Goal: Task Accomplishment & Management: Complete application form

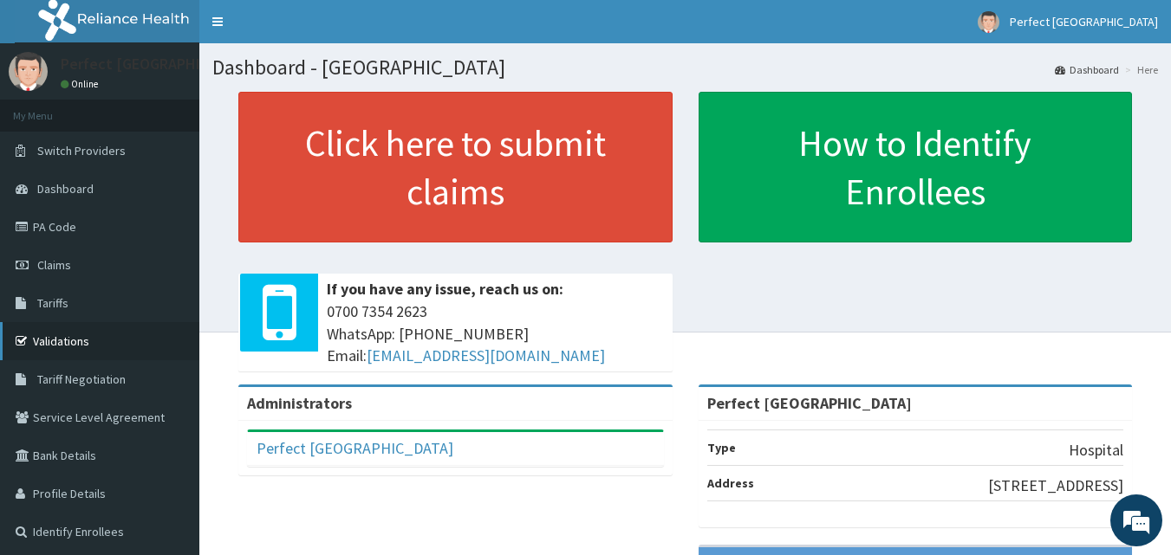
click at [76, 345] on link "Validations" at bounding box center [99, 341] width 199 height 38
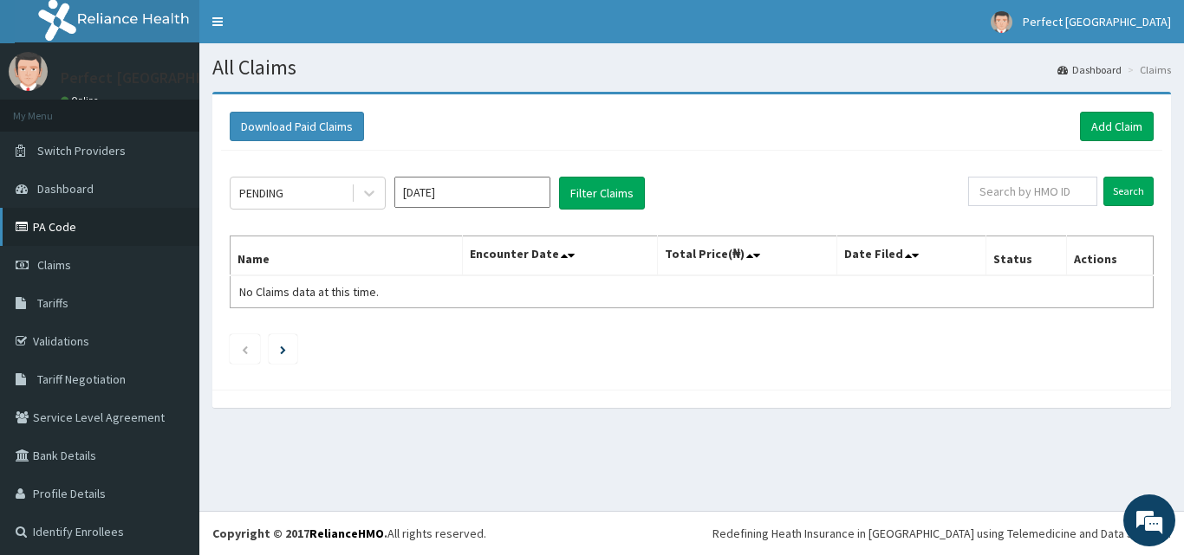
click at [44, 223] on link "PA Code" at bounding box center [99, 227] width 199 height 38
click at [1095, 130] on link "Add Claim" at bounding box center [1117, 126] width 74 height 29
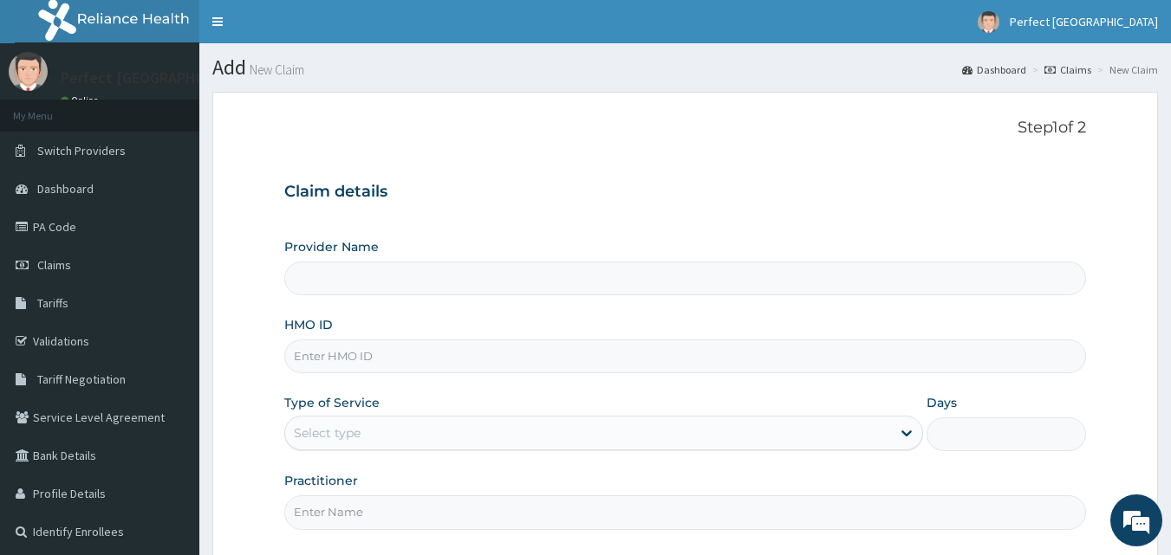
click at [334, 366] on input "HMO ID" at bounding box center [685, 357] width 802 height 34
type input "Perfect [GEOGRAPHIC_DATA]"
type input "TOO/10001/A"
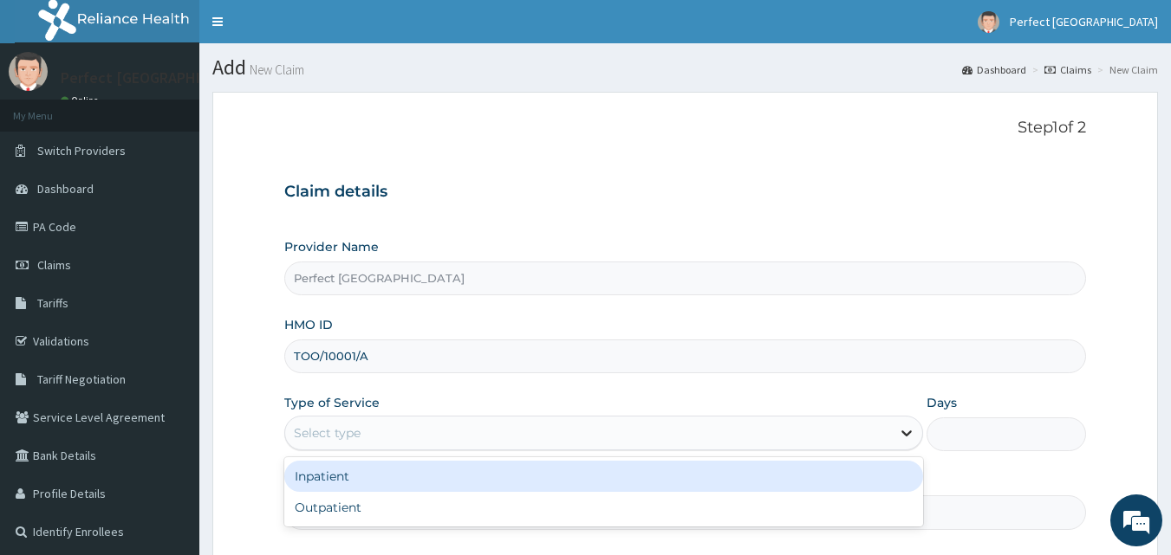
click at [903, 437] on icon at bounding box center [906, 433] width 17 height 17
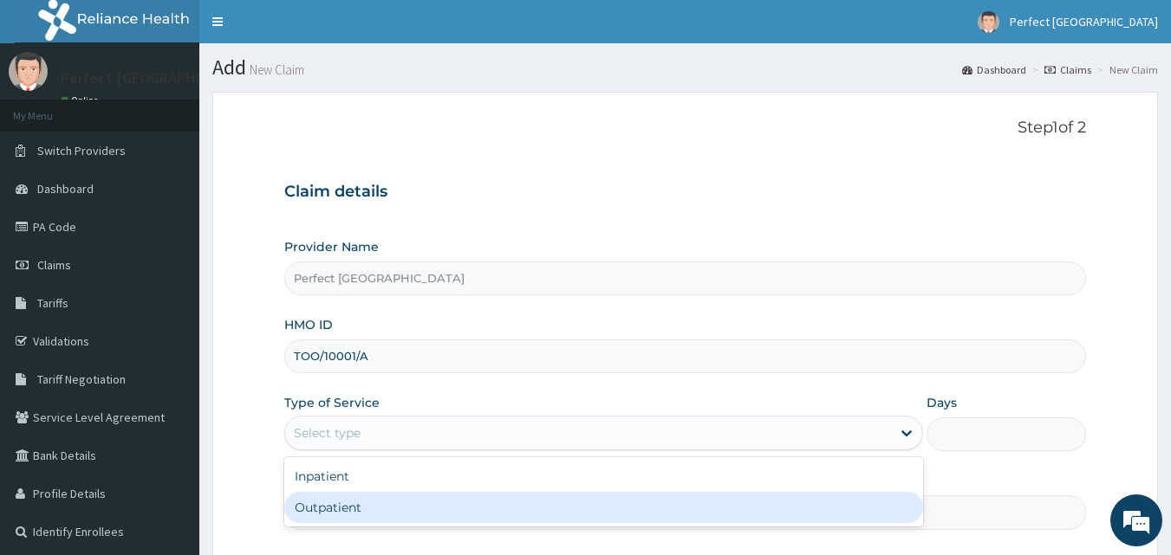
click at [808, 522] on div "Outpatient" at bounding box center [603, 507] width 639 height 31
type input "1"
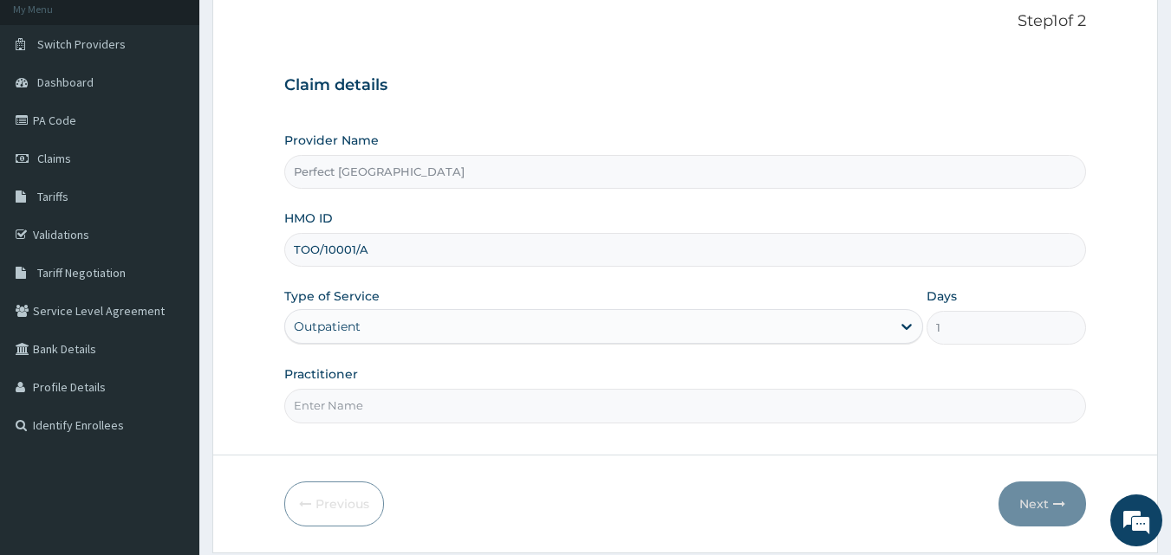
scroll to position [162, 0]
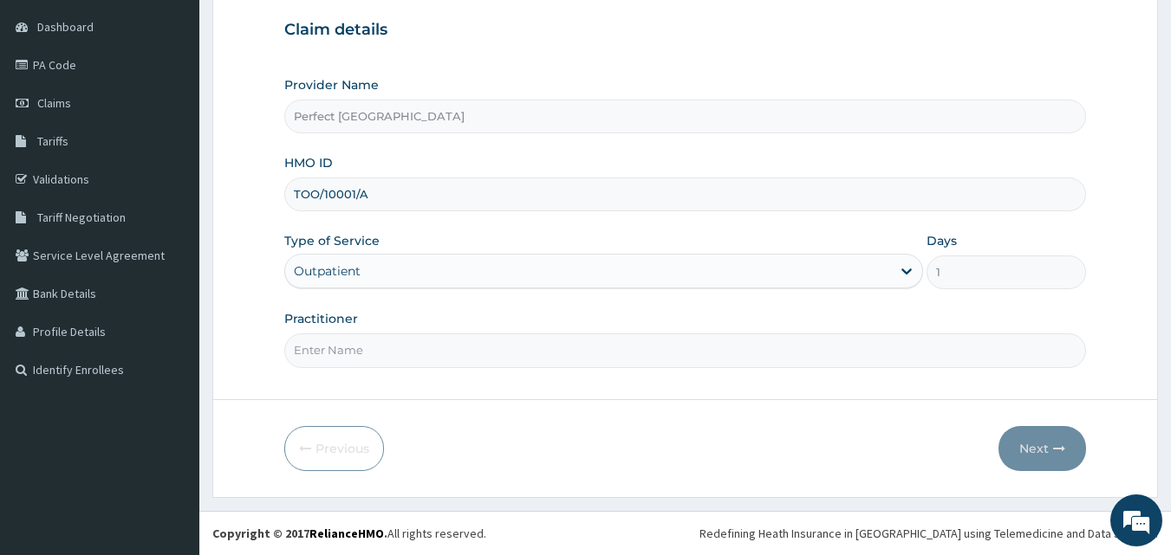
click at [360, 355] on input "Practitioner" at bounding box center [685, 351] width 802 height 34
type input "DR AMOS"
click at [1026, 432] on button "Next" at bounding box center [1042, 448] width 88 height 45
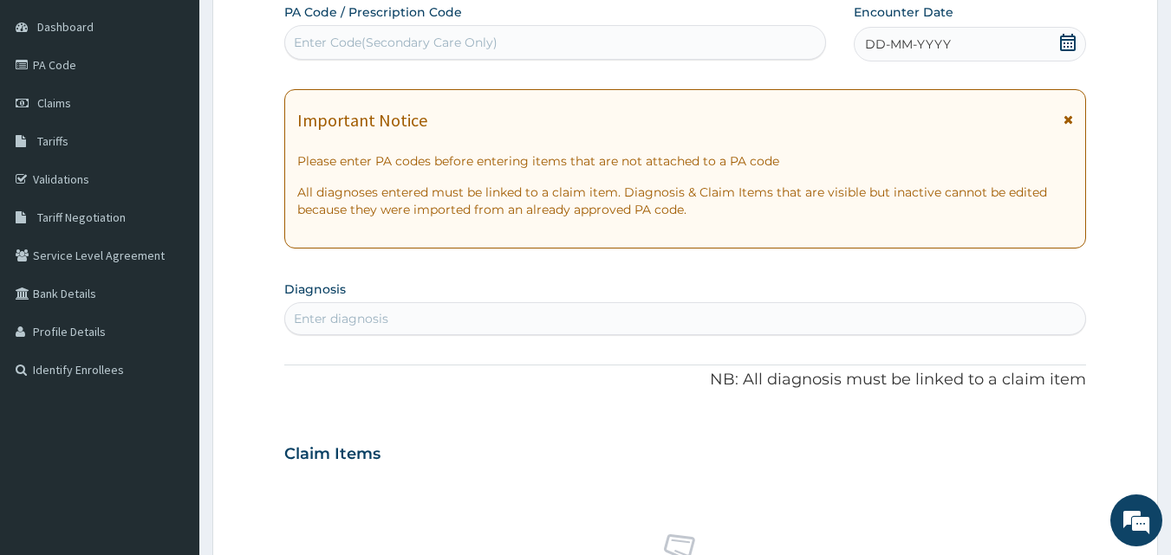
click at [1060, 49] on icon at bounding box center [1068, 42] width 16 height 17
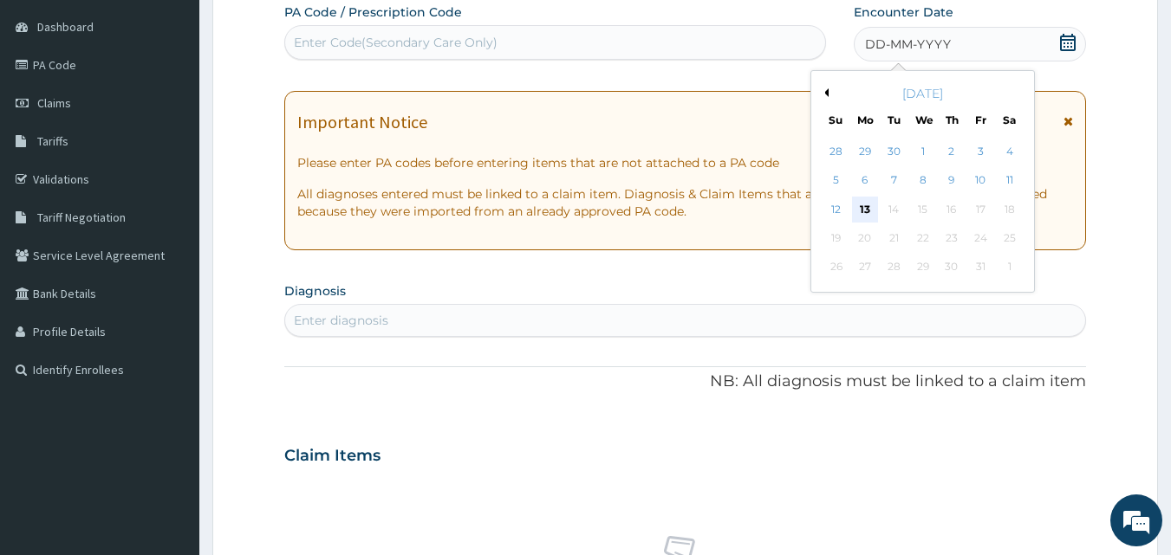
click at [862, 211] on div "13" at bounding box center [865, 210] width 26 height 26
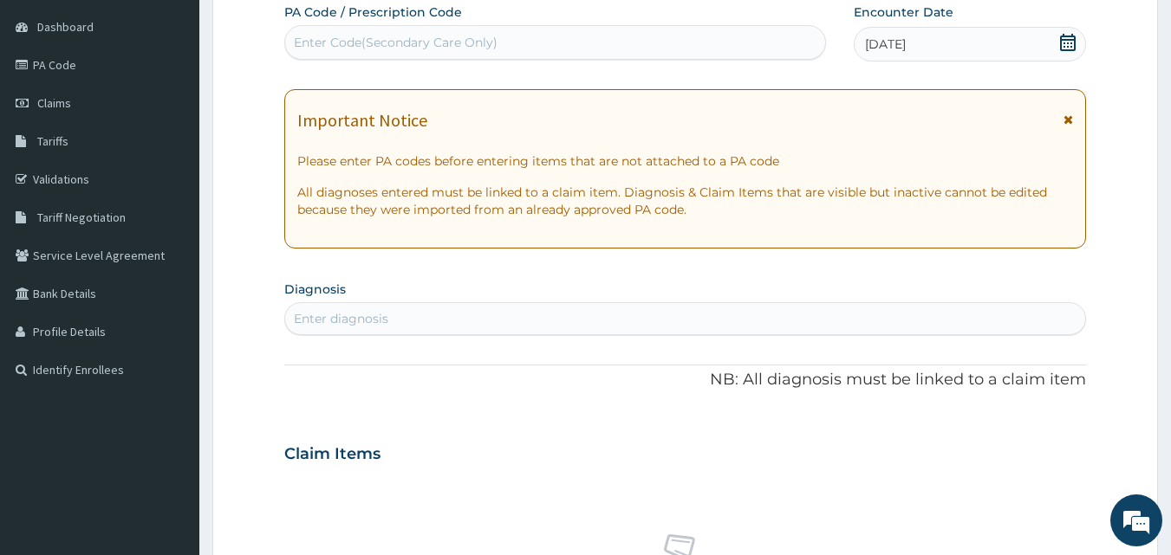
click at [1067, 120] on icon at bounding box center [1068, 120] width 10 height 12
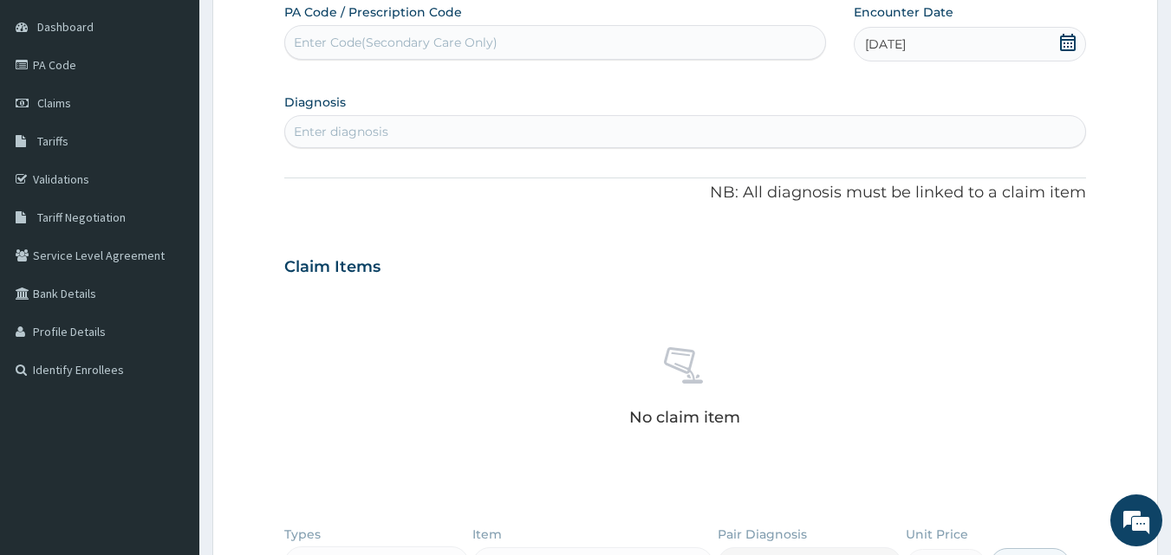
click at [470, 126] on div "Enter diagnosis" at bounding box center [685, 132] width 801 height 28
type input "P"
type input "M"
type input "FEVER"
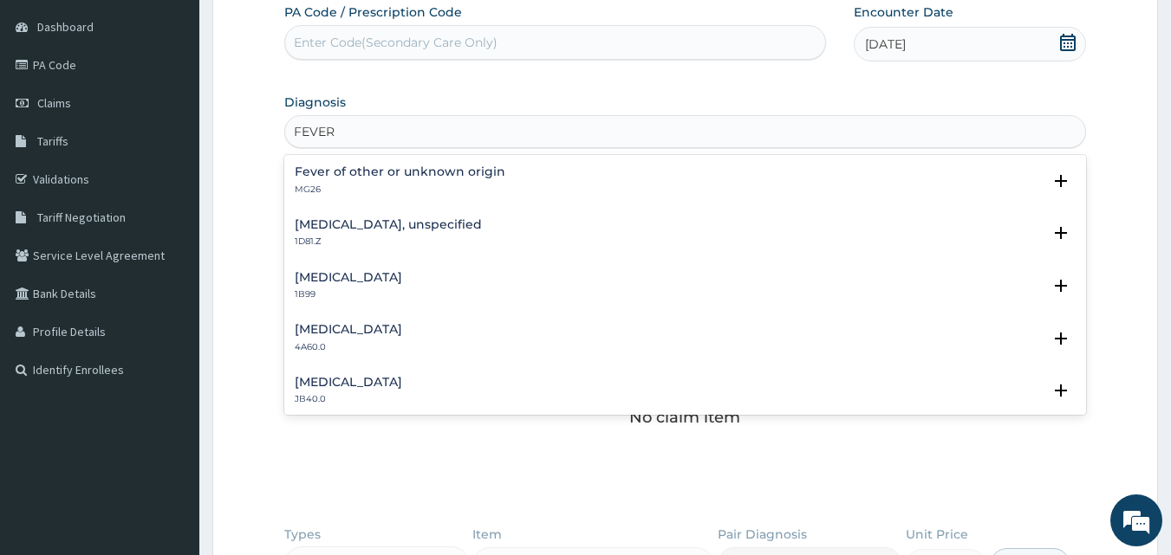
click at [1072, 338] on div "Familial Mediterranean fever 4A60.0 Select Status Query Query covers suspected …" at bounding box center [685, 342] width 802 height 53
click at [436, 173] on h4 "Fever of other or unknown origin" at bounding box center [400, 171] width 211 height 13
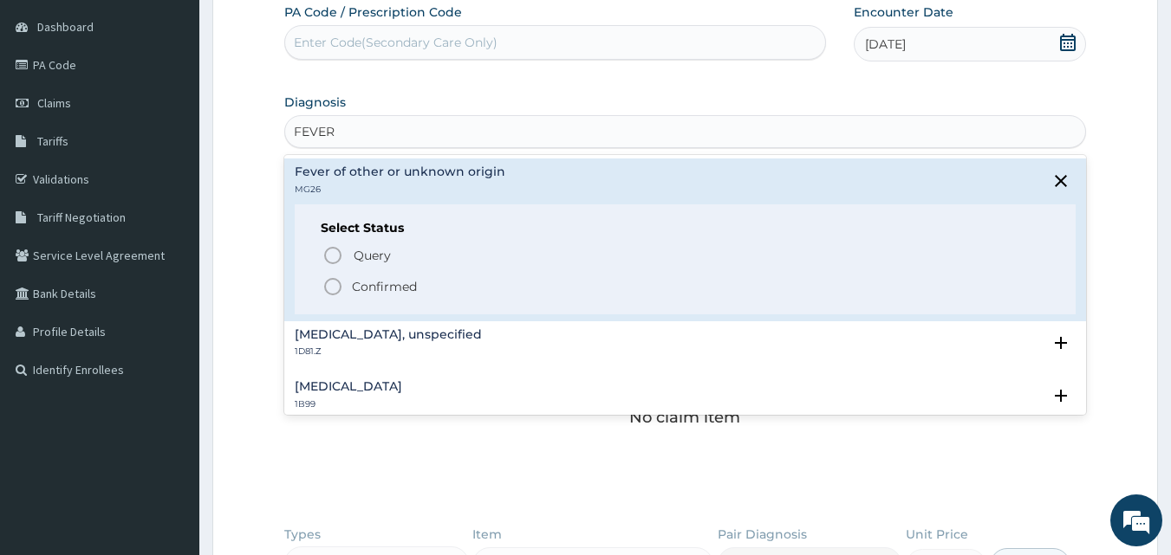
click at [323, 295] on icon "status option filled" at bounding box center [332, 286] width 21 height 21
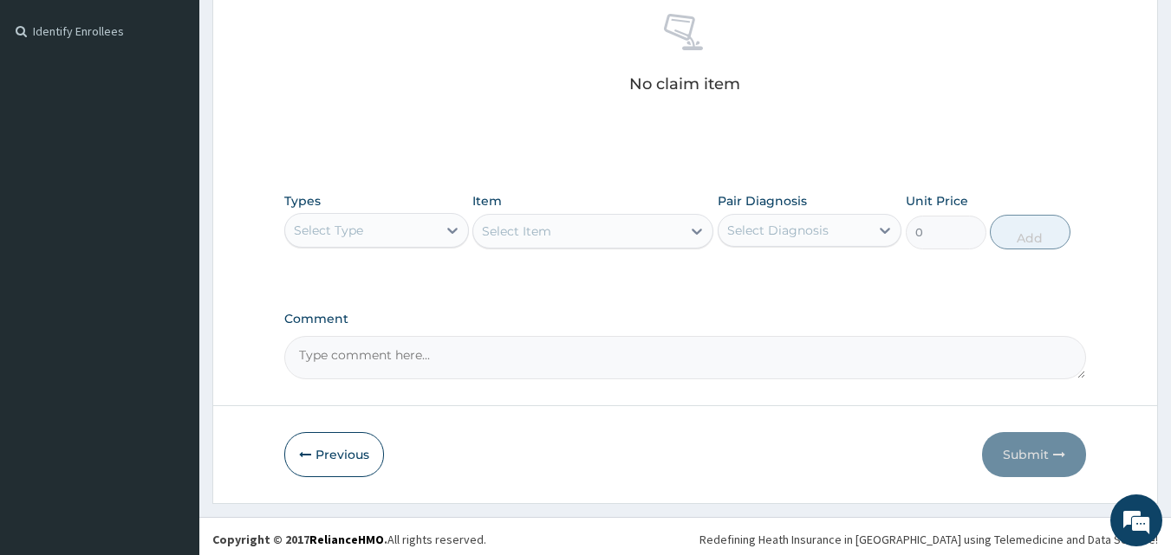
scroll to position [507, 0]
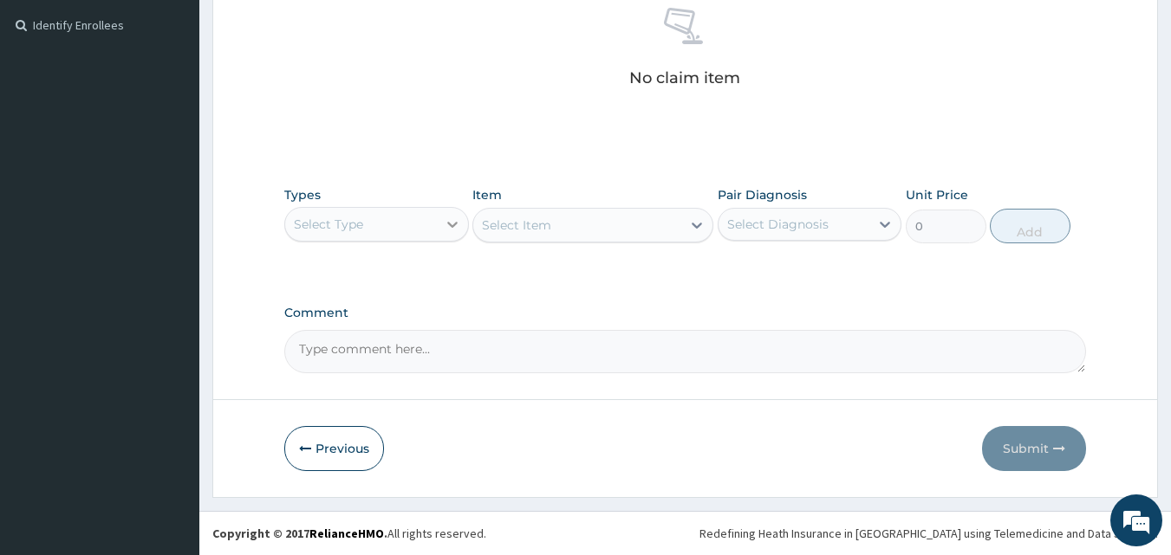
click at [457, 233] on div at bounding box center [452, 224] width 31 height 31
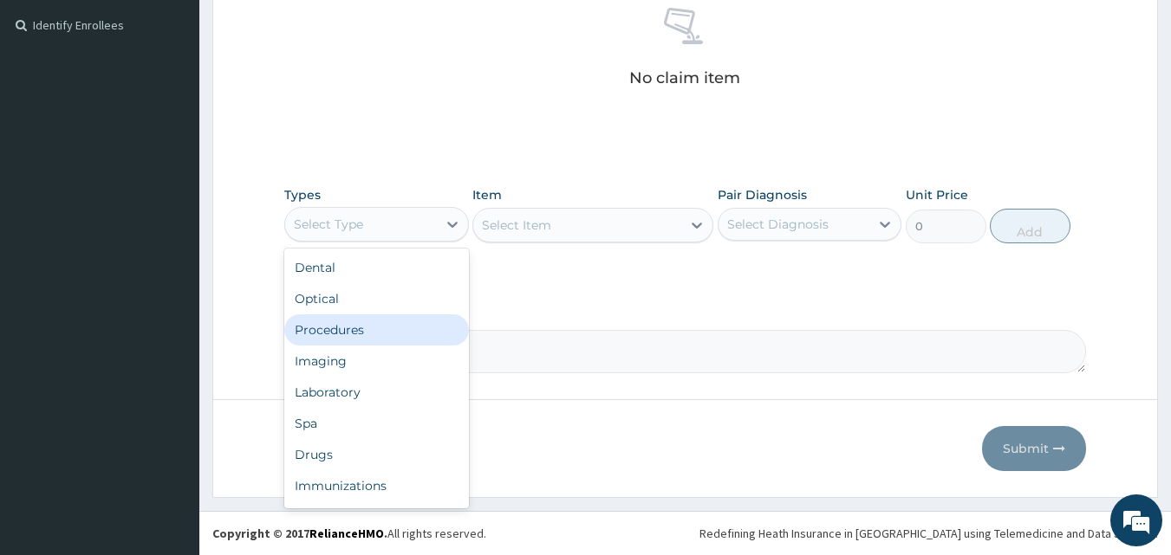
click at [381, 323] on div "Procedures" at bounding box center [376, 330] width 185 height 31
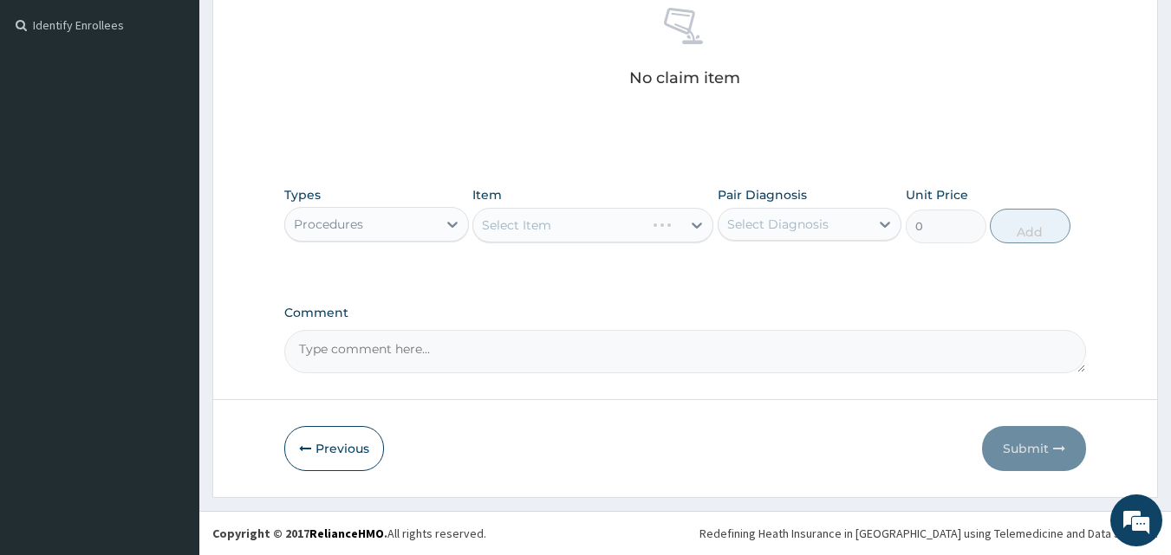
click at [681, 229] on div "Select Item" at bounding box center [592, 225] width 241 height 35
click at [702, 225] on div "Select Item" at bounding box center [592, 225] width 241 height 35
click at [692, 225] on icon at bounding box center [696, 225] width 17 height 17
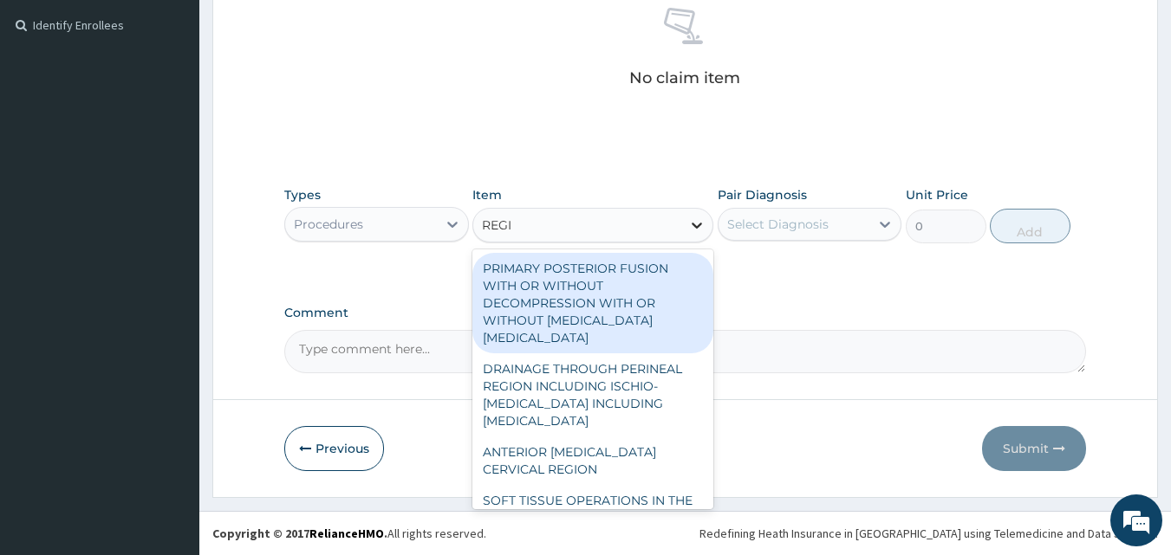
type input "REGIS"
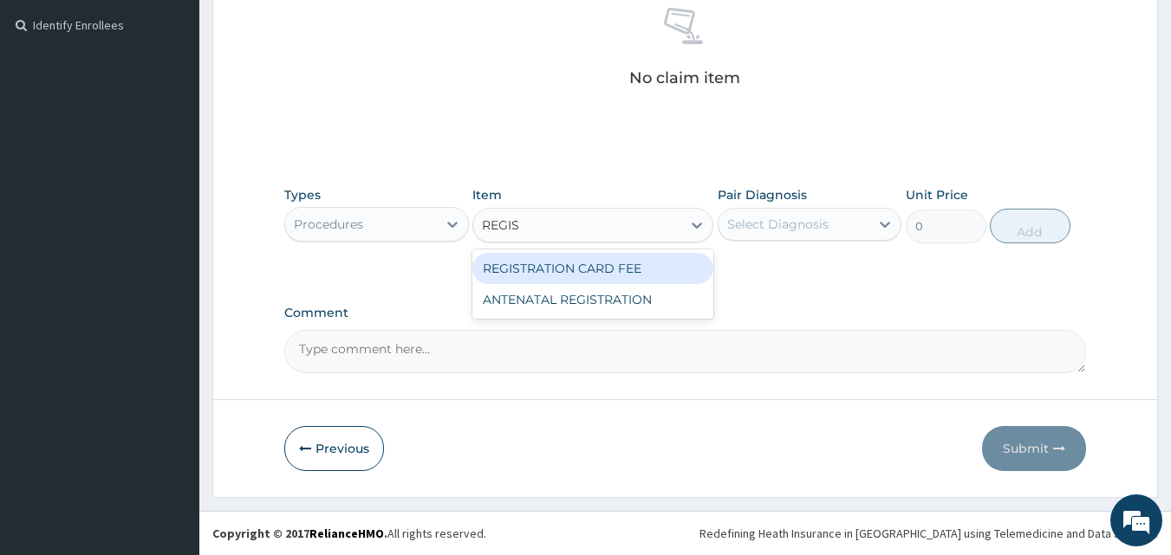
click at [622, 256] on div "REGISTRATION CARD FEE" at bounding box center [592, 268] width 241 height 31
type input "2000"
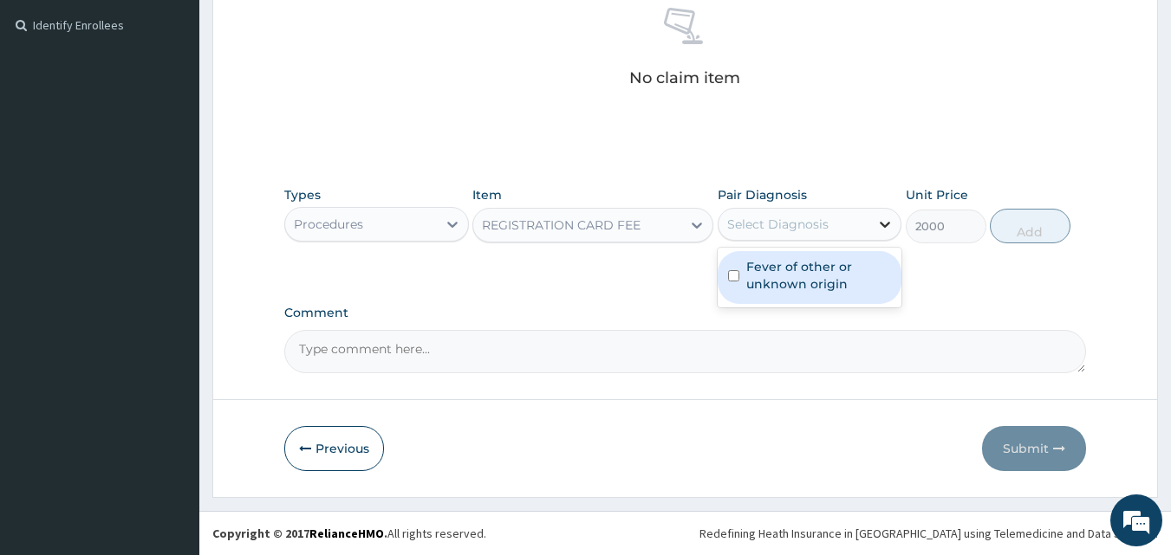
click at [870, 220] on div at bounding box center [884, 224] width 31 height 31
click at [733, 276] on input "checkbox" at bounding box center [733, 275] width 11 height 11
checkbox input "true"
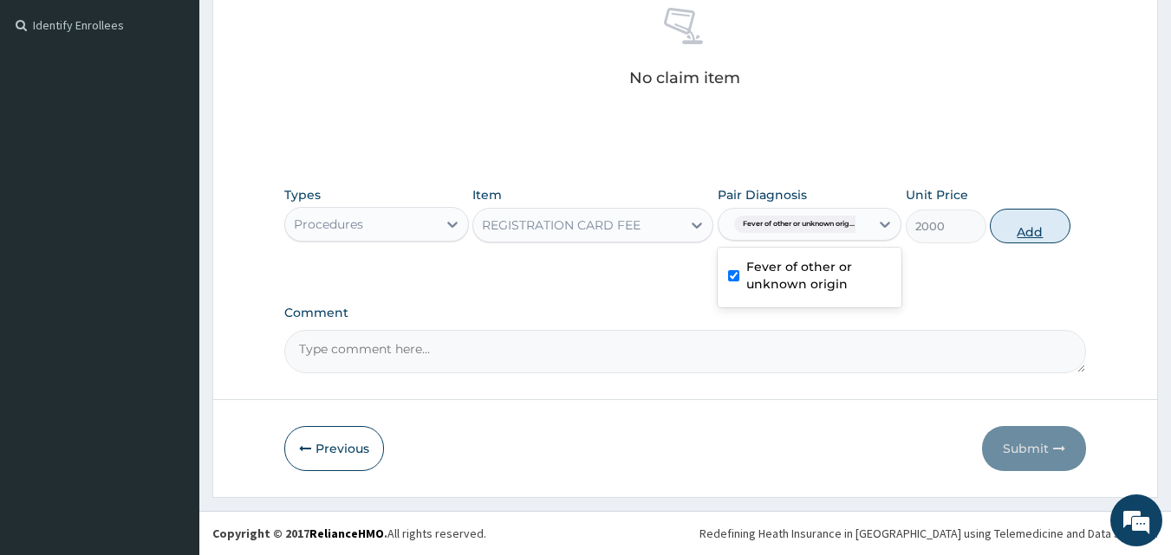
click at [1036, 224] on button "Add" at bounding box center [1029, 226] width 81 height 35
type input "0"
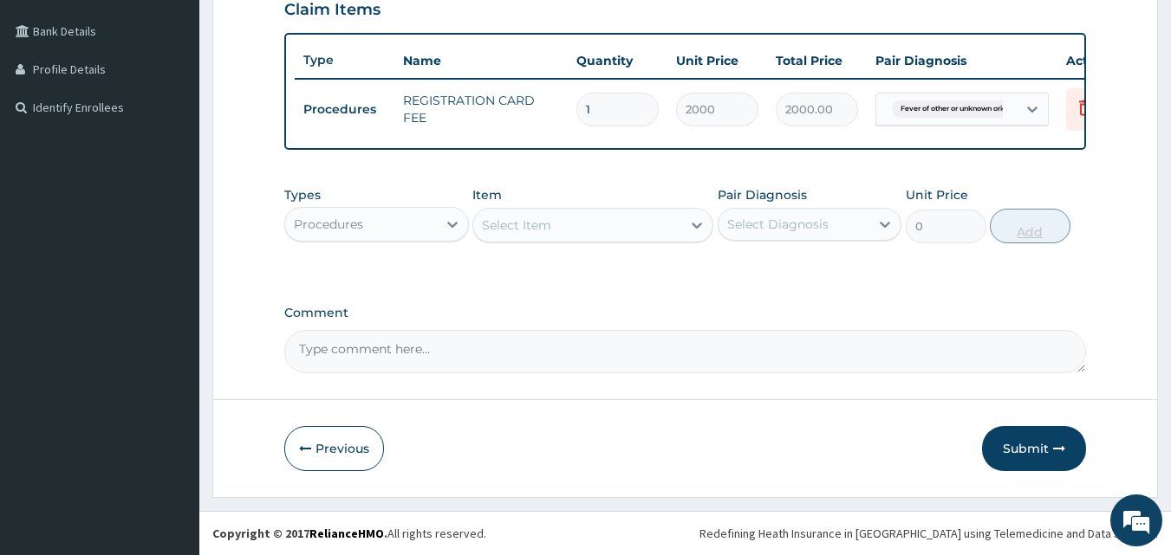
scroll to position [438, 0]
click at [691, 222] on icon at bounding box center [696, 225] width 17 height 17
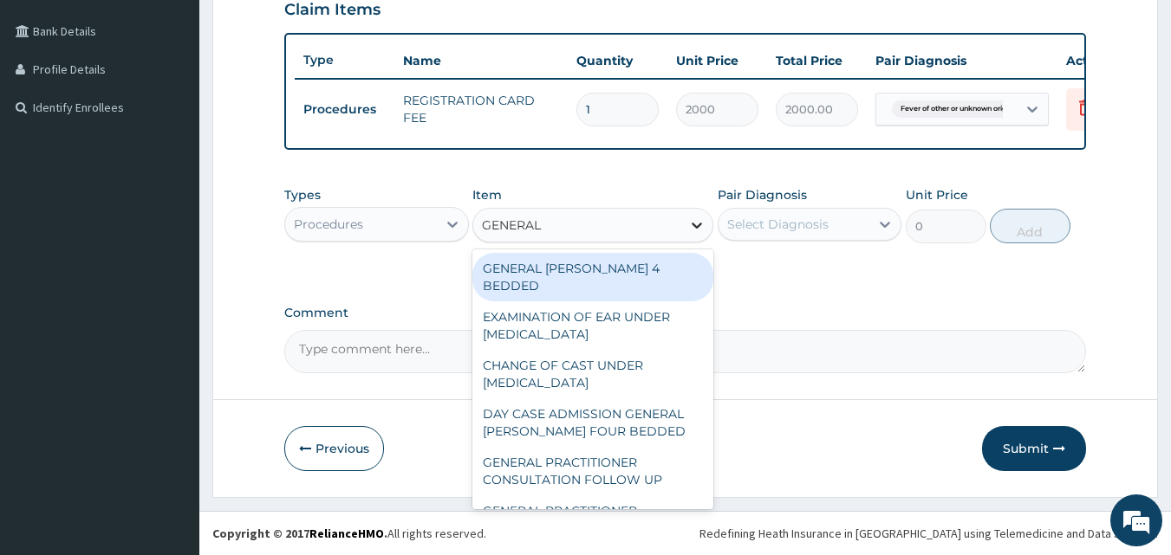
type input "GENERAL"
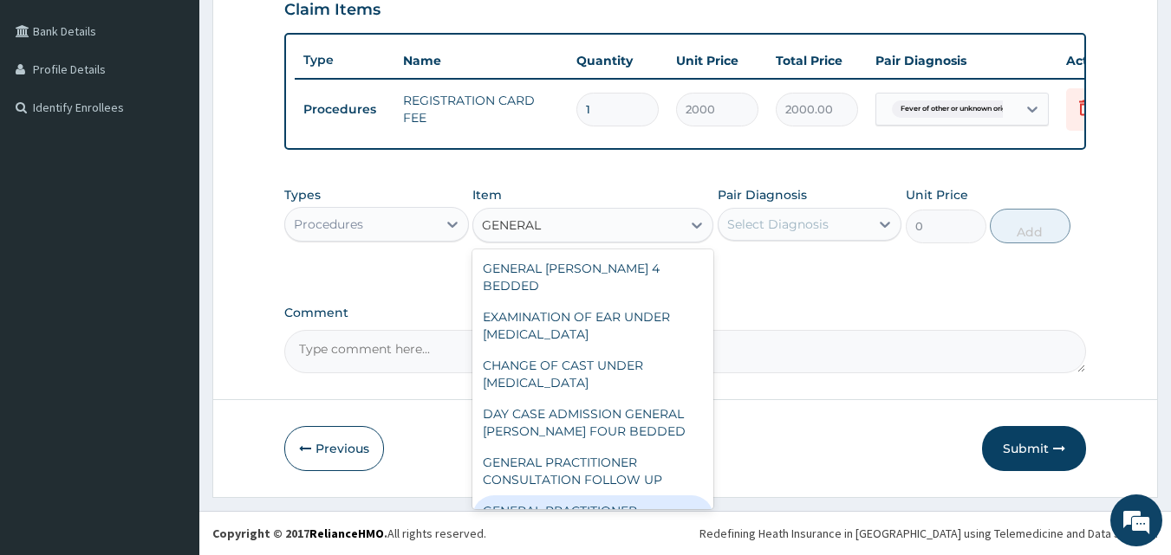
click at [603, 496] on div "GENERAL PRACTITIONER CONSULTATION FIRST OUTPATIENT CONSULTATION" at bounding box center [592, 529] width 241 height 66
type input "3000"
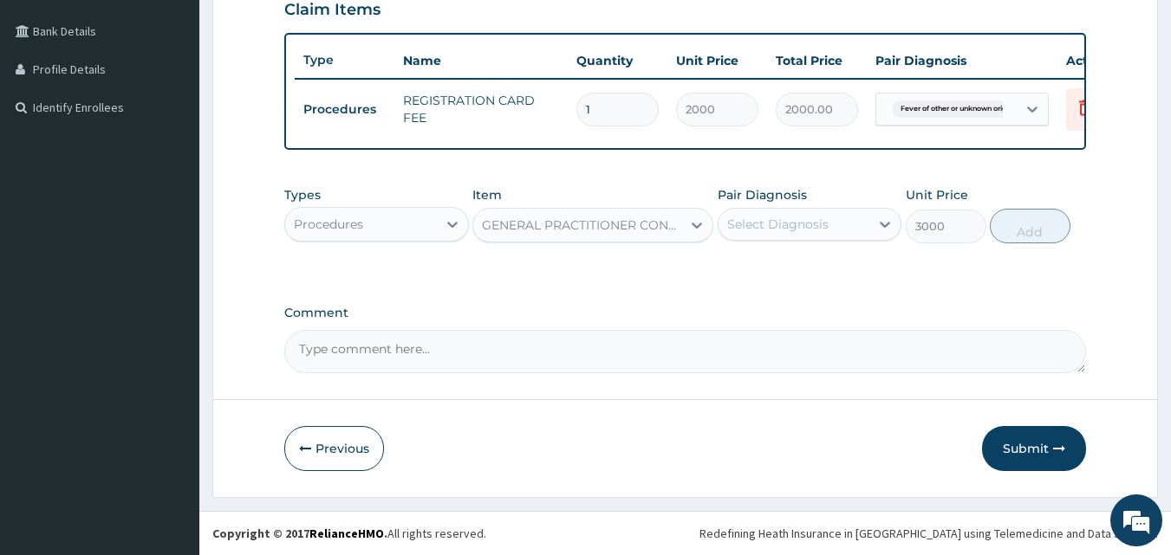
click at [880, 246] on div "Types Procedures Item GENERAL PRACTITIONER CONSULTATION FIRST OUTPATIENT CONSUL…" at bounding box center [685, 215] width 802 height 75
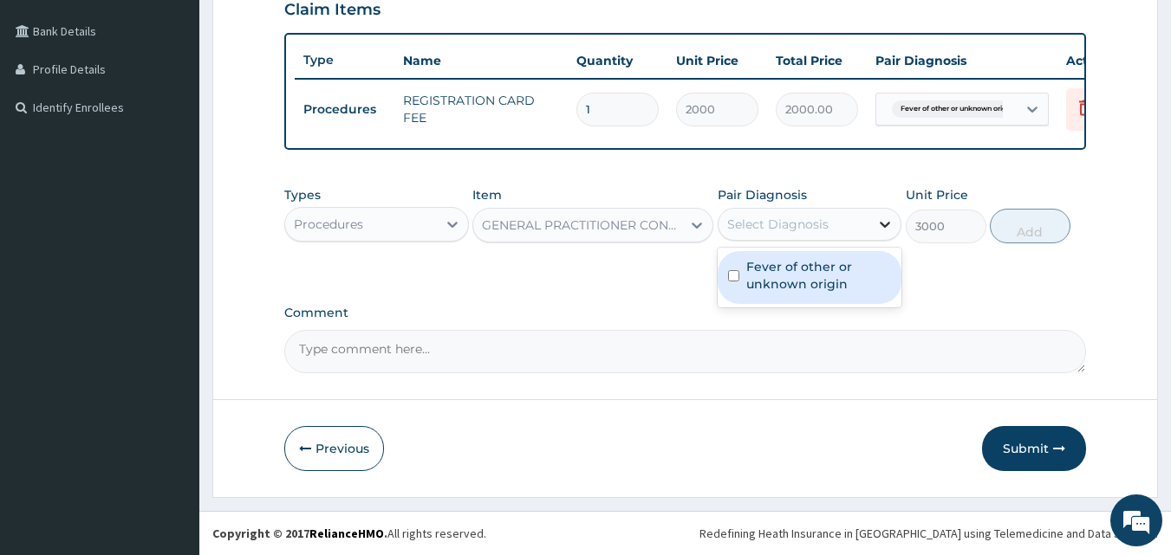
click at [883, 230] on icon at bounding box center [884, 224] width 17 height 17
click at [732, 274] on input "checkbox" at bounding box center [733, 275] width 11 height 11
checkbox input "true"
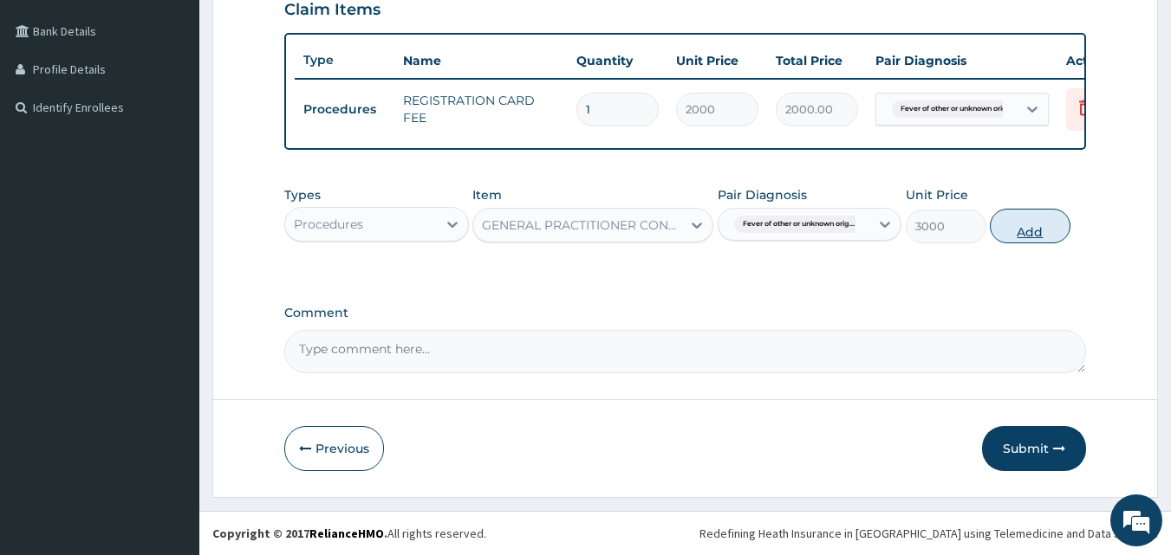
click at [1015, 230] on button "Add" at bounding box center [1029, 226] width 81 height 35
type input "0"
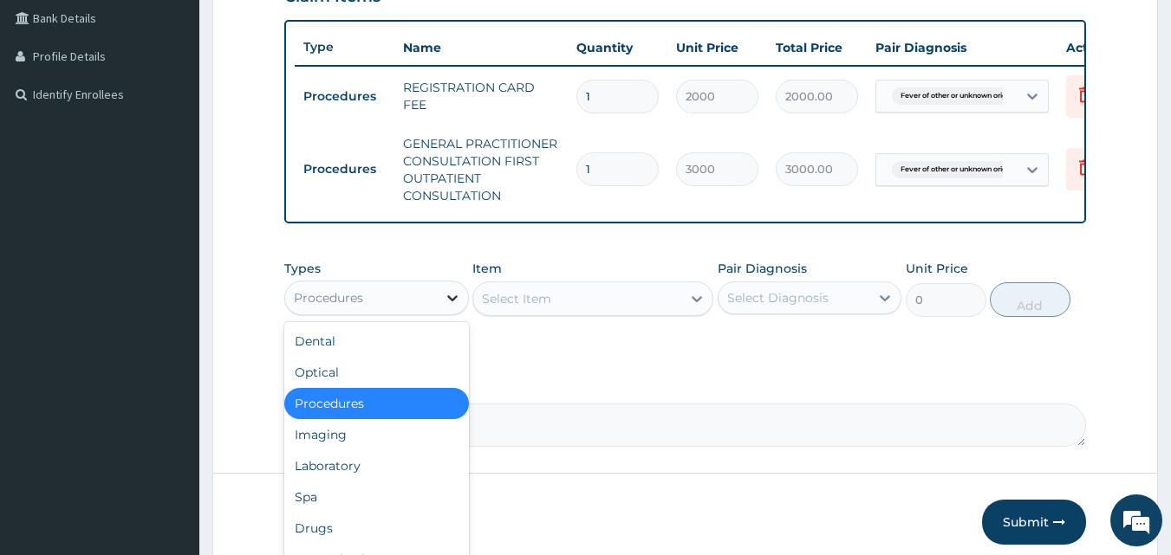
click at [448, 307] on icon at bounding box center [452, 297] width 17 height 17
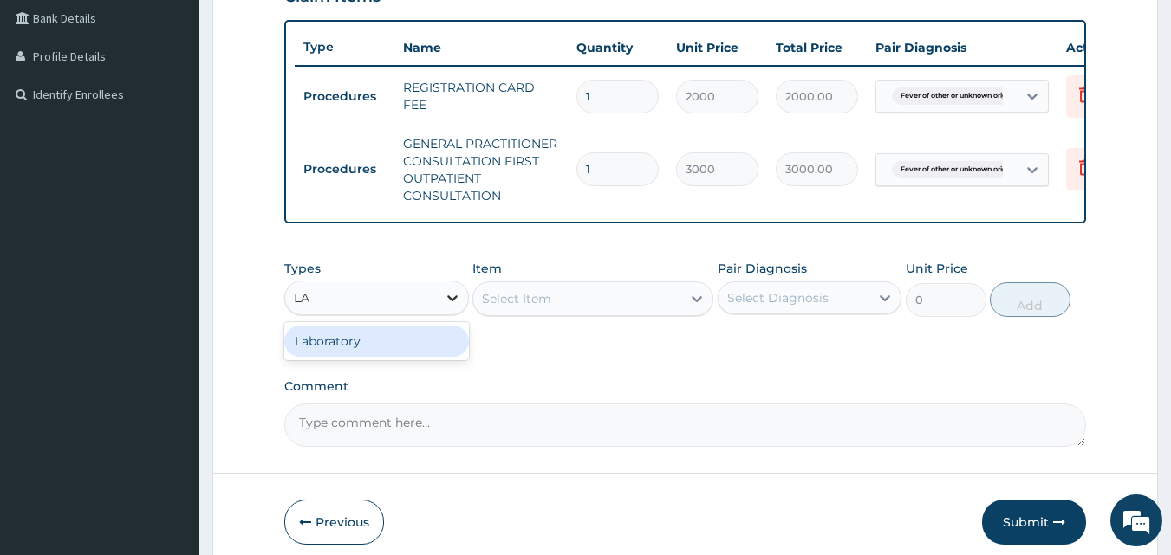
type input "L"
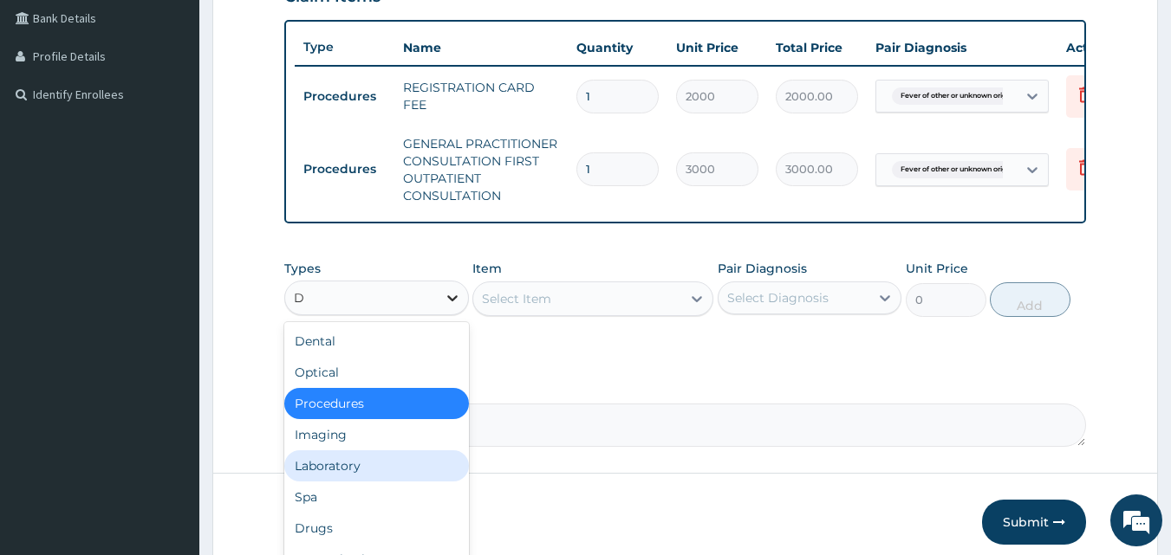
type input "DR"
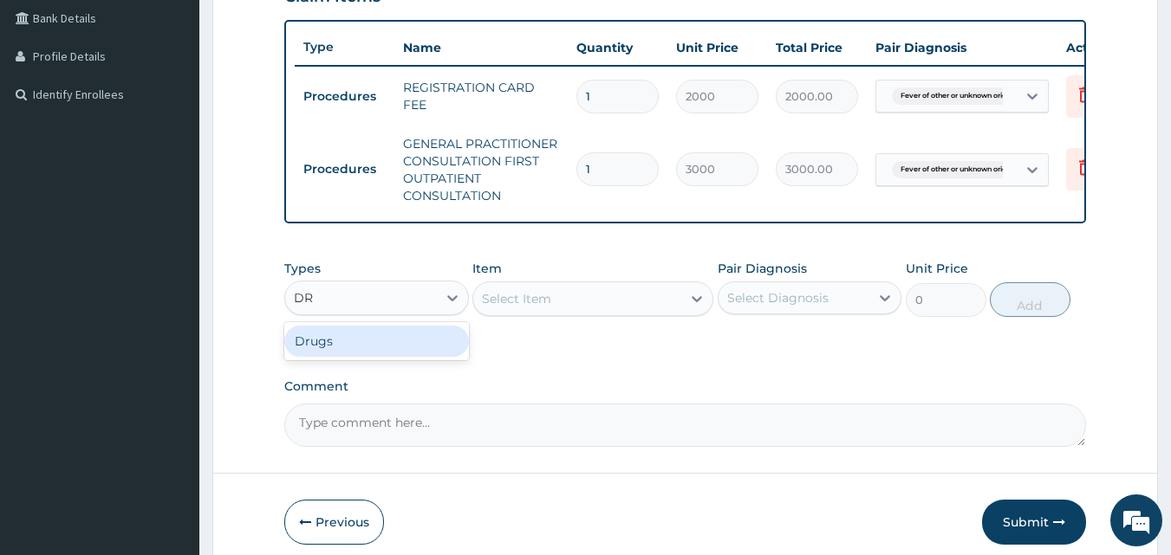
click at [386, 357] on div "Drugs" at bounding box center [376, 341] width 185 height 31
click at [693, 314] on div "Select Item" at bounding box center [592, 299] width 241 height 35
click at [693, 308] on icon at bounding box center [696, 298] width 17 height 17
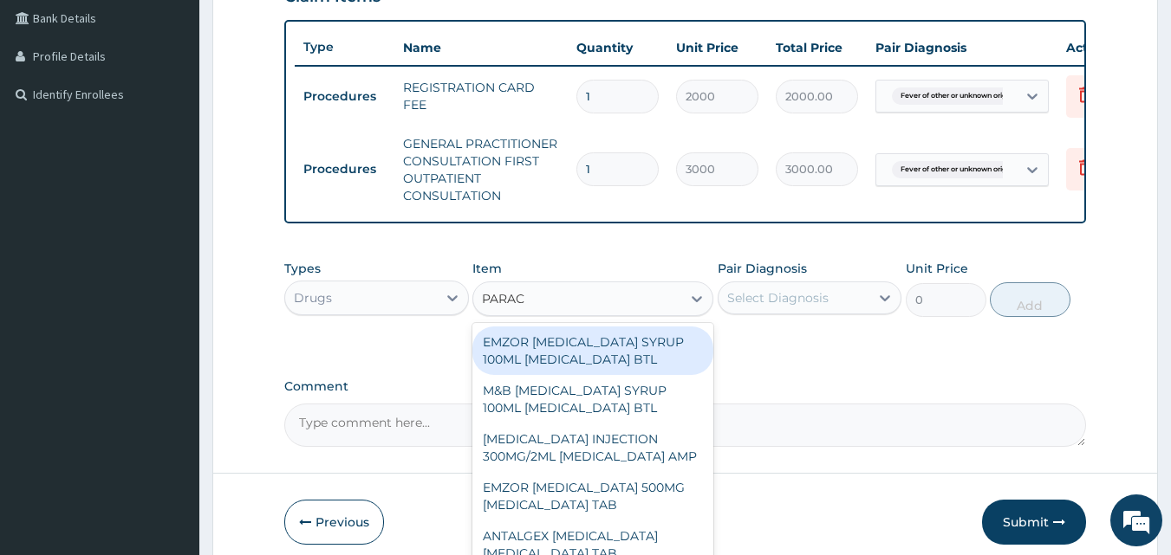
type input "PARACE"
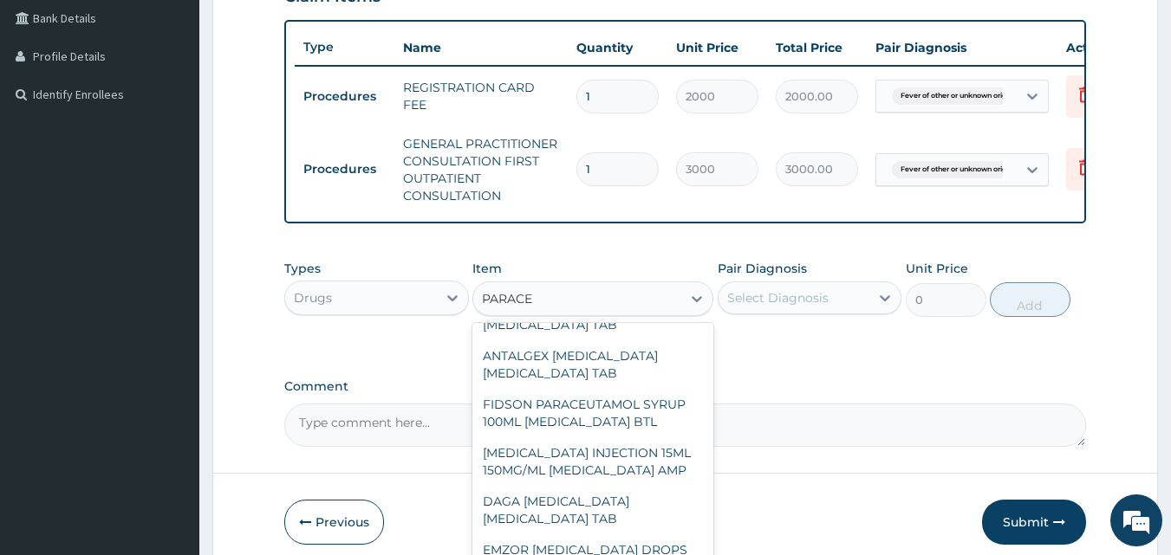
scroll to position [227, 0]
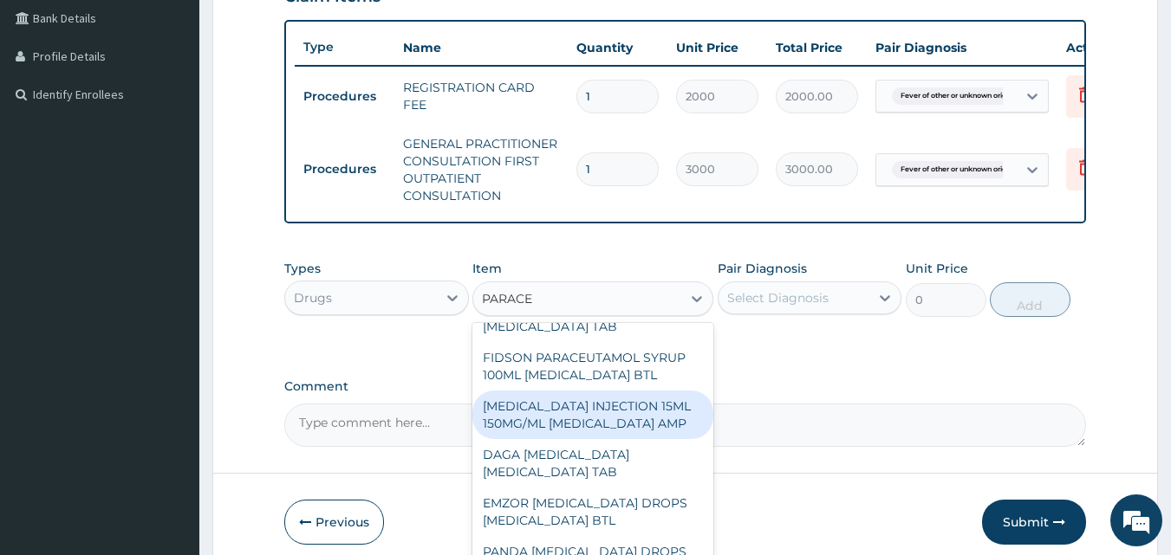
click at [630, 438] on div "PARACETAMOL INJECTION 15ML 150MG/ML ACETAMINOPHEN AMP" at bounding box center [592, 415] width 241 height 49
type input "500"
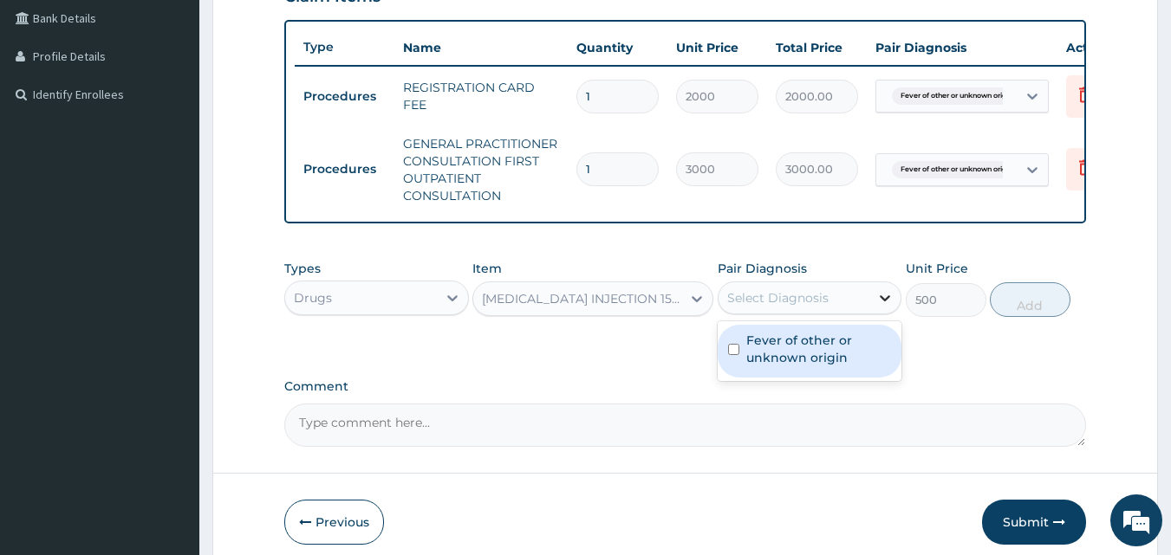
click at [874, 310] on div at bounding box center [884, 297] width 31 height 31
click at [733, 355] on input "checkbox" at bounding box center [733, 349] width 11 height 11
checkbox input "true"
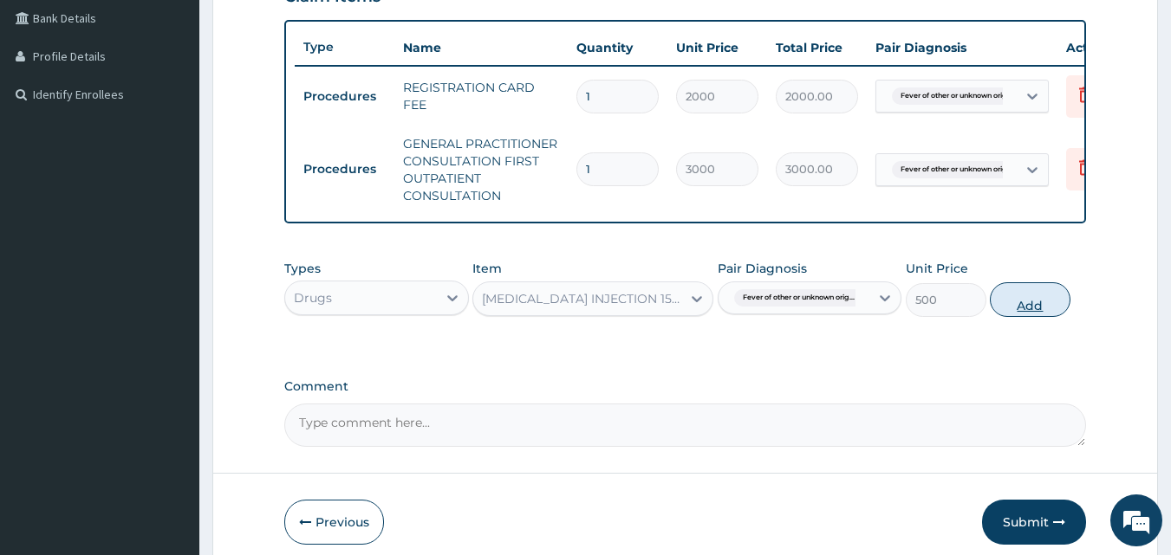
click at [1021, 315] on button "Add" at bounding box center [1029, 299] width 81 height 35
type input "0"
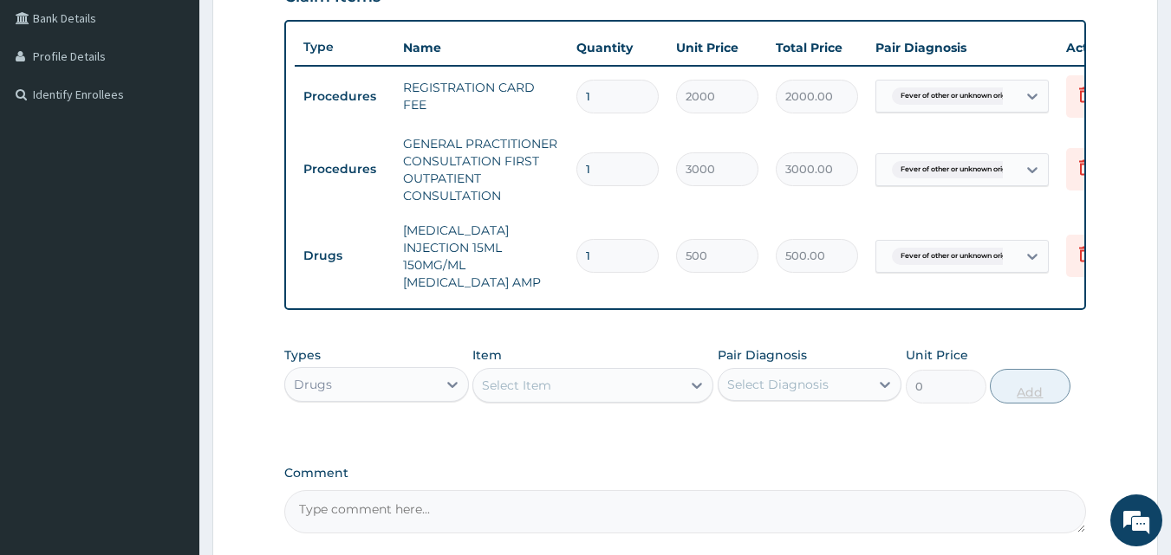
type input "0.00"
type input "4"
type input "2000.00"
type input "4"
click at [692, 394] on icon at bounding box center [696, 385] width 17 height 17
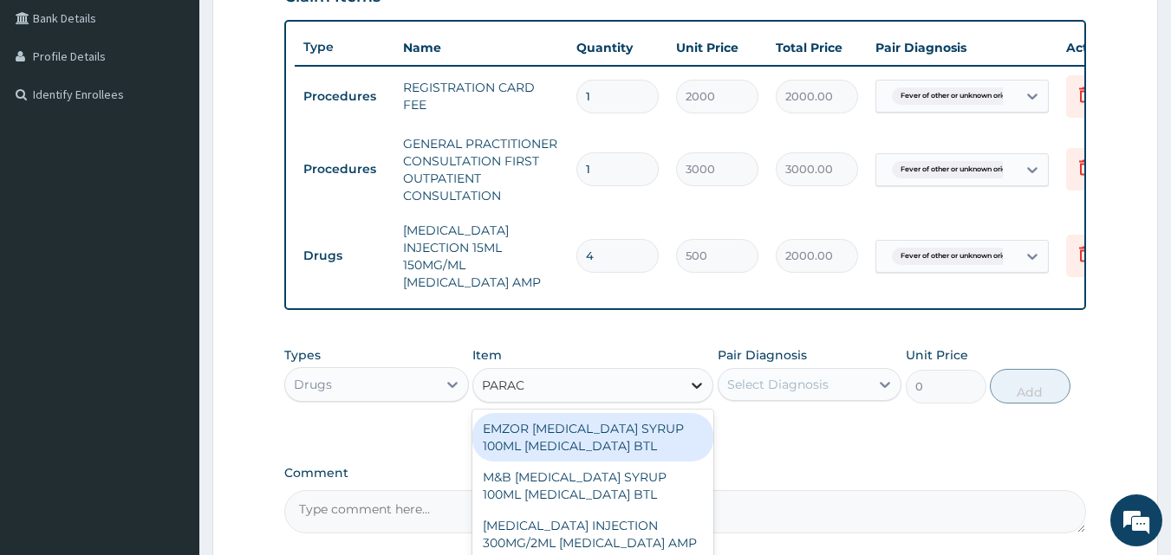
type input "PARACE"
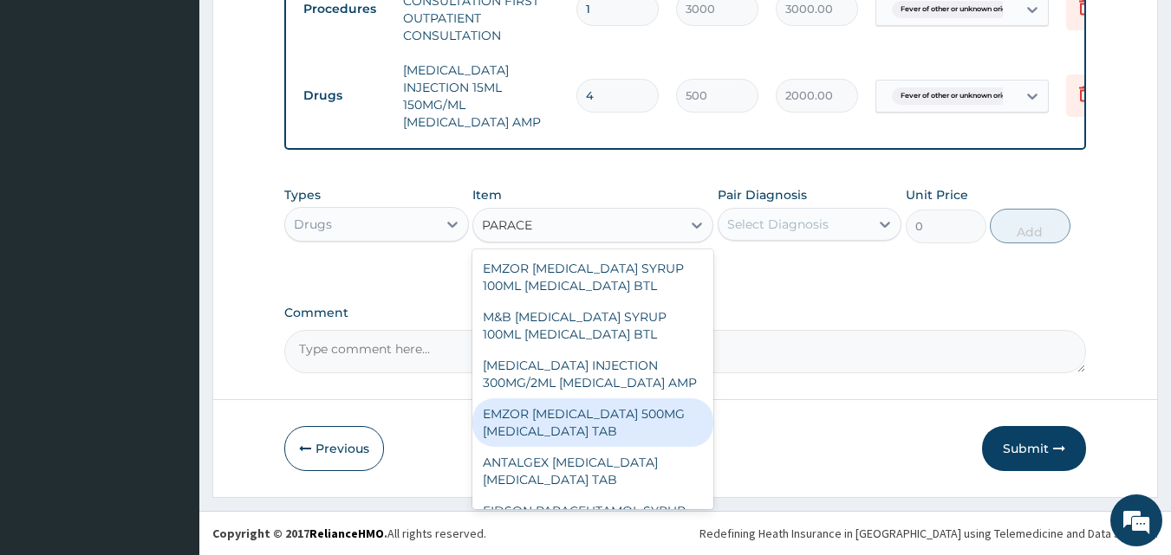
click at [629, 447] on div "EMZOR [MEDICAL_DATA] 500MG [MEDICAL_DATA] TAB" at bounding box center [592, 423] width 241 height 49
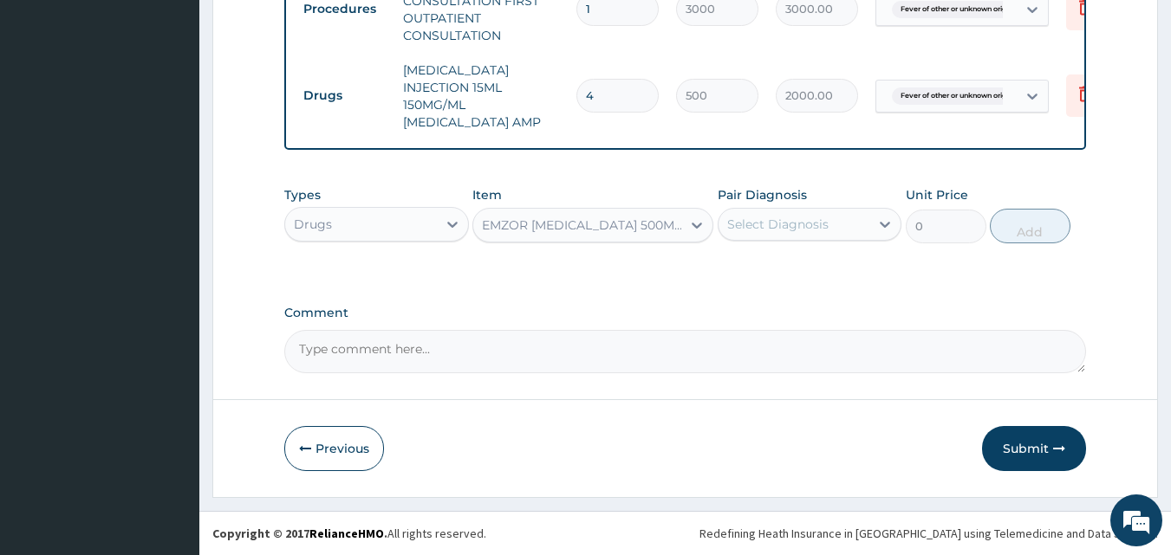
type input "10"
click at [885, 224] on icon at bounding box center [884, 224] width 17 height 17
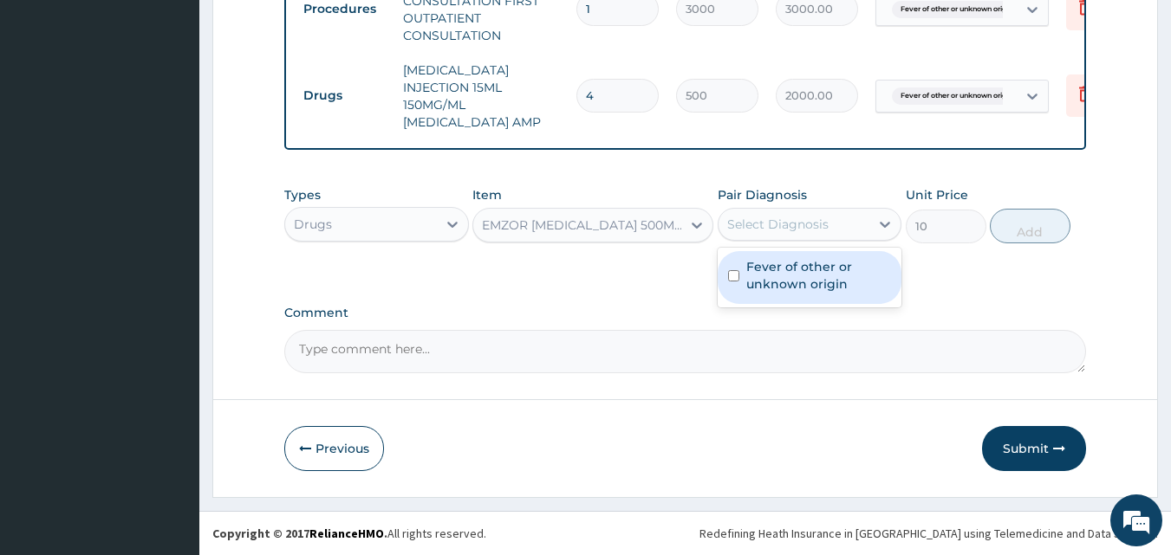
click at [720, 282] on div "Fever of other or unknown origin" at bounding box center [809, 277] width 185 height 53
checkbox input "true"
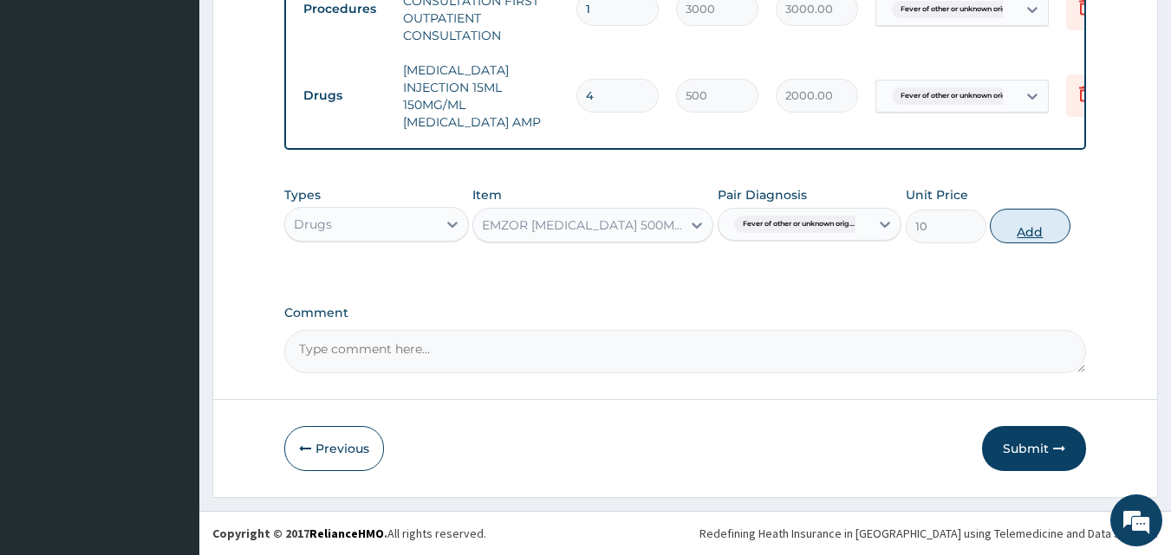
click at [996, 230] on button "Add" at bounding box center [1029, 226] width 81 height 35
type input "0"
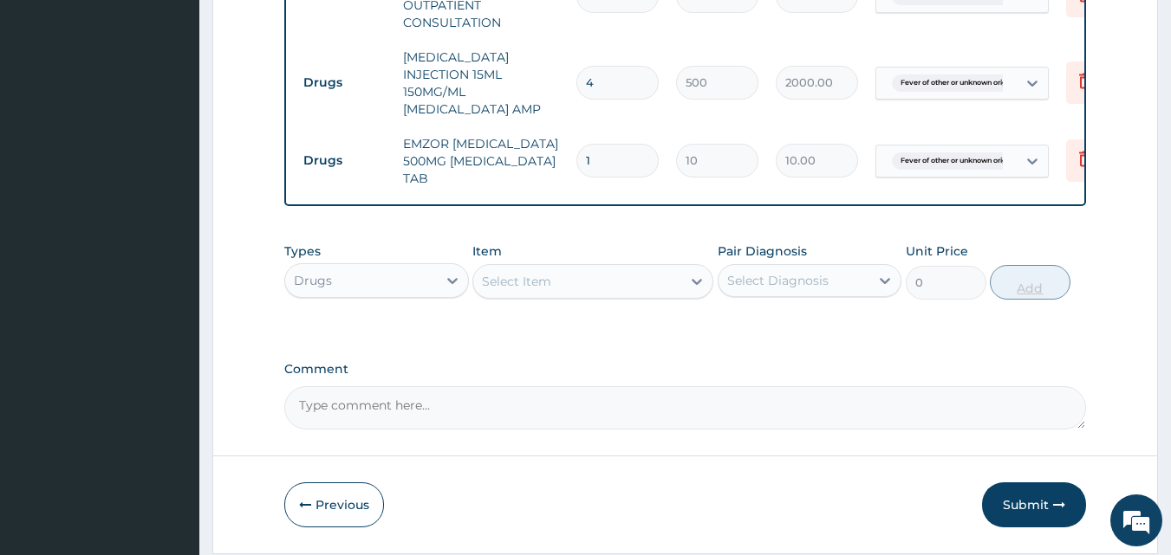
type input "18"
type input "180.00"
type input "18"
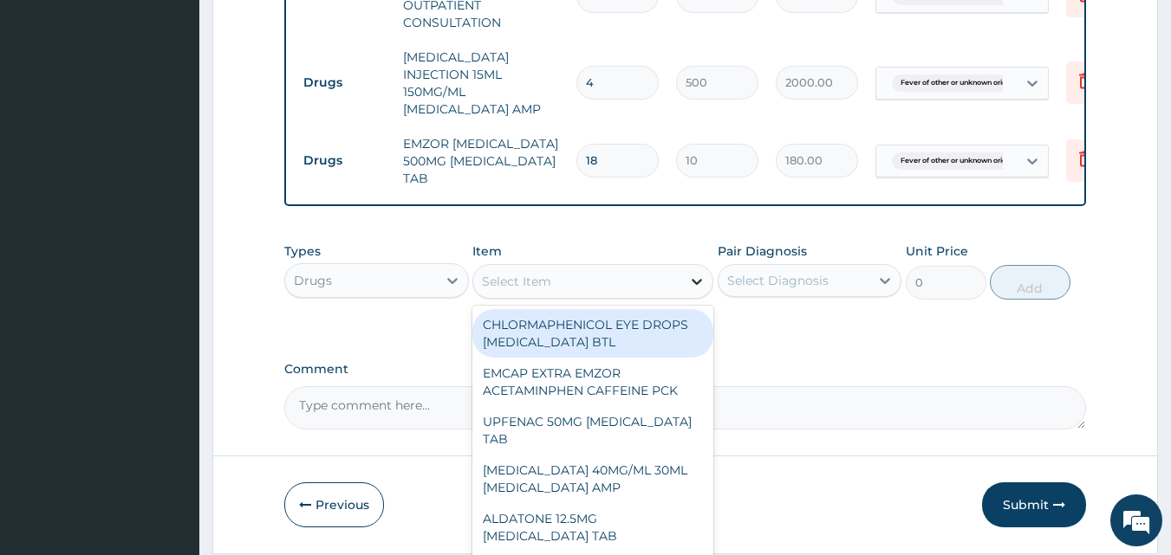
click at [690, 290] on icon at bounding box center [696, 281] width 17 height 17
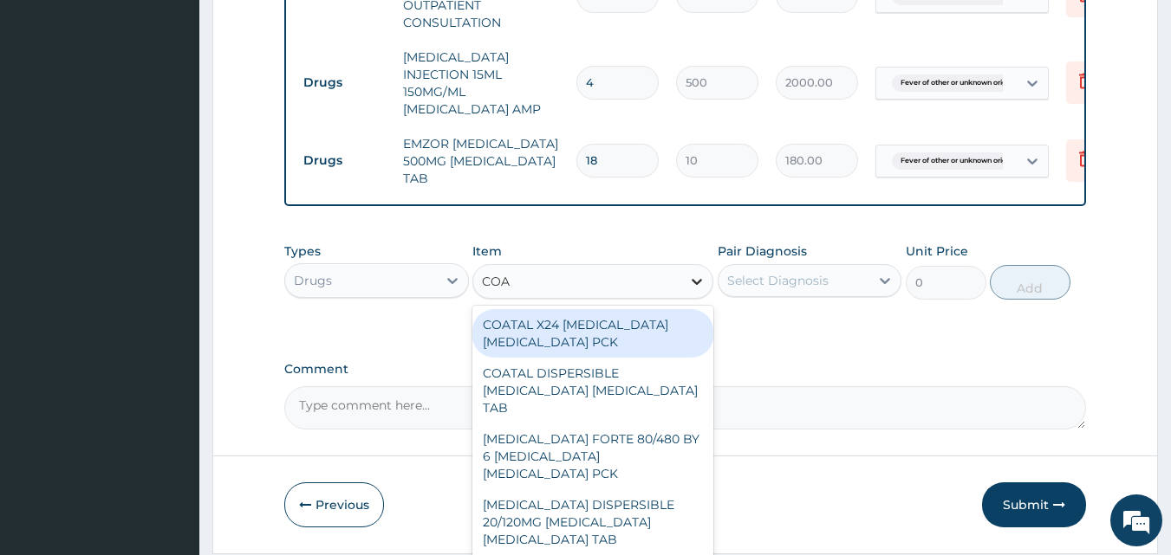
type input "[PERSON_NAME]"
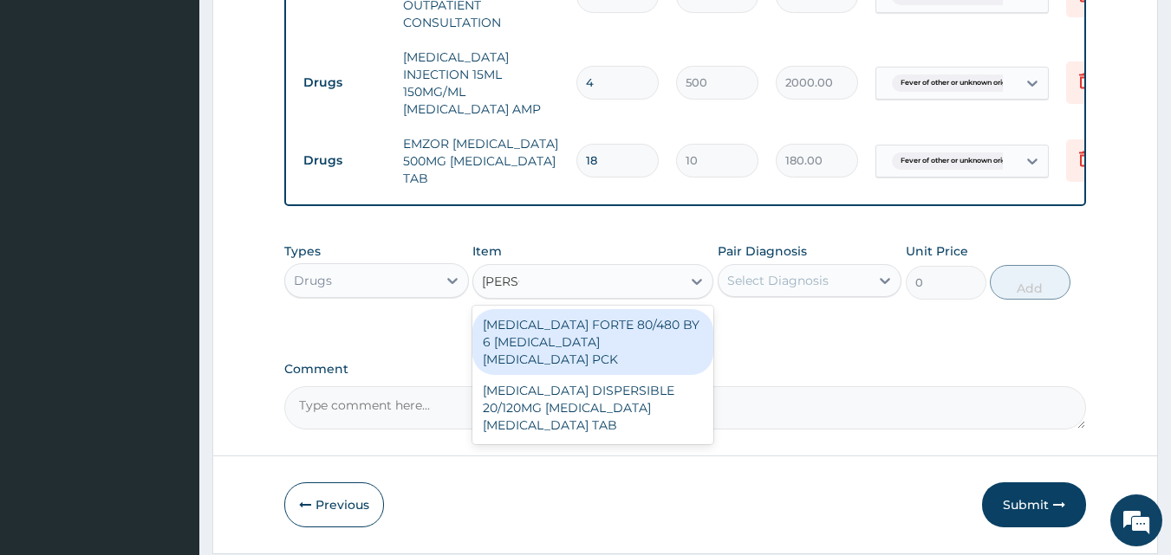
click at [627, 346] on div "[MEDICAL_DATA] FORTE 80/480 BY 6 [MEDICAL_DATA] [MEDICAL_DATA] PCK" at bounding box center [592, 342] width 241 height 66
type input "2800"
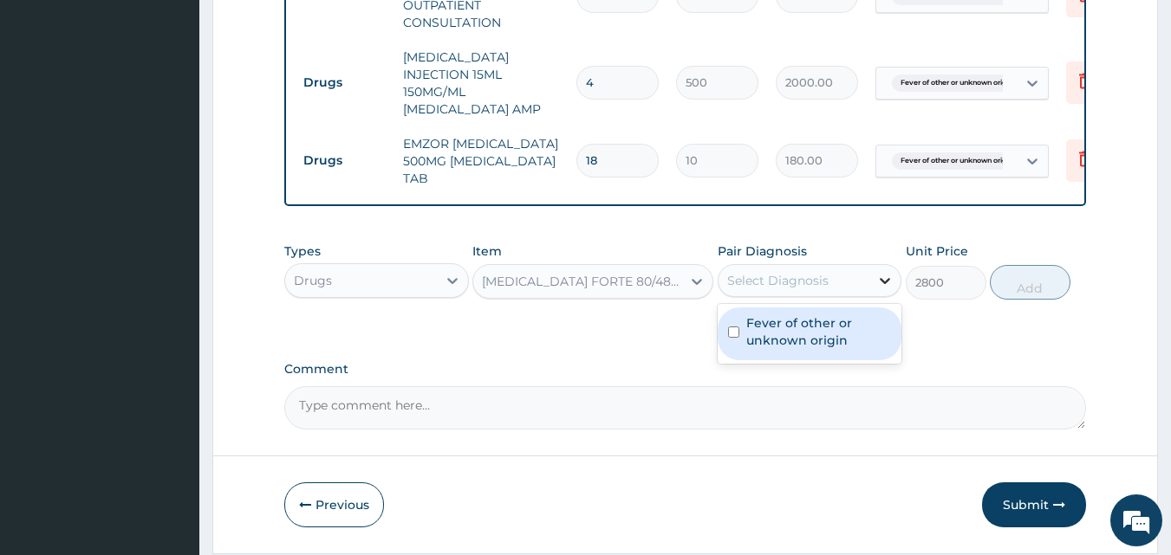
click at [883, 289] on icon at bounding box center [884, 280] width 17 height 17
click at [730, 338] on input "checkbox" at bounding box center [733, 332] width 11 height 11
checkbox input "true"
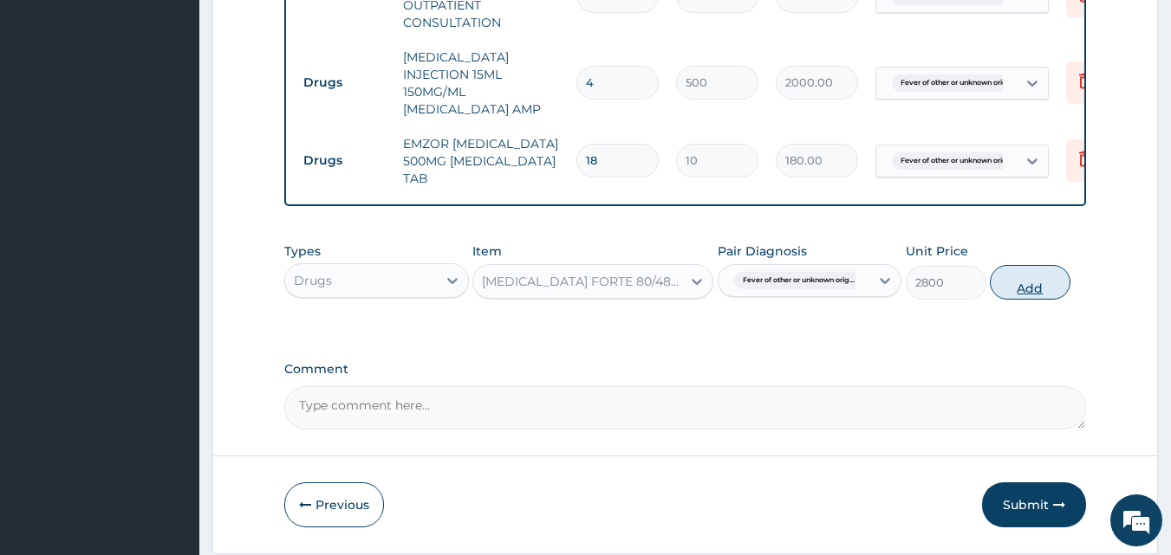
click at [1026, 288] on button "Add" at bounding box center [1029, 282] width 81 height 35
type input "0"
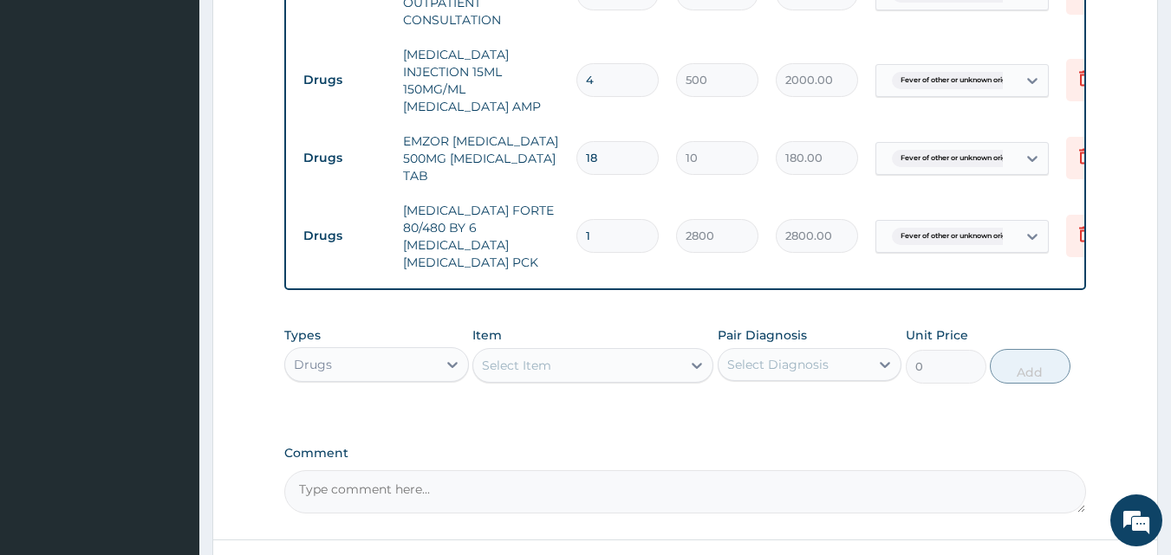
scroll to position [743, 0]
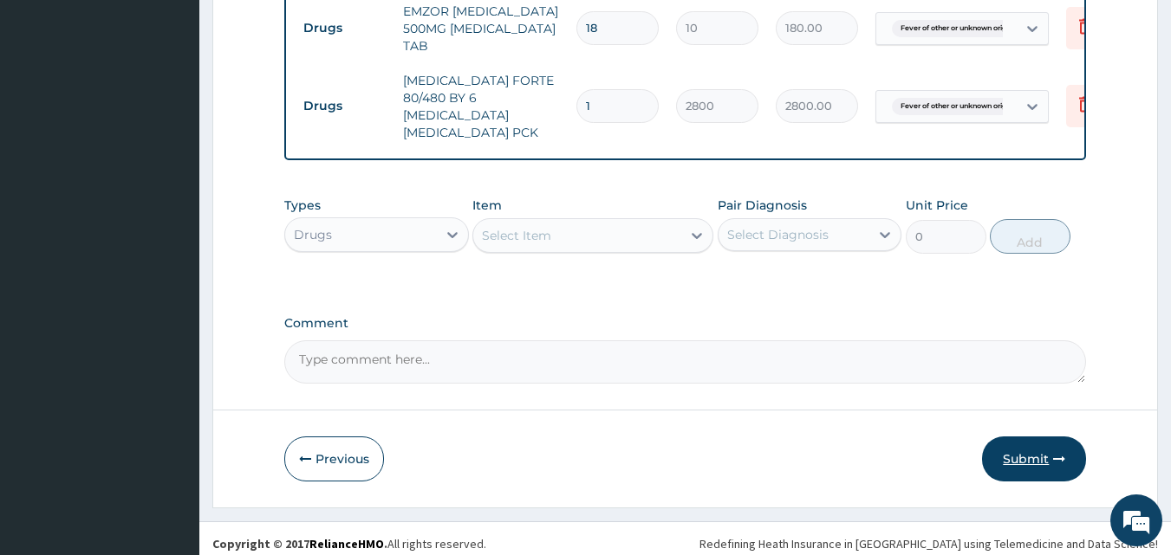
click at [1016, 453] on button "Submit" at bounding box center [1034, 459] width 104 height 45
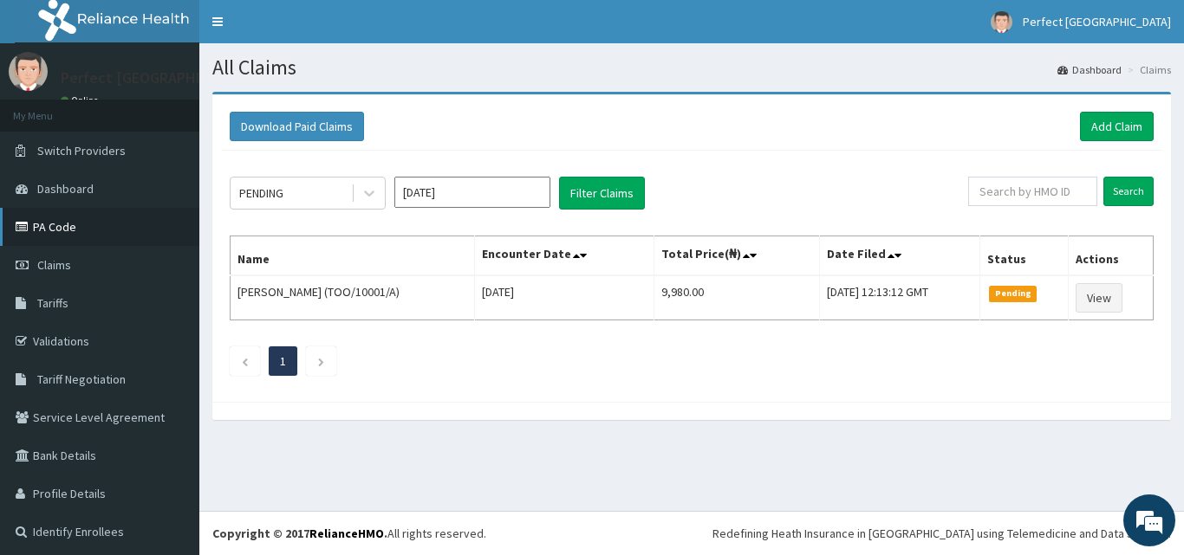
click at [53, 229] on link "PA Code" at bounding box center [99, 227] width 199 height 38
click at [1080, 125] on link "Add Claim" at bounding box center [1117, 126] width 74 height 29
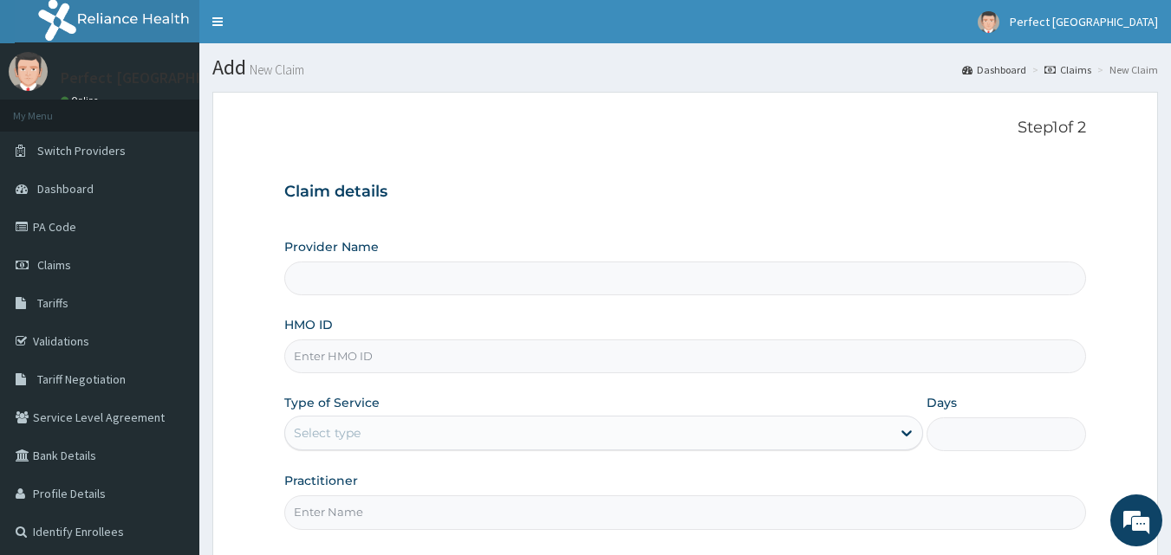
type input "Perfect [GEOGRAPHIC_DATA]"
click at [327, 353] on input "HMO ID" at bounding box center [685, 357] width 802 height 34
type input "P"
type input "KPV/10022/A"
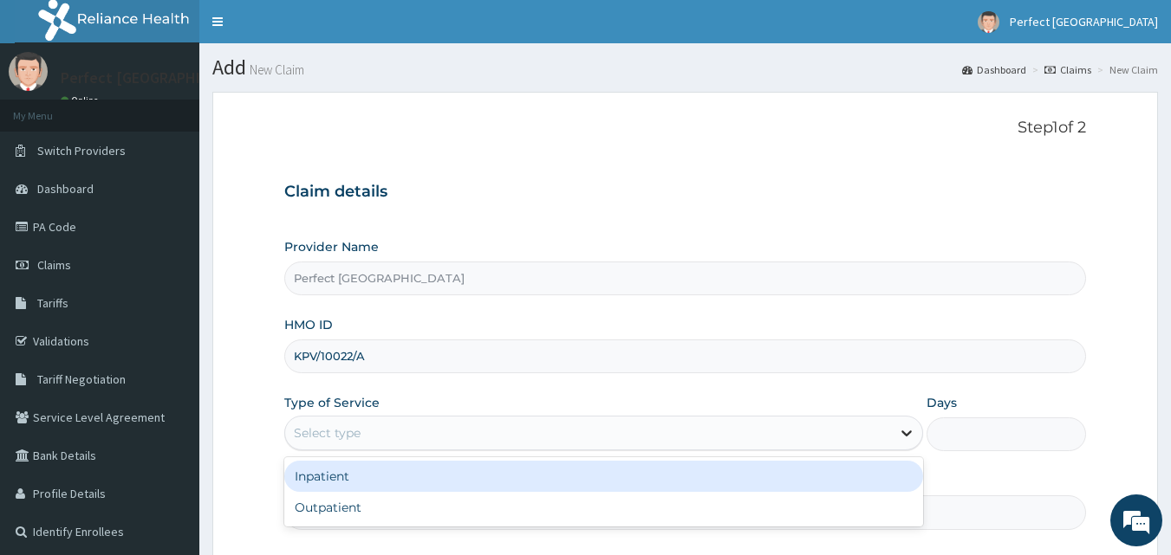
click at [901, 438] on icon at bounding box center [906, 433] width 17 height 17
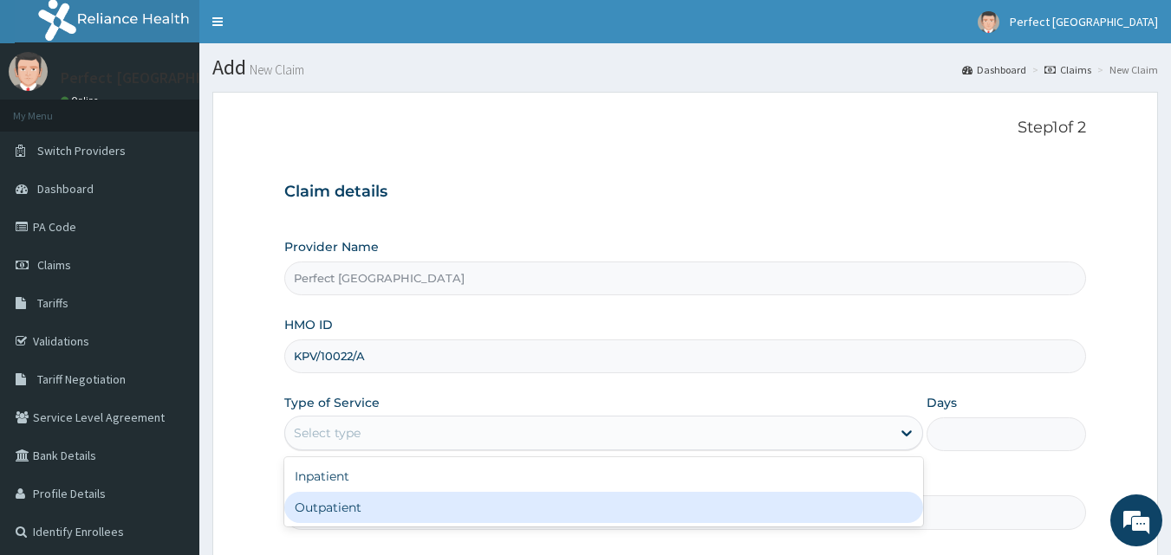
click at [734, 523] on div "Outpatient" at bounding box center [603, 507] width 639 height 31
type input "1"
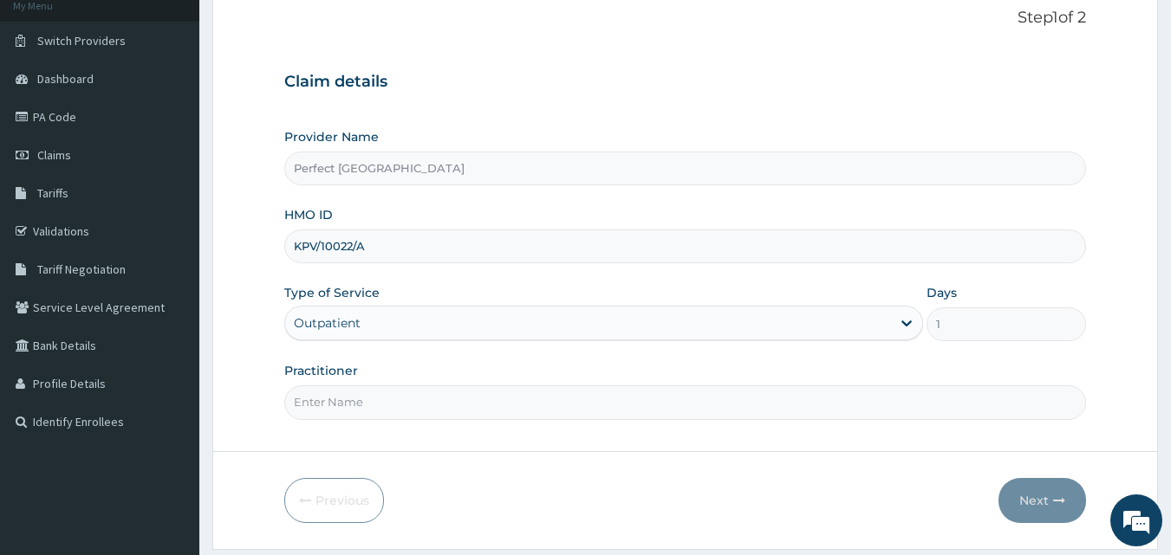
scroll to position [162, 0]
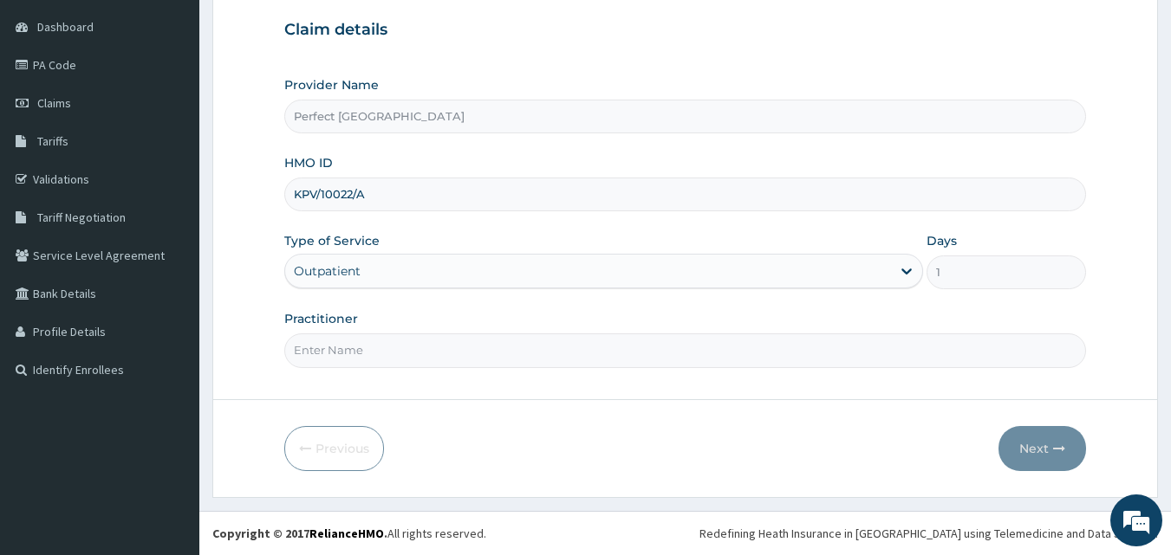
click at [450, 341] on input "Practitioner" at bounding box center [685, 351] width 802 height 34
type input "DR ITIVE"
click at [1033, 447] on button "Next" at bounding box center [1042, 448] width 88 height 45
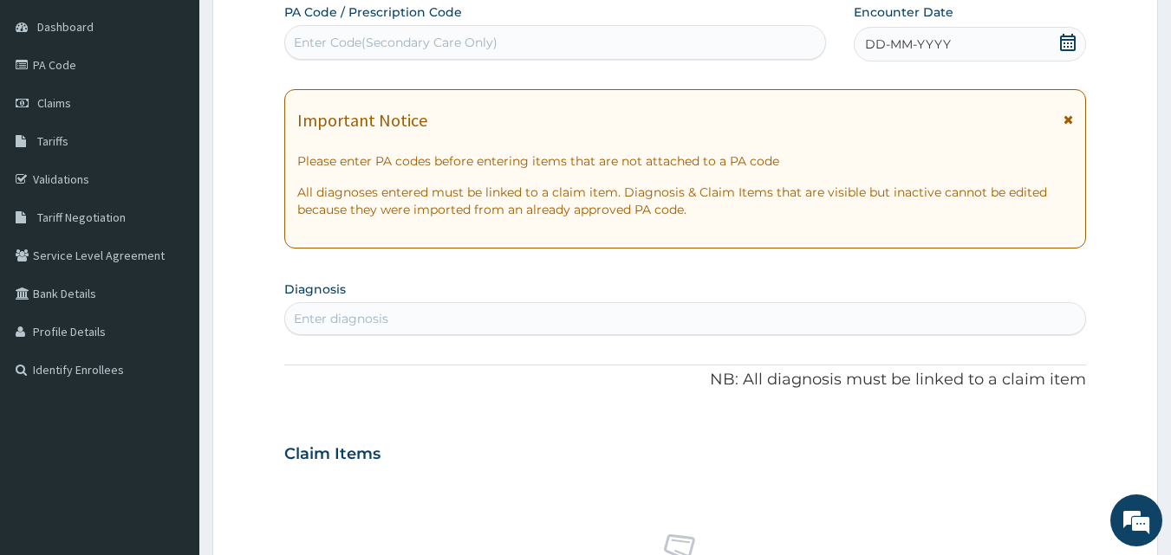
click at [1060, 37] on icon at bounding box center [1067, 42] width 17 height 17
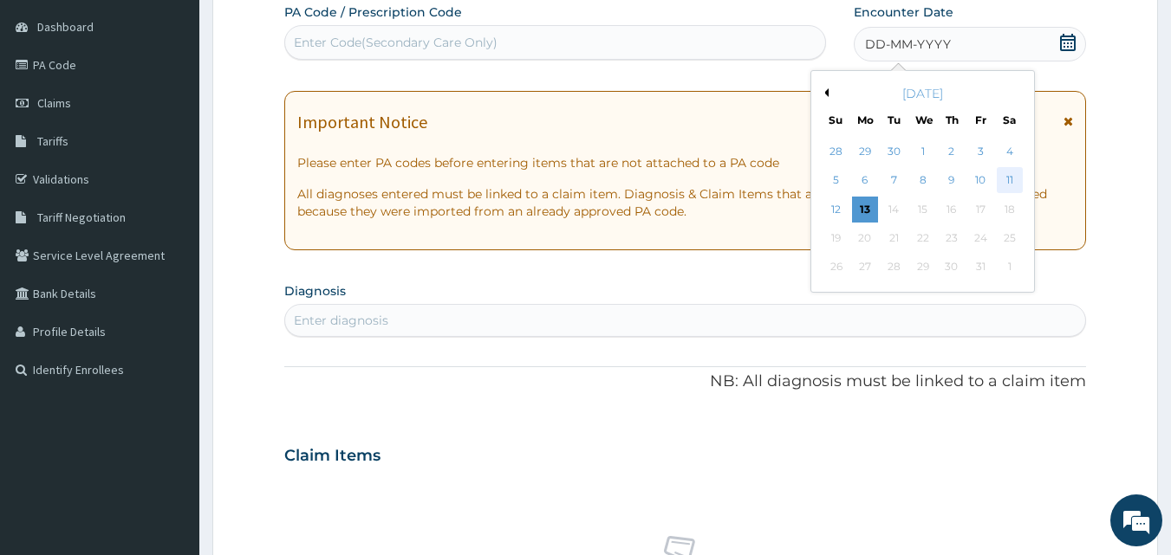
click at [999, 180] on div "11" at bounding box center [1009, 181] width 26 height 26
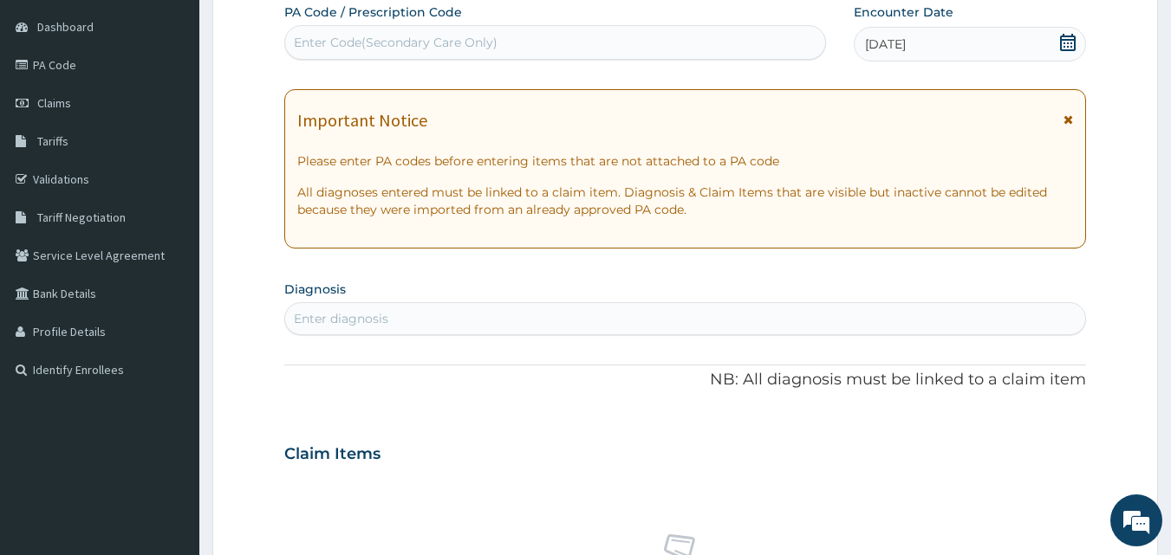
click at [1067, 124] on icon at bounding box center [1068, 120] width 10 height 12
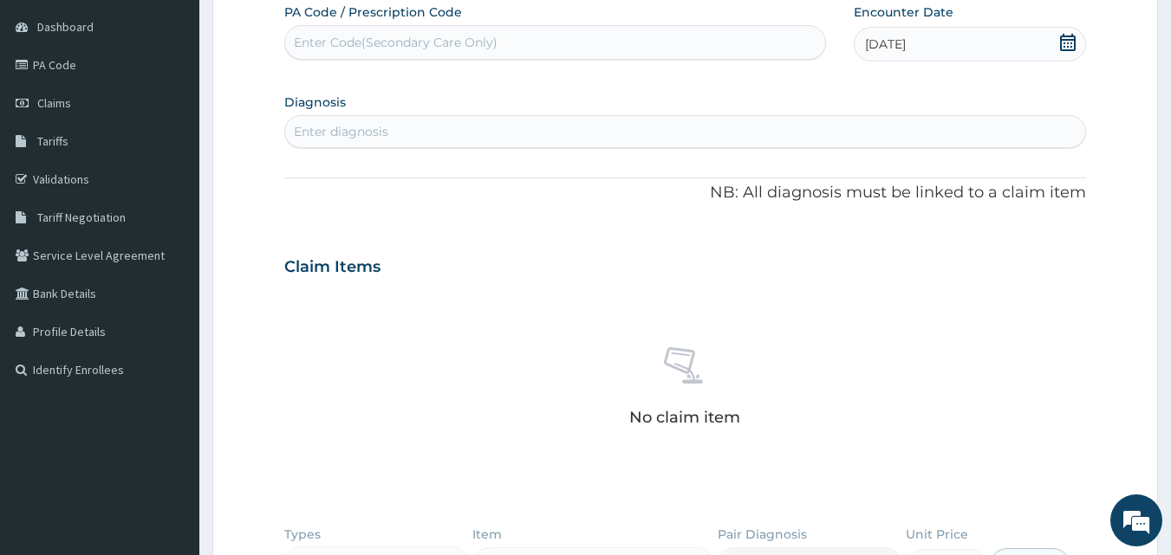
click at [614, 125] on div "Enter diagnosis" at bounding box center [685, 132] width 801 height 28
type input "NECK"
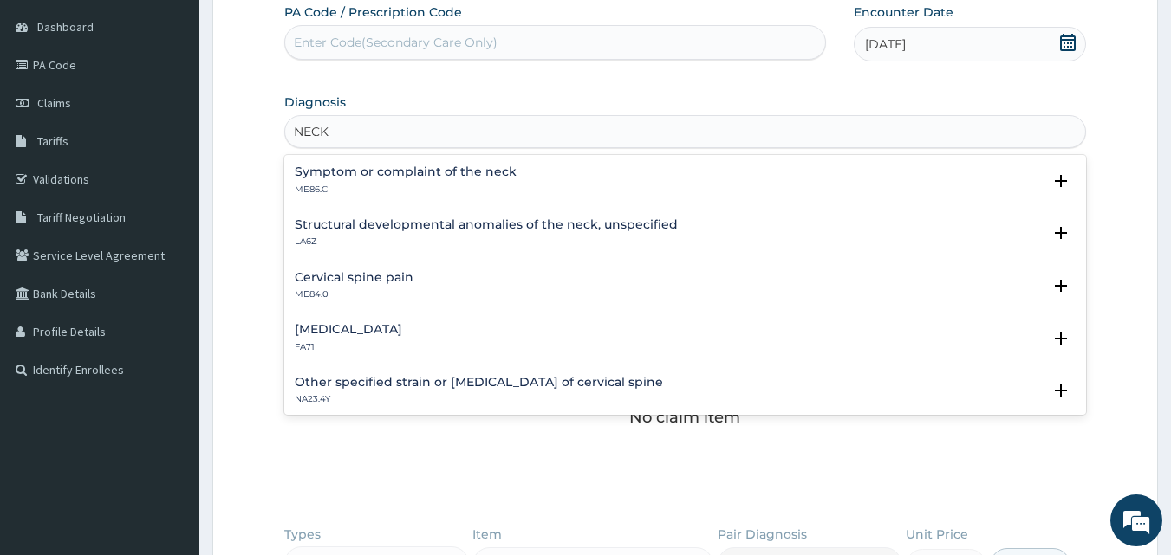
click at [472, 175] on h4 "Symptom or complaint of the neck" at bounding box center [406, 171] width 222 height 13
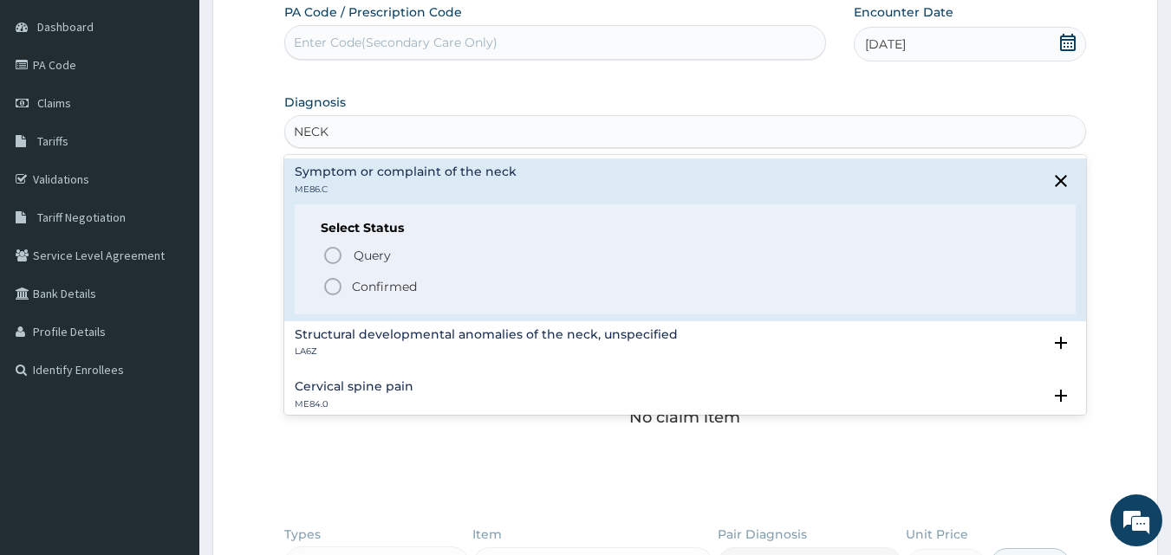
click at [329, 288] on icon "status option filled" at bounding box center [332, 286] width 21 height 21
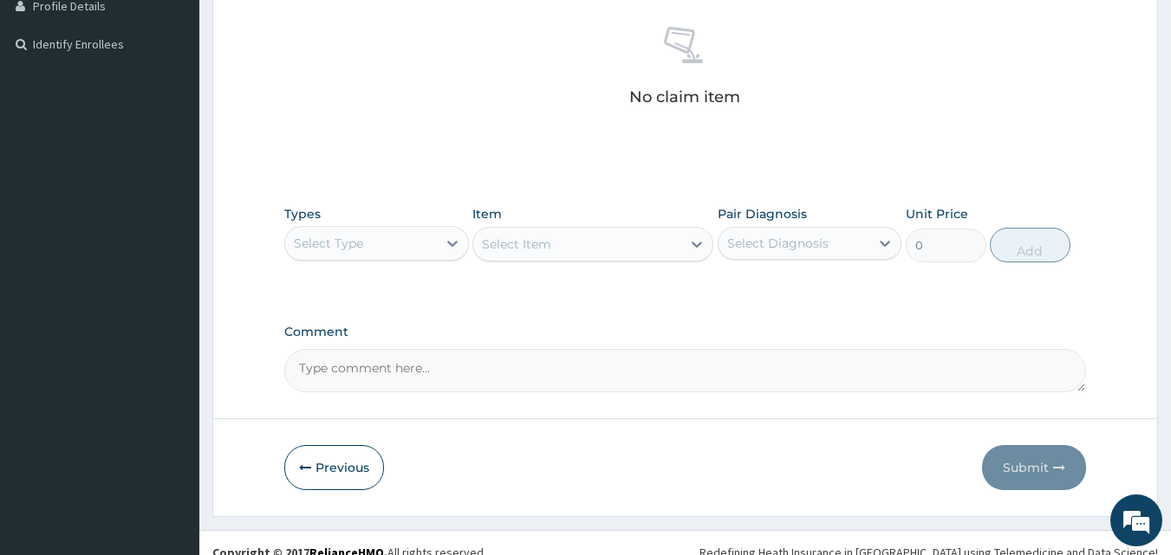
scroll to position [507, 0]
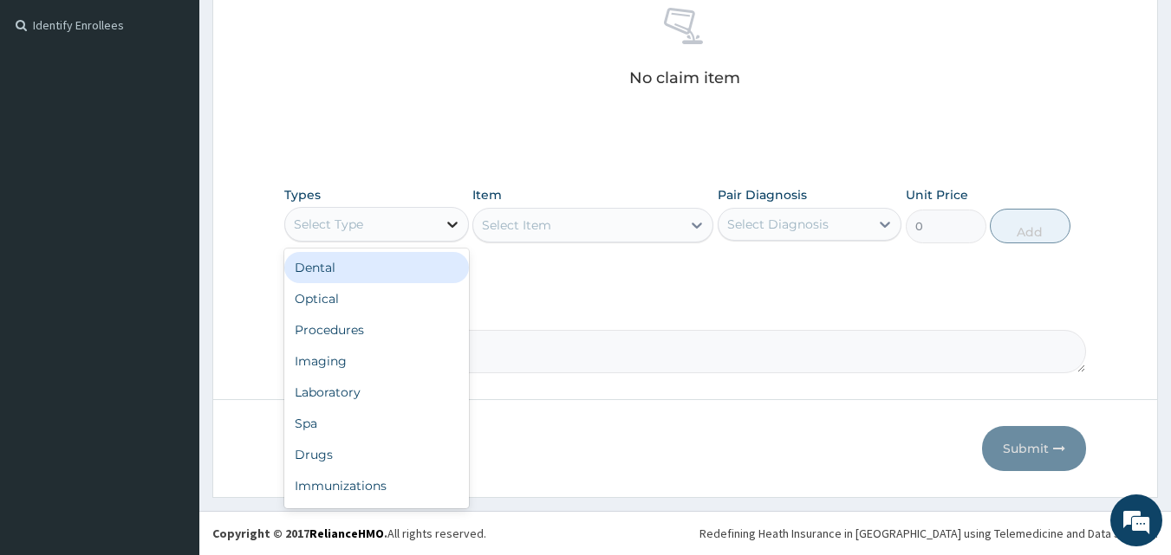
click at [458, 237] on div at bounding box center [452, 224] width 31 height 31
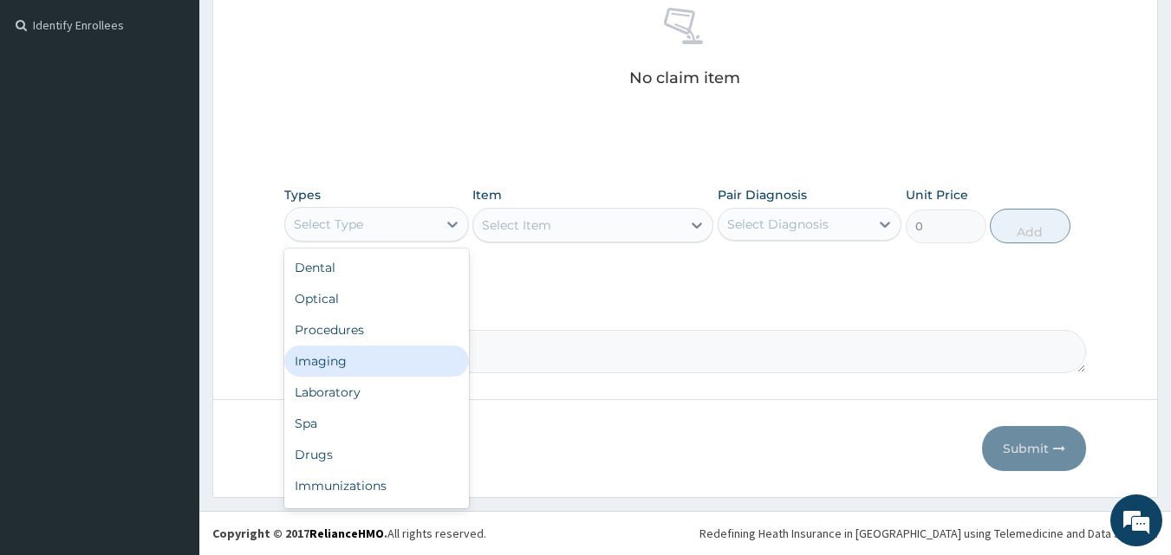
drag, startPoint x: 349, startPoint y: 328, endPoint x: 345, endPoint y: 353, distance: 24.6
click at [345, 353] on div "Dental Optical Procedures Imaging Laboratory Spa Drugs Immunizations Others Gym" at bounding box center [376, 379] width 185 height 260
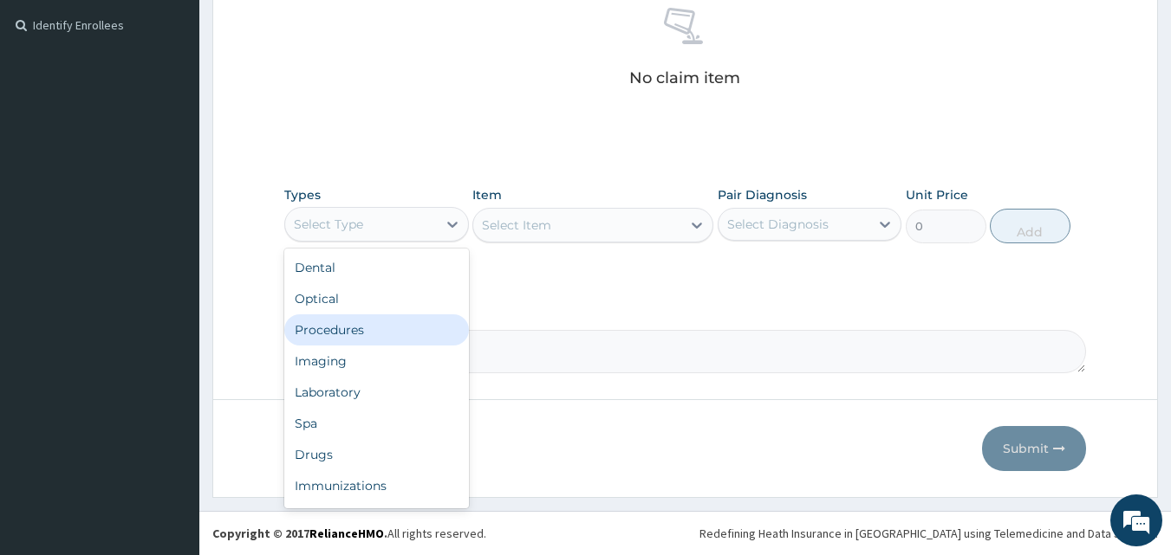
click at [380, 332] on div "Procedures" at bounding box center [376, 330] width 185 height 31
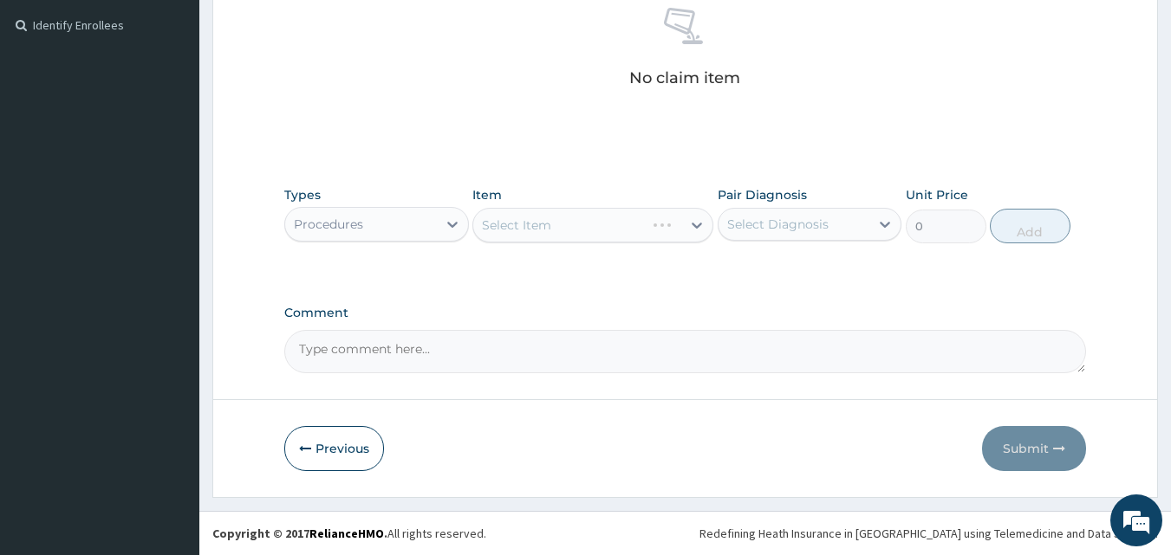
click at [701, 228] on div "Select Item" at bounding box center [592, 225] width 241 height 35
click at [691, 225] on icon at bounding box center [696, 225] width 17 height 17
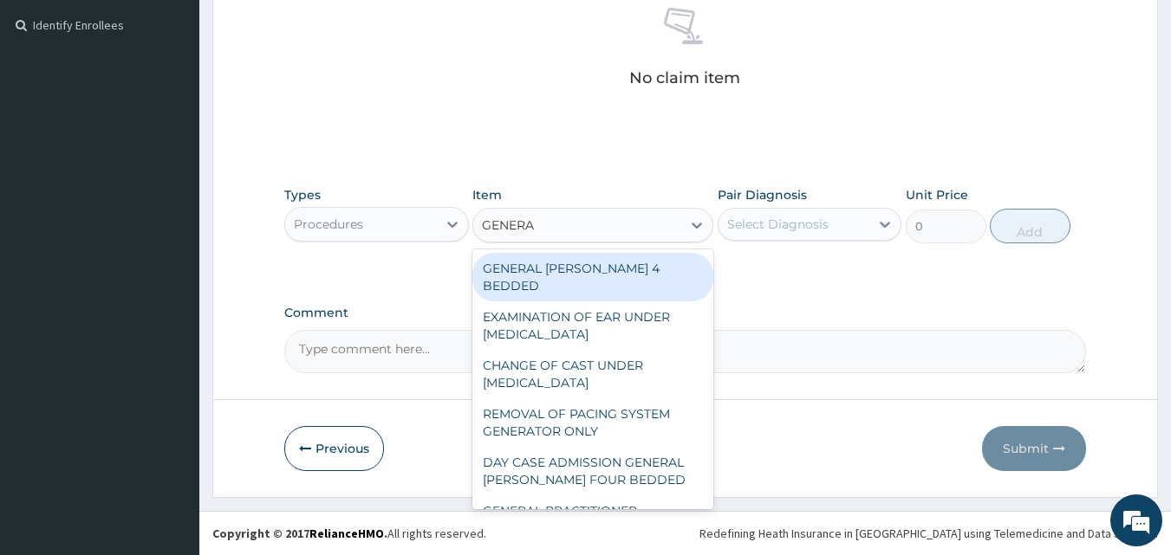
type input "GENERAL"
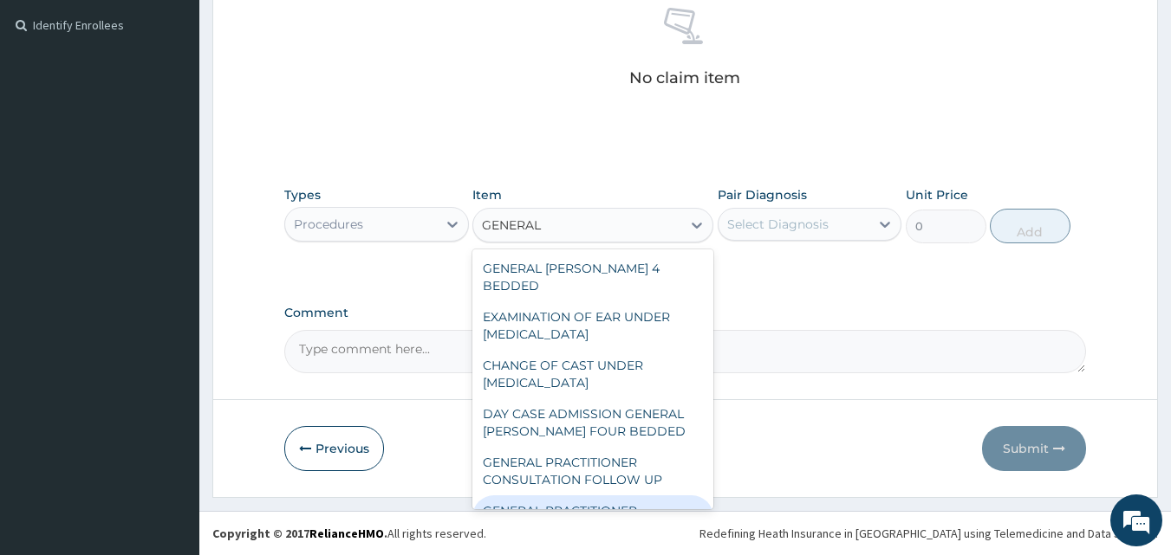
click at [595, 501] on div "GENERAL PRACTITIONER CONSULTATION FIRST OUTPATIENT CONSULTATION" at bounding box center [592, 529] width 241 height 66
type input "3000"
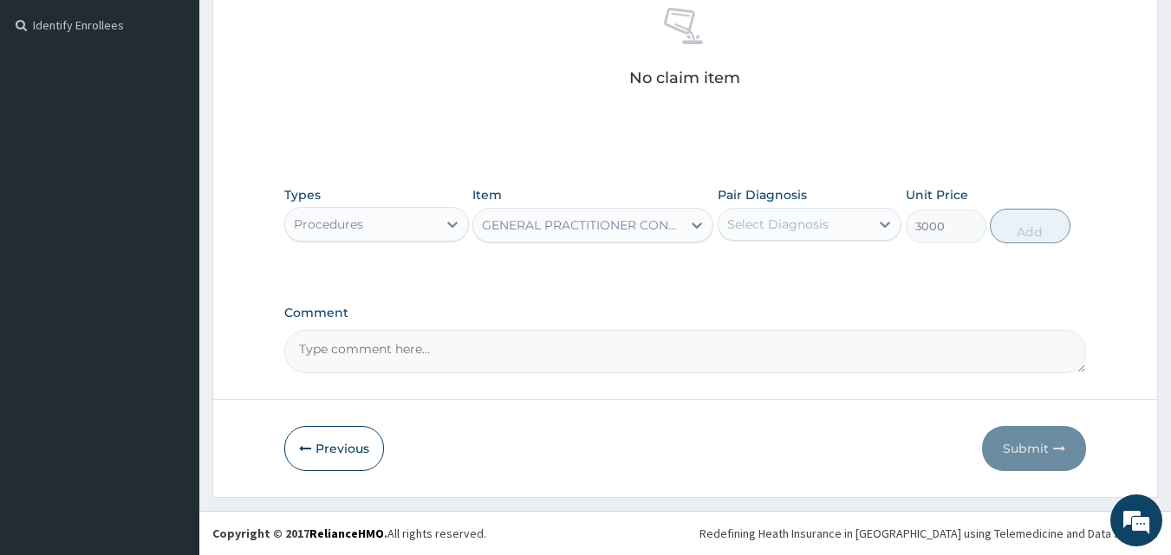
click at [902, 221] on div "Types Procedures Item option GENERAL PRACTITIONER CONSULTATION FIRST OUTPATIENT…" at bounding box center [685, 215] width 802 height 75
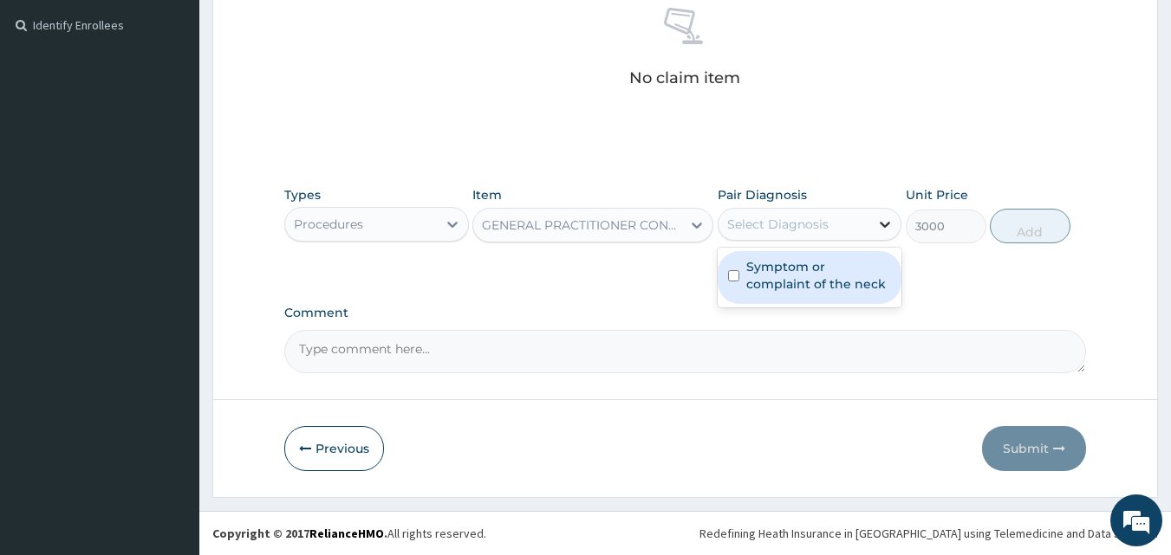
click at [879, 224] on icon at bounding box center [884, 224] width 17 height 17
click at [723, 267] on div "Symptom or complaint of the neck" at bounding box center [809, 277] width 185 height 53
checkbox input "true"
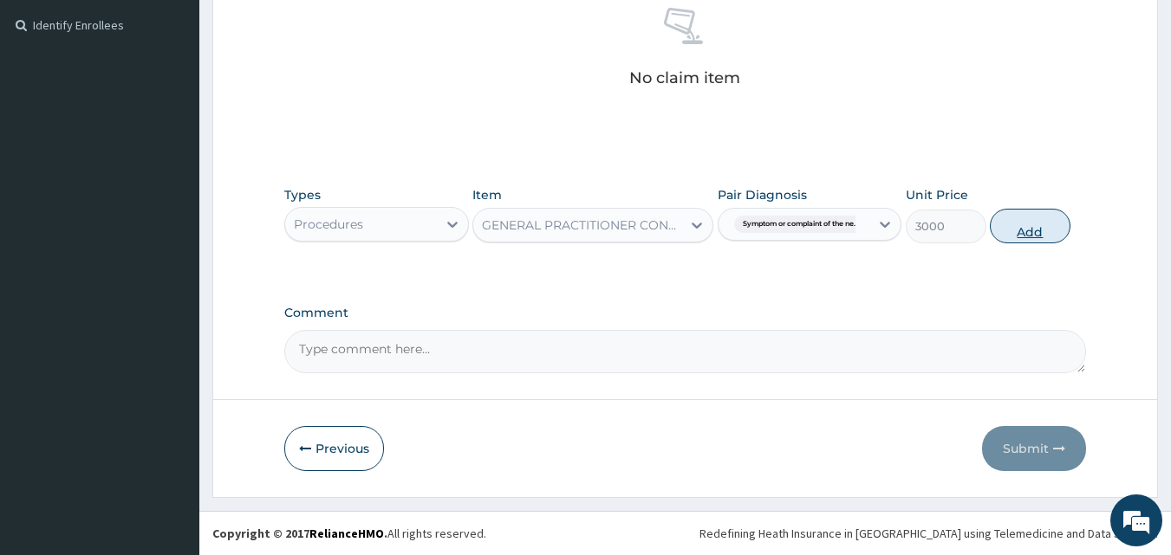
click at [1017, 234] on button "Add" at bounding box center [1029, 226] width 81 height 35
type input "0"
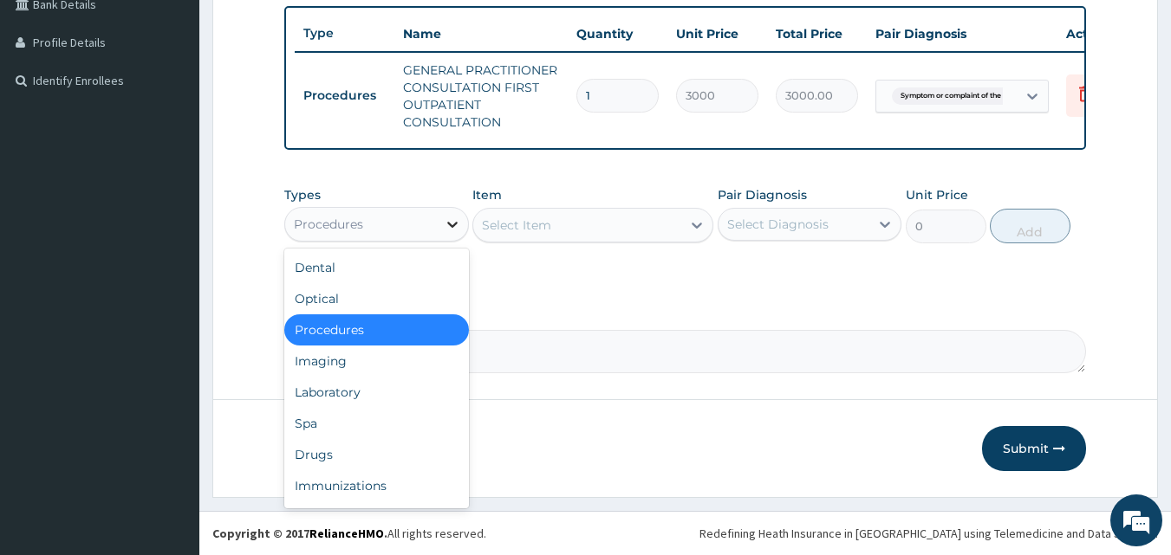
click at [449, 234] on div at bounding box center [452, 224] width 31 height 31
click at [338, 456] on div "Drugs" at bounding box center [376, 454] width 185 height 31
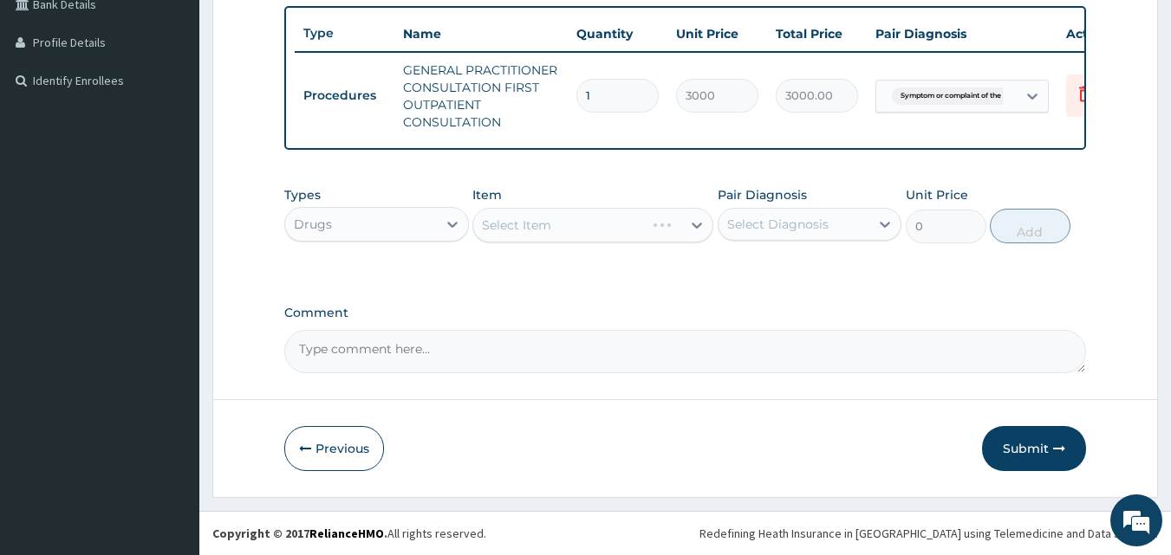
click at [691, 228] on div "Select Item" at bounding box center [592, 225] width 241 height 35
click at [697, 224] on div "Select Item" at bounding box center [592, 225] width 241 height 35
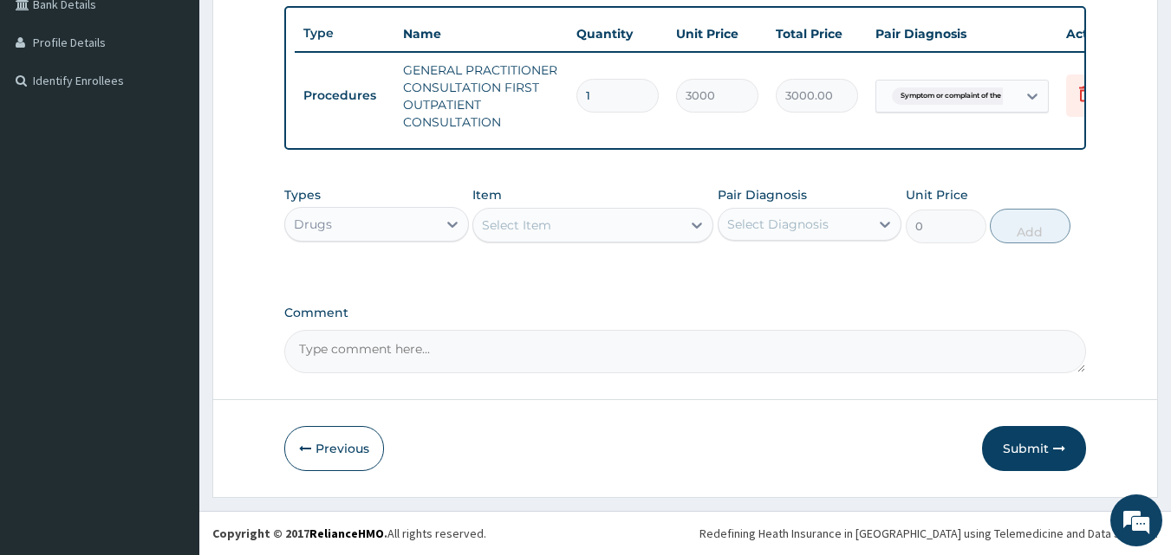
click at [697, 224] on icon at bounding box center [696, 225] width 17 height 17
type input "DICLO"
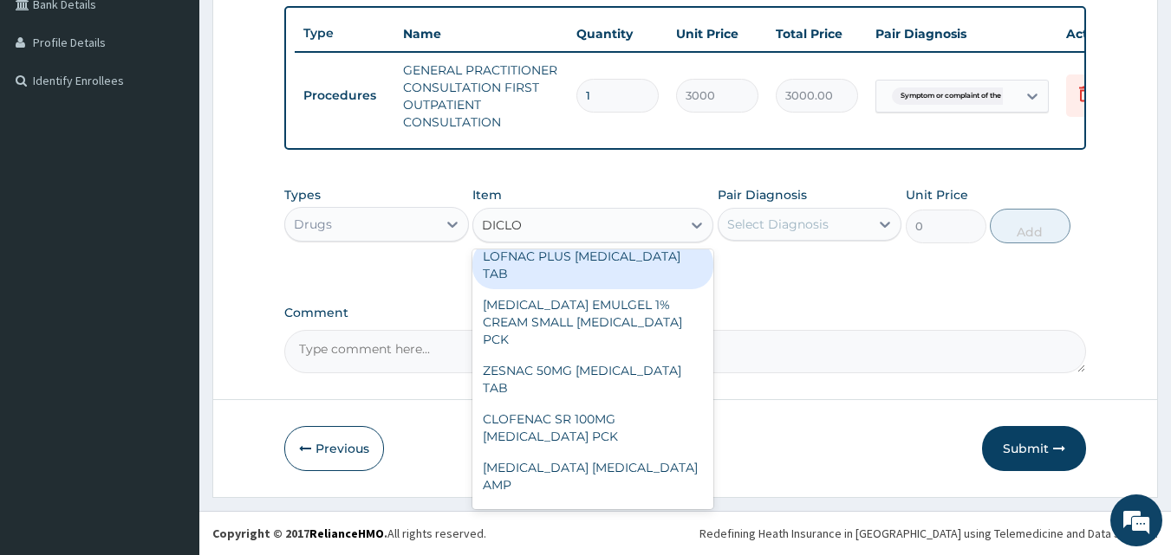
scroll to position [227, 0]
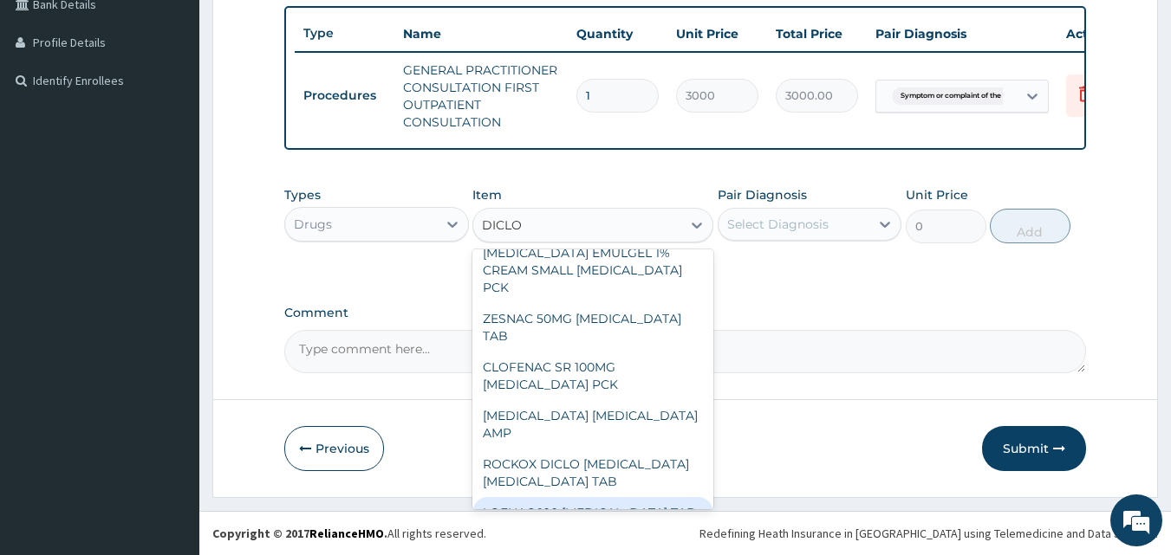
click at [606, 497] on div "LOFNAC 100 DICLOFENAC TAB" at bounding box center [592, 512] width 241 height 31
type input "10"
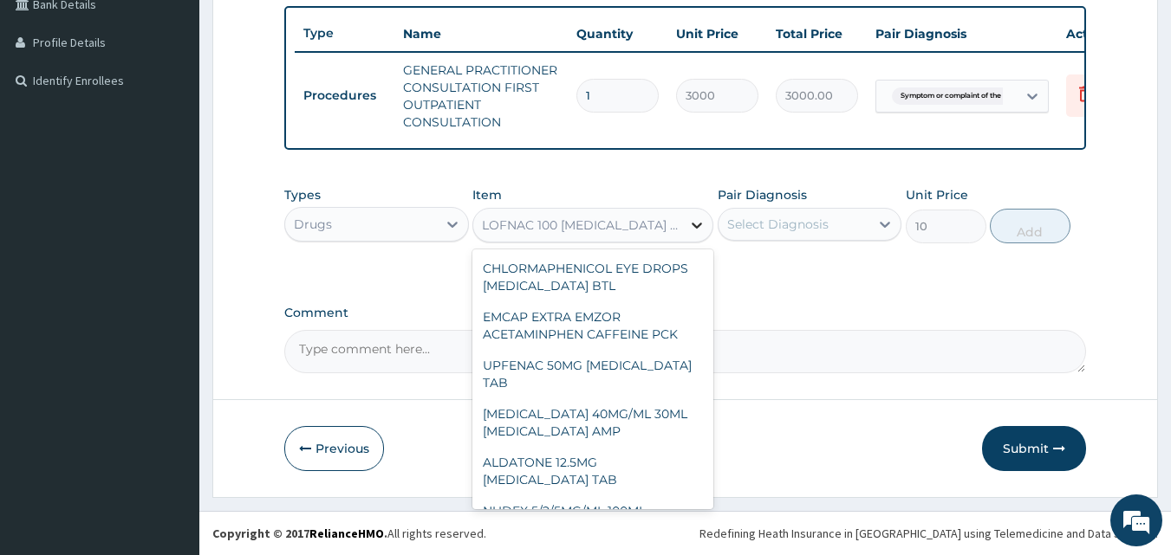
click at [706, 216] on div at bounding box center [696, 225] width 31 height 31
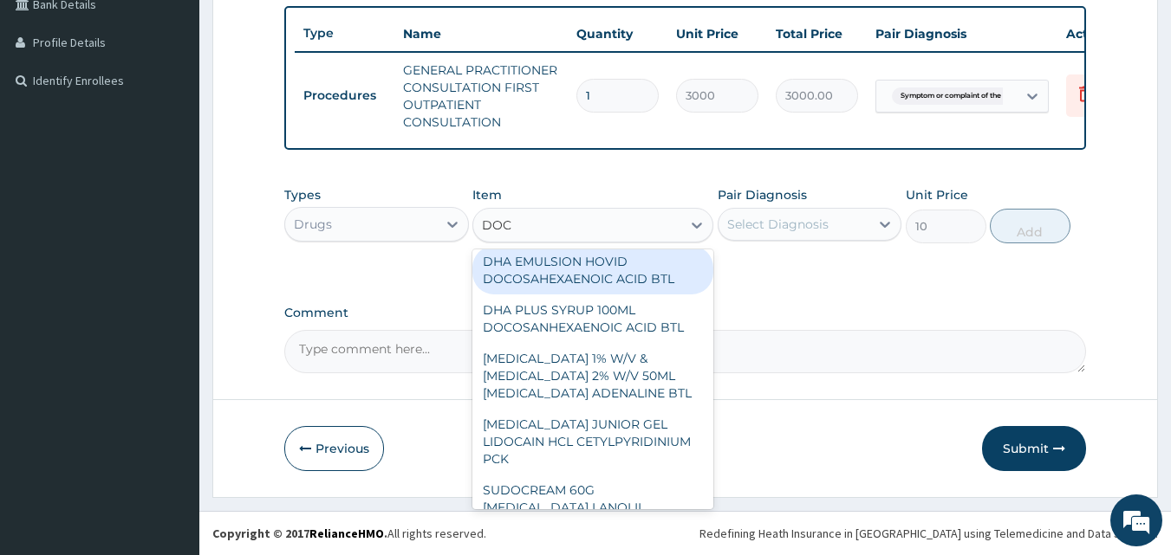
scroll to position [0, 0]
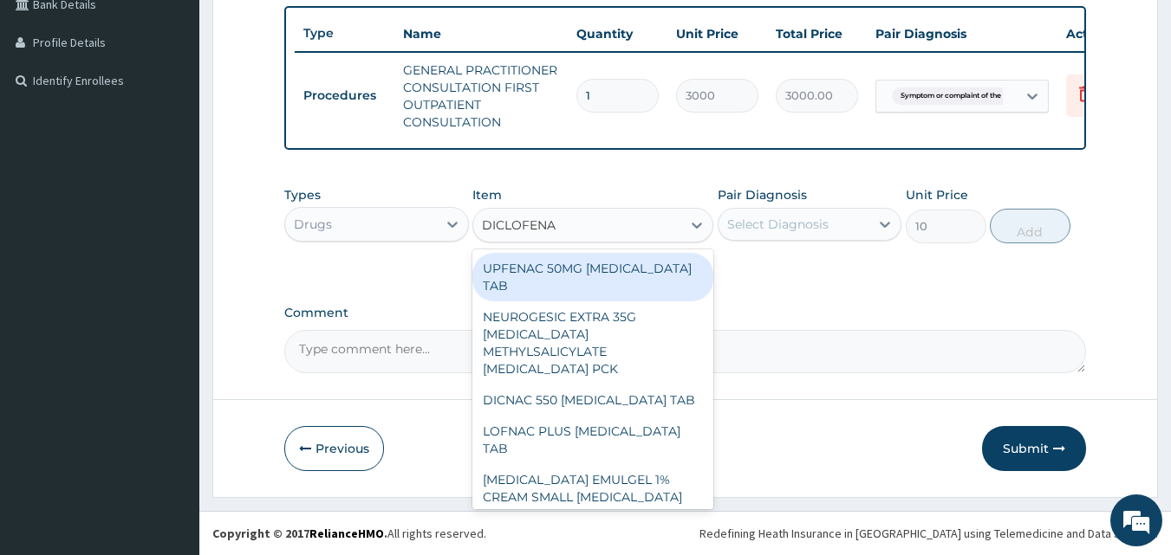
type input "DICLOFENAC"
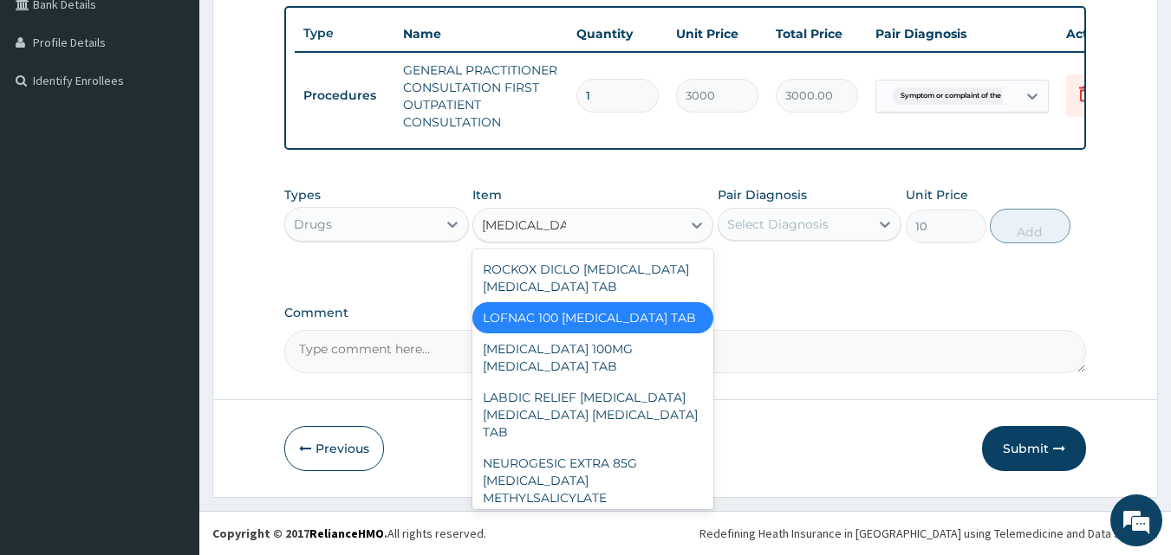
scroll to position [454, 0]
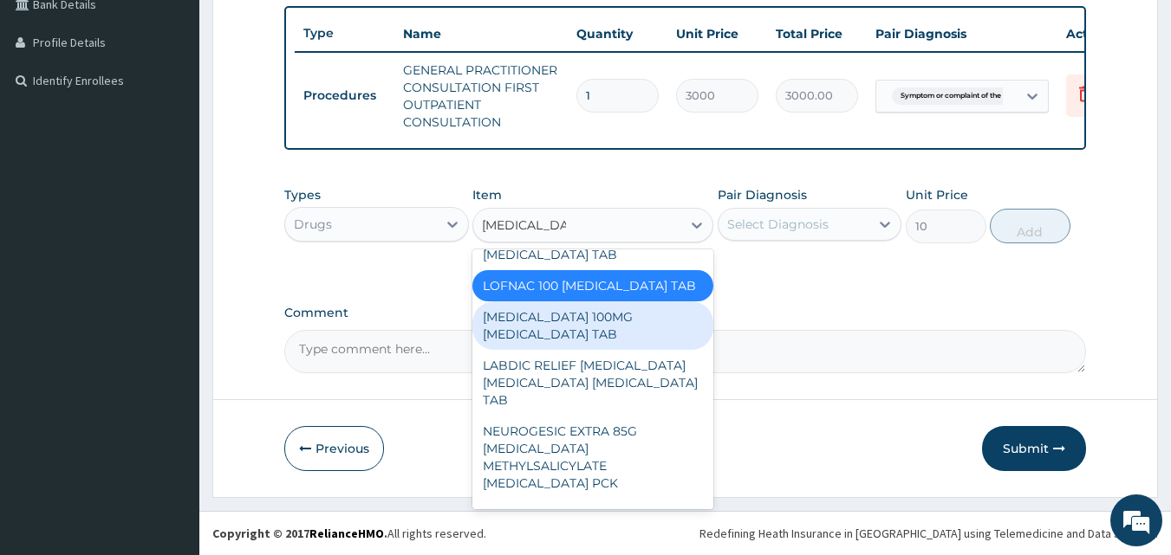
click at [587, 302] on div "DICLOFENAC 100MG DICLOFENAC TAB" at bounding box center [592, 326] width 241 height 49
type input "70"
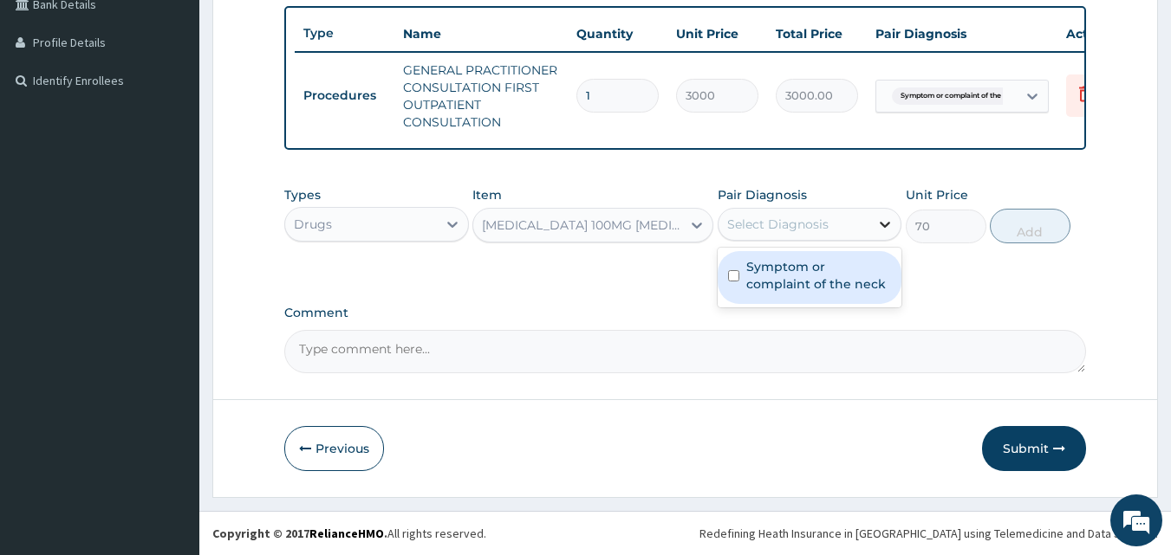
click at [888, 230] on icon at bounding box center [884, 224] width 17 height 17
click at [717, 276] on div "Symptom or complaint of the neck" at bounding box center [809, 277] width 185 height 53
checkbox input "true"
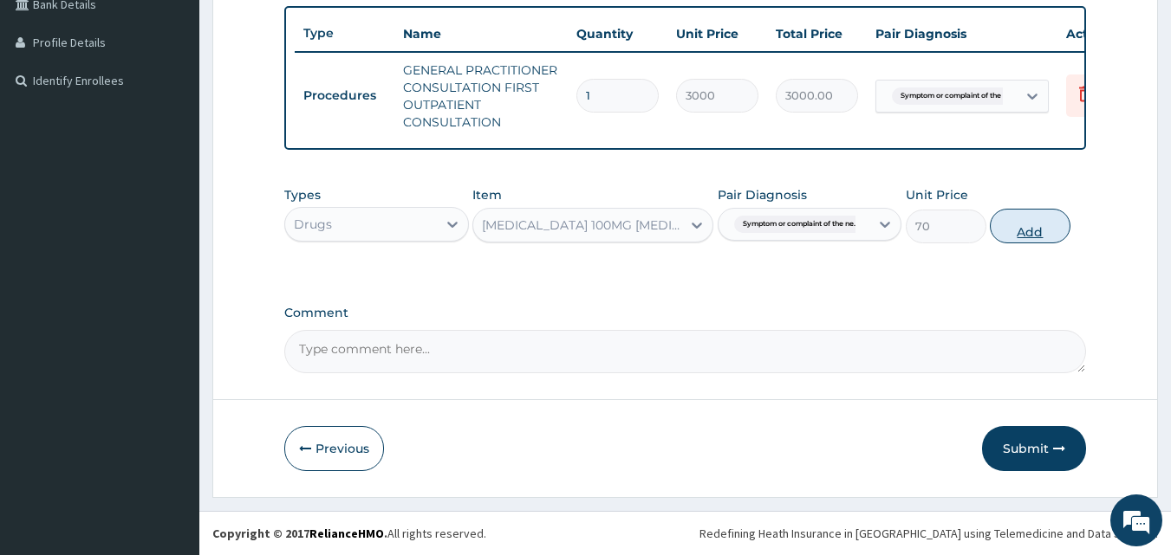
click at [1022, 229] on button "Add" at bounding box center [1029, 226] width 81 height 35
type input "0"
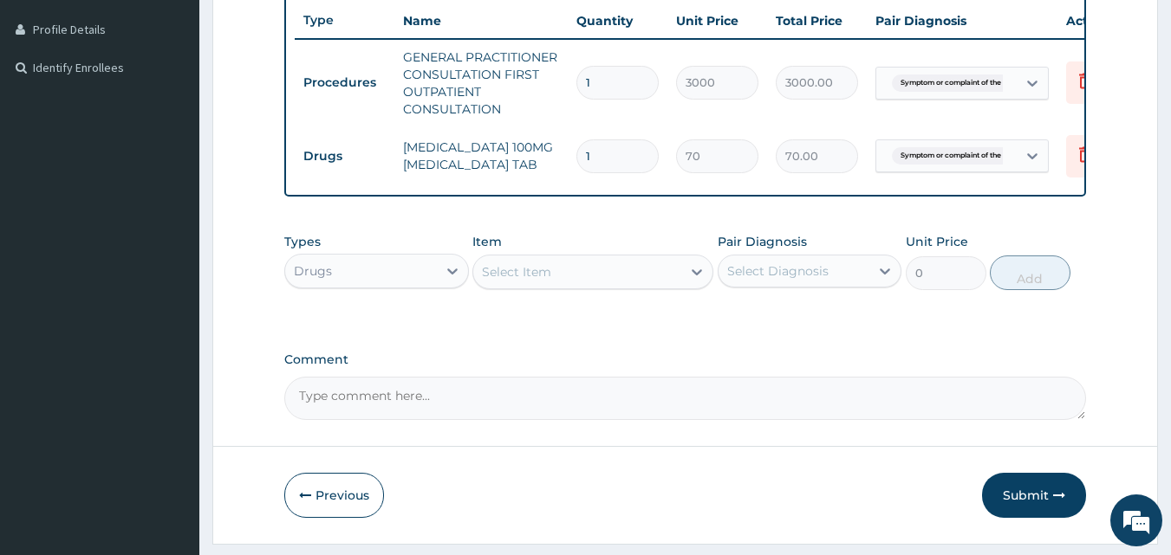
click at [623, 157] on input "1" at bounding box center [617, 156] width 82 height 34
type input "10"
type input "700.00"
type input "10"
click at [1035, 511] on button "Submit" at bounding box center [1034, 495] width 104 height 45
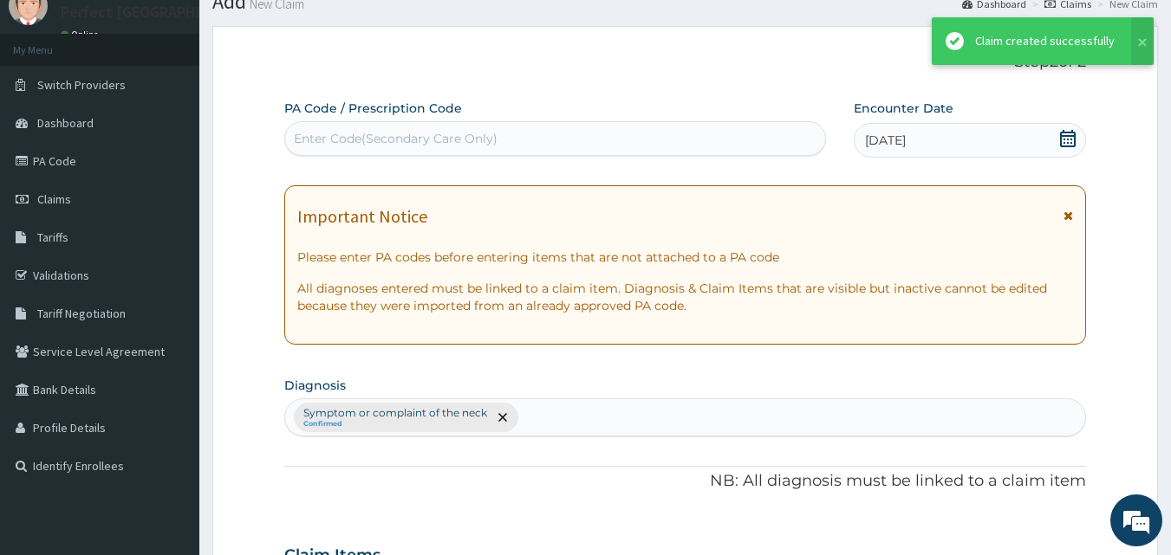
scroll to position [464, 0]
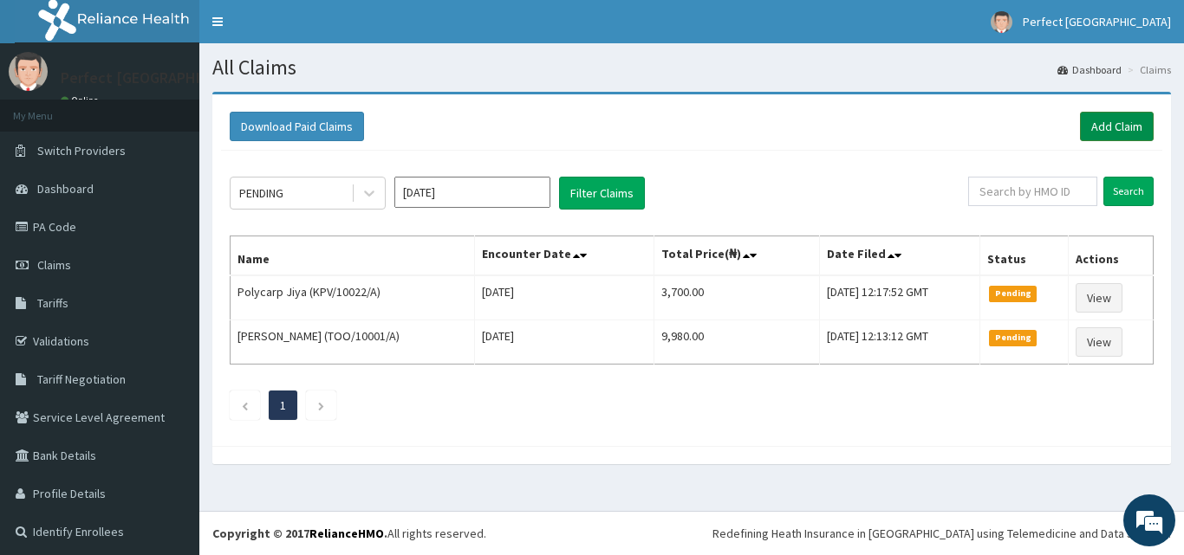
click at [1092, 128] on link "Add Claim" at bounding box center [1117, 126] width 74 height 29
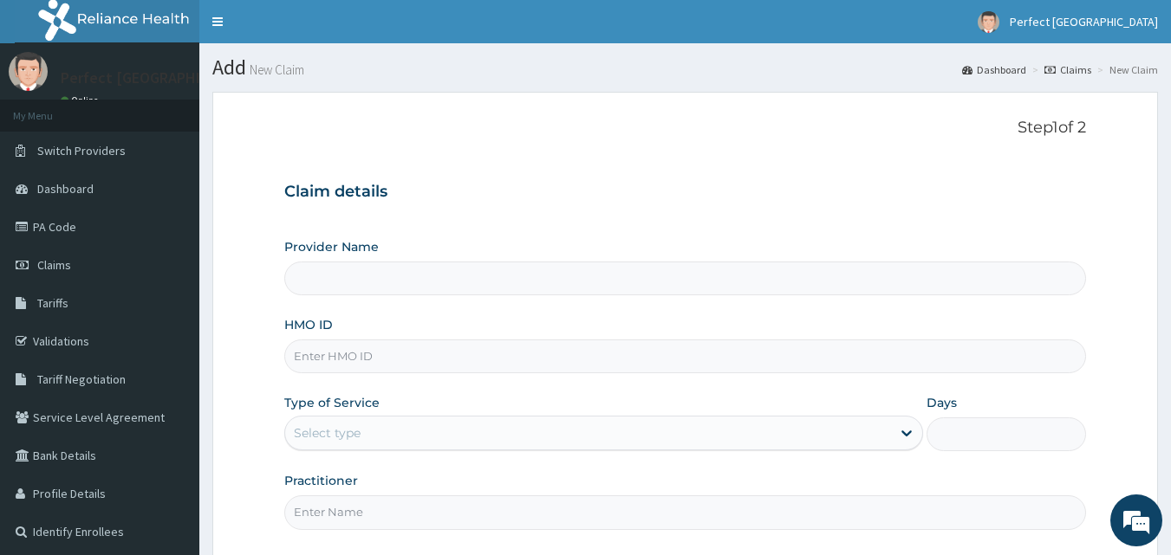
type input "Perfect [GEOGRAPHIC_DATA]"
drag, startPoint x: 0, startPoint y: 0, endPoint x: 382, endPoint y: 357, distance: 522.9
click at [382, 357] on input "HMO ID" at bounding box center [685, 357] width 802 height 34
type input "GFQ/10041/A"
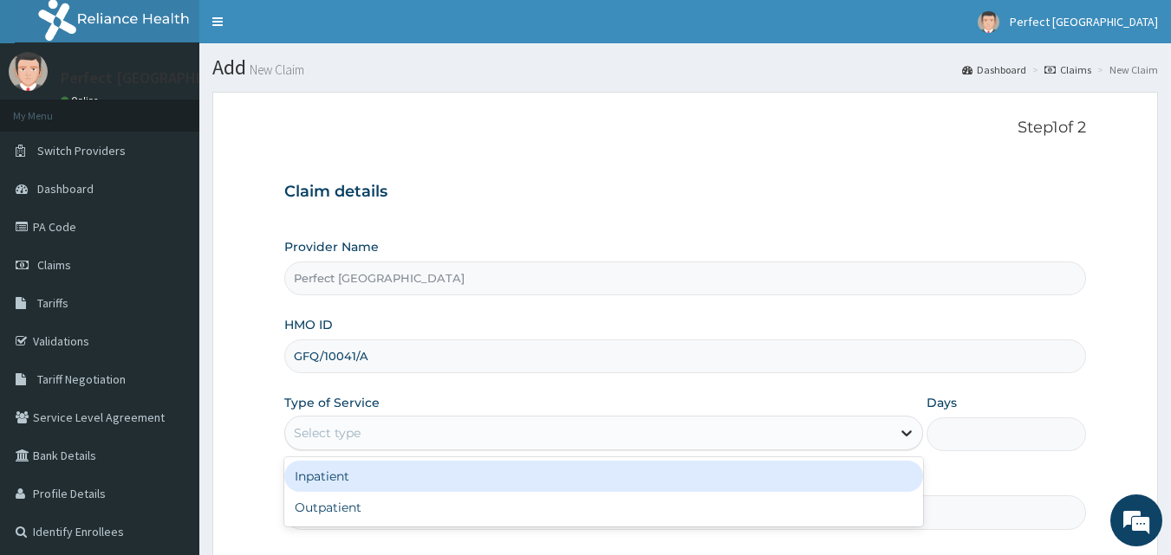
click at [900, 432] on icon at bounding box center [906, 433] width 17 height 17
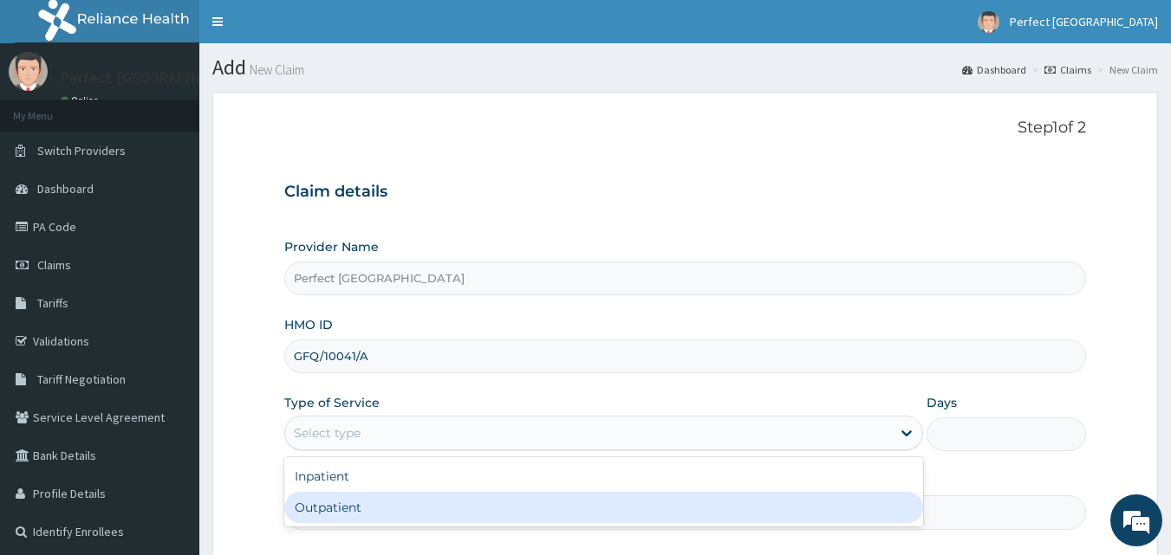
click at [802, 499] on div "Outpatient" at bounding box center [603, 507] width 639 height 31
type input "1"
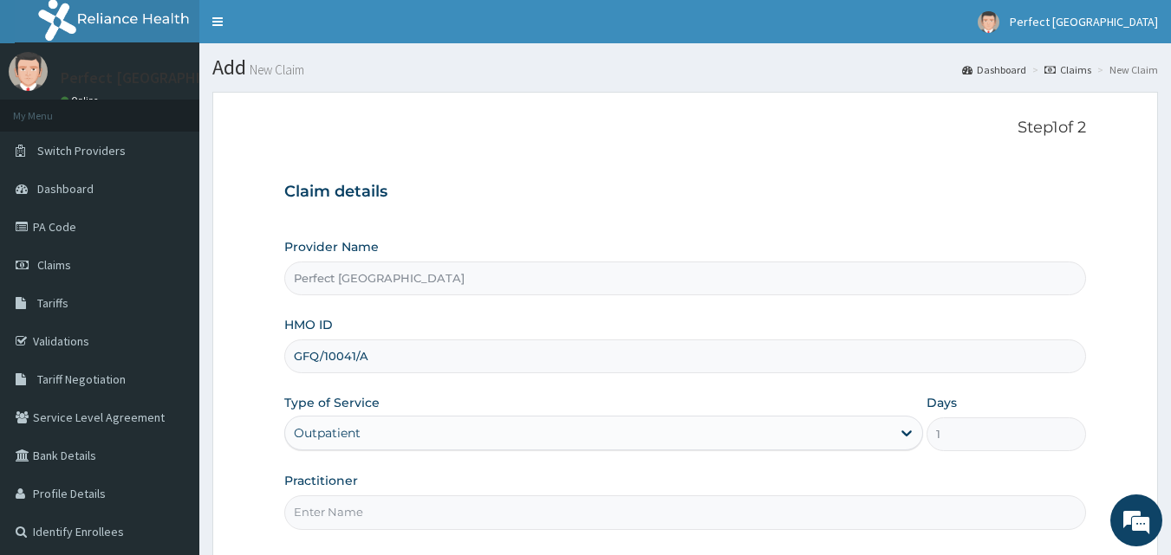
scroll to position [162, 0]
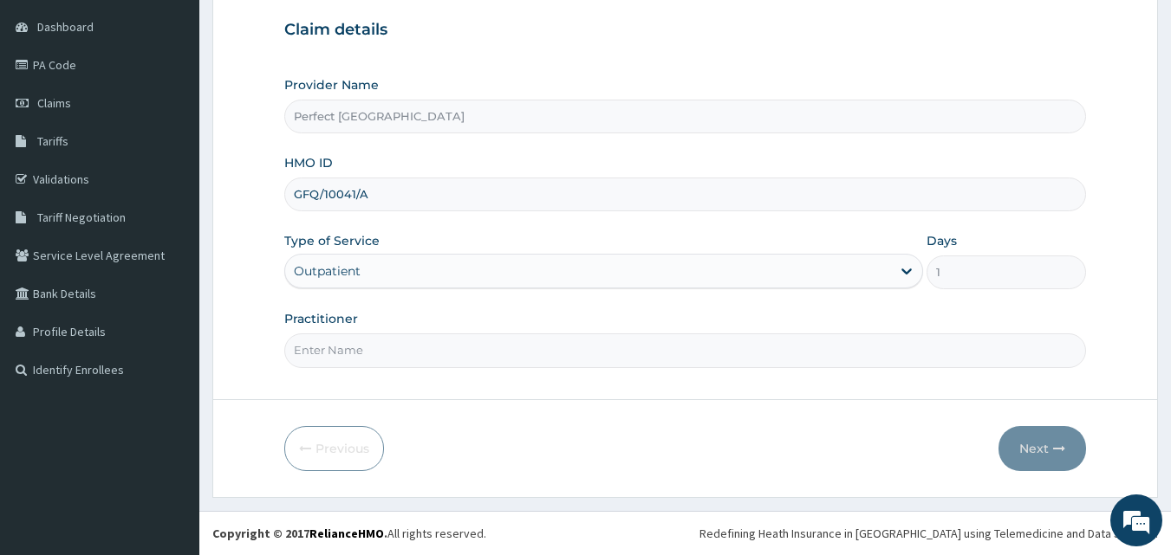
click at [508, 346] on input "Practitioner" at bounding box center [685, 351] width 802 height 34
type input "DR [PERSON_NAME]"
click at [1034, 460] on button "Next" at bounding box center [1042, 448] width 88 height 45
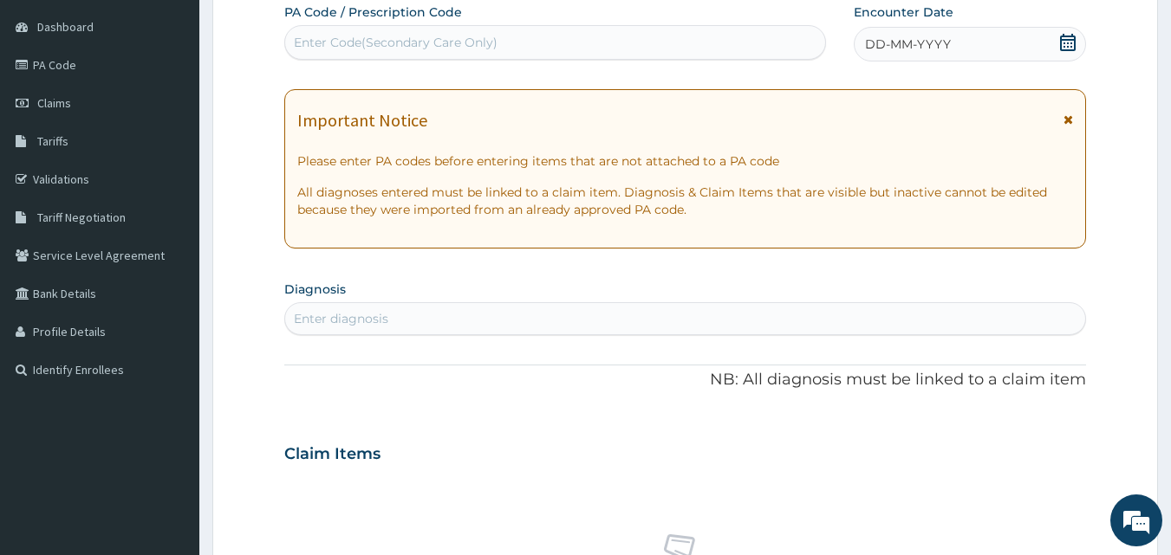
click at [1069, 62] on div "DD-MM-YYYY" at bounding box center [969, 44] width 232 height 35
click at [1063, 44] on icon at bounding box center [1067, 42] width 17 height 17
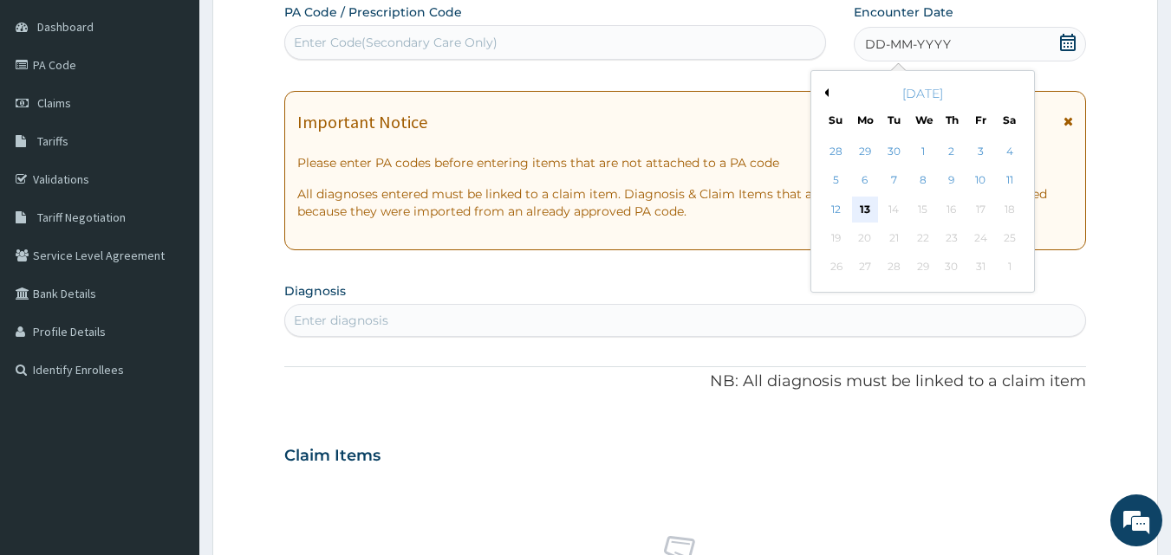
click at [860, 204] on div "13" at bounding box center [865, 210] width 26 height 26
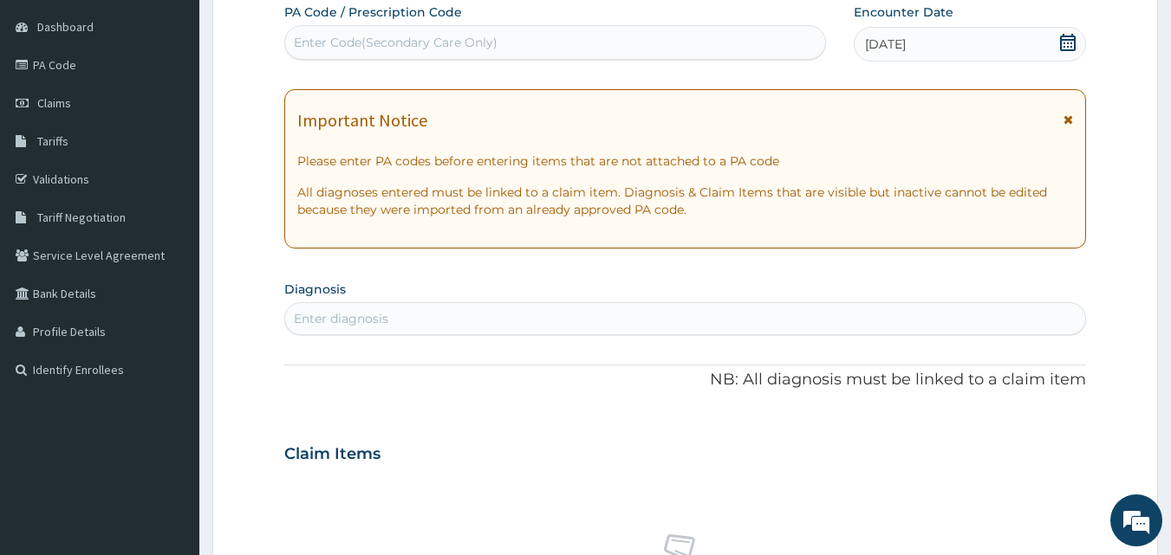
click at [1067, 126] on icon at bounding box center [1068, 120] width 10 height 12
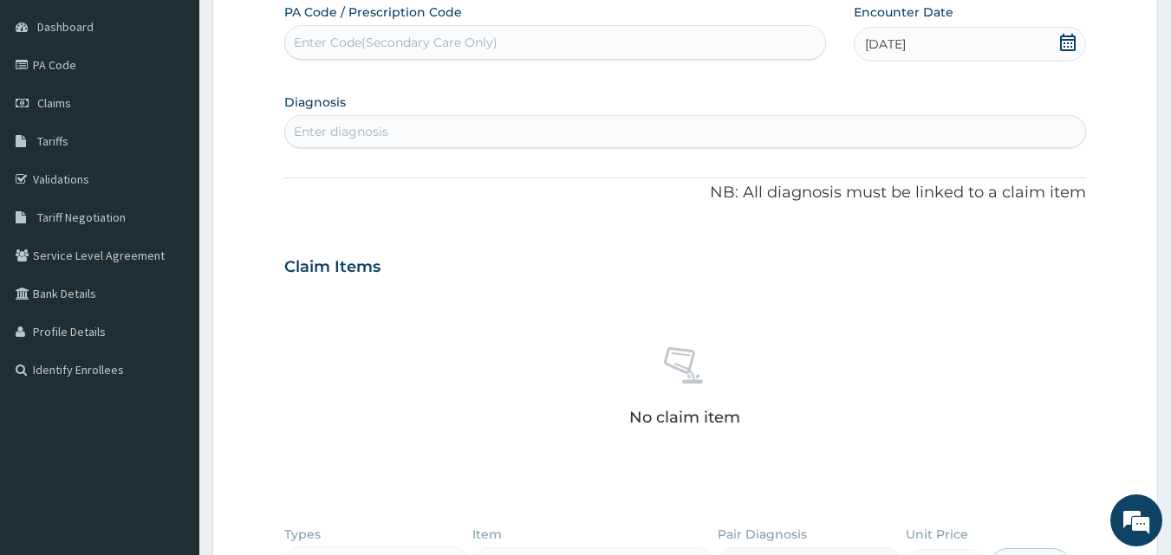
click at [779, 128] on div "Enter diagnosis" at bounding box center [685, 132] width 801 height 28
type input "H"
type input "G"
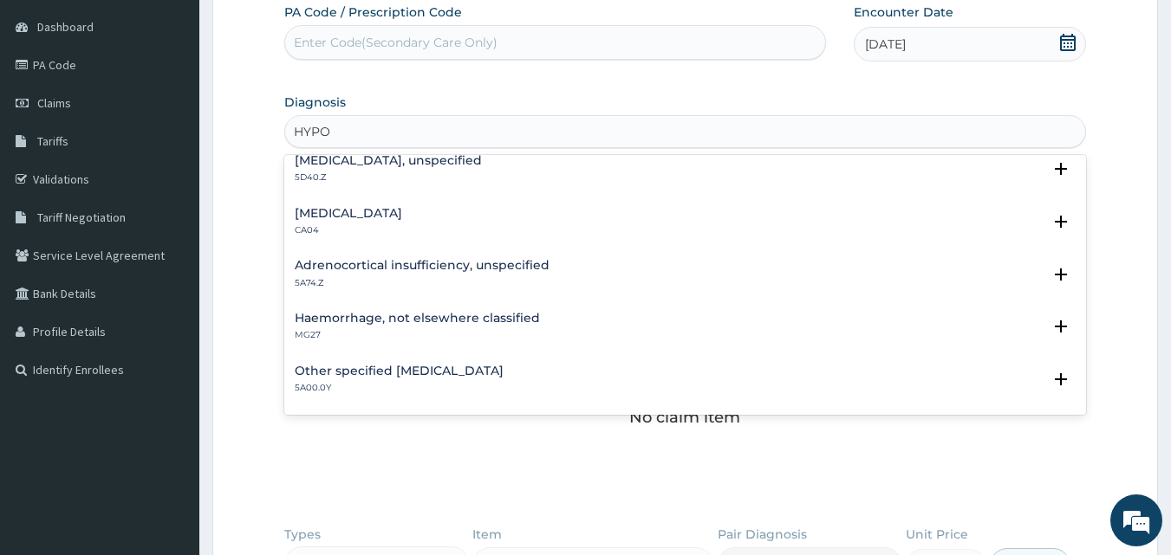
scroll to position [1514, 0]
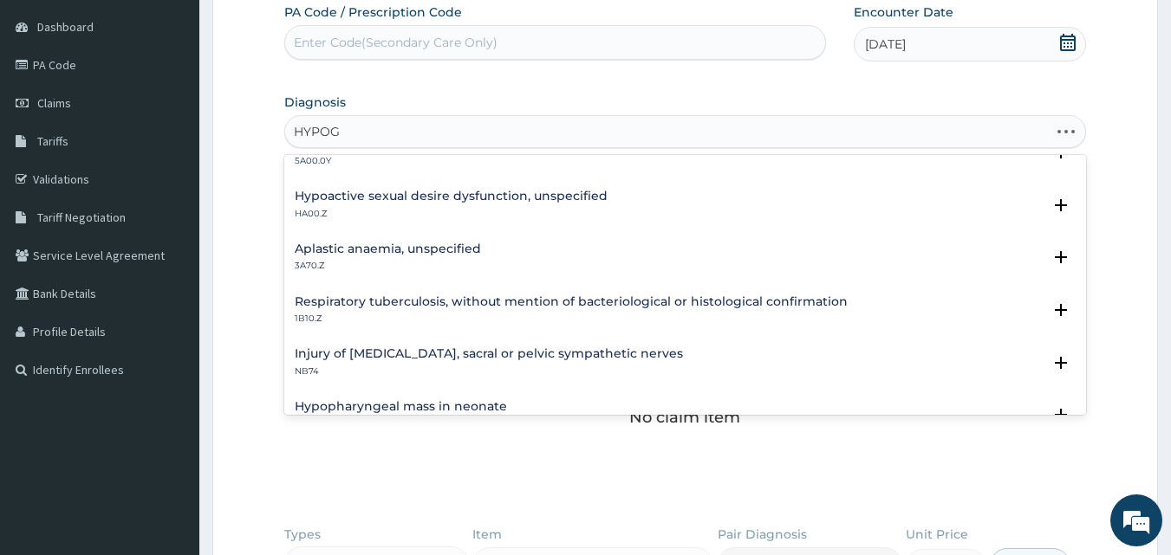
type input "HYPOG"
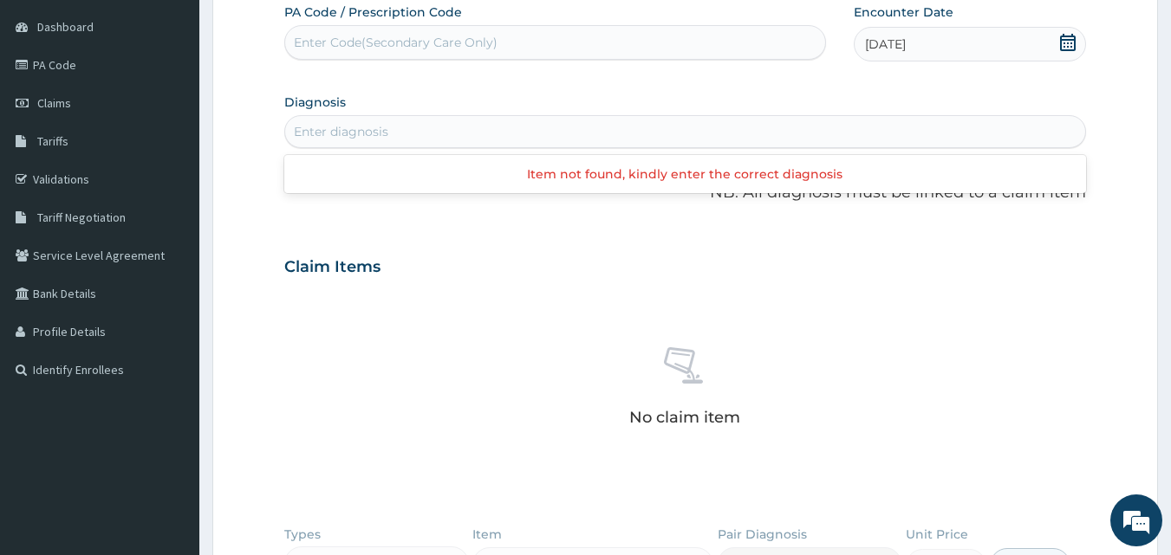
drag, startPoint x: 1067, startPoint y: 304, endPoint x: 496, endPoint y: 131, distance: 597.5
click at [496, 131] on div "Enter diagnosis" at bounding box center [685, 132] width 801 height 28
type input "D"
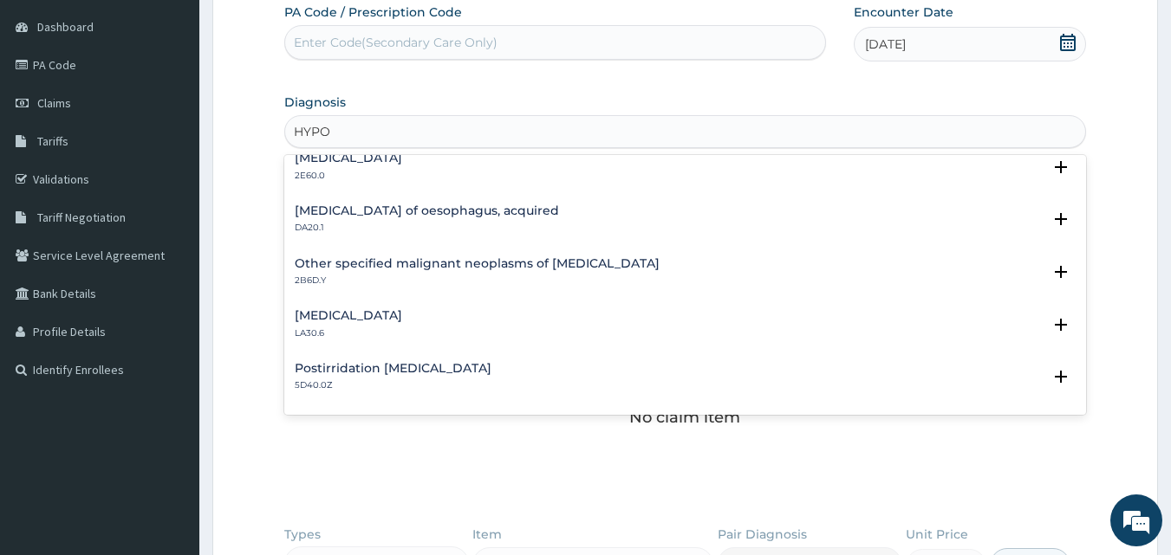
scroll to position [2389, 0]
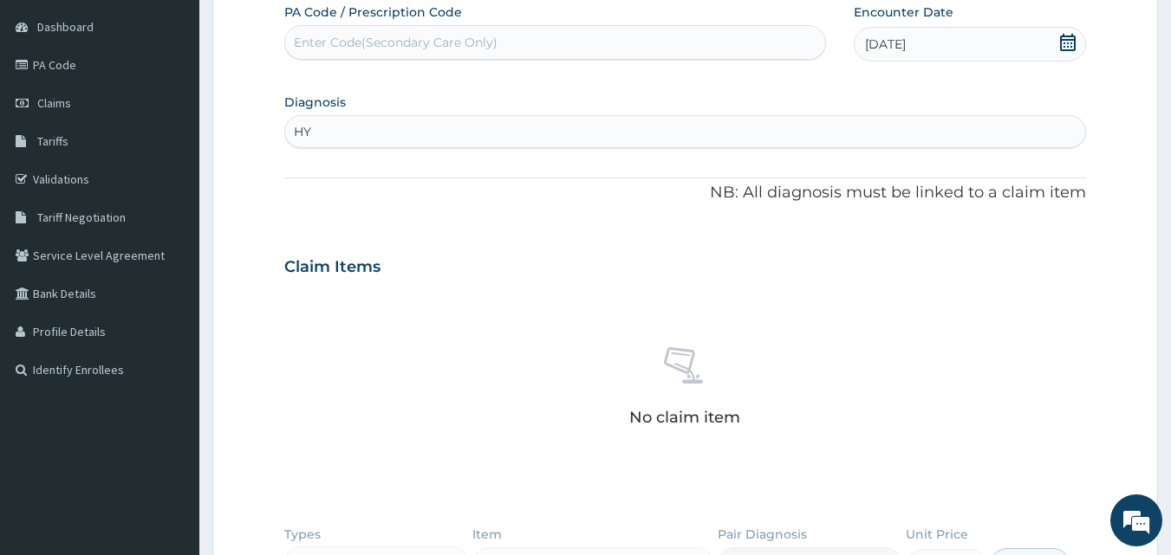
type input "H"
type input "G"
type input "H"
type input "AIDS"
click at [474, 142] on div "Enter diagnosis" at bounding box center [685, 132] width 801 height 28
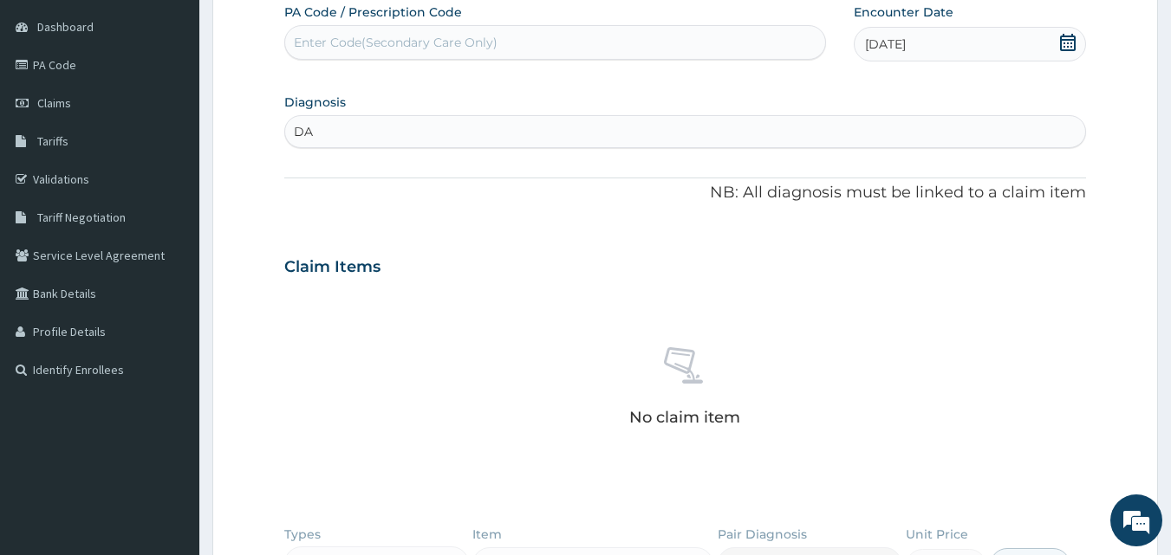
type input "DAI"
click at [574, 132] on div "Enter diagnosis" at bounding box center [685, 132] width 801 height 28
type input "D"
type input "HYPER"
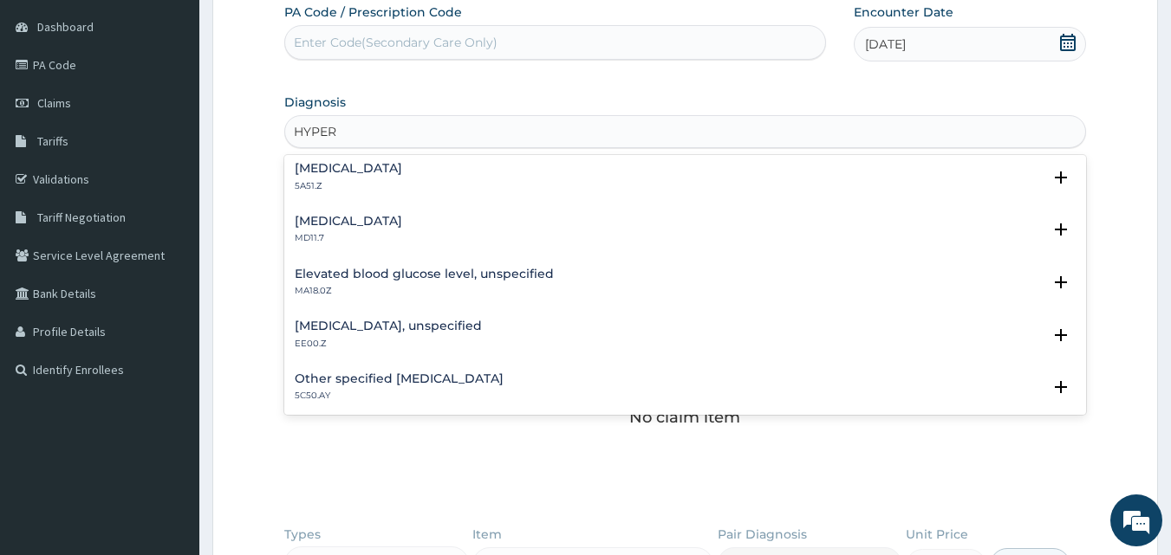
scroll to position [454, 0]
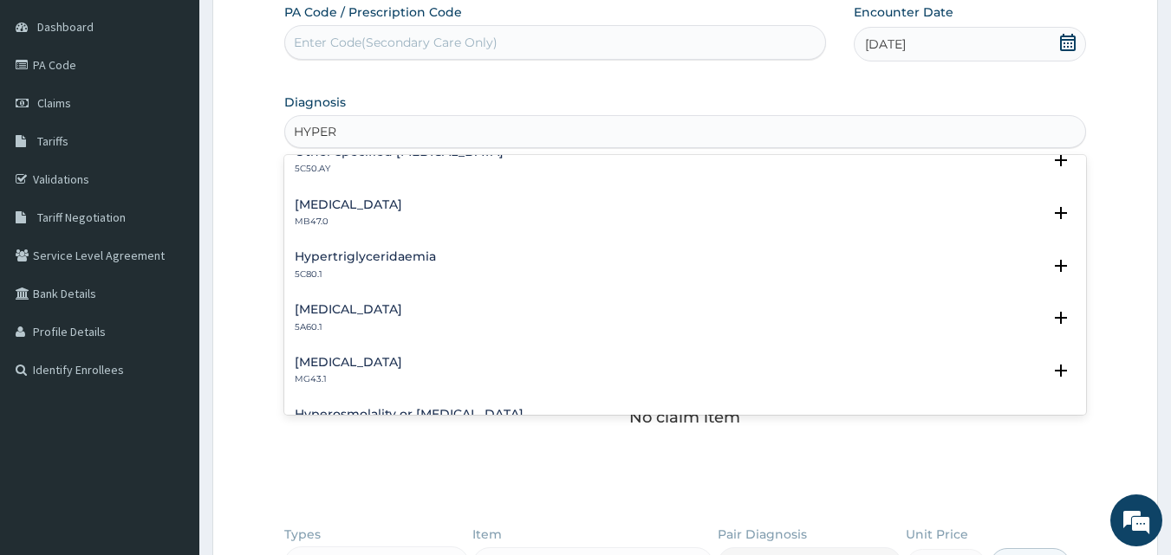
click at [374, 258] on h4 "Hypertriglyceridaemia" at bounding box center [365, 256] width 141 height 13
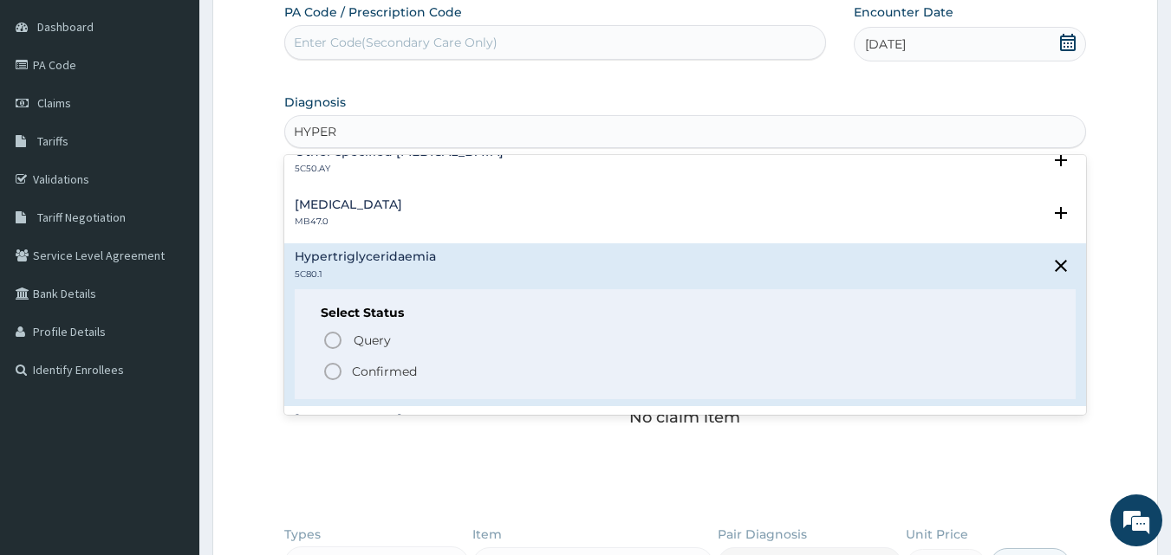
click at [332, 370] on icon "status option filled" at bounding box center [332, 371] width 21 height 21
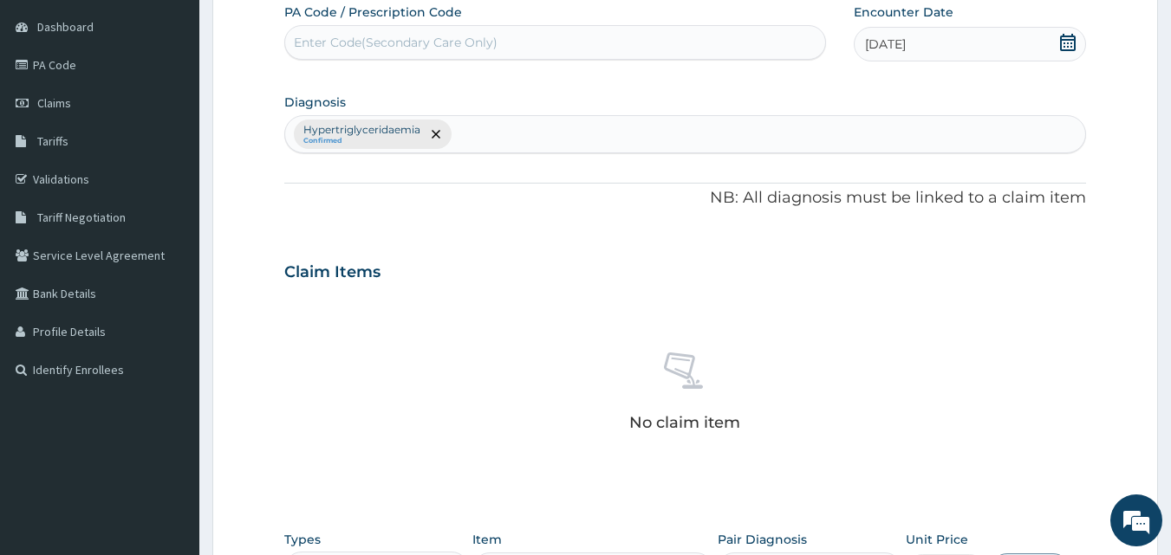
scroll to position [507, 0]
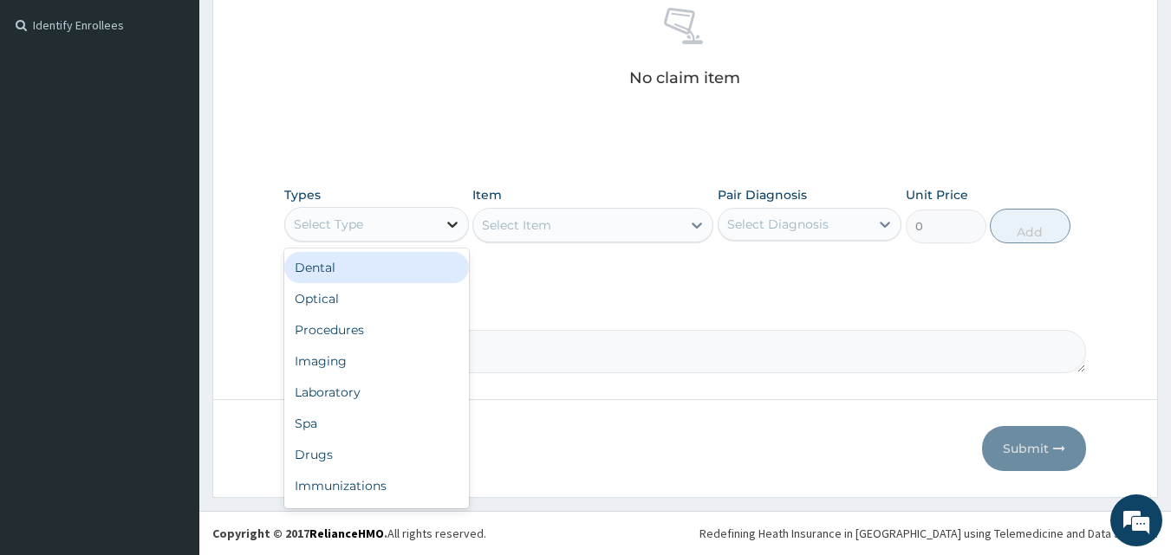
click at [457, 223] on icon at bounding box center [452, 225] width 10 height 6
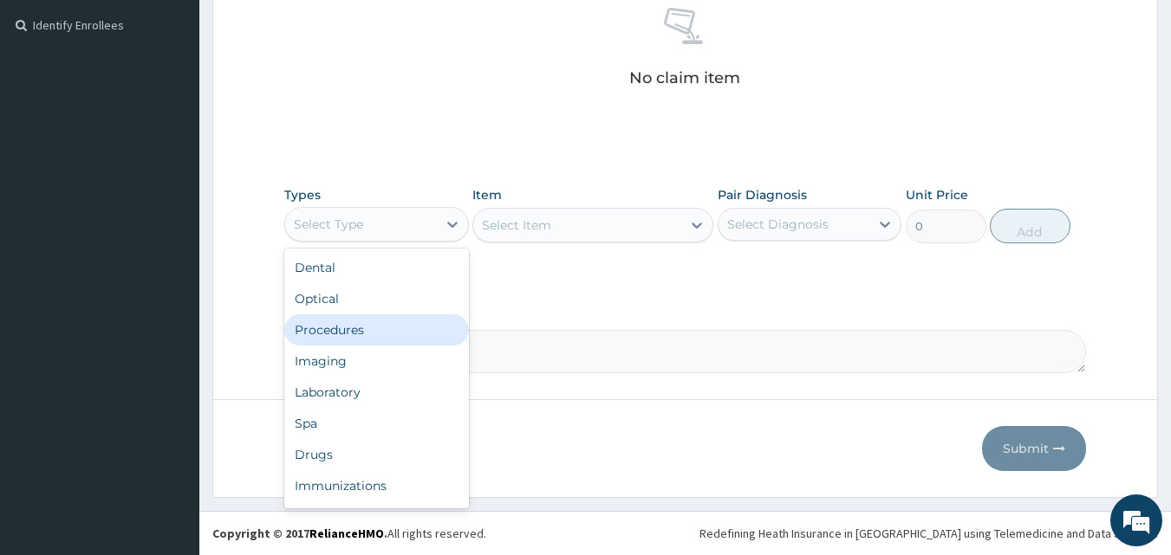
click at [410, 334] on div "Procedures" at bounding box center [376, 330] width 185 height 31
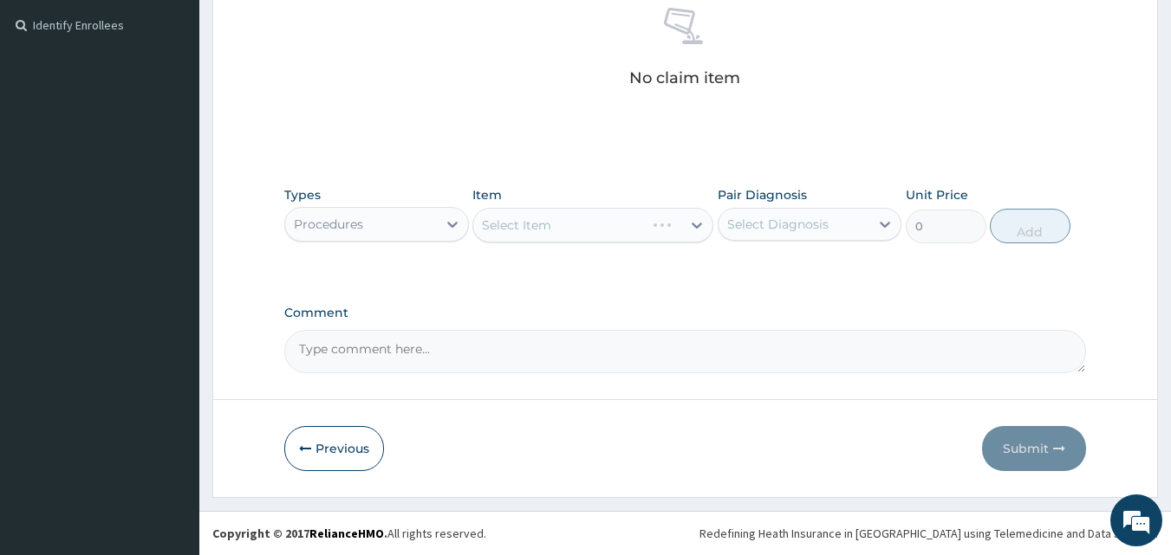
click at [702, 217] on div "Select Item" at bounding box center [592, 225] width 241 height 35
click at [699, 222] on div "Select Item" at bounding box center [592, 225] width 241 height 35
click at [699, 222] on icon at bounding box center [696, 225] width 17 height 17
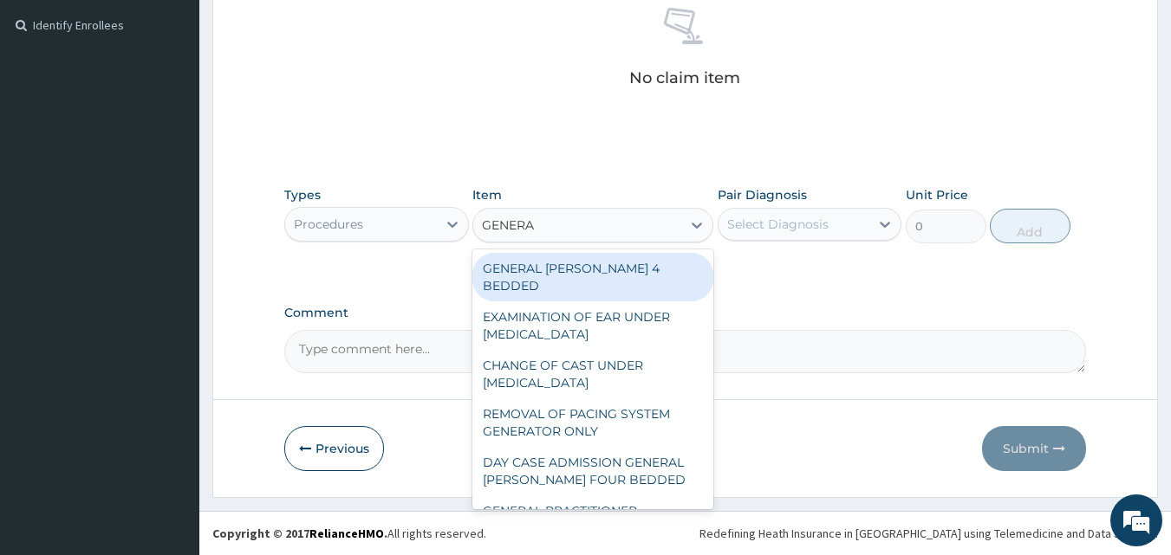
type input "GENERAL"
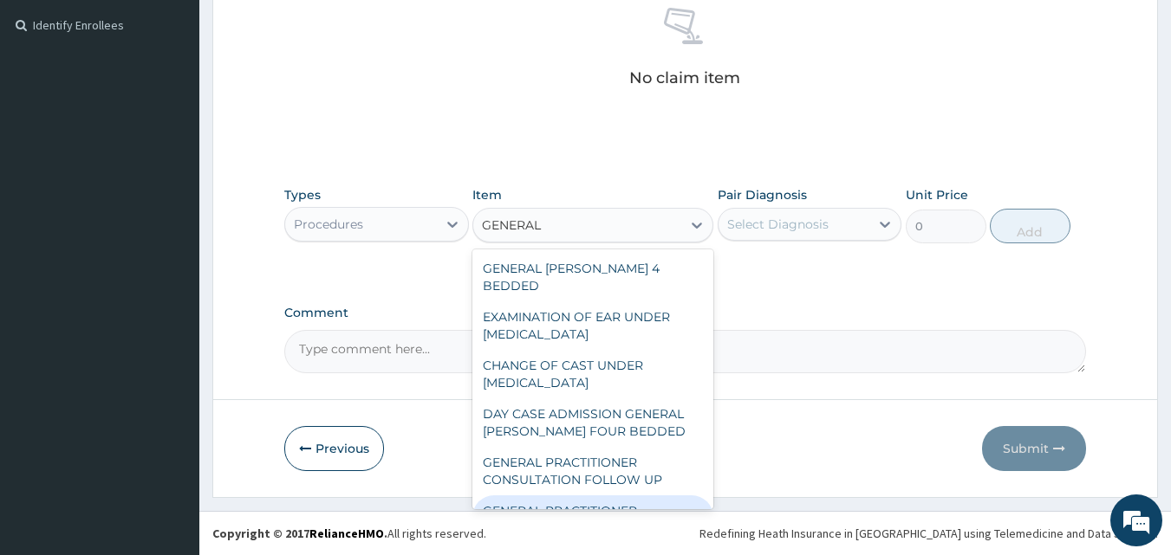
click at [583, 496] on div "GENERAL PRACTITIONER CONSULTATION FIRST OUTPATIENT CONSULTATION" at bounding box center [592, 529] width 241 height 66
type input "3000"
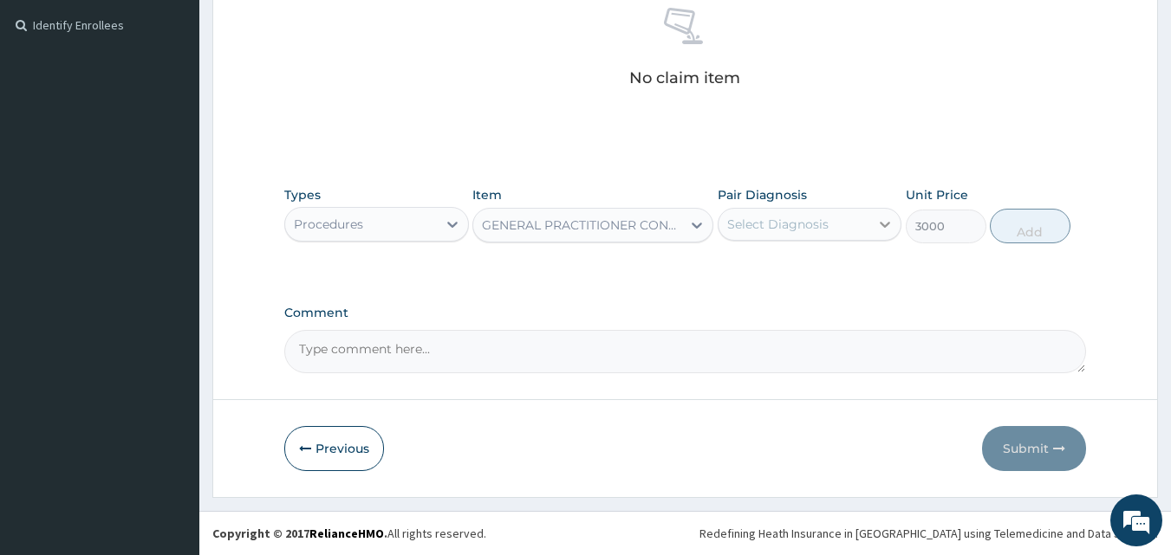
click at [871, 228] on div at bounding box center [884, 224] width 31 height 31
click at [730, 262] on input "checkbox" at bounding box center [733, 267] width 11 height 11
checkbox input "true"
click at [1055, 236] on button "Add" at bounding box center [1029, 226] width 81 height 35
type input "0"
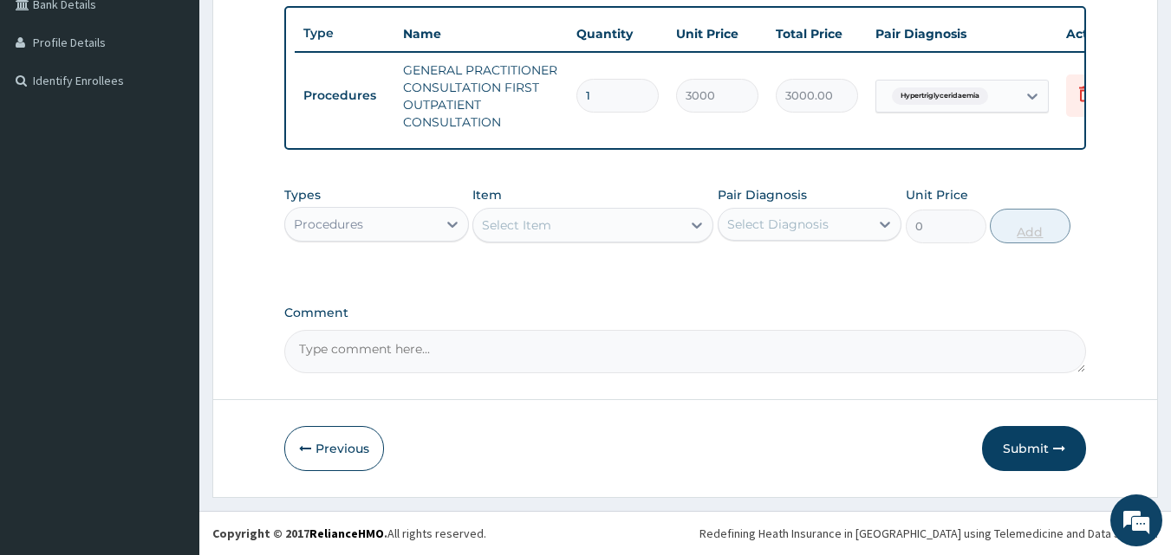
scroll to position [464, 0]
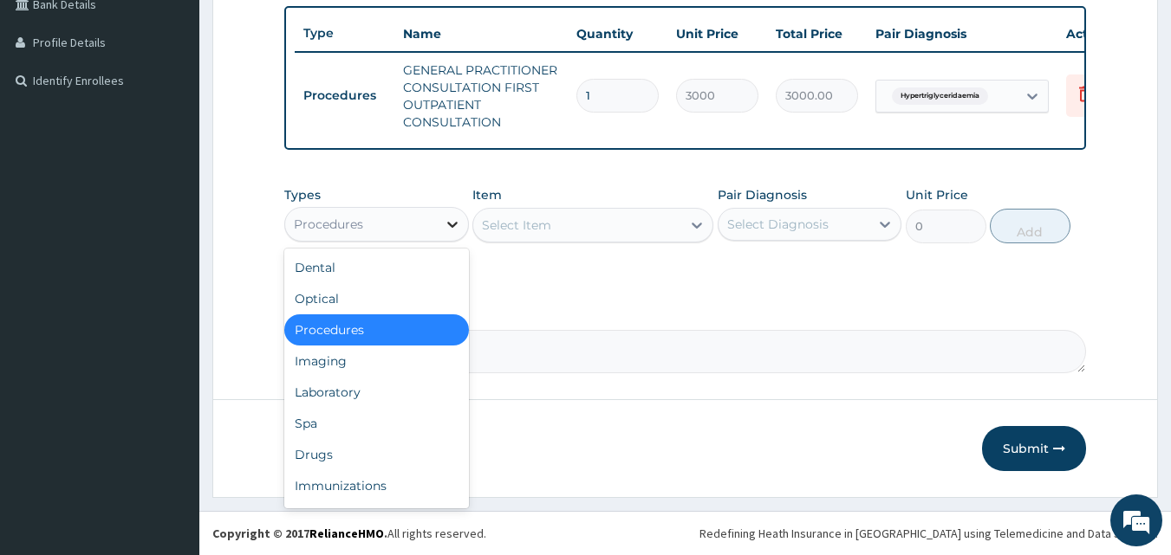
click at [439, 226] on div at bounding box center [452, 224] width 31 height 31
click at [360, 392] on div "Laboratory" at bounding box center [376, 392] width 185 height 31
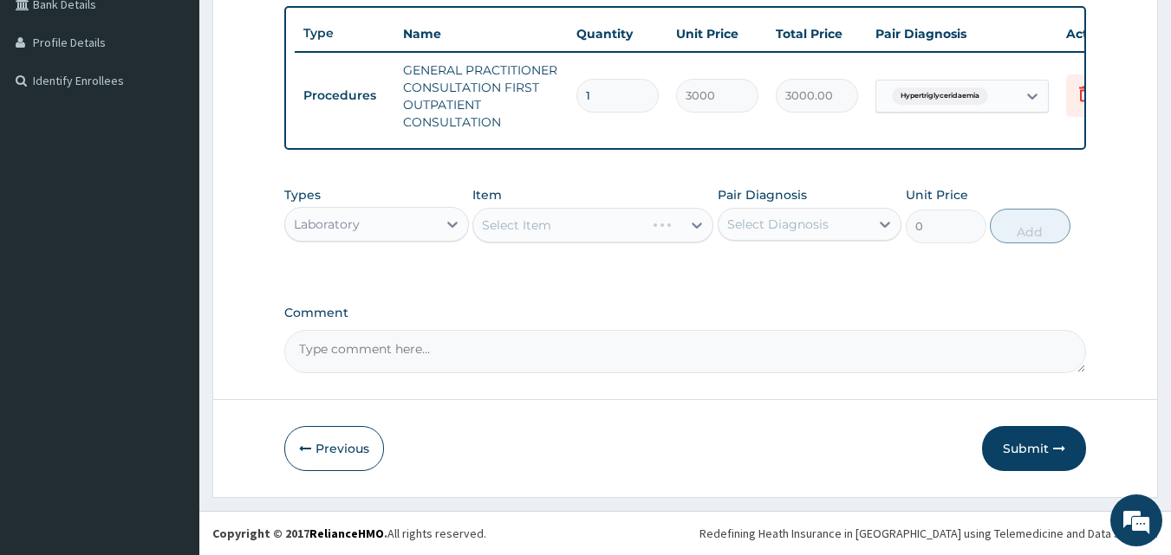
click at [695, 222] on div "Select Item" at bounding box center [592, 225] width 241 height 35
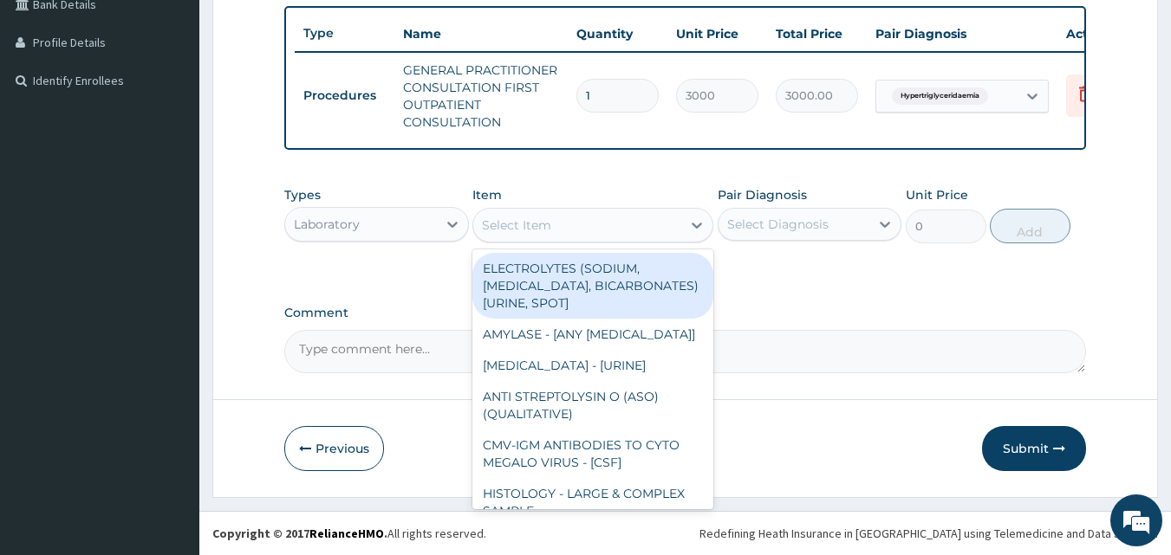
click at [695, 222] on icon at bounding box center [696, 225] width 17 height 17
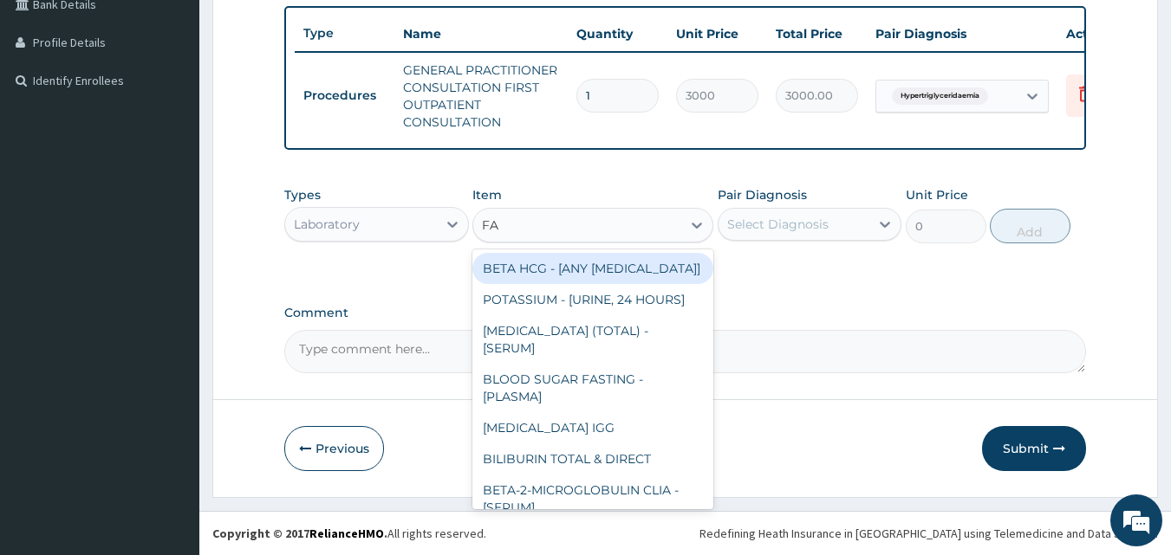
type input "FAS"
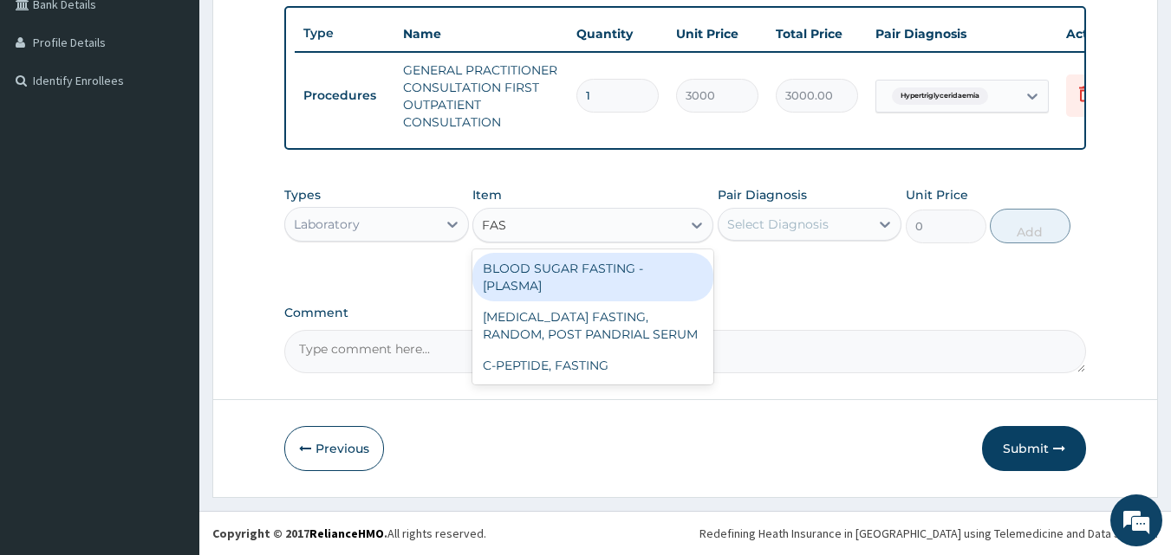
click at [597, 279] on div "BLOOD SUGAR FASTING - [PLASMA]" at bounding box center [592, 277] width 241 height 49
type input "1500"
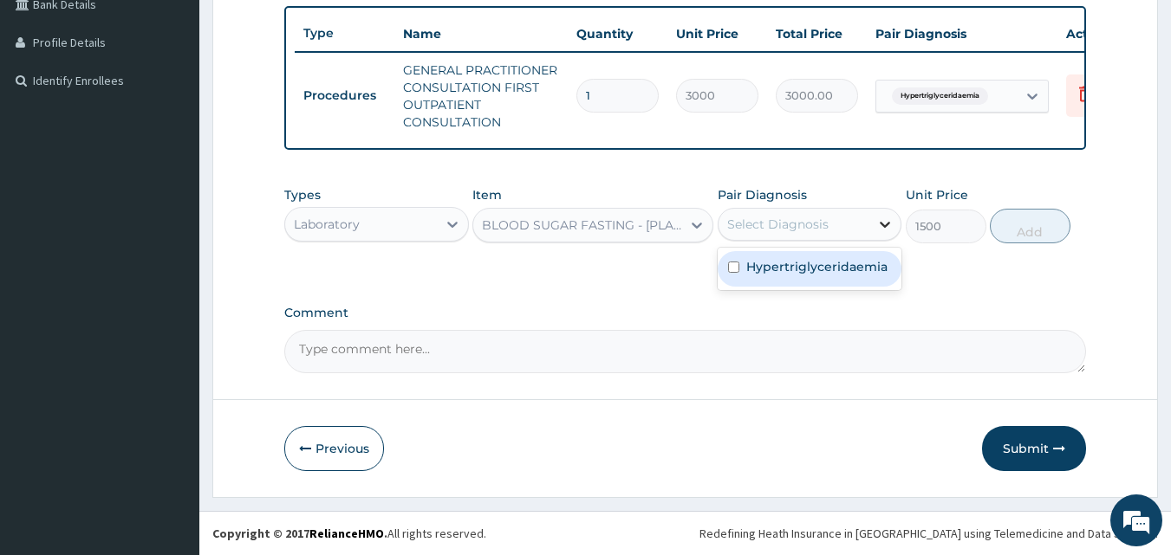
click at [890, 224] on icon at bounding box center [884, 224] width 17 height 17
click at [735, 276] on div "Hypertriglyceridaemia" at bounding box center [809, 269] width 185 height 36
checkbox input "true"
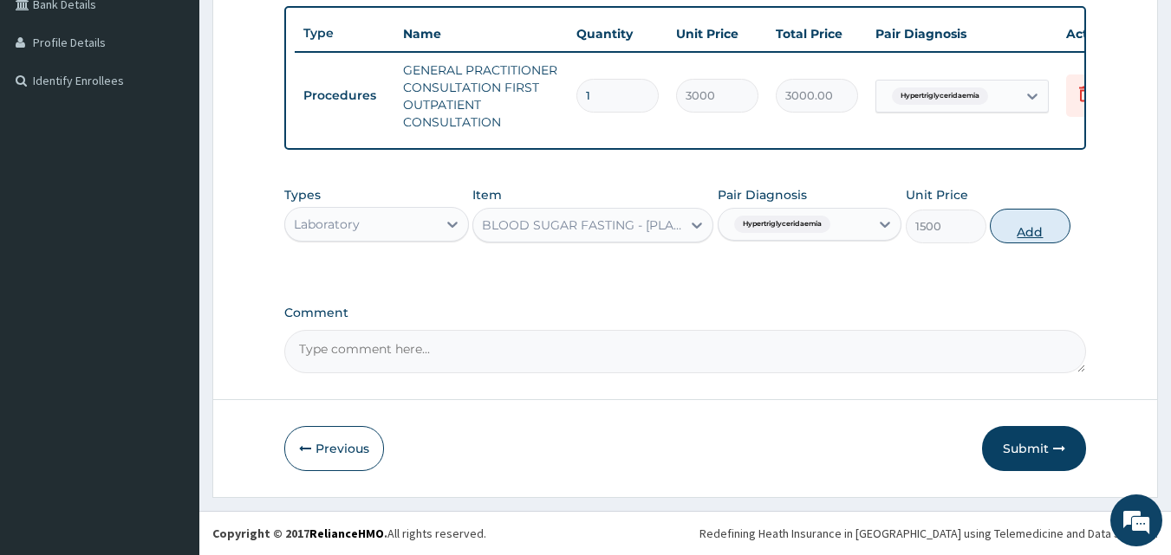
click at [1025, 224] on button "Add" at bounding box center [1029, 226] width 81 height 35
type input "0"
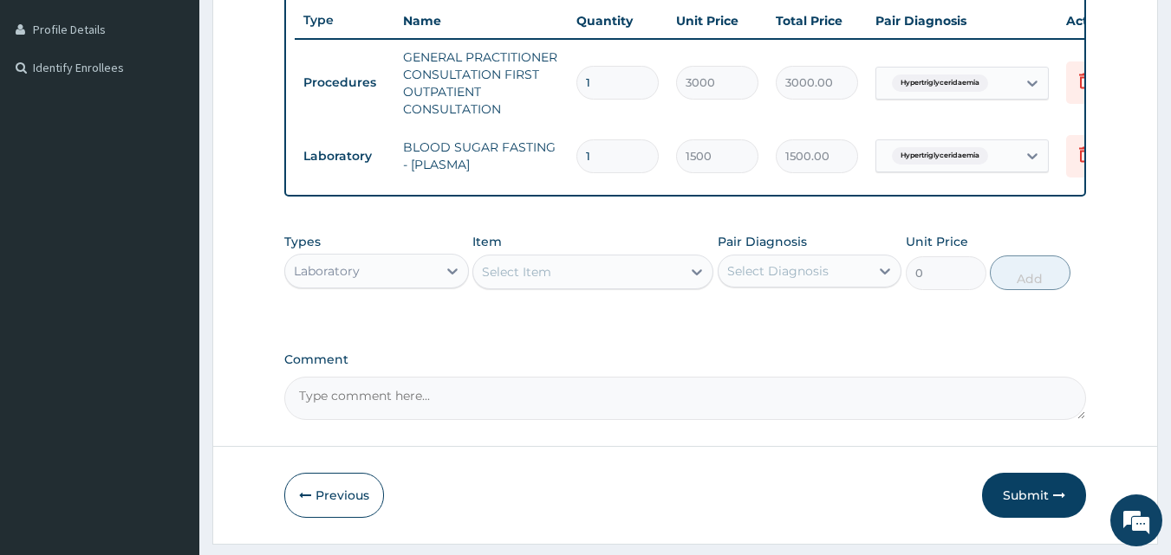
scroll to position [524, 0]
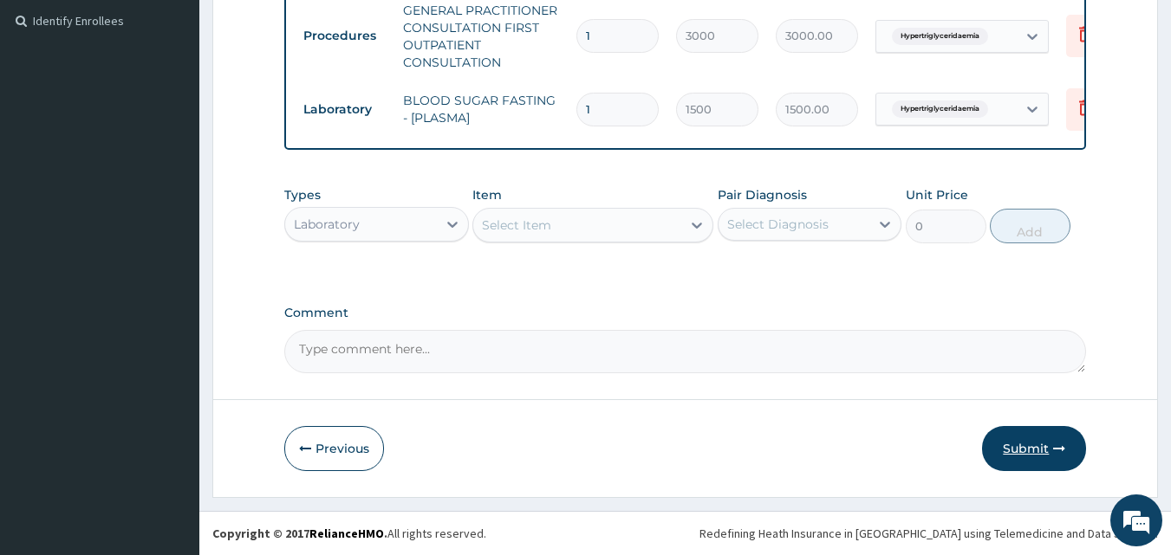
click at [1020, 439] on button "Submit" at bounding box center [1034, 448] width 104 height 45
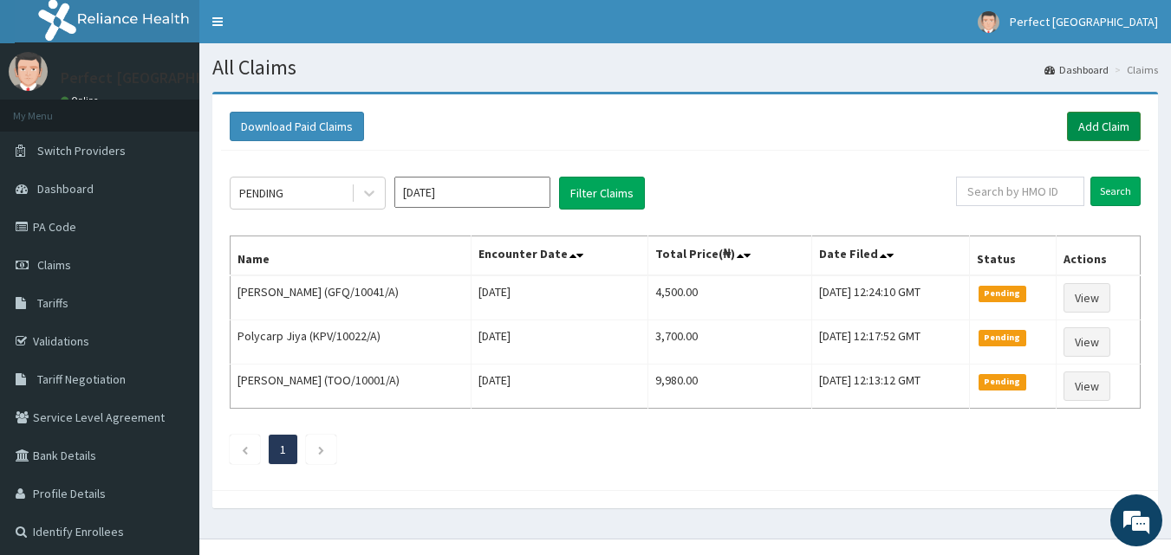
click at [1100, 131] on link "Add Claim" at bounding box center [1104, 126] width 74 height 29
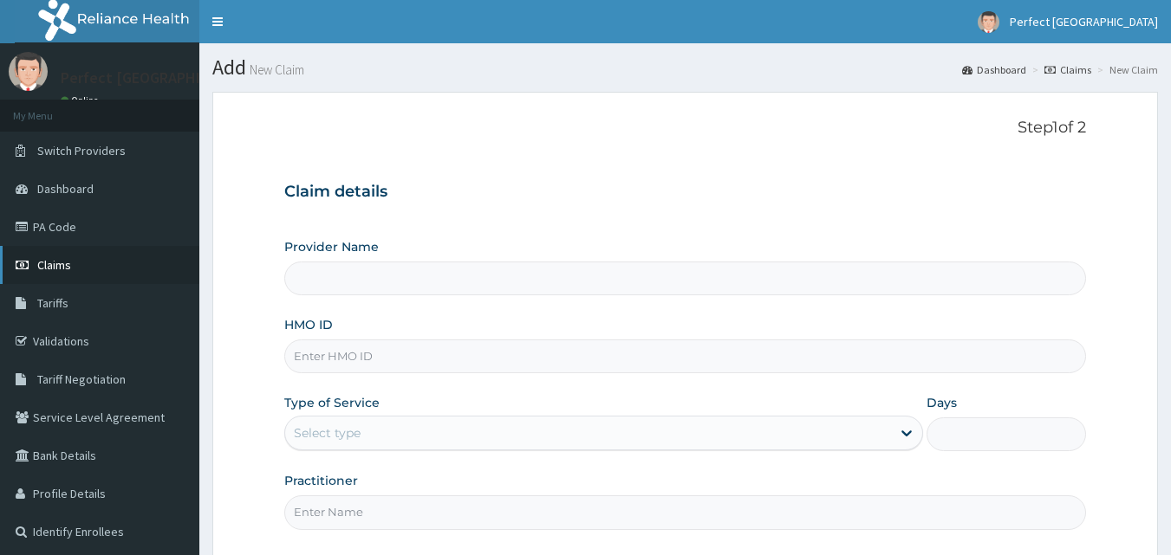
type input "Perfect [GEOGRAPHIC_DATA]"
click at [54, 333] on link "Validations" at bounding box center [99, 341] width 199 height 38
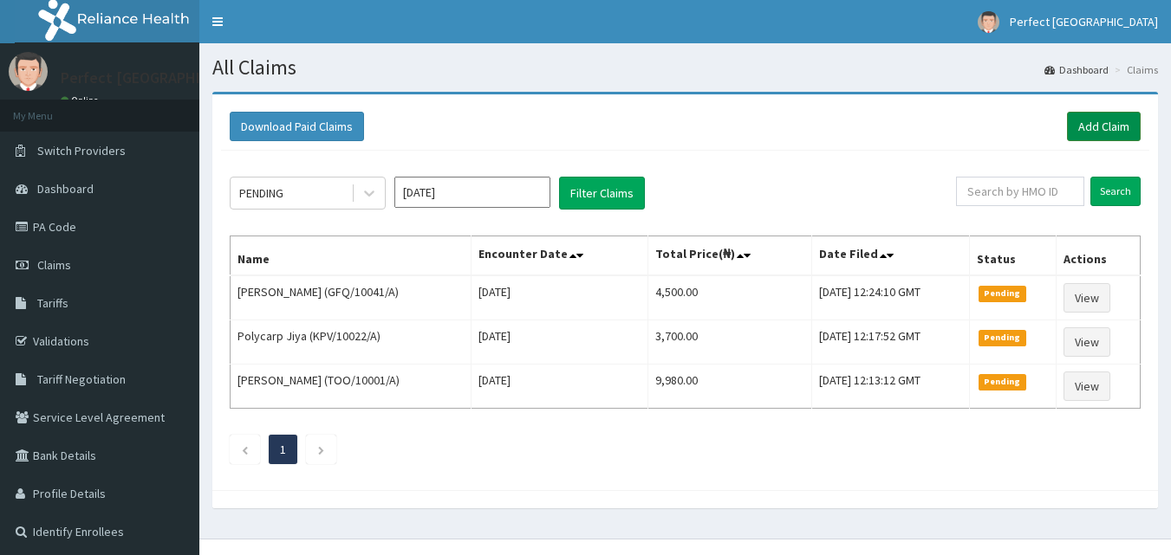
click at [1086, 117] on link "Add Claim" at bounding box center [1104, 126] width 74 height 29
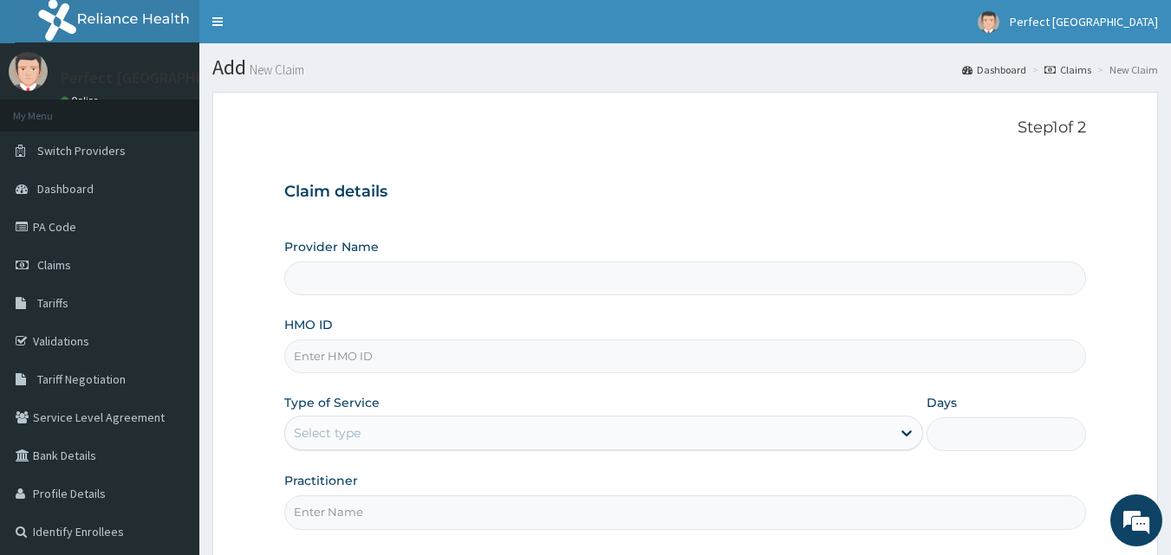
type input "Perfect [GEOGRAPHIC_DATA]"
click at [534, 360] on input "HMO ID" at bounding box center [685, 357] width 802 height 34
type input "RAM/10248/A"
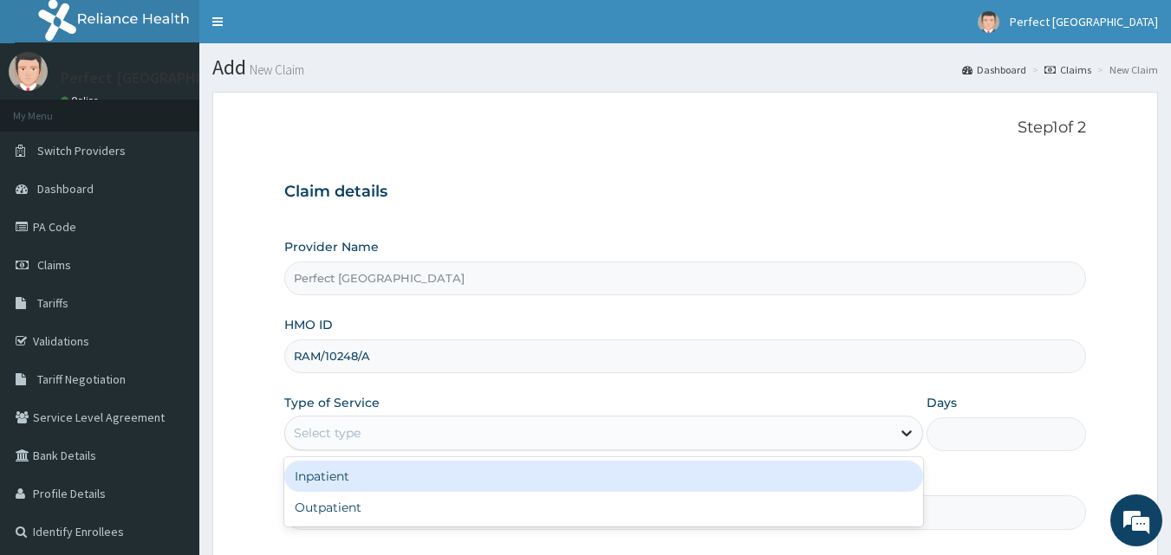
click at [898, 442] on icon at bounding box center [906, 433] width 17 height 17
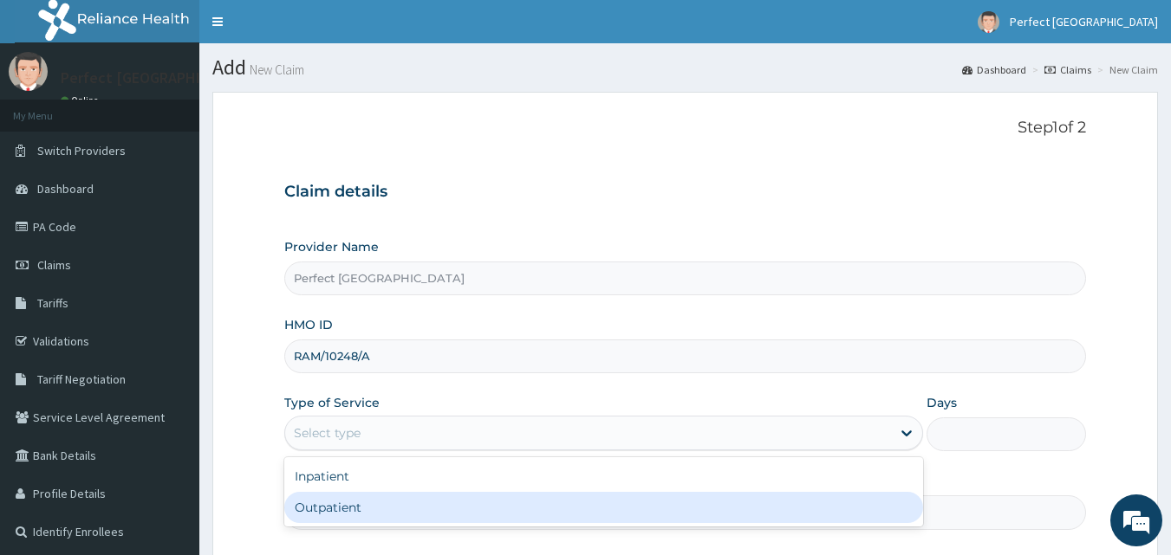
click at [847, 511] on div "Outpatient" at bounding box center [603, 507] width 639 height 31
type input "1"
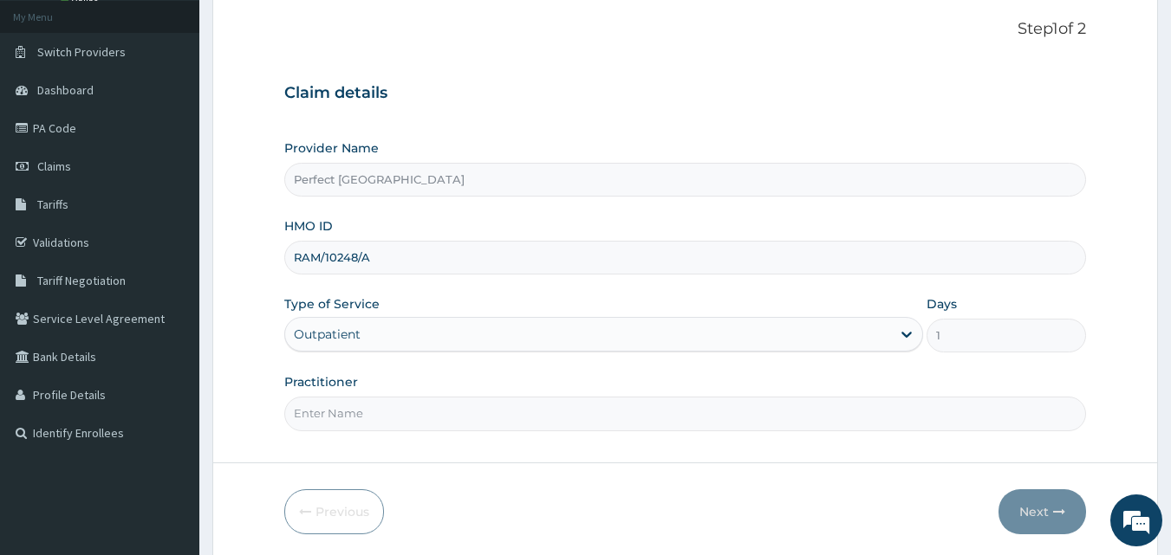
scroll to position [162, 0]
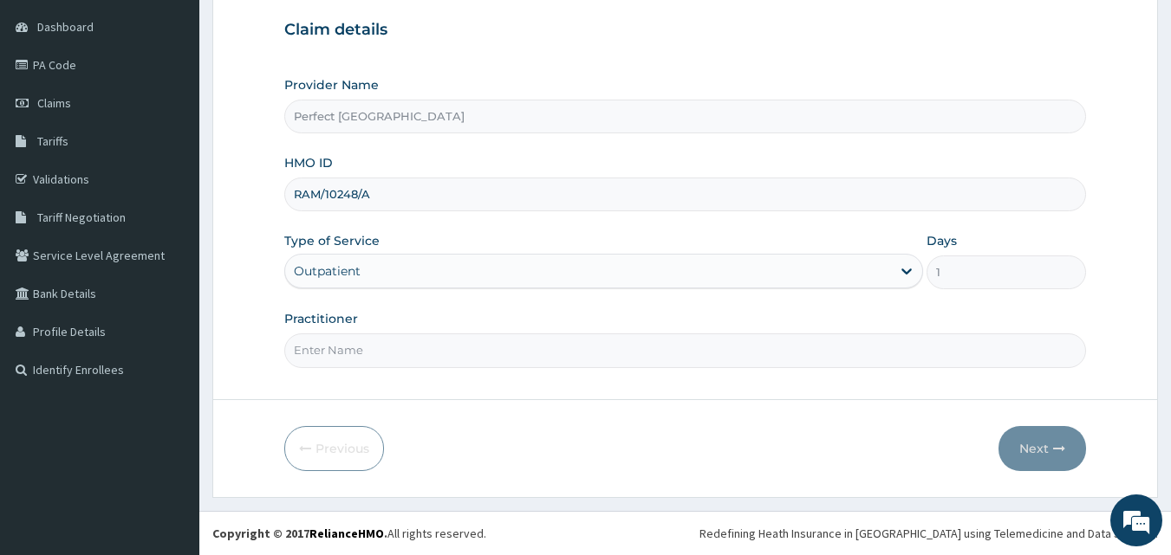
click at [501, 351] on input "Practitioner" at bounding box center [685, 351] width 802 height 34
type input "DR [PERSON_NAME]"
click at [1035, 438] on button "Next" at bounding box center [1042, 448] width 88 height 45
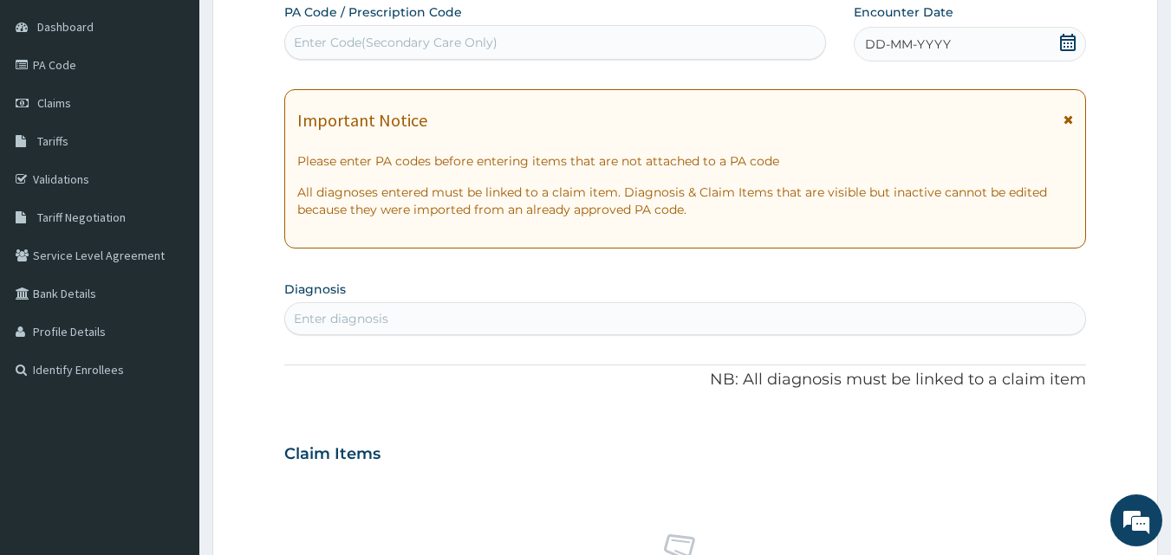
click at [1073, 40] on icon at bounding box center [1068, 42] width 16 height 17
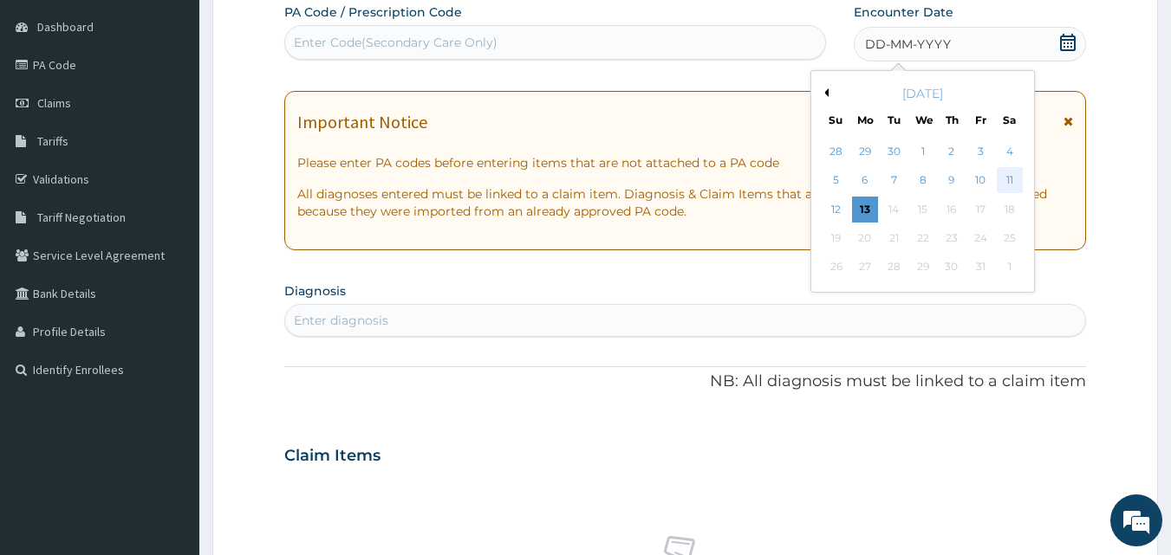
click at [1007, 172] on div "11" at bounding box center [1009, 181] width 26 height 26
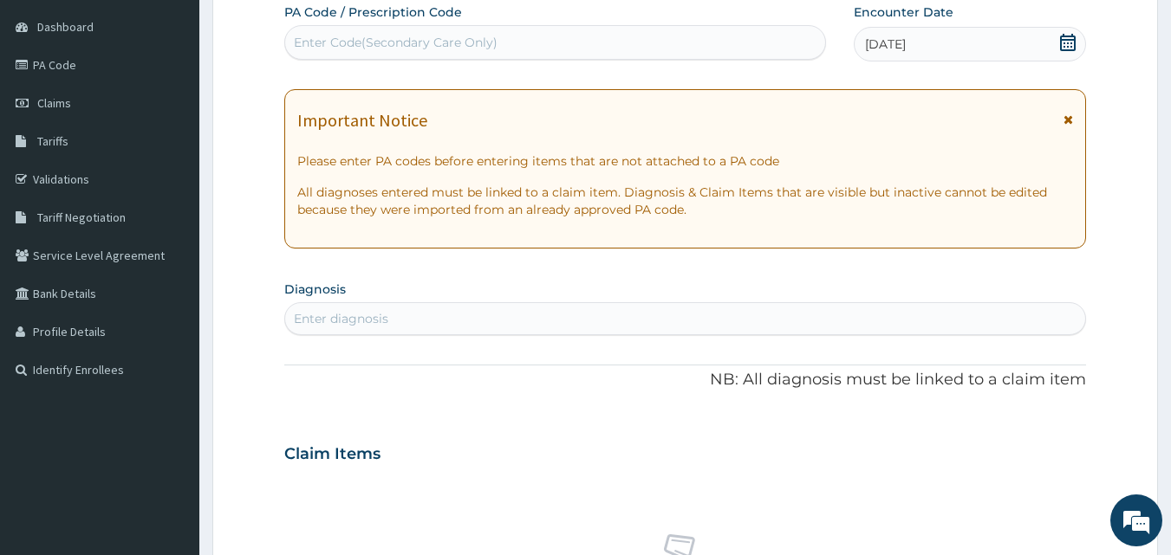
click at [1071, 119] on icon at bounding box center [1068, 120] width 10 height 12
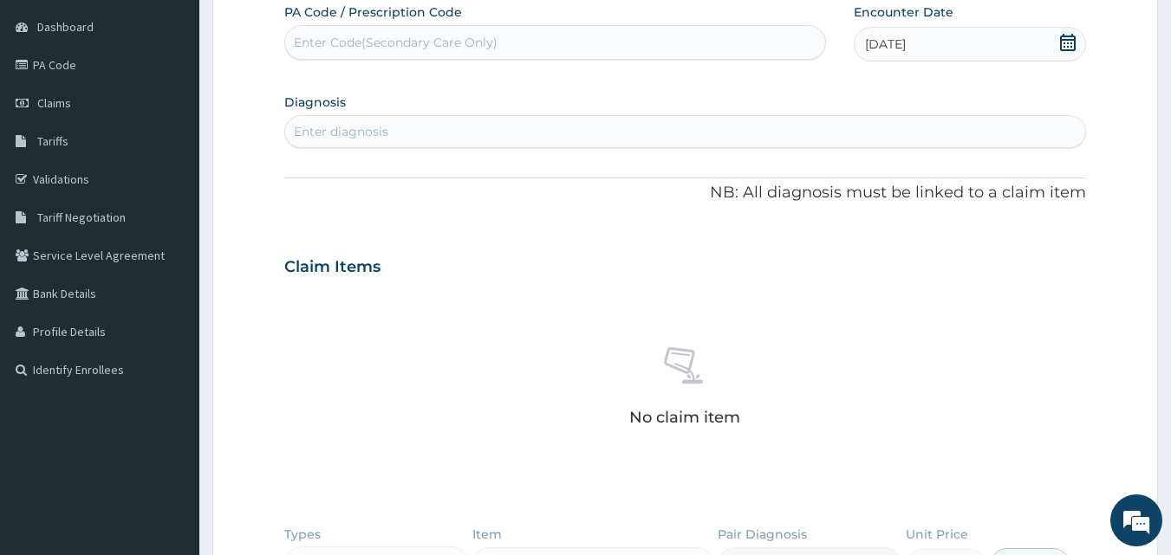
click at [885, 128] on div "Enter diagnosis" at bounding box center [685, 132] width 801 height 28
type input "FEVER"
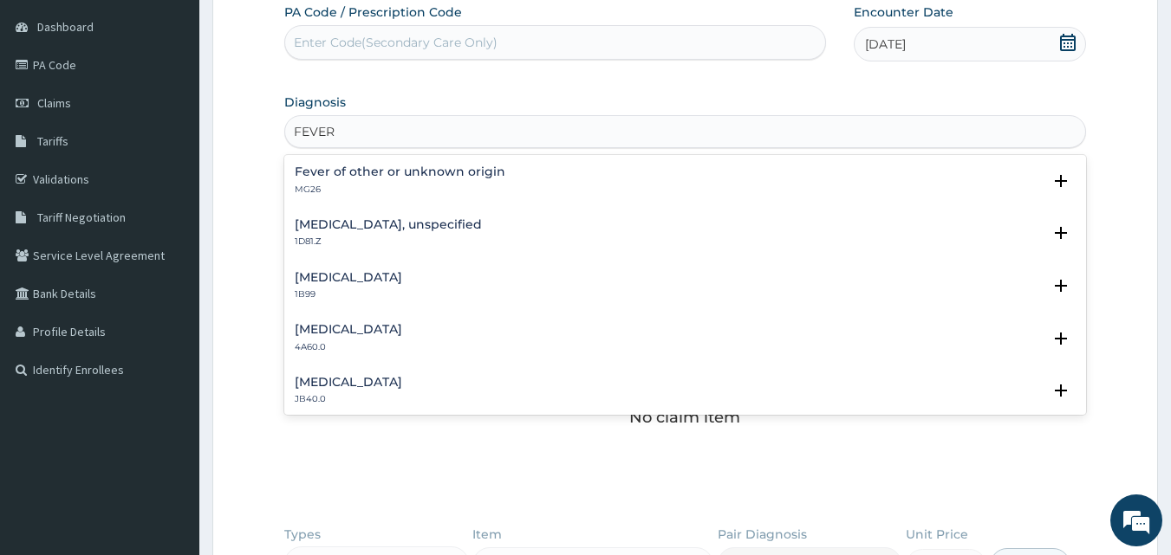
click at [411, 162] on div "Fever of other or unknown origin MG26 Select Status Query Query covers suspecte…" at bounding box center [685, 185] width 802 height 53
click at [387, 174] on h4 "Fever of other or unknown origin" at bounding box center [400, 171] width 211 height 13
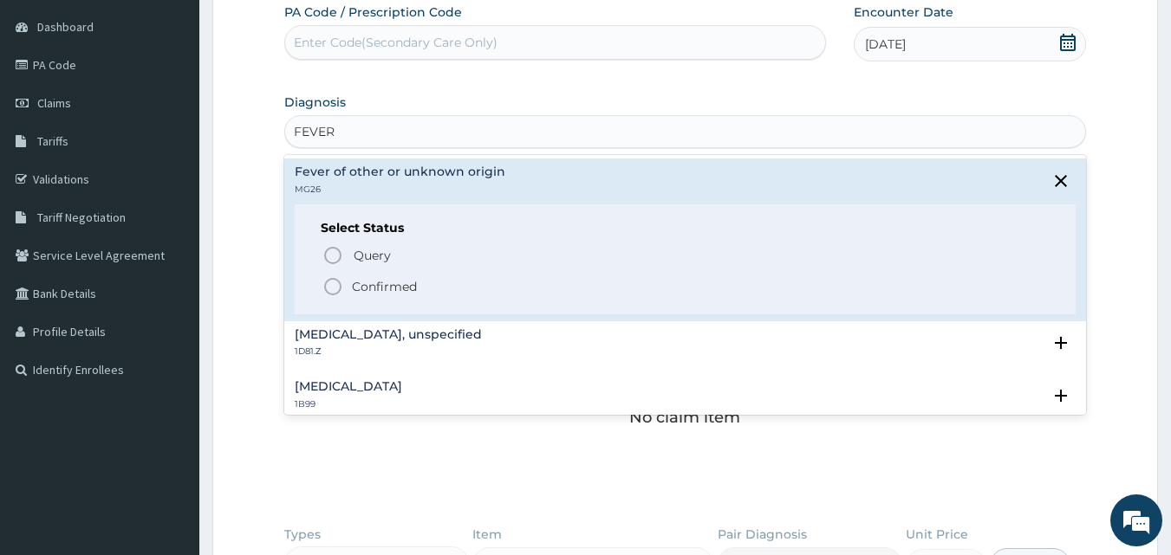
click at [334, 285] on icon "status option filled" at bounding box center [332, 286] width 21 height 21
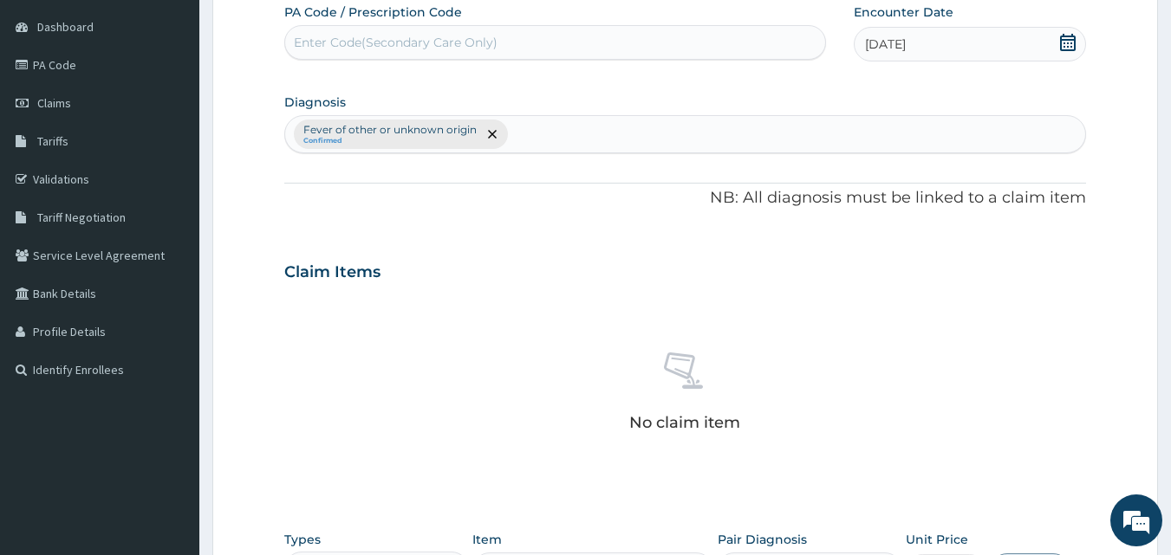
scroll to position [507, 0]
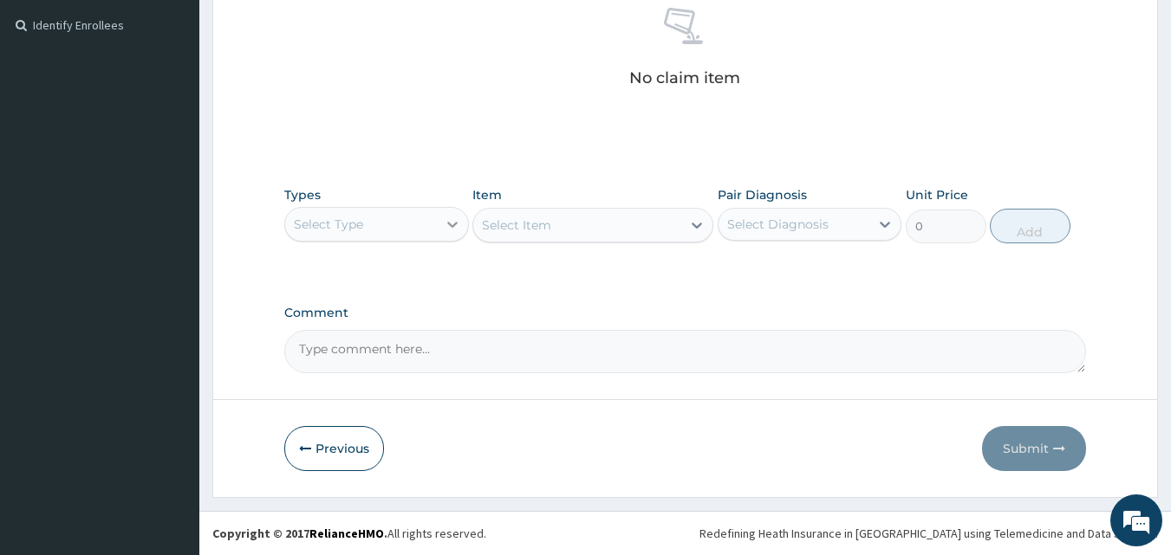
click at [451, 218] on icon at bounding box center [452, 224] width 17 height 17
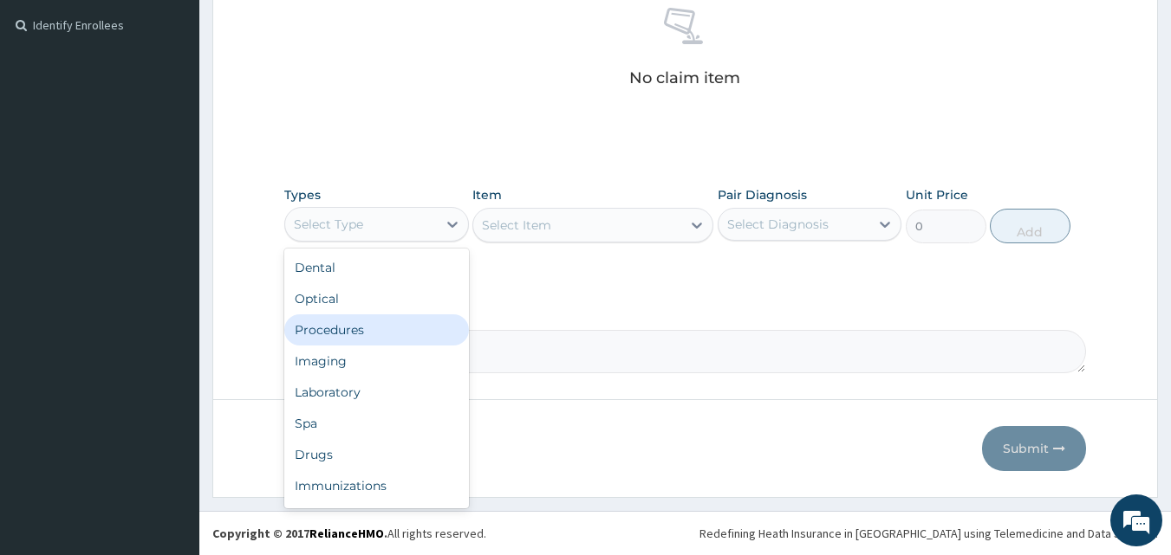
click at [363, 329] on div "Procedures" at bounding box center [376, 330] width 185 height 31
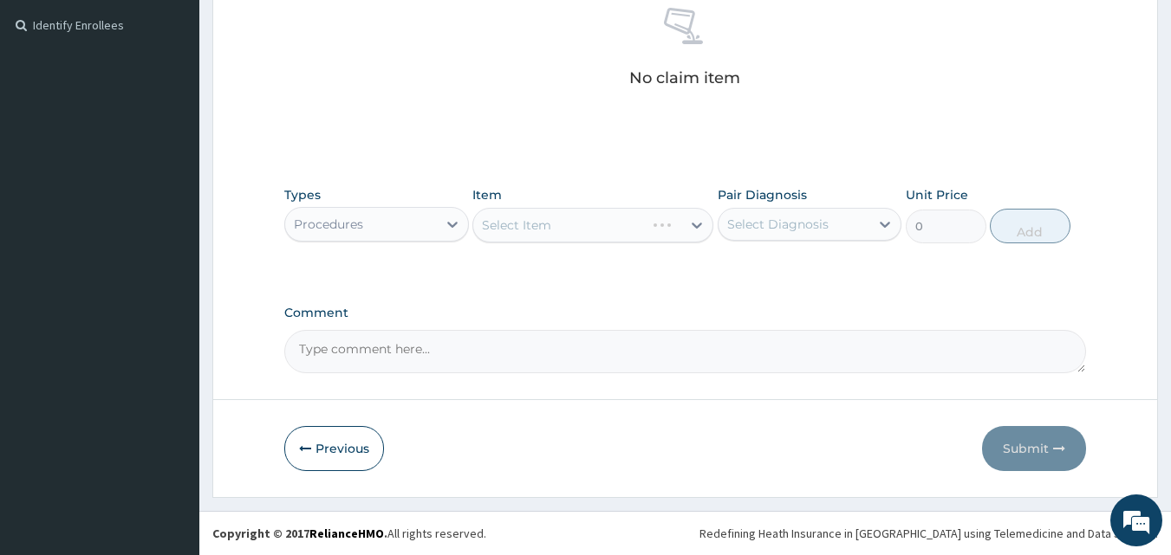
click at [701, 225] on div "Select Item" at bounding box center [592, 225] width 241 height 35
click at [698, 222] on icon at bounding box center [696, 225] width 17 height 17
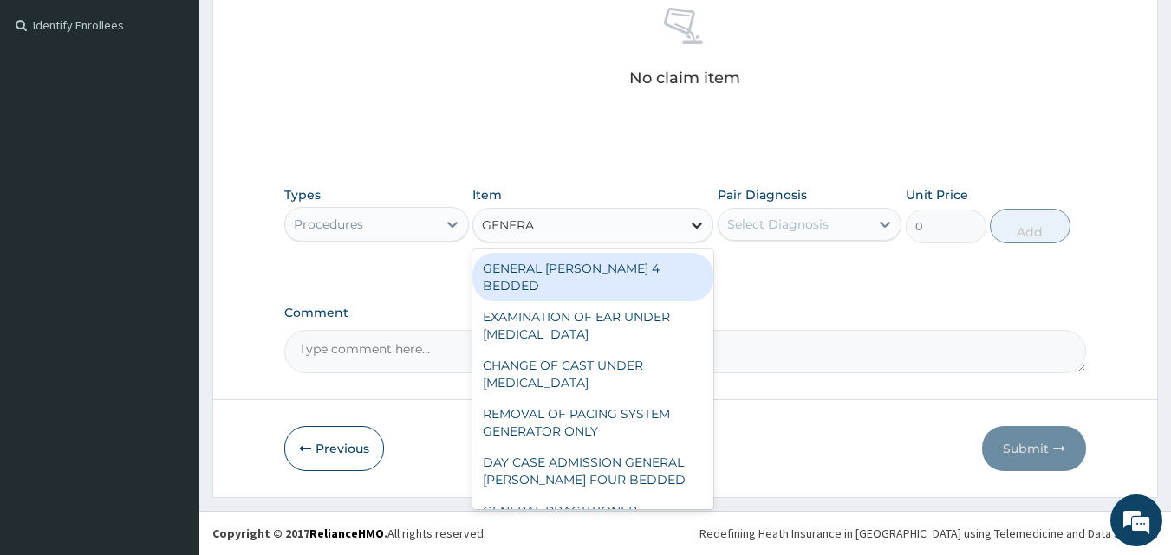
type input "GENERAL"
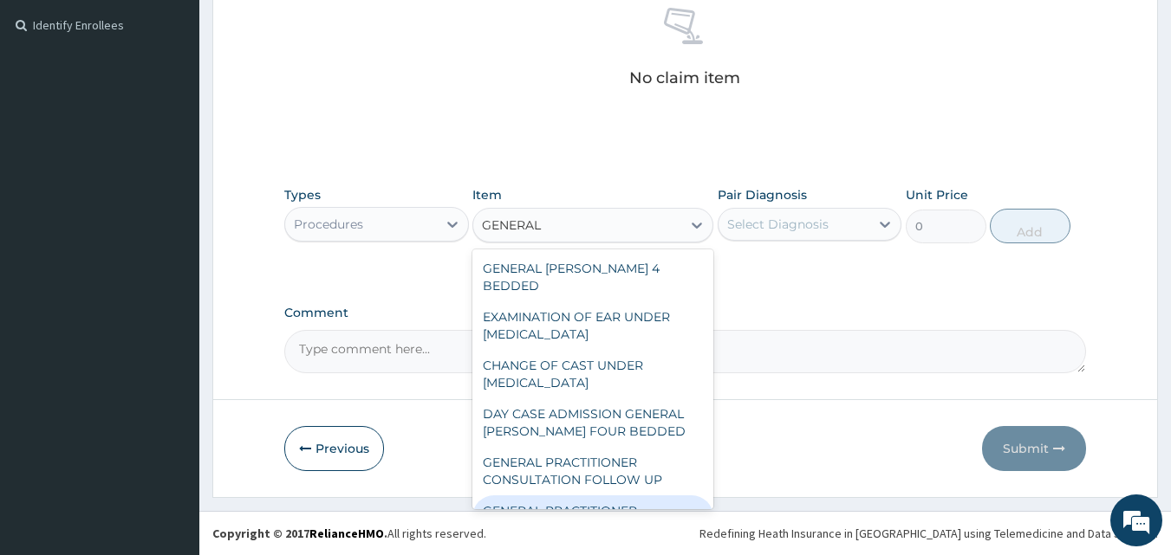
click at [561, 496] on div "GENERAL PRACTITIONER CONSULTATION FIRST OUTPATIENT CONSULTATION" at bounding box center [592, 529] width 241 height 66
type input "3000"
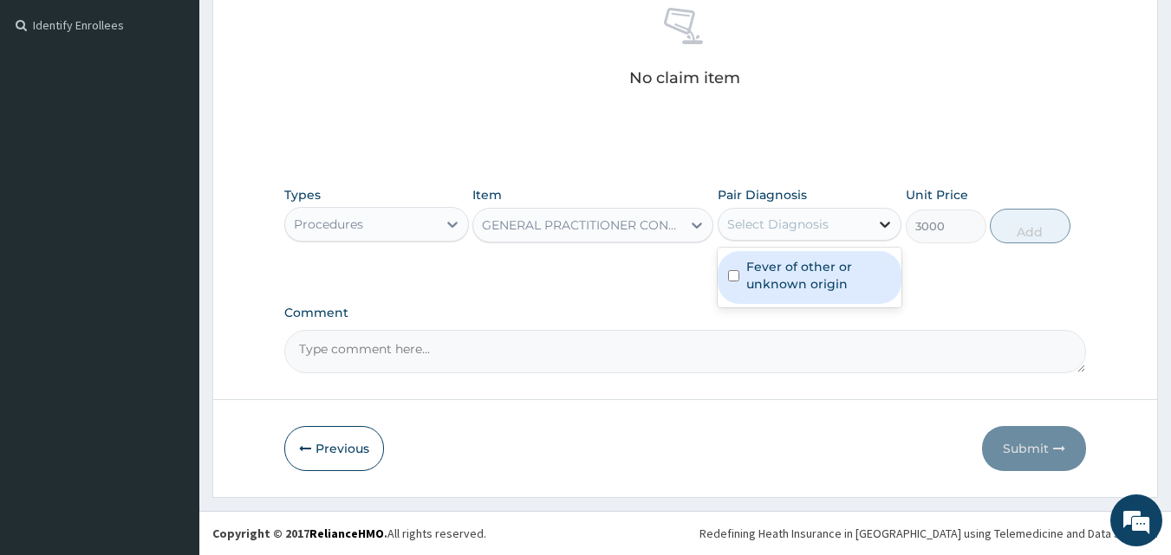
click at [883, 226] on icon at bounding box center [884, 224] width 17 height 17
click at [736, 276] on input "checkbox" at bounding box center [733, 275] width 11 height 11
checkbox input "true"
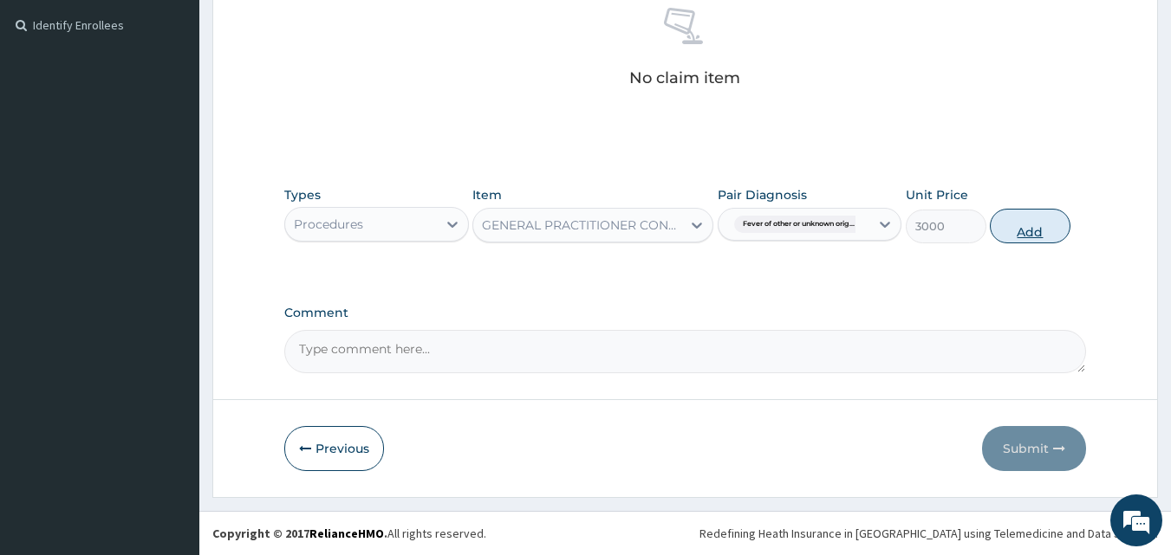
click at [1005, 229] on button "Add" at bounding box center [1029, 226] width 81 height 35
type input "0"
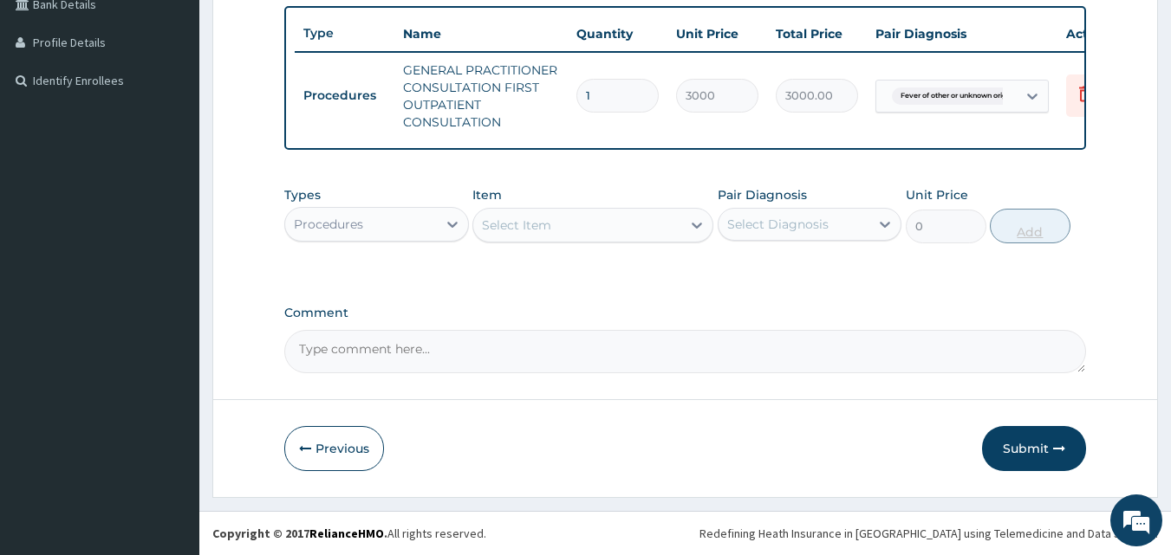
scroll to position [464, 0]
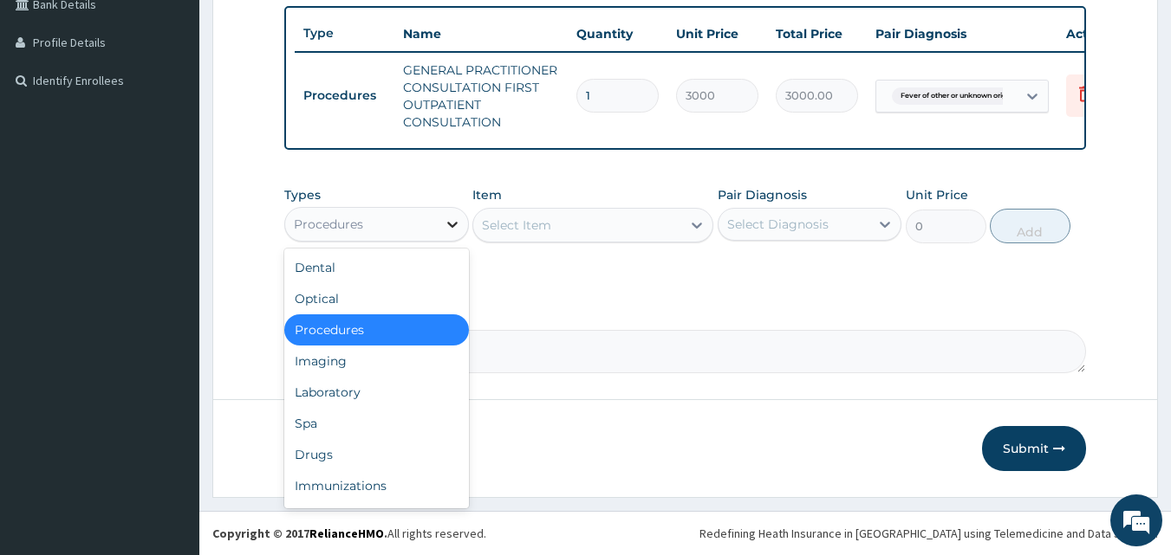
click at [449, 219] on icon at bounding box center [452, 224] width 17 height 17
click at [334, 453] on div "Drugs" at bounding box center [376, 454] width 185 height 31
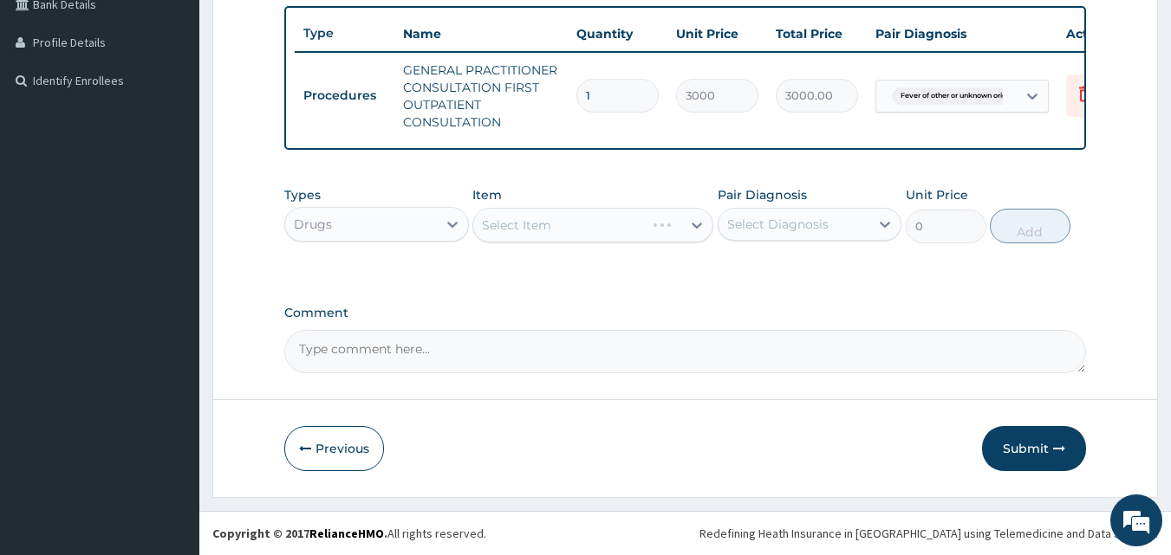
click at [695, 227] on div "Select Item" at bounding box center [592, 225] width 241 height 35
click at [695, 227] on icon at bounding box center [696, 226] width 10 height 6
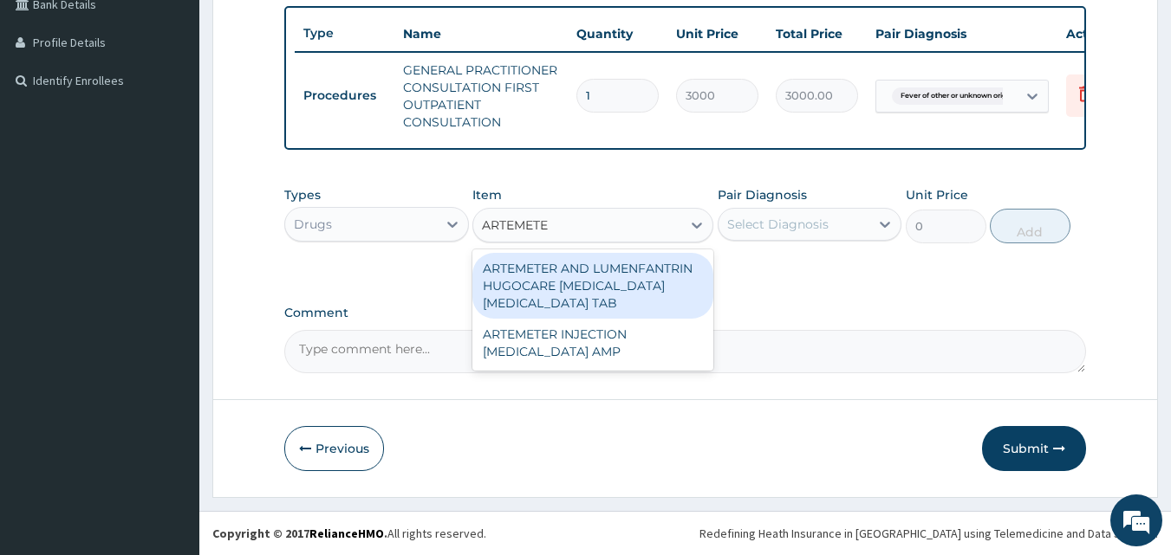
type input "ARTEMETER"
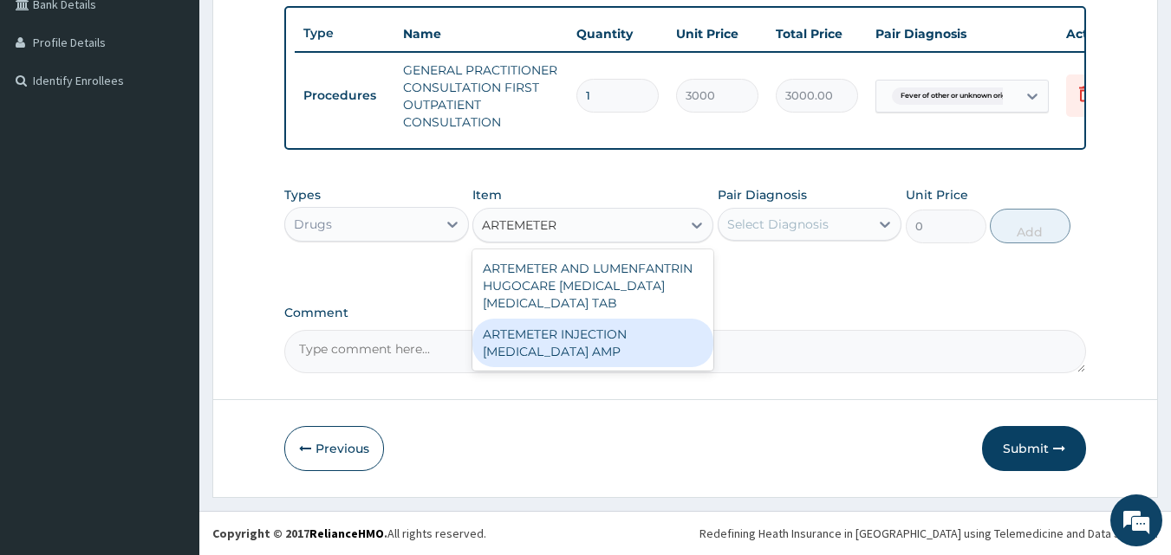
click at [607, 344] on div "ARTEMETER INJECTION ARTEMETHER AMP" at bounding box center [592, 343] width 241 height 49
type input "300"
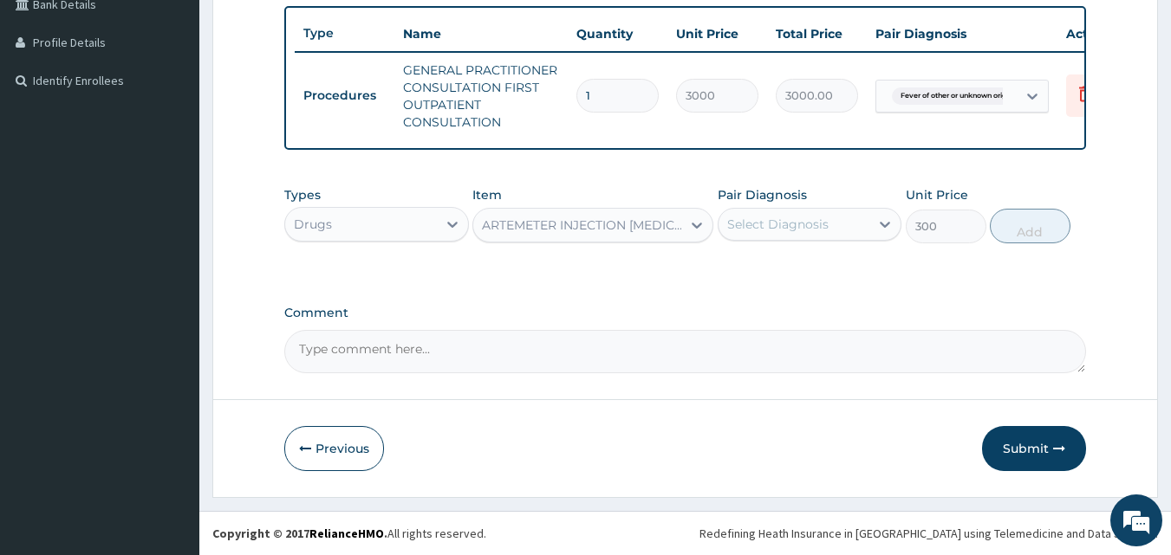
click at [607, 344] on textarea "Comment" at bounding box center [685, 351] width 802 height 43
click at [694, 231] on icon at bounding box center [696, 225] width 17 height 17
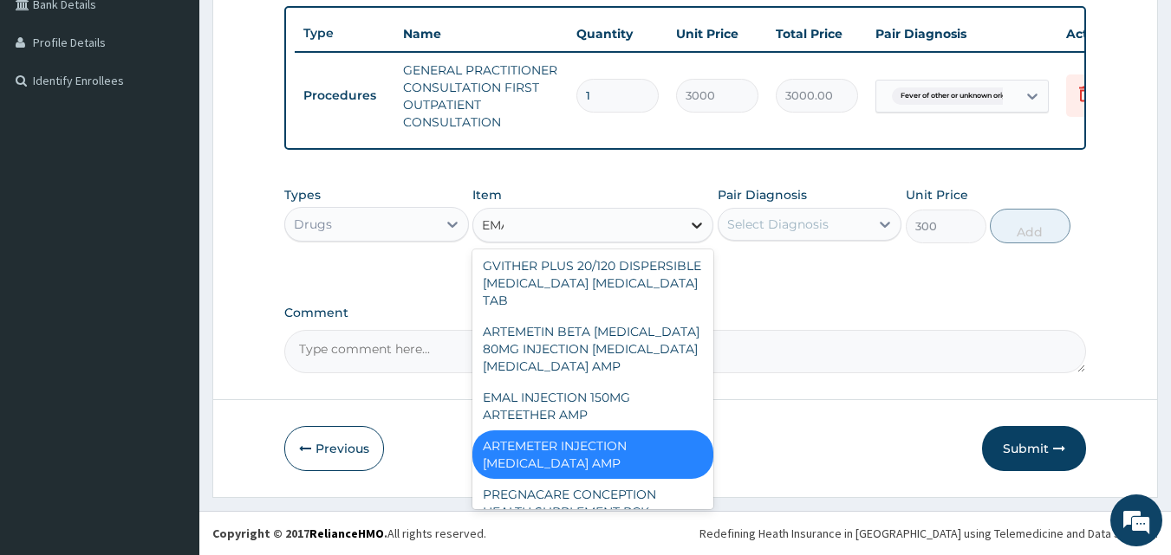
scroll to position [24, 0]
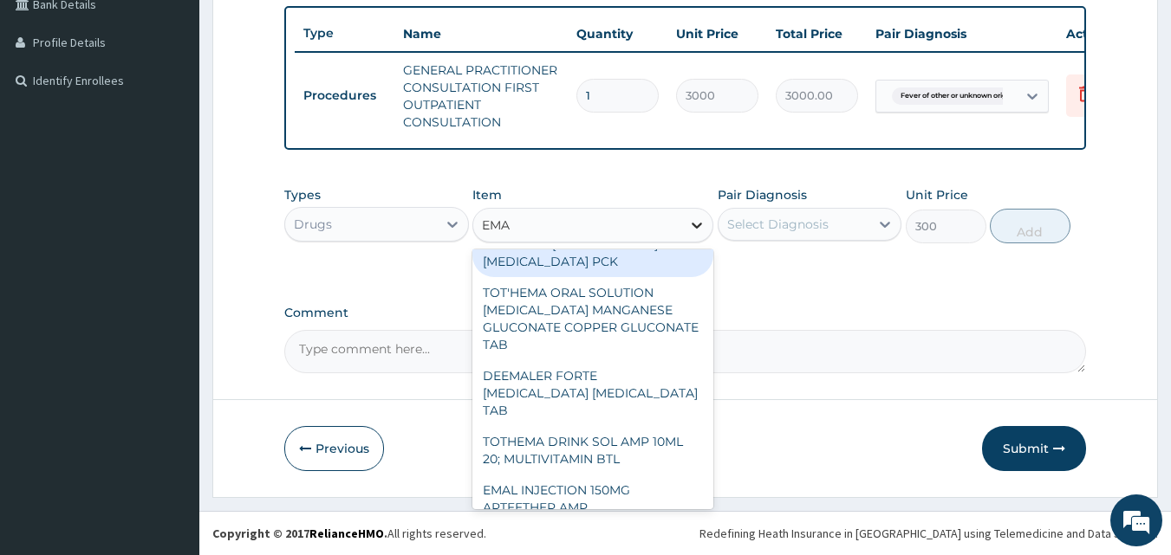
type input "EMAL"
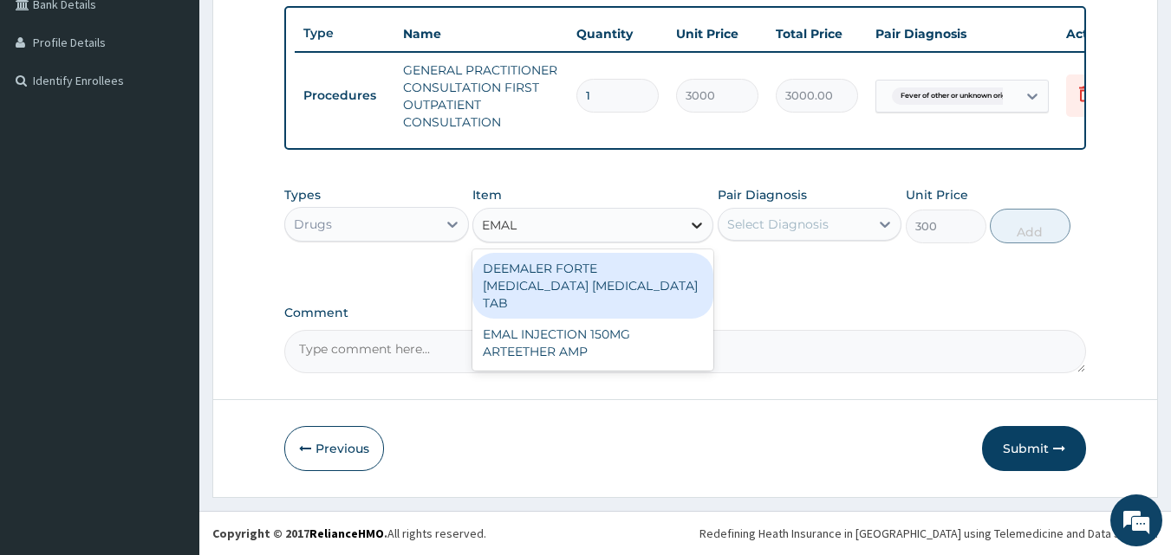
scroll to position [0, 0]
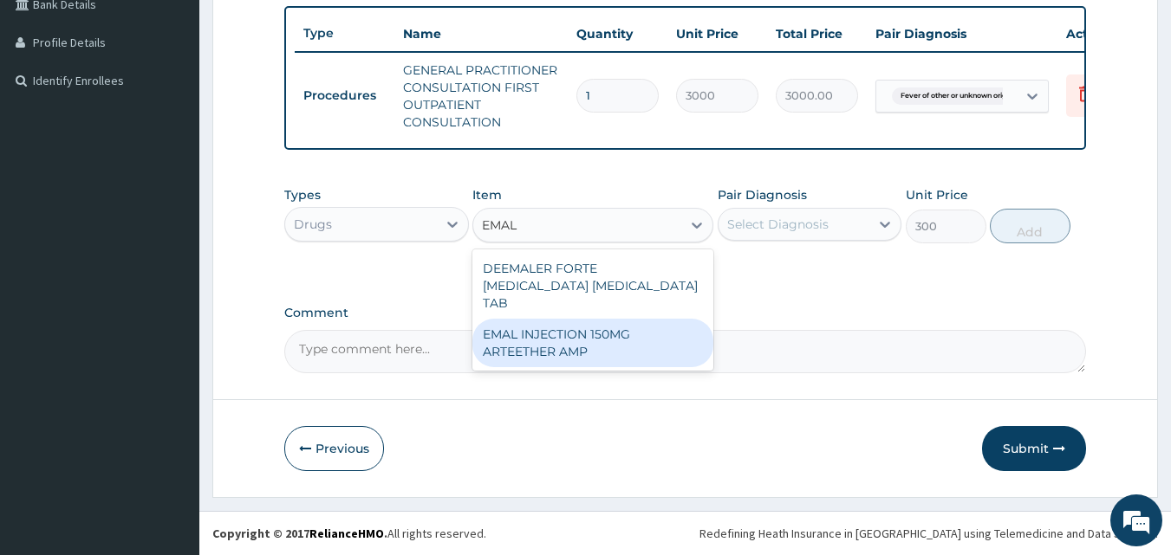
click at [516, 341] on div "EMAL INJECTION 150MG ARTEETHER AMP" at bounding box center [592, 343] width 241 height 49
type input "730"
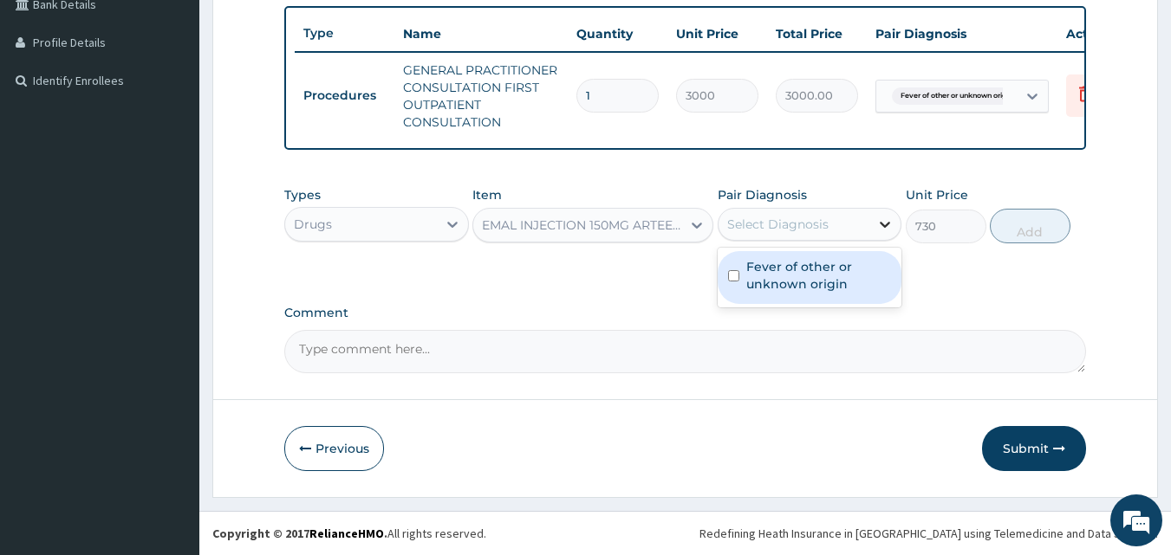
click at [888, 225] on icon at bounding box center [884, 224] width 17 height 17
click at [730, 278] on input "checkbox" at bounding box center [733, 275] width 11 height 11
checkbox input "true"
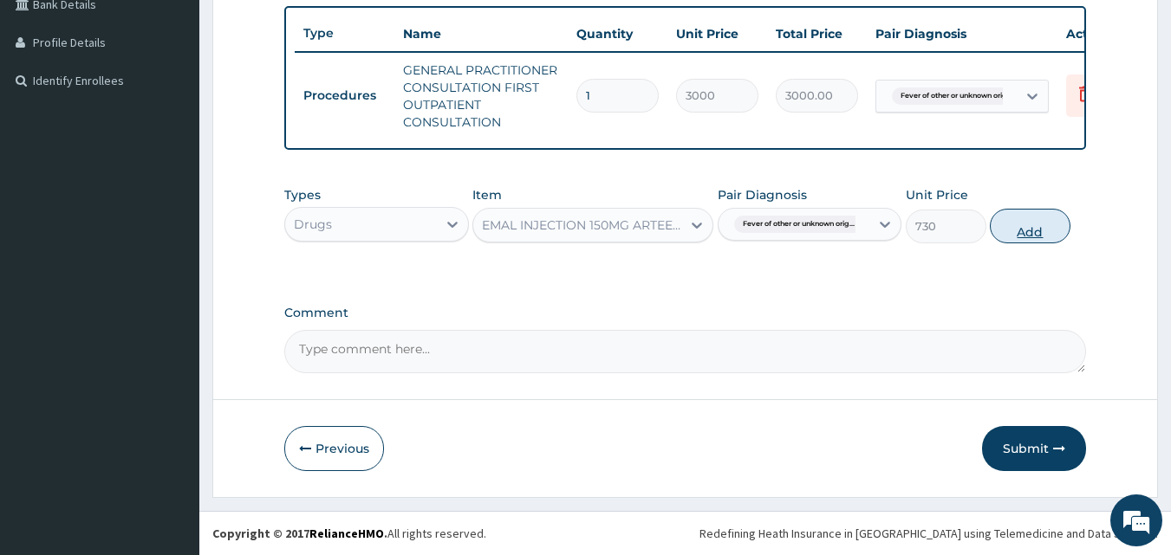
click at [1011, 233] on button "Add" at bounding box center [1029, 226] width 81 height 35
type input "0"
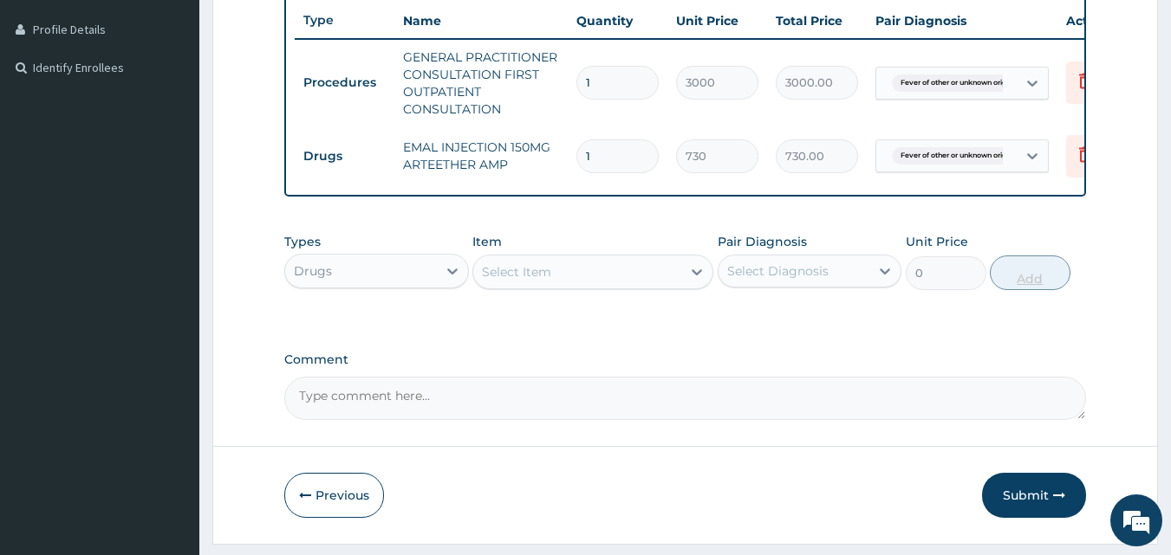
type input "0.00"
type input "3"
type input "2190.00"
type input "3"
click at [699, 276] on icon at bounding box center [696, 271] width 17 height 17
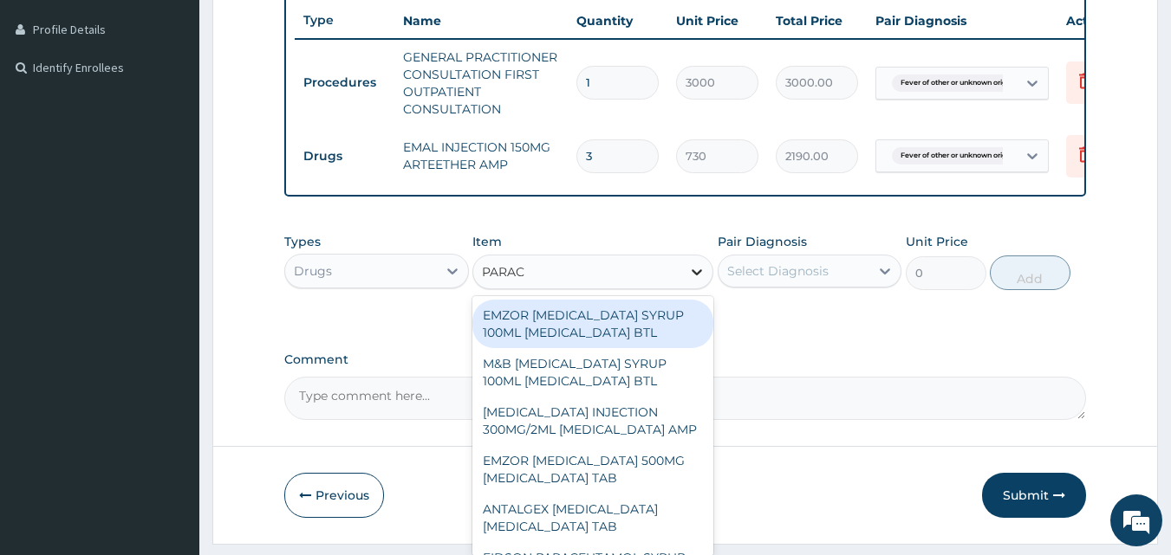
type input "PARACE"
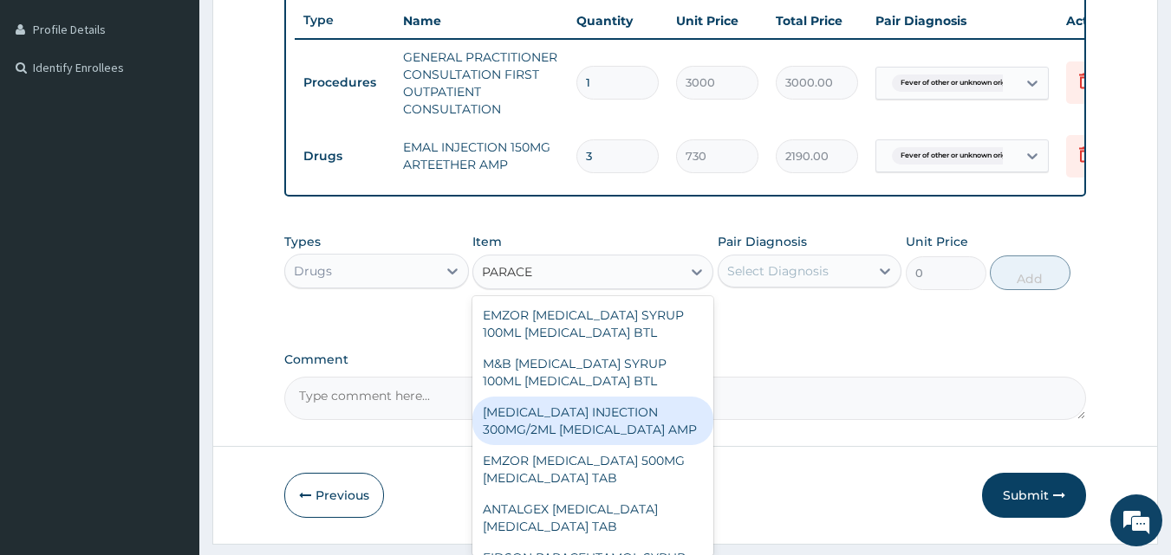
scroll to position [227, 0]
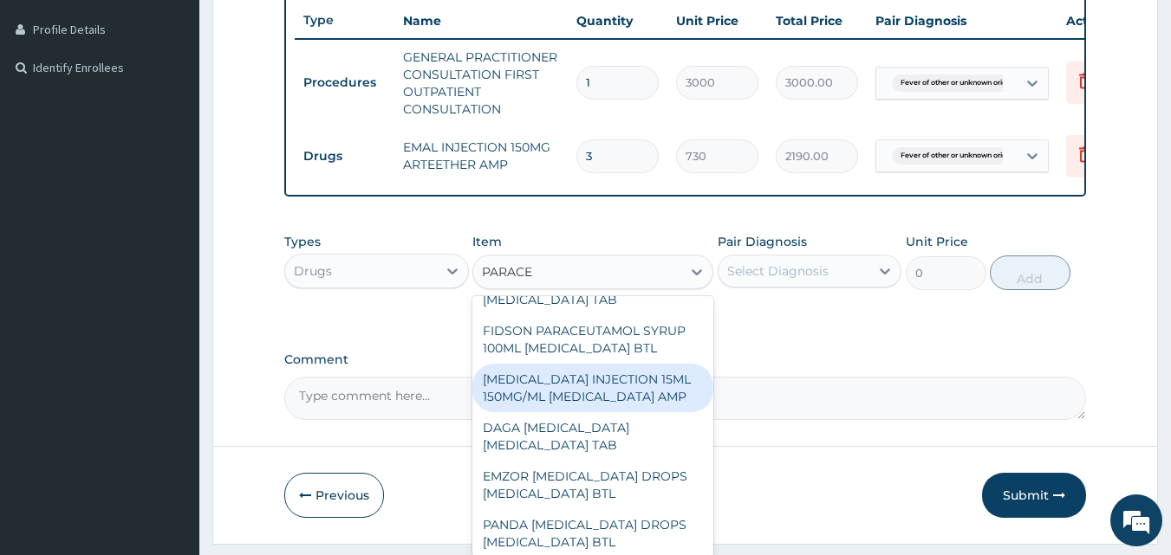
click at [626, 412] on div "[MEDICAL_DATA] INJECTION 15ML 150MG/ML [MEDICAL_DATA] AMP" at bounding box center [592, 388] width 241 height 49
type input "500"
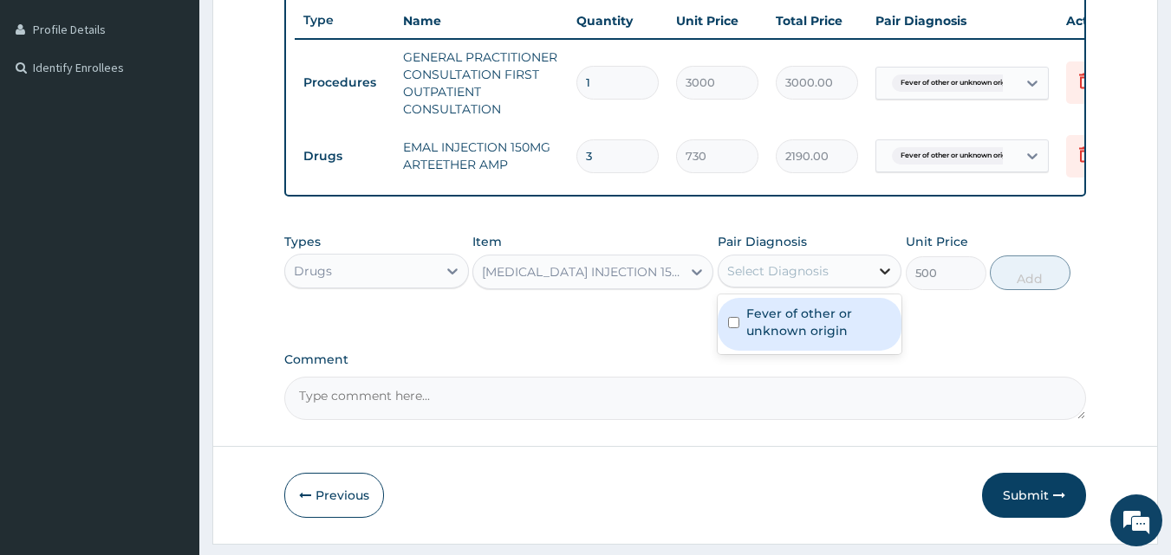
click at [887, 280] on icon at bounding box center [884, 271] width 17 height 17
click at [736, 343] on div "Fever of other or unknown origin" at bounding box center [809, 324] width 185 height 53
checkbox input "true"
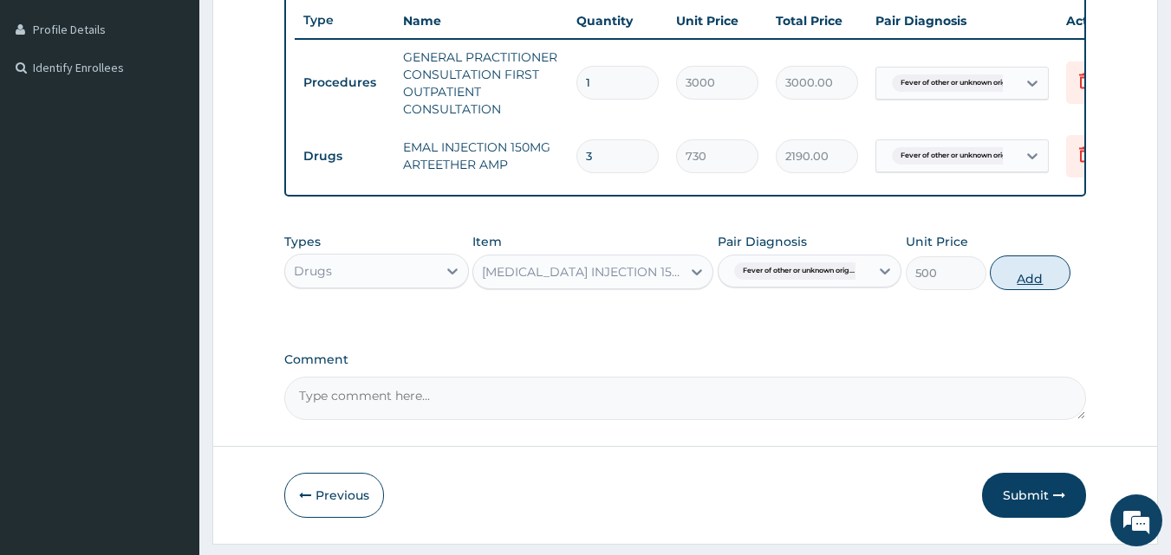
click at [1015, 290] on button "Add" at bounding box center [1029, 273] width 81 height 35
type input "0"
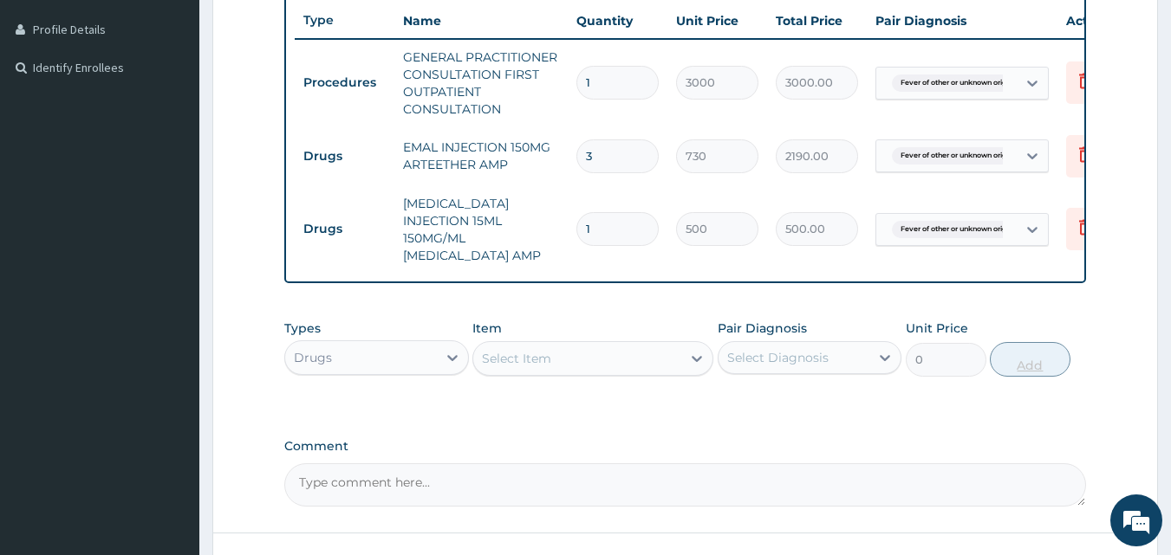
type input "0.00"
type input "4"
type input "2000.00"
type input "4"
click at [682, 372] on div at bounding box center [696, 358] width 31 height 31
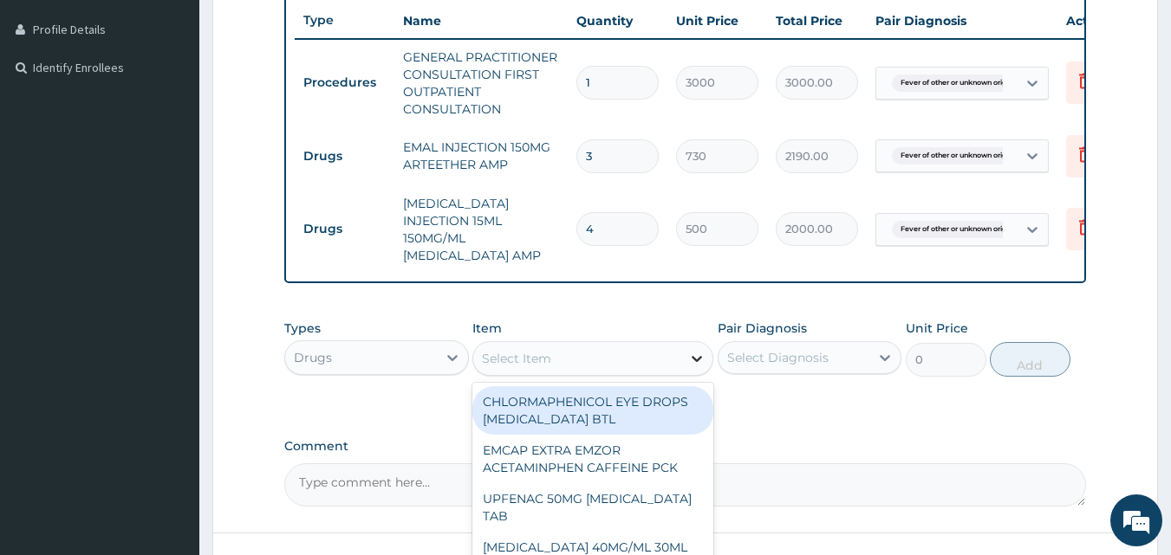
type input "G"
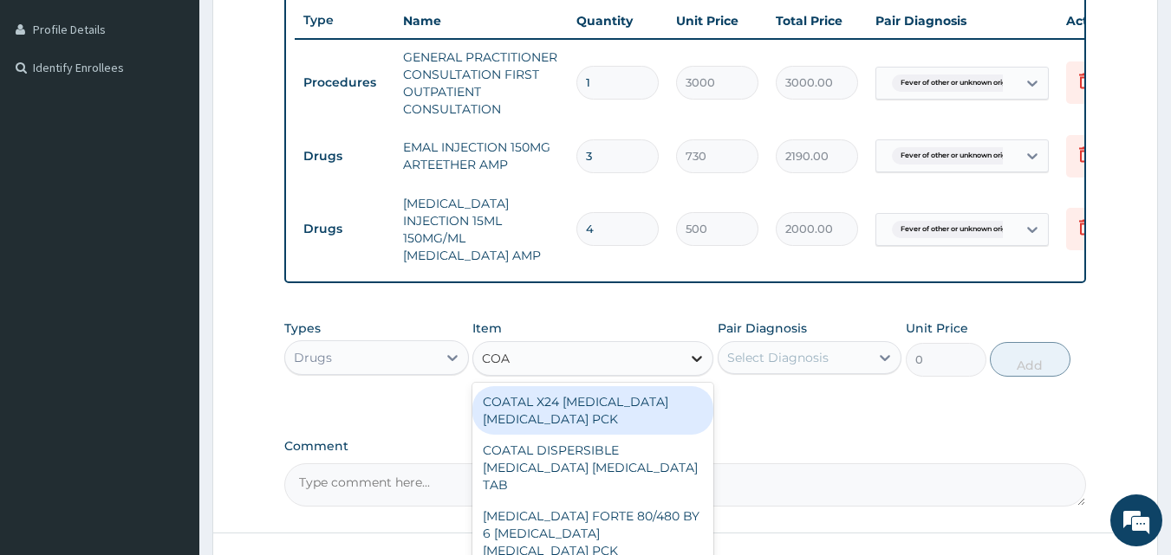
type input "COAR"
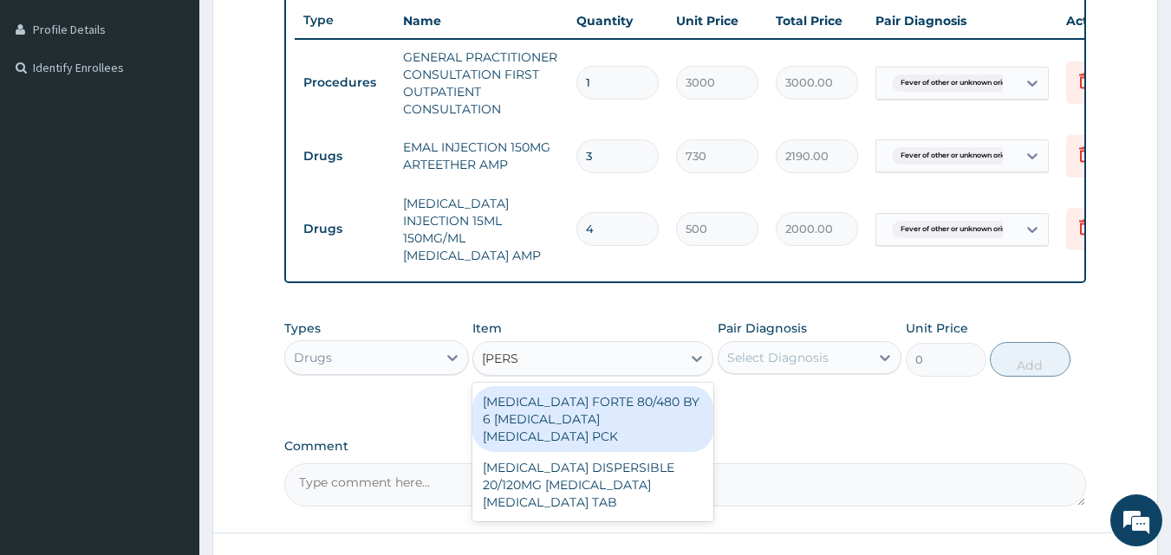
click at [619, 432] on div "COARTEM FORTE 80/480 BY 6 ARTEMETHER LUMEFANTRINE PCK" at bounding box center [592, 419] width 241 height 66
type input "2800"
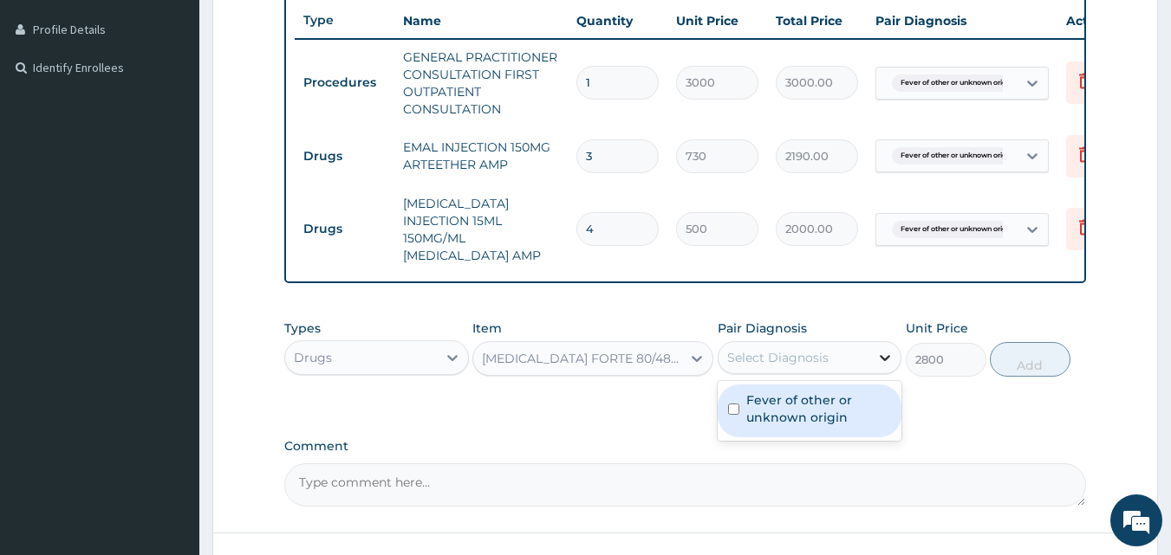
click at [886, 366] on icon at bounding box center [884, 357] width 17 height 17
click at [731, 415] on input "checkbox" at bounding box center [733, 409] width 11 height 11
checkbox input "true"
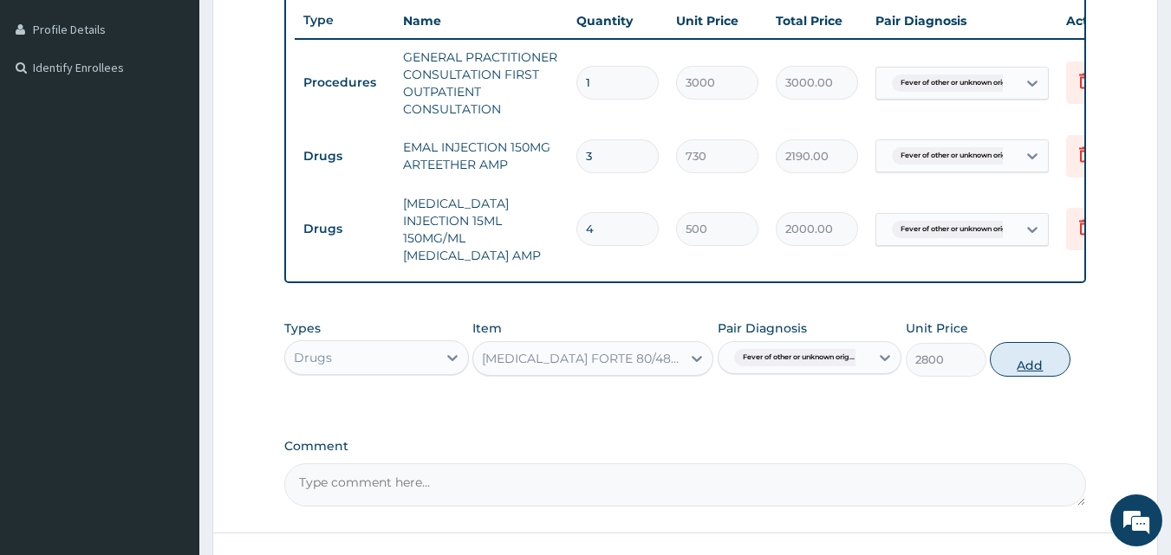
click at [1021, 372] on button "Add" at bounding box center [1029, 359] width 81 height 35
type input "0"
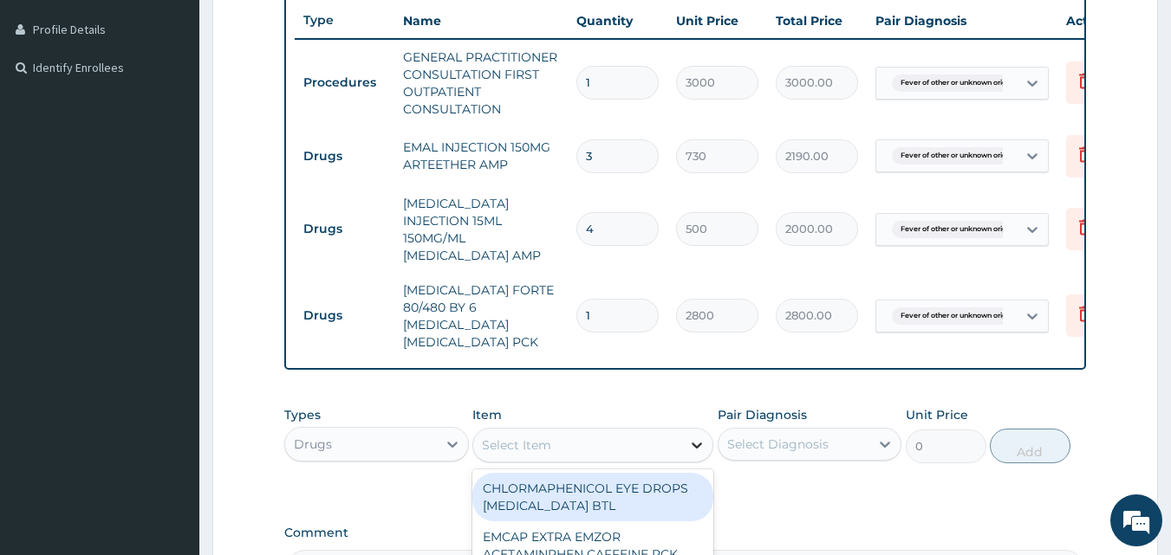
click at [699, 438] on icon at bounding box center [696, 445] width 17 height 17
type input "PARACE"
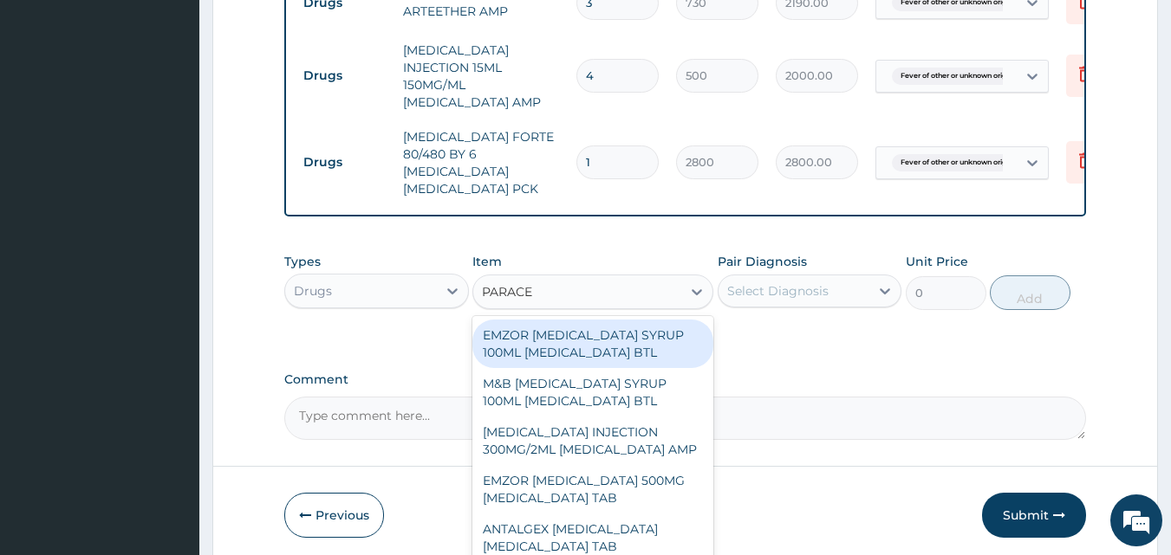
scroll to position [680, 0]
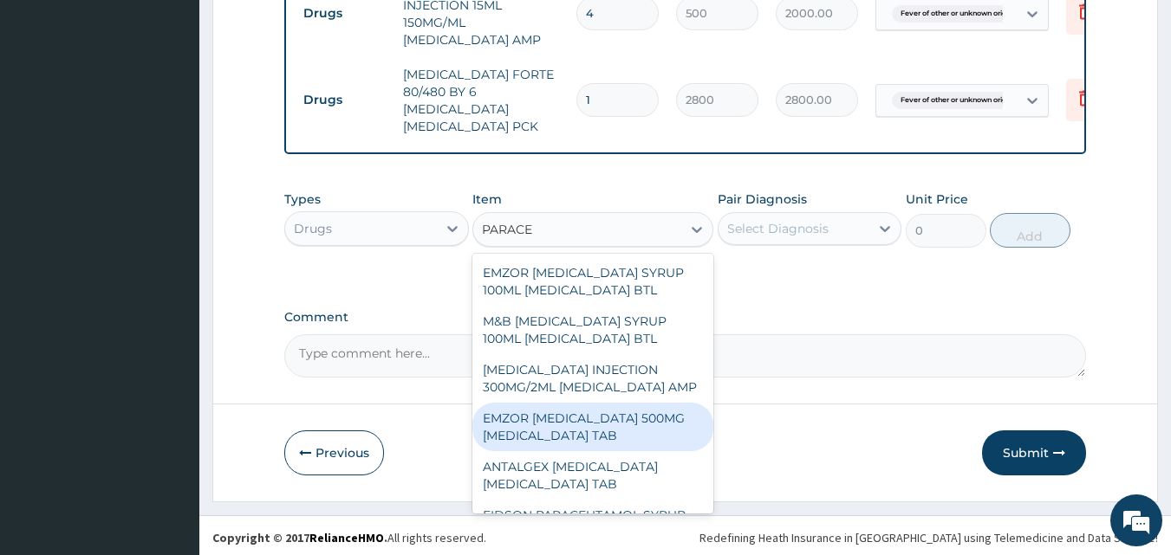
click at [634, 431] on div "EMZOR PARACETAMOL 500MG ACETAMINOPHEN TAB" at bounding box center [592, 427] width 241 height 49
type input "10"
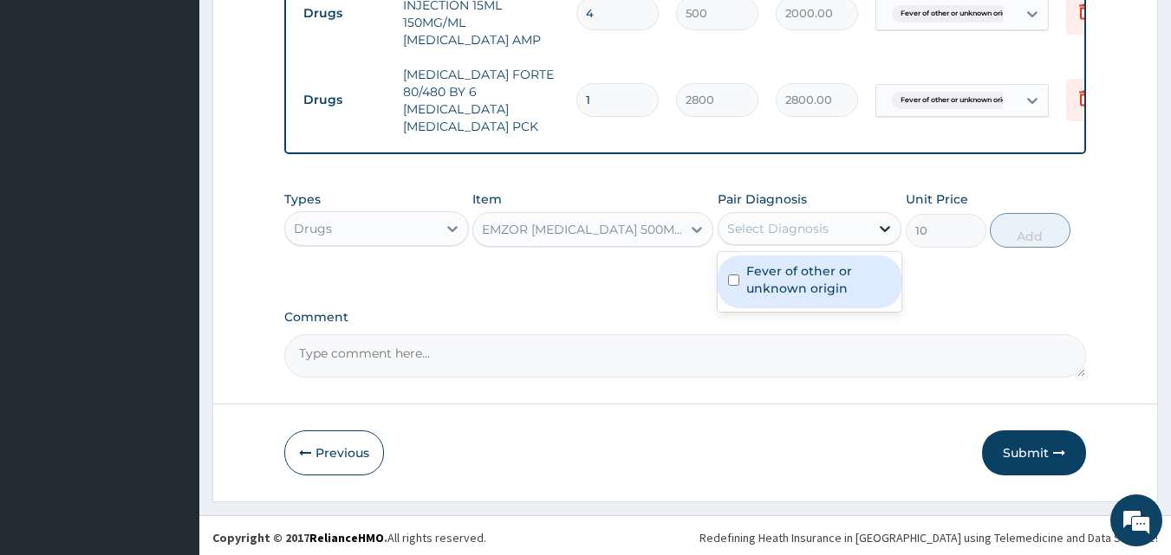
click at [883, 227] on icon at bounding box center [884, 228] width 17 height 17
click at [734, 279] on input "checkbox" at bounding box center [733, 280] width 11 height 11
checkbox input "true"
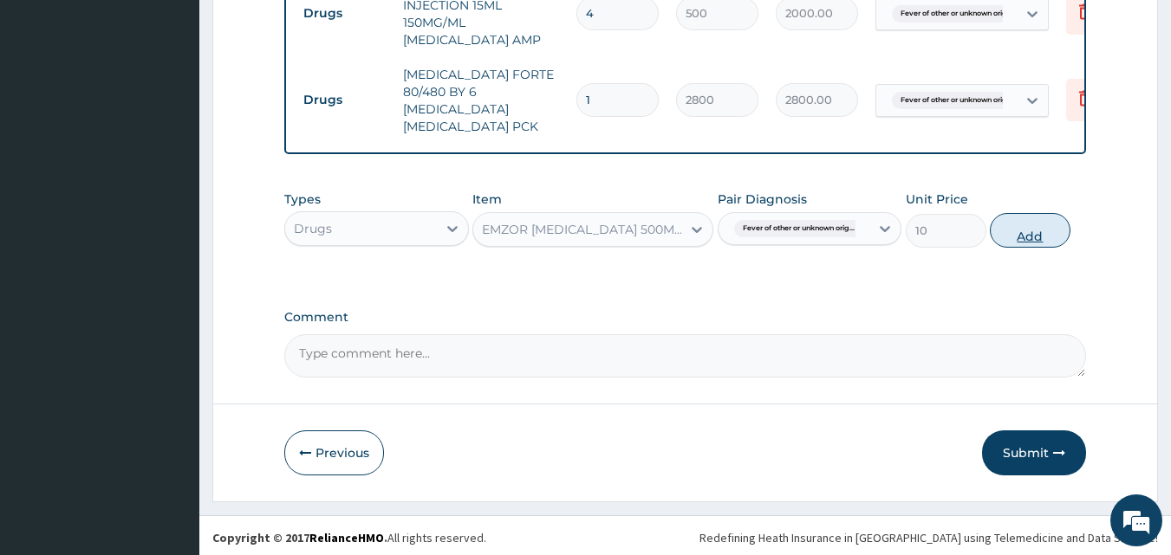
click at [1018, 228] on button "Add" at bounding box center [1029, 230] width 81 height 35
type input "0"
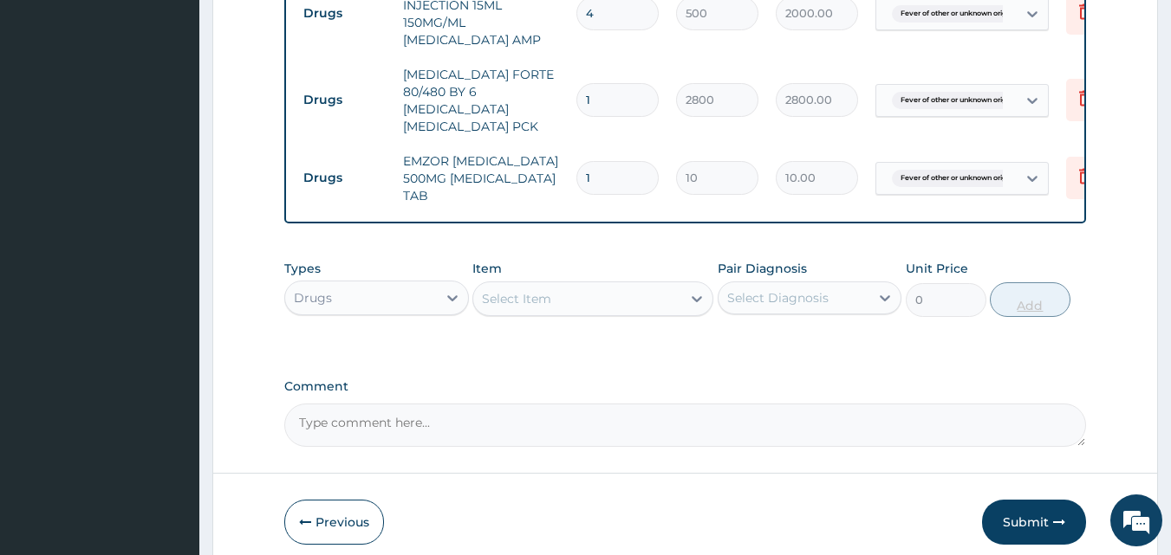
type input "18"
type input "180.00"
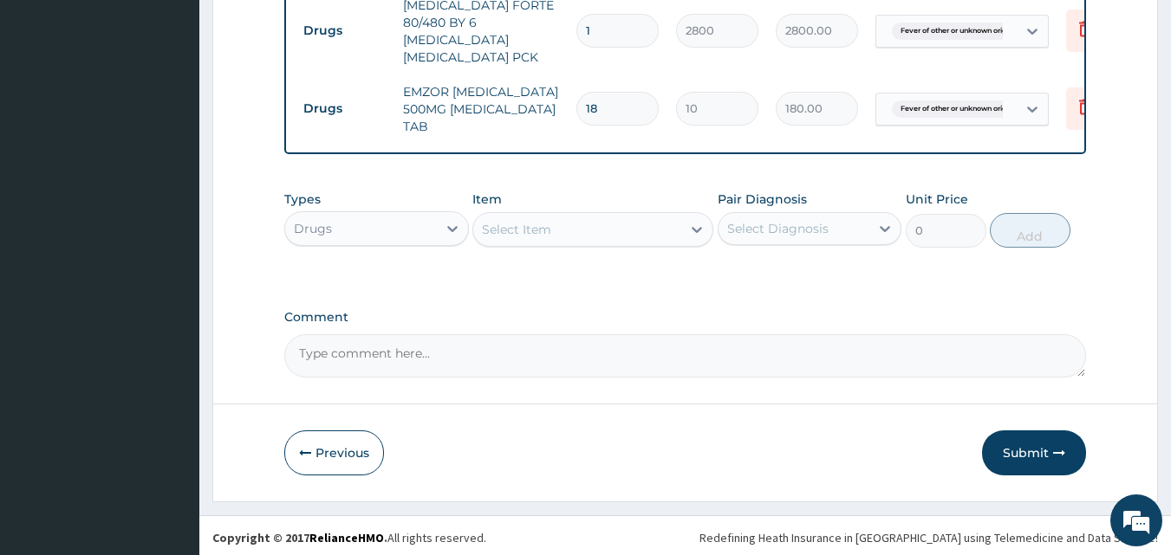
scroll to position [264, 0]
type input "18"
click at [1028, 466] on button "Submit" at bounding box center [1034, 453] width 104 height 45
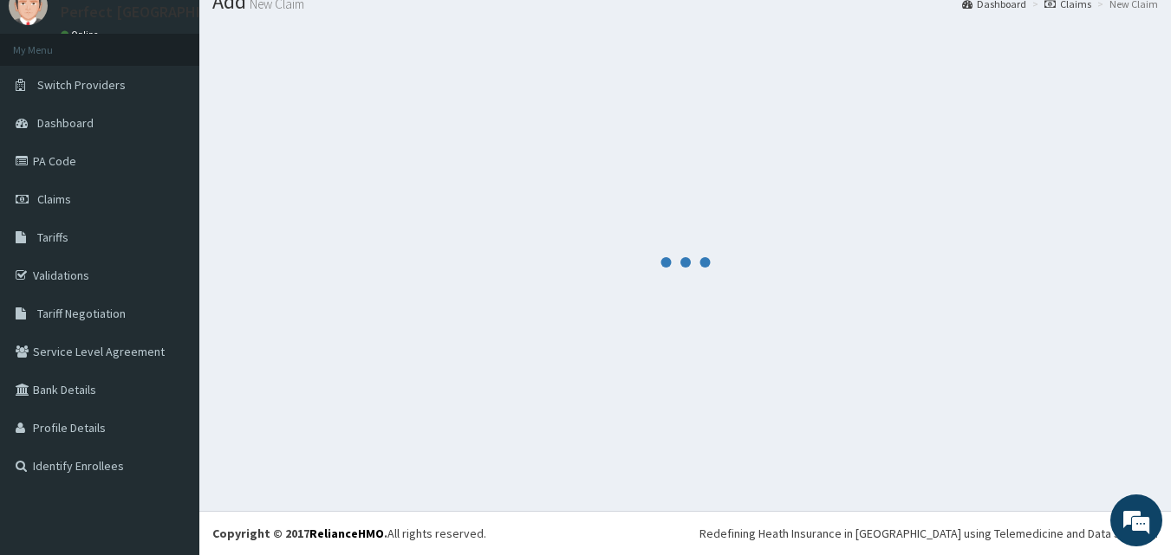
scroll to position [749, 0]
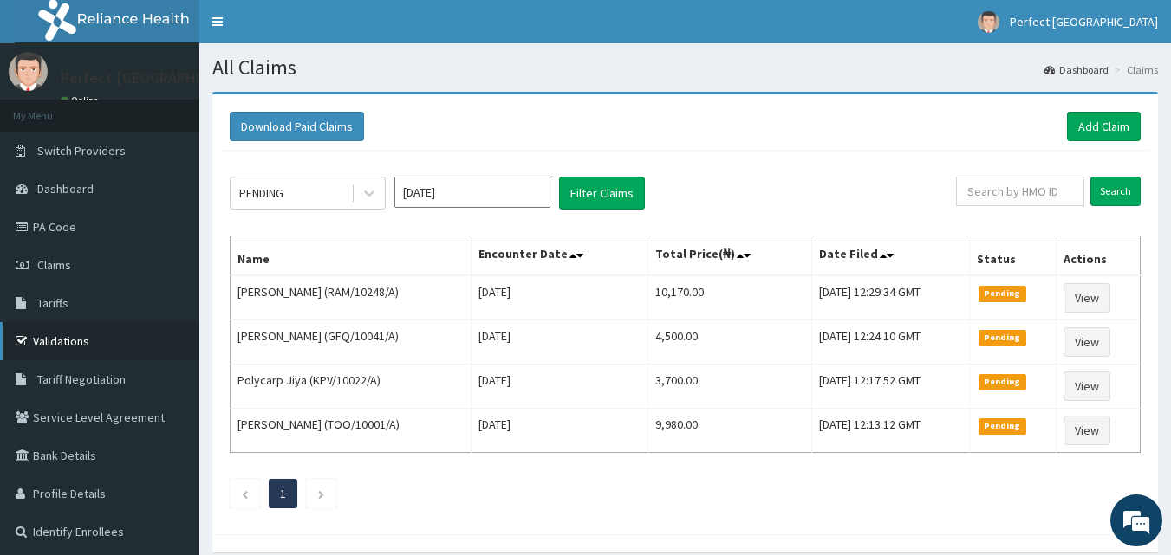
click at [79, 330] on link "Validations" at bounding box center [99, 341] width 199 height 38
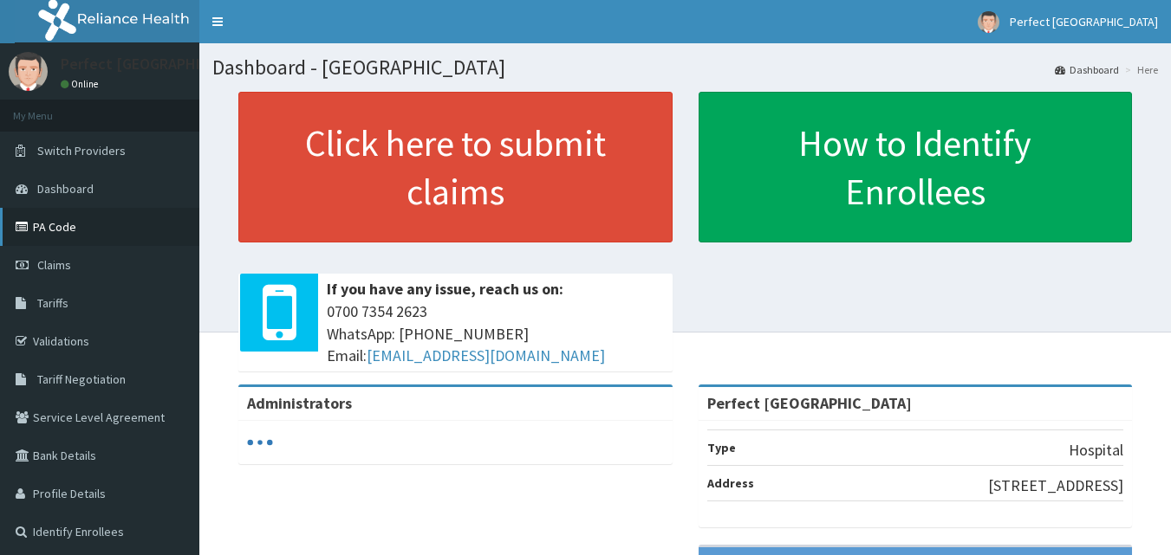
click at [53, 224] on link "PA Code" at bounding box center [99, 227] width 199 height 38
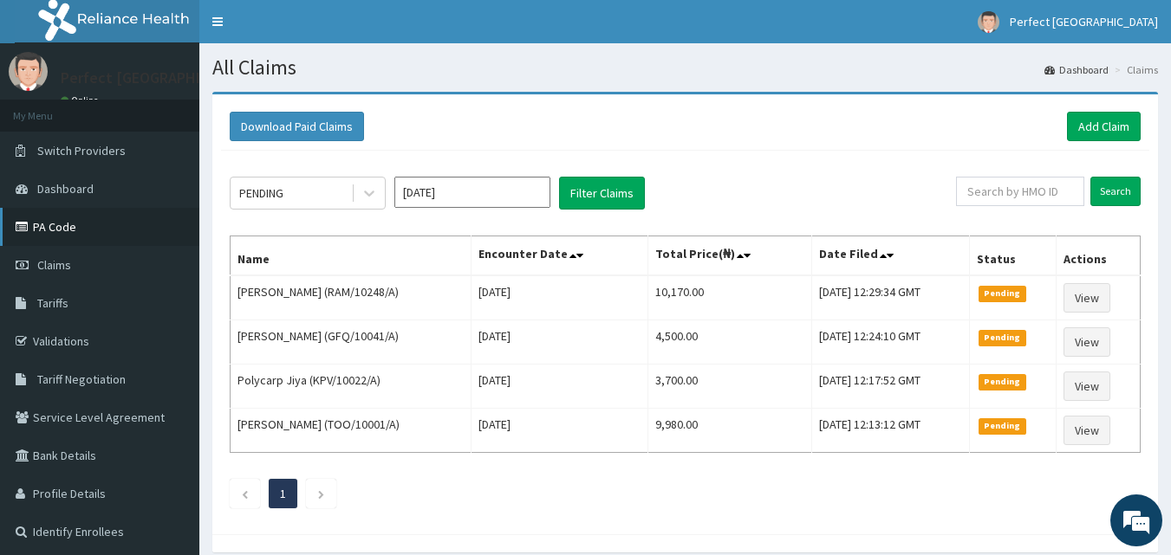
click at [36, 218] on link "PA Code" at bounding box center [99, 227] width 199 height 38
click at [1077, 120] on link "Add Claim" at bounding box center [1104, 126] width 74 height 29
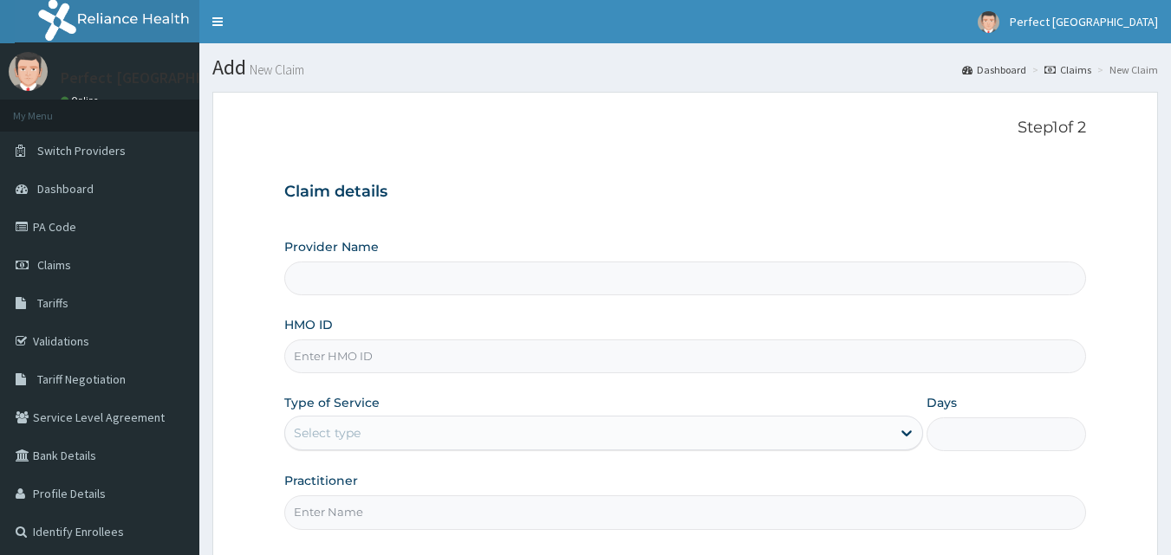
drag, startPoint x: 453, startPoint y: 374, endPoint x: 505, endPoint y: 356, distance: 55.1
click at [505, 356] on div "Provider Name HMO ID Type of Service Select type Days Practitioner" at bounding box center [685, 383] width 802 height 291
type input "Perfect [GEOGRAPHIC_DATA]"
click at [505, 356] on input "HMO ID" at bounding box center [685, 357] width 802 height 34
type input "URI/10237/A"
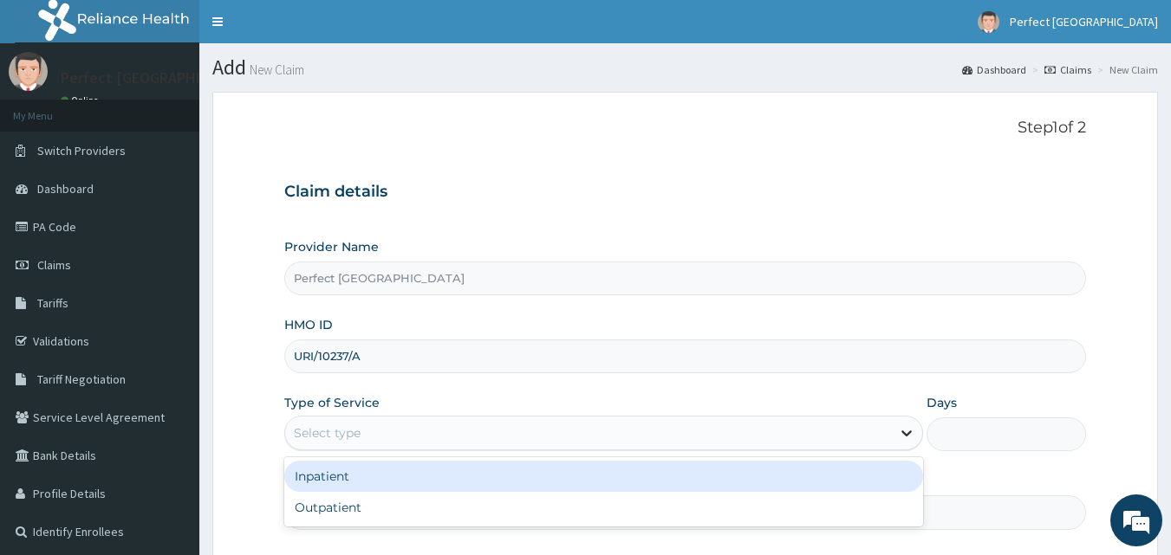
click at [914, 434] on icon at bounding box center [906, 433] width 17 height 17
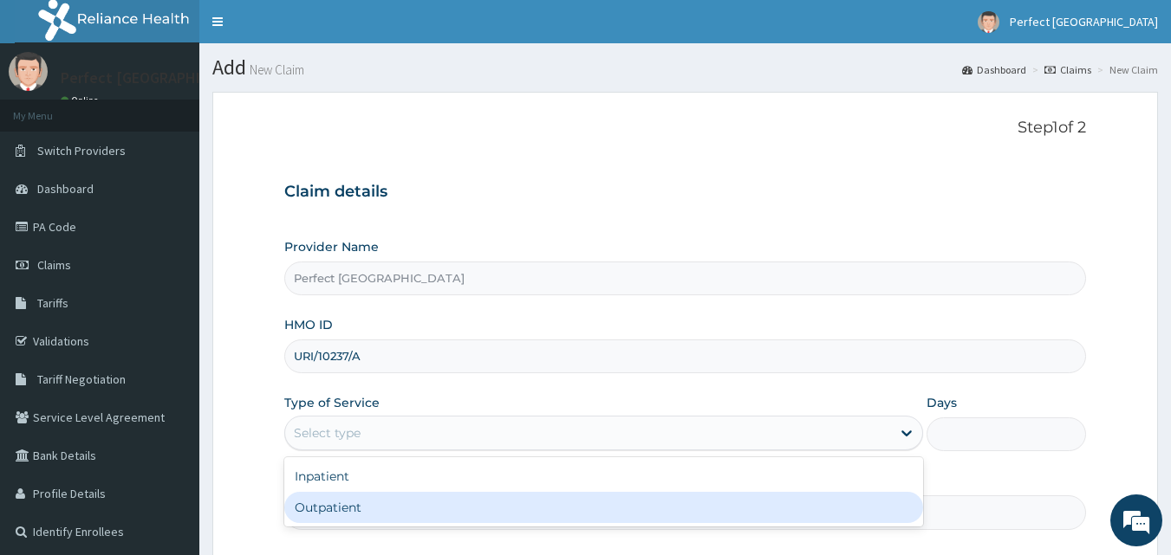
click at [772, 511] on div "Outpatient" at bounding box center [603, 507] width 639 height 31
type input "1"
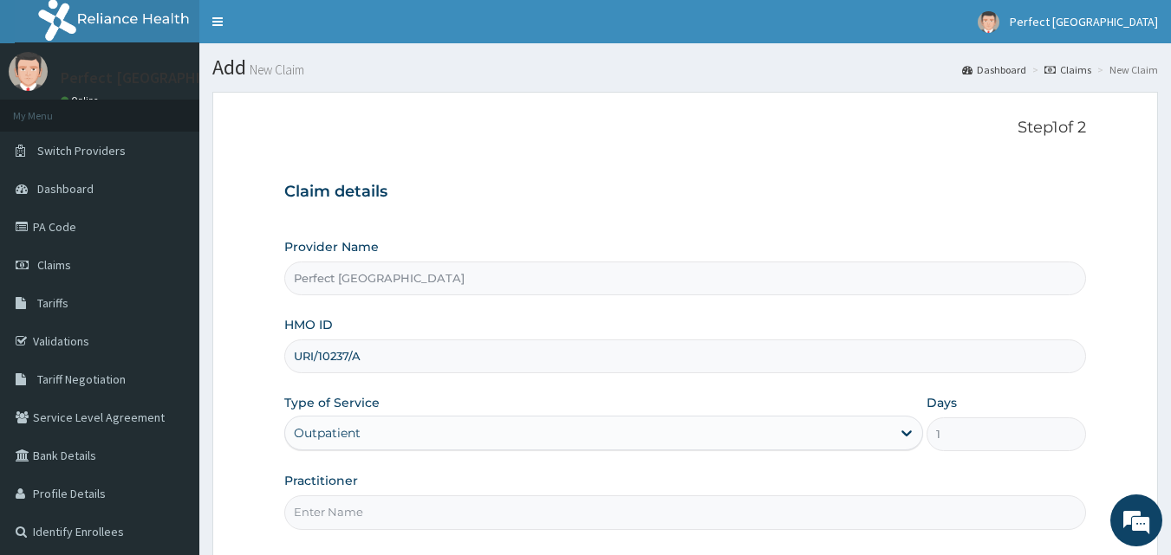
scroll to position [162, 0]
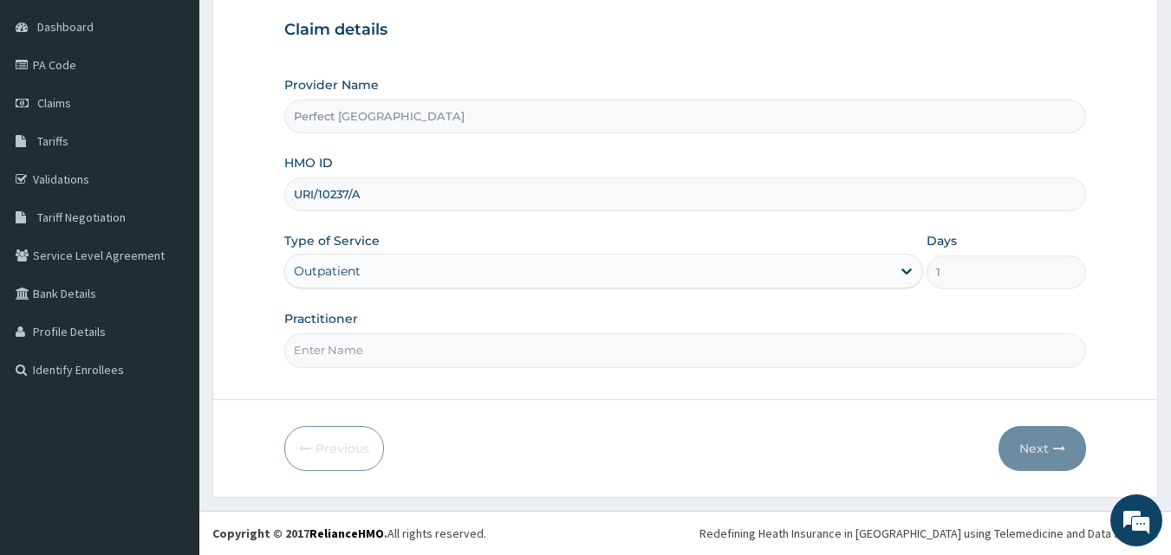
click at [371, 352] on input "Practitioner" at bounding box center [685, 351] width 802 height 34
type input "DR [PERSON_NAME]"
click at [1022, 456] on button "Next" at bounding box center [1042, 448] width 88 height 45
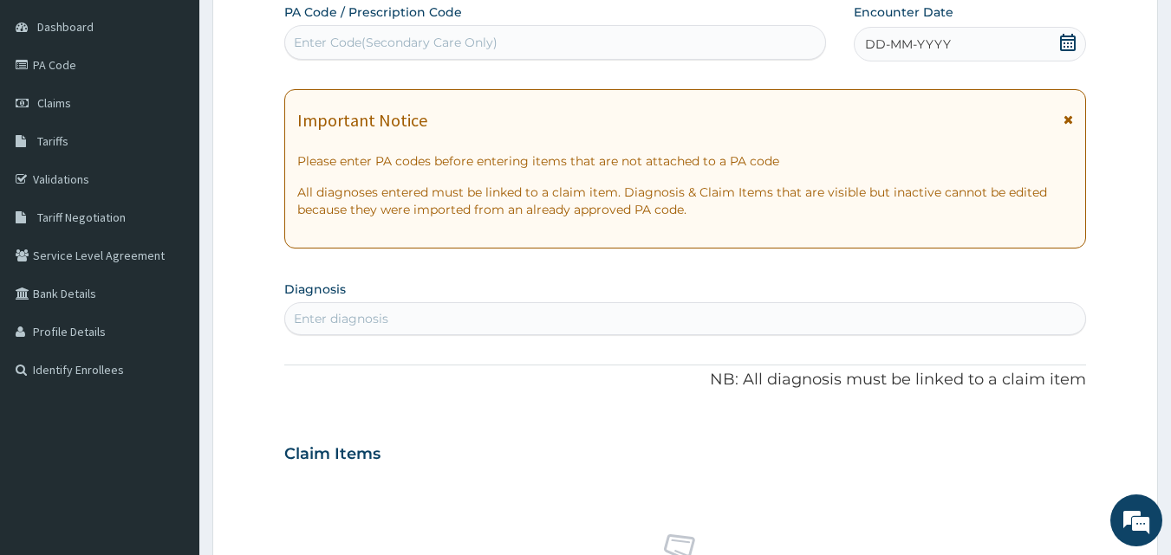
click at [1066, 47] on icon at bounding box center [1067, 42] width 17 height 17
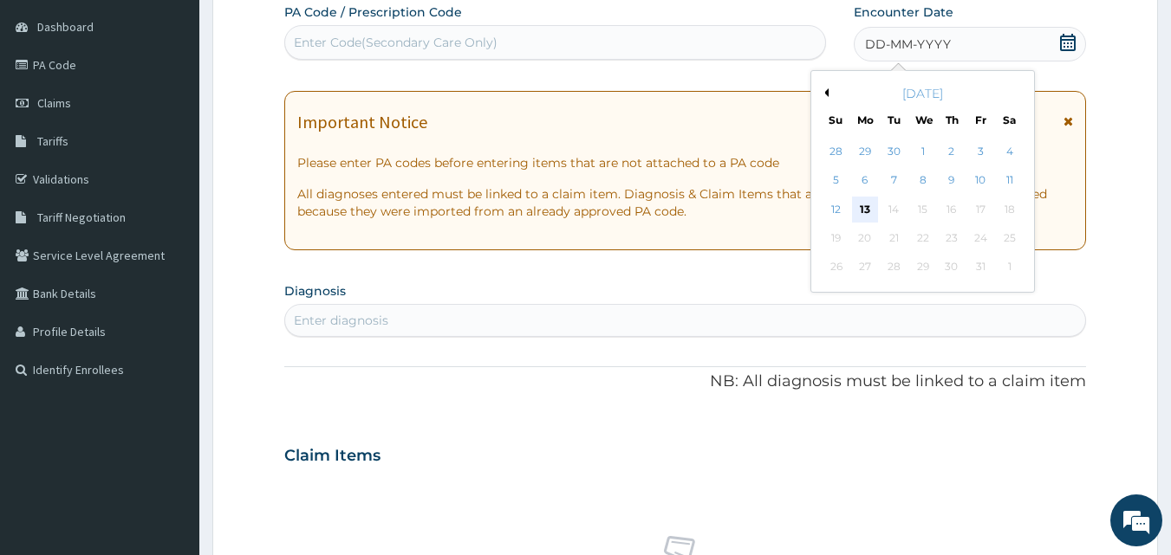
click at [853, 210] on div "13" at bounding box center [865, 210] width 26 height 26
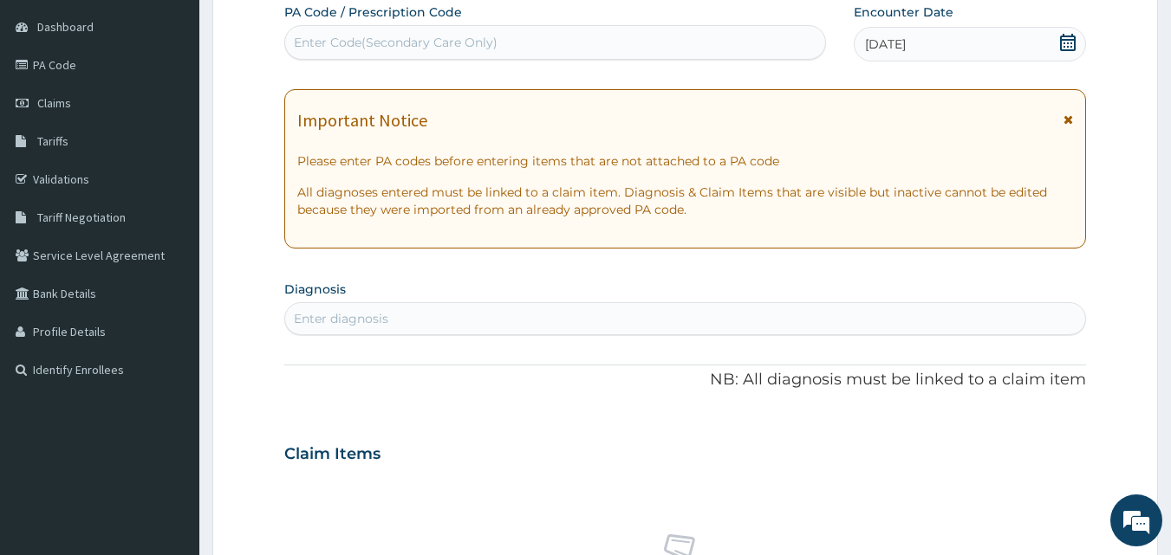
click at [1067, 121] on icon at bounding box center [1068, 120] width 10 height 12
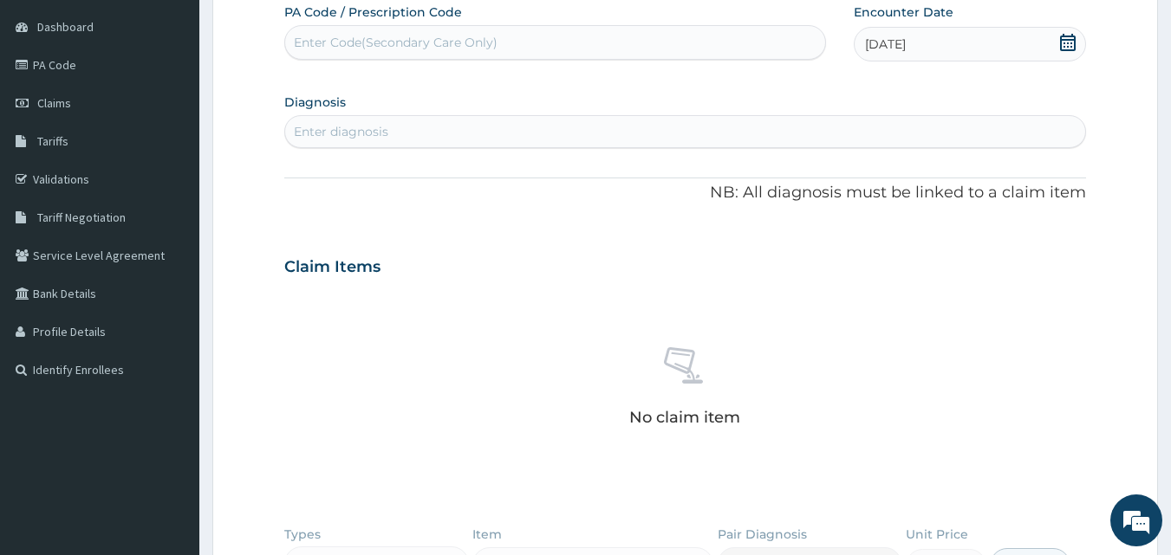
click at [535, 121] on div "Enter diagnosis" at bounding box center [685, 132] width 801 height 28
type input "P"
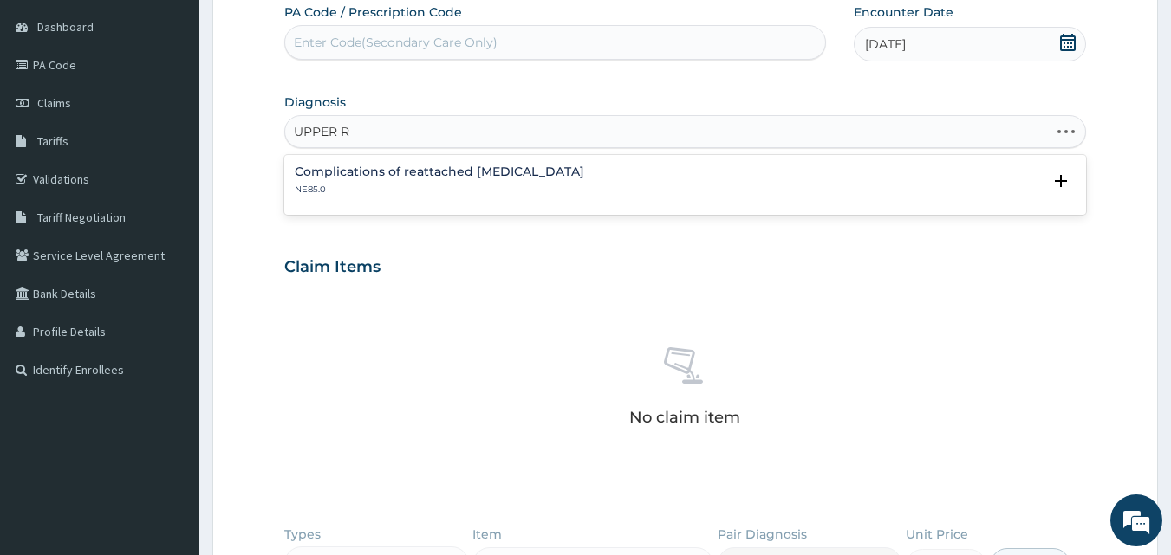
type input "UPPER"
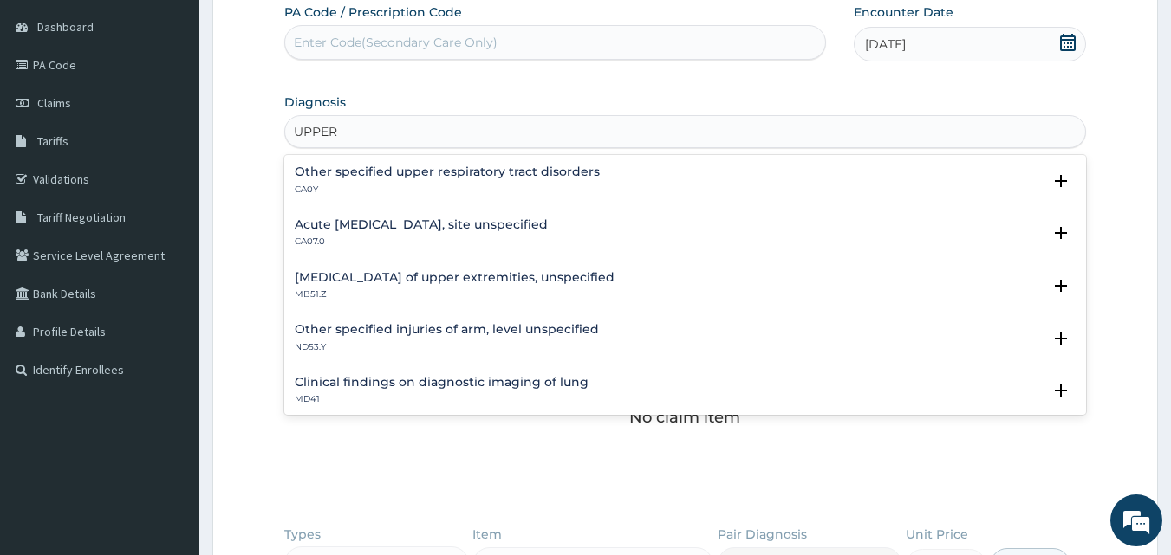
click at [457, 234] on div "Acute [MEDICAL_DATA], site unspecified CA07.0" at bounding box center [421, 233] width 253 height 30
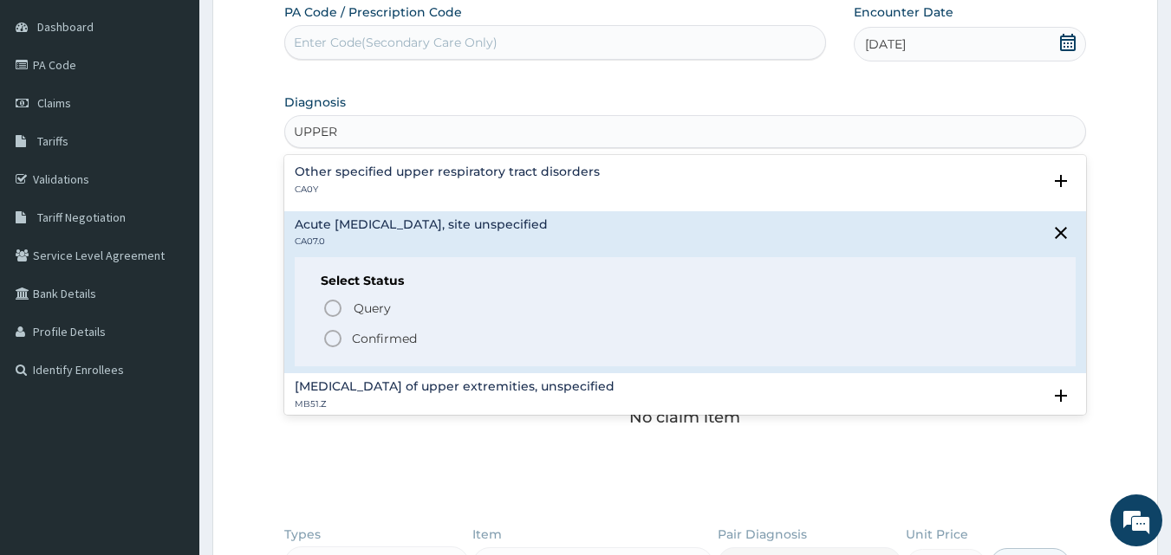
click at [329, 340] on icon "status option filled" at bounding box center [332, 338] width 21 height 21
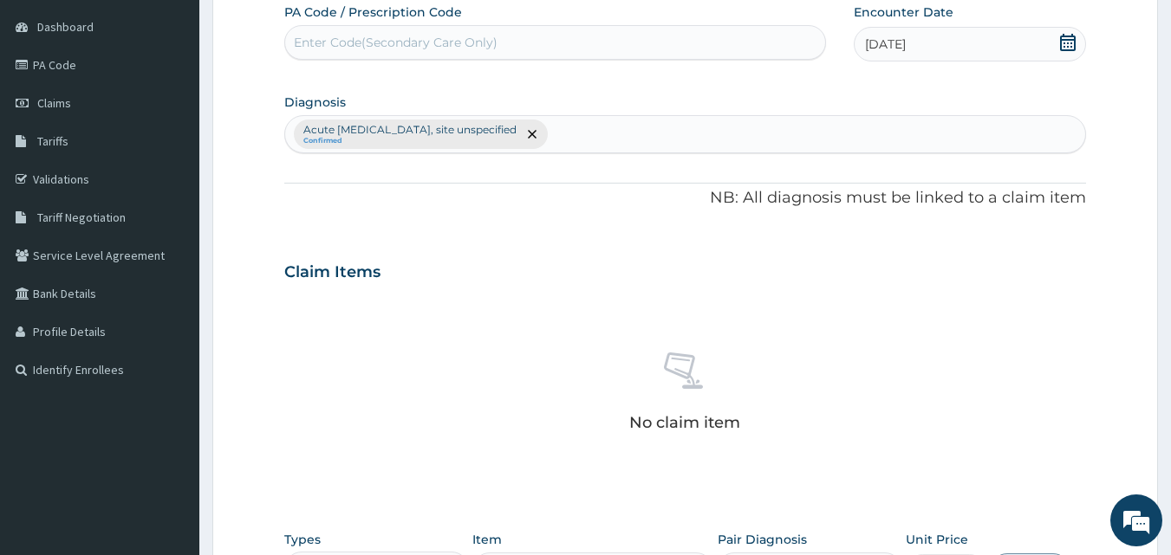
click at [709, 138] on div "Acute [MEDICAL_DATA], site unspecified Confirmed" at bounding box center [685, 134] width 801 height 36
type input "FEVER"
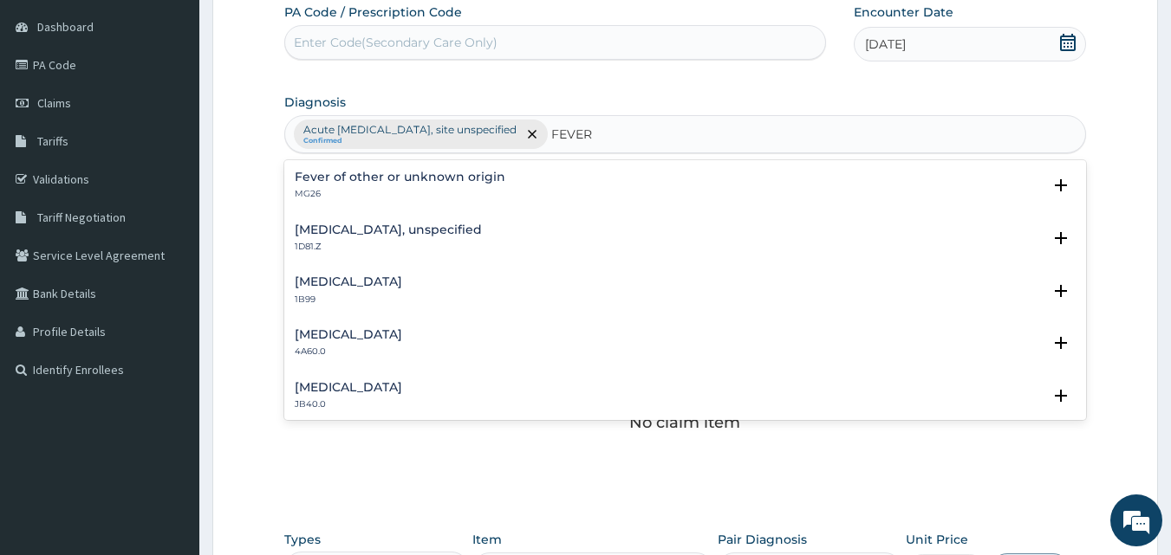
click at [381, 203] on div "Fever of other or unknown origin MG26 Select Status Query Query covers suspecte…" at bounding box center [686, 190] width 782 height 39
click at [299, 178] on h4 "Fever of other or unknown origin" at bounding box center [400, 177] width 211 height 13
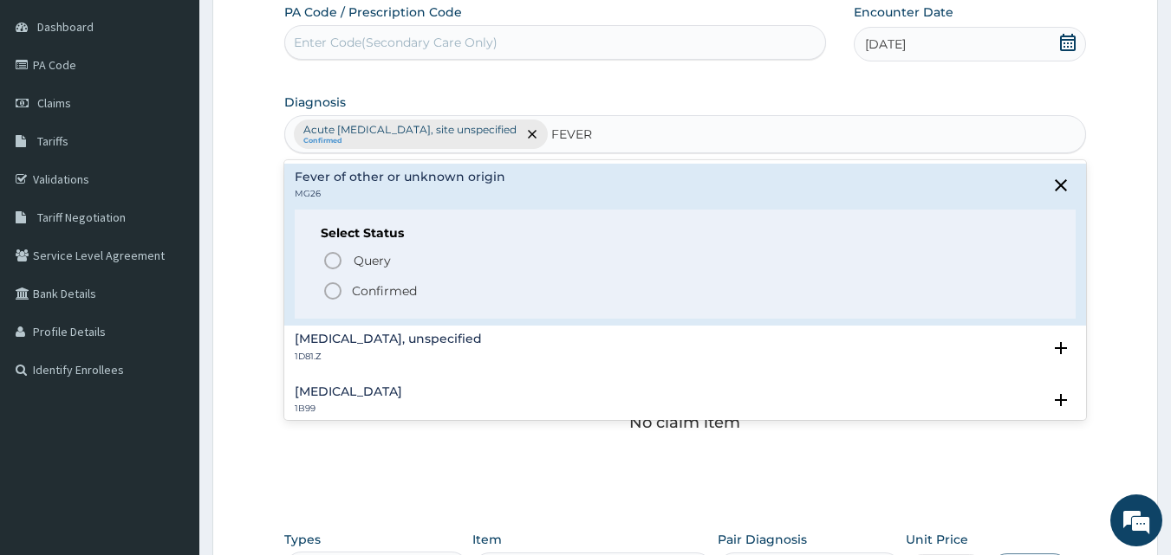
click at [334, 292] on icon "status option filled" at bounding box center [332, 291] width 21 height 21
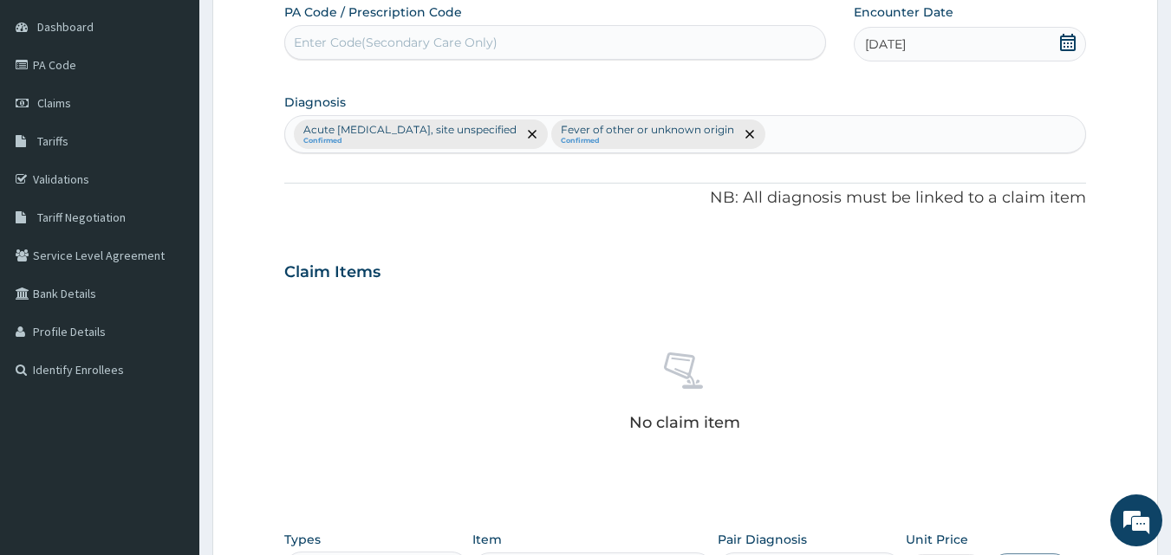
scroll to position [507, 0]
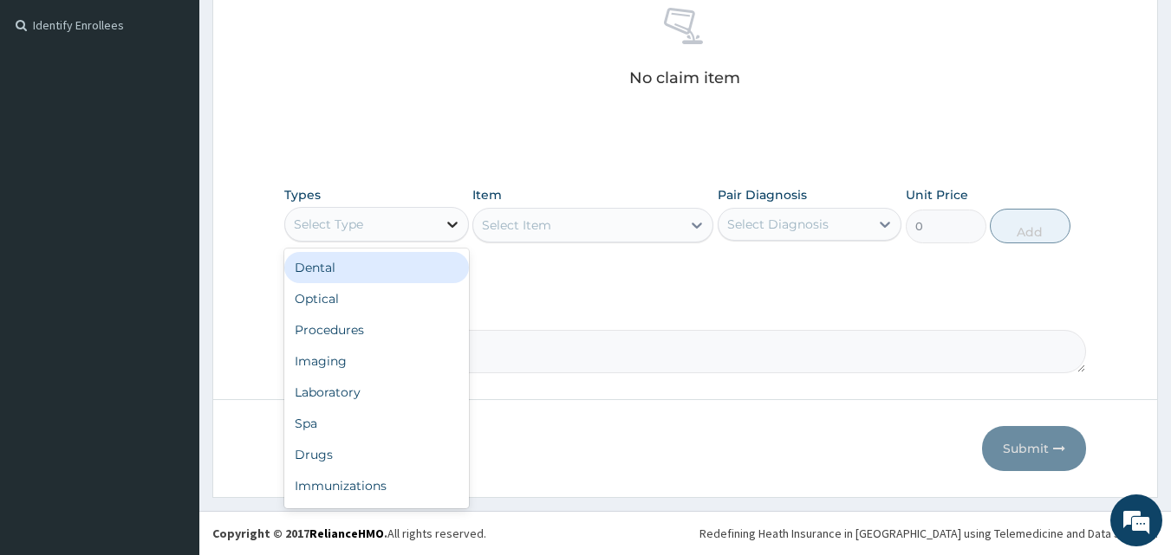
click at [458, 220] on icon at bounding box center [452, 224] width 17 height 17
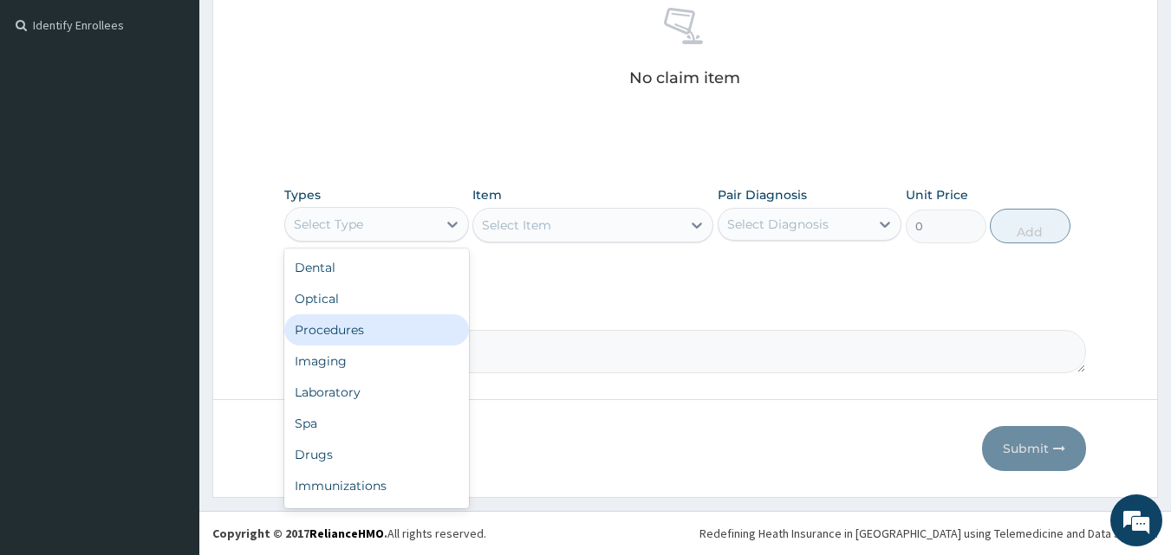
click at [379, 328] on div "Procedures" at bounding box center [376, 330] width 185 height 31
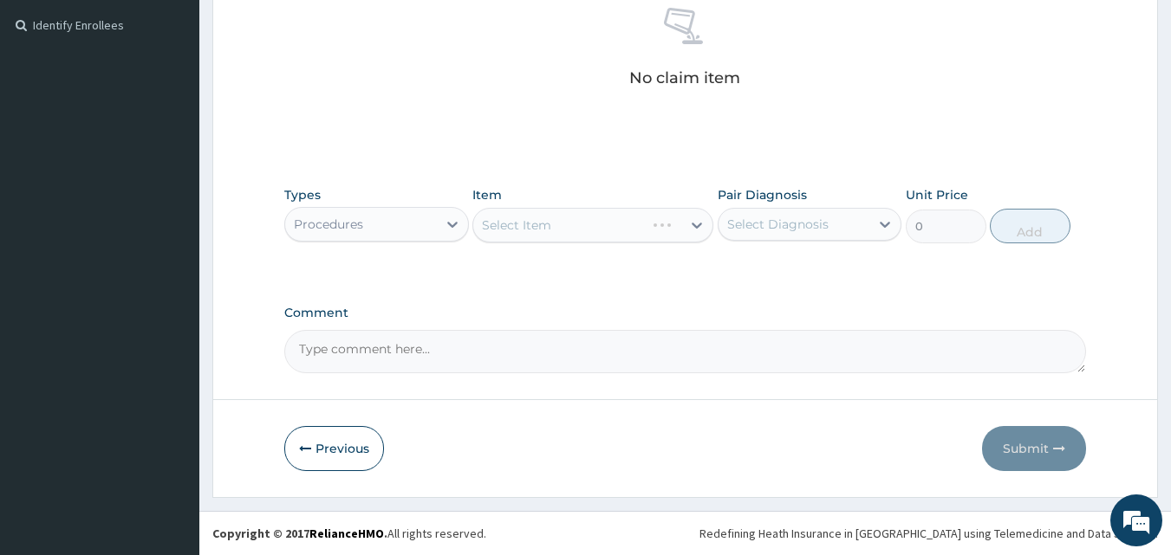
click at [689, 226] on div "Select Item" at bounding box center [592, 225] width 241 height 35
click at [689, 226] on icon at bounding box center [696, 225] width 17 height 17
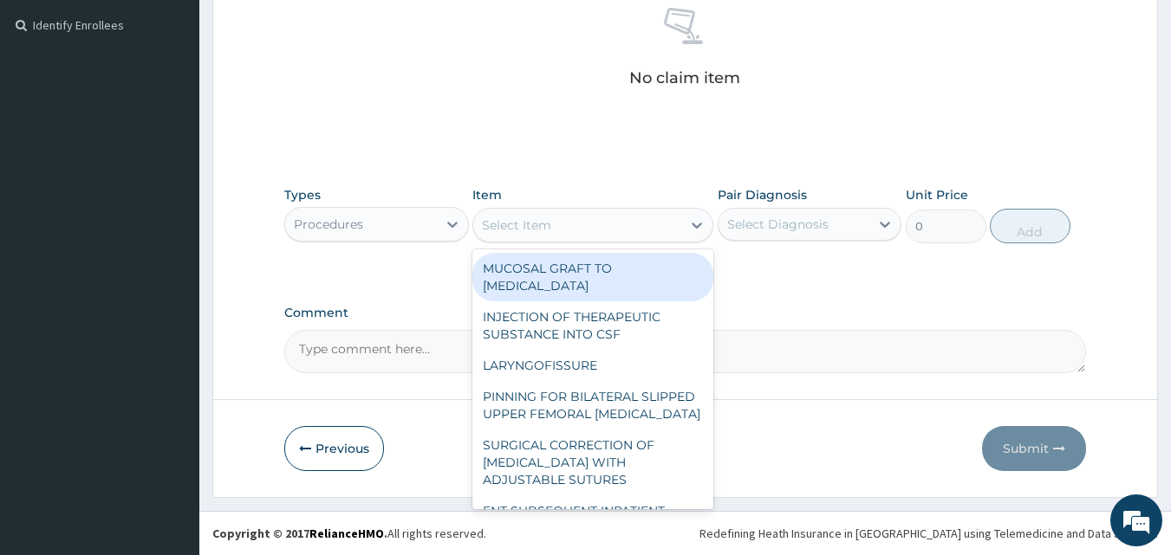
type input "F"
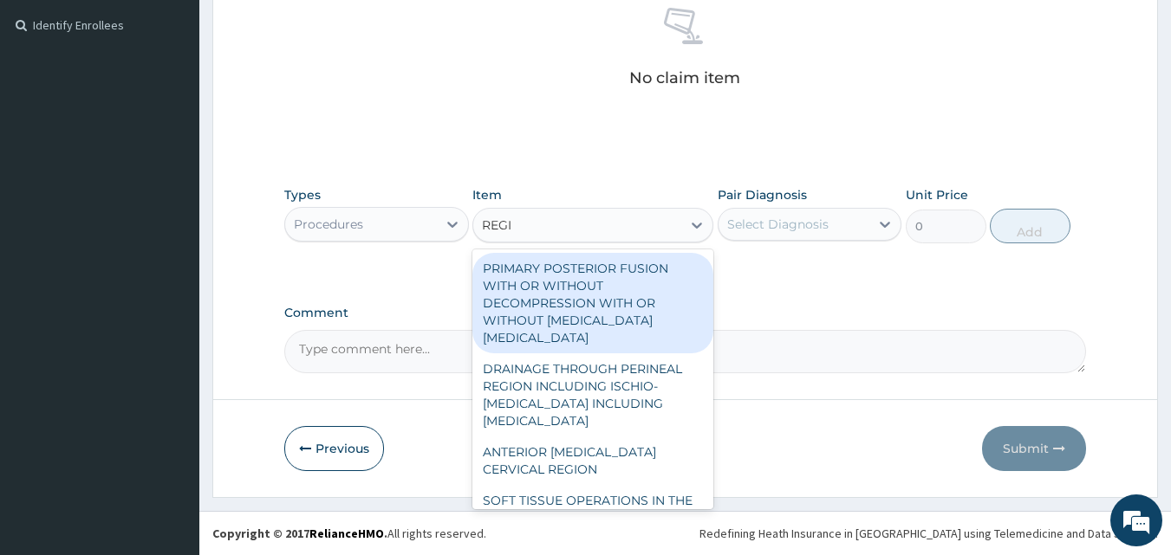
type input "REGIS"
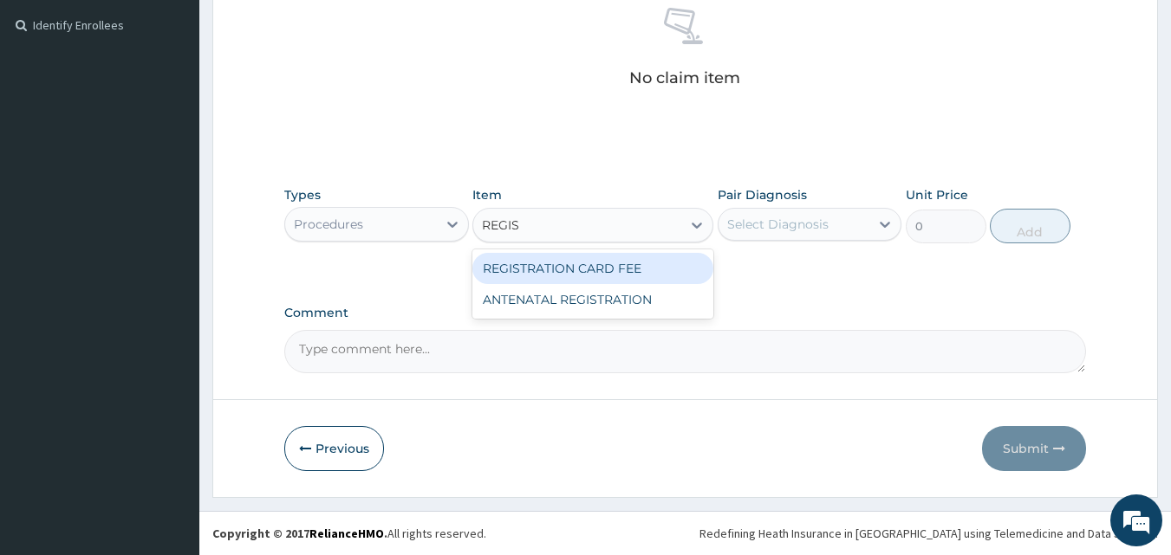
click at [603, 262] on div "REGISTRATION CARD FEE" at bounding box center [592, 268] width 241 height 31
type input "2000"
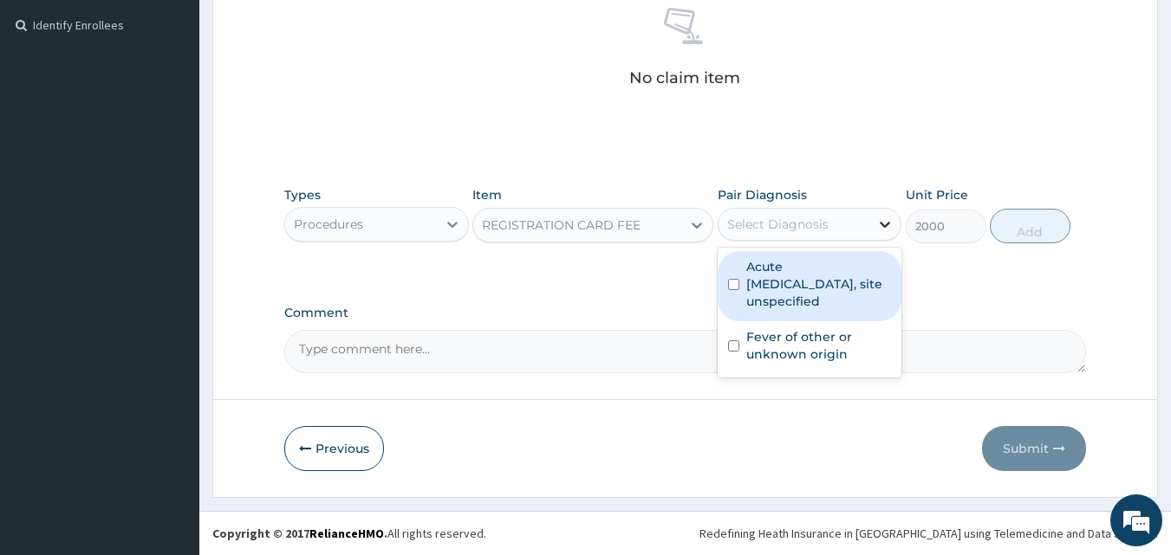
click at [889, 227] on icon at bounding box center [884, 224] width 17 height 17
click at [741, 288] on div "Acute [MEDICAL_DATA], site unspecified" at bounding box center [809, 286] width 185 height 70
checkbox input "true"
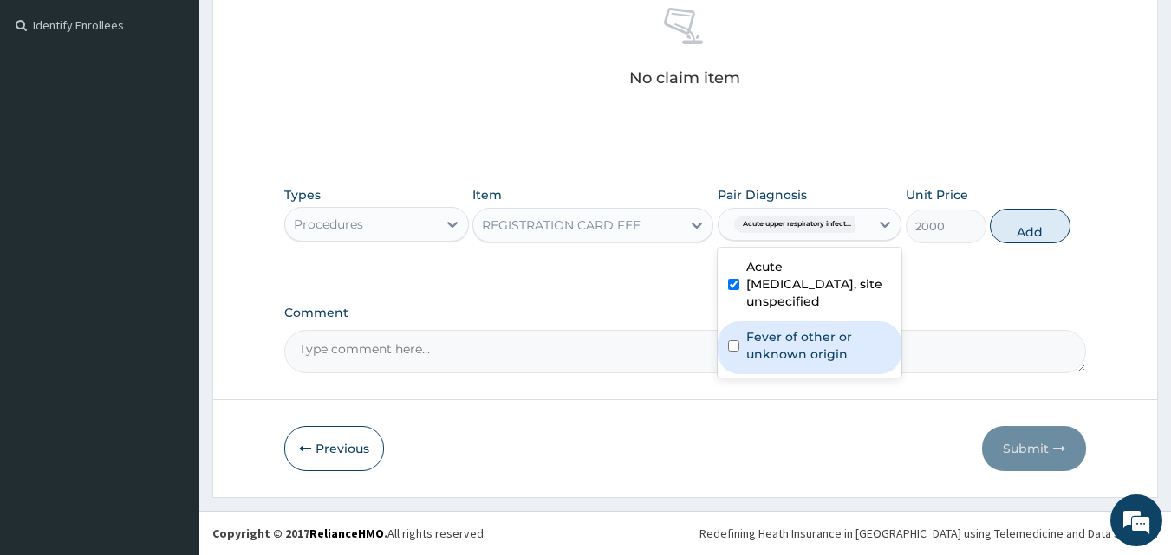
click at [731, 339] on div "Fever of other or unknown origin" at bounding box center [809, 347] width 185 height 53
checkbox input "true"
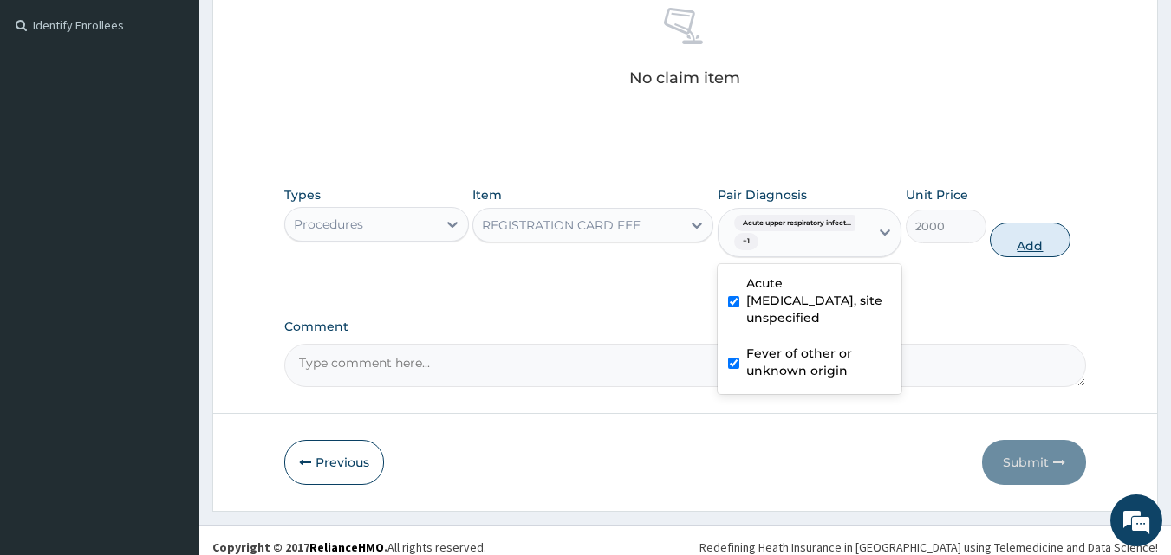
click at [1005, 245] on button "Add" at bounding box center [1029, 240] width 81 height 35
type input "0"
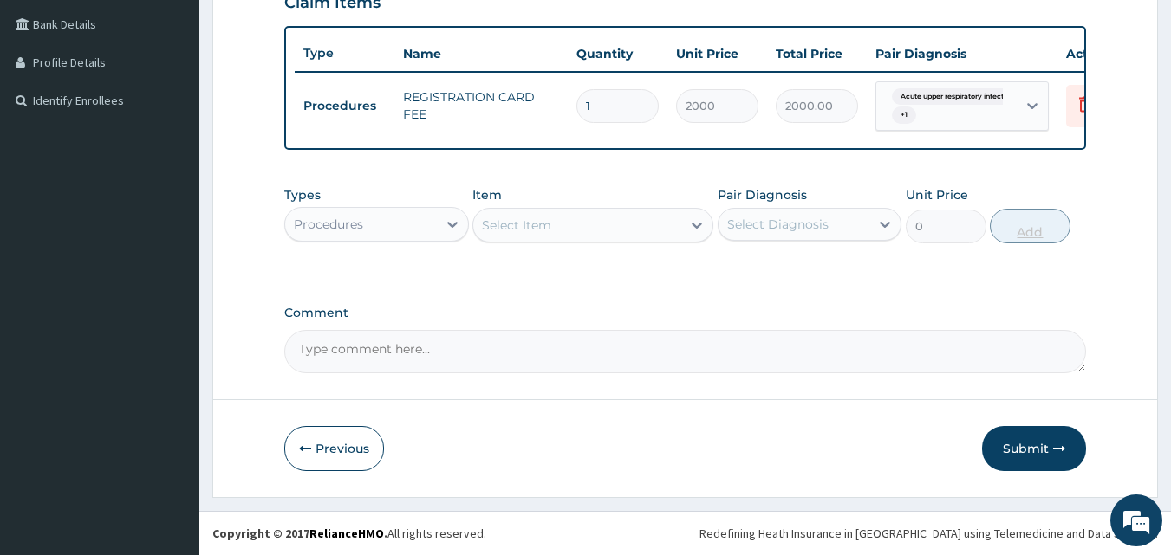
scroll to position [444, 0]
click at [693, 239] on div at bounding box center [696, 225] width 31 height 31
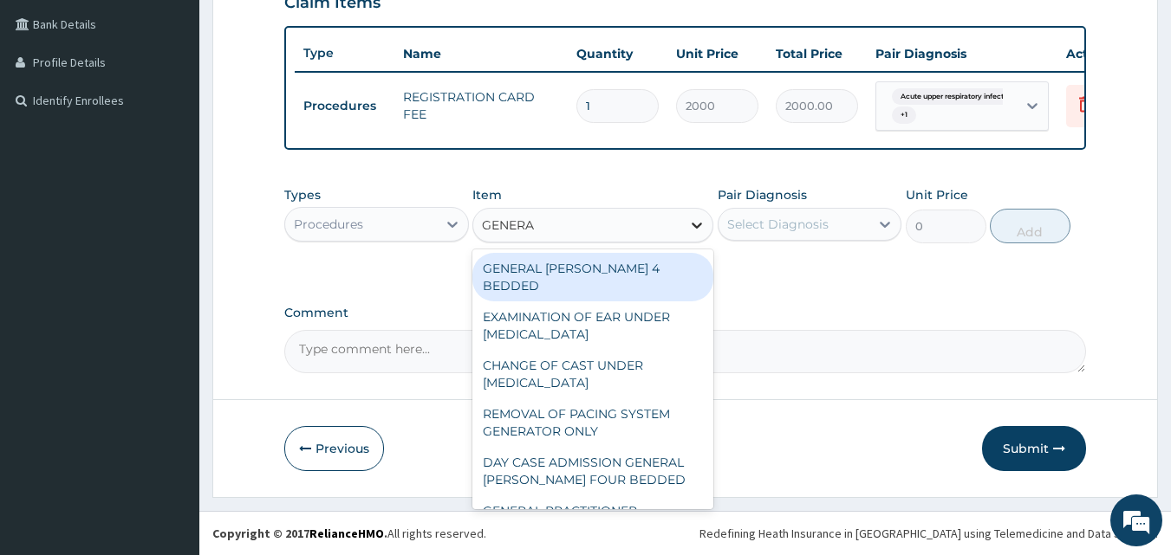
type input "GENERAL"
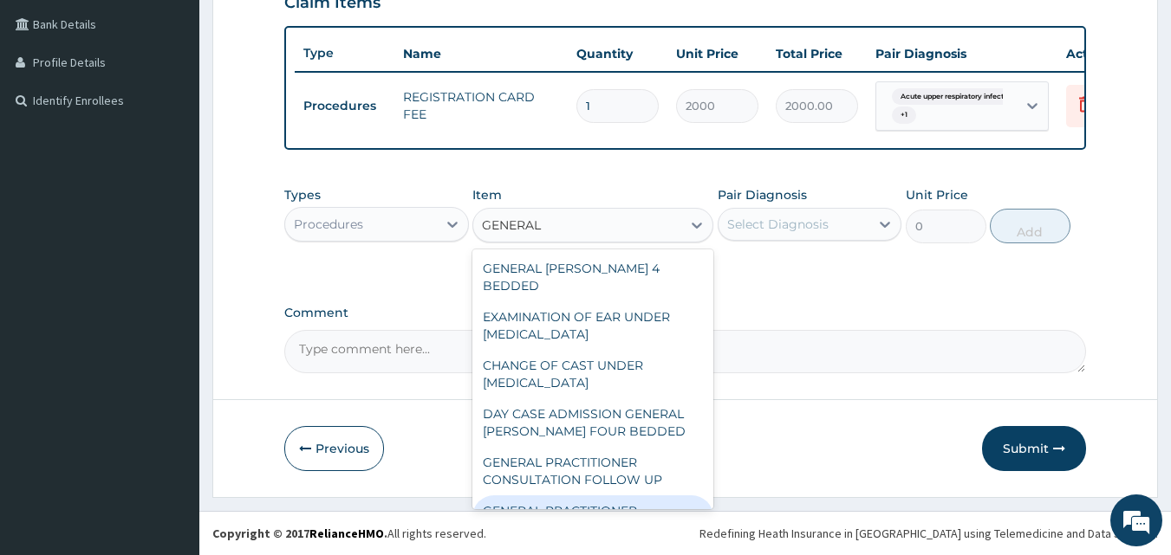
click at [548, 496] on div "GENERAL PRACTITIONER CONSULTATION FIRST OUTPATIENT CONSULTATION" at bounding box center [592, 529] width 241 height 66
type input "3000"
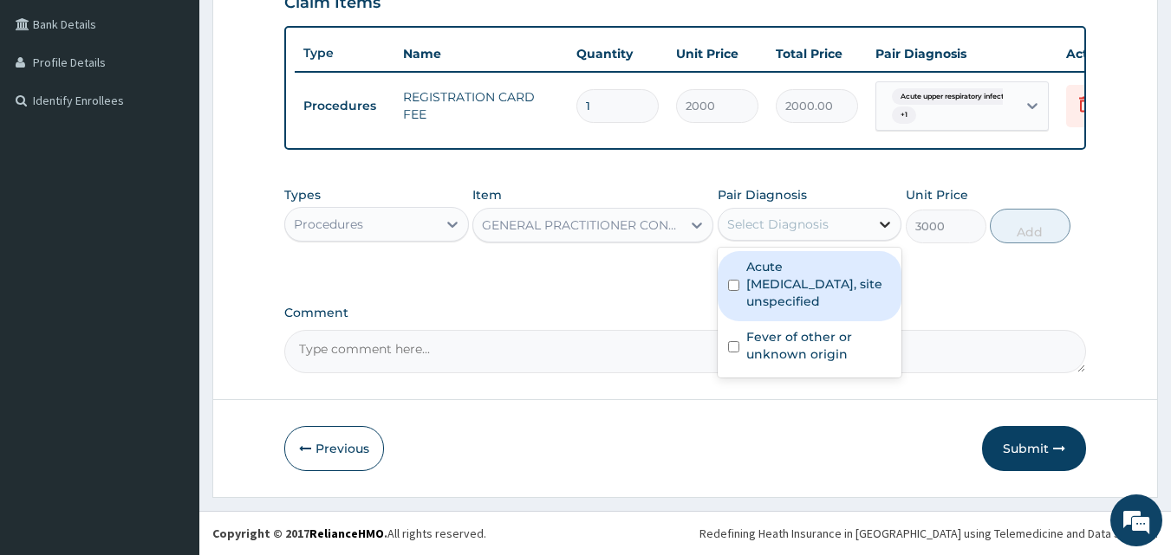
click at [878, 225] on icon at bounding box center [884, 224] width 17 height 17
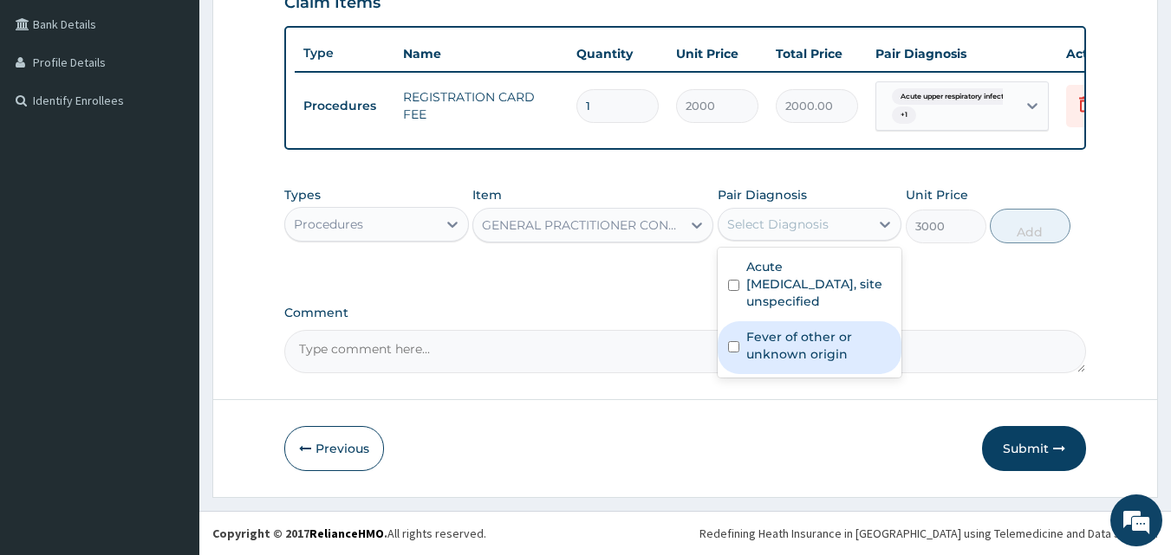
click at [729, 340] on div "Fever of other or unknown origin" at bounding box center [809, 347] width 185 height 53
checkbox input "true"
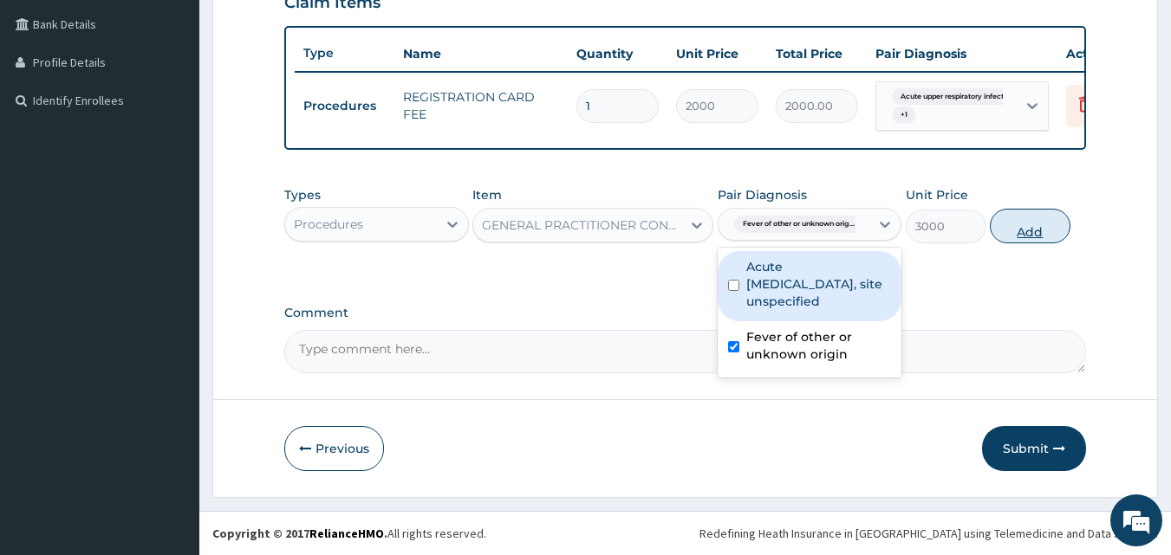
click at [1016, 231] on button "Add" at bounding box center [1029, 226] width 81 height 35
type input "0"
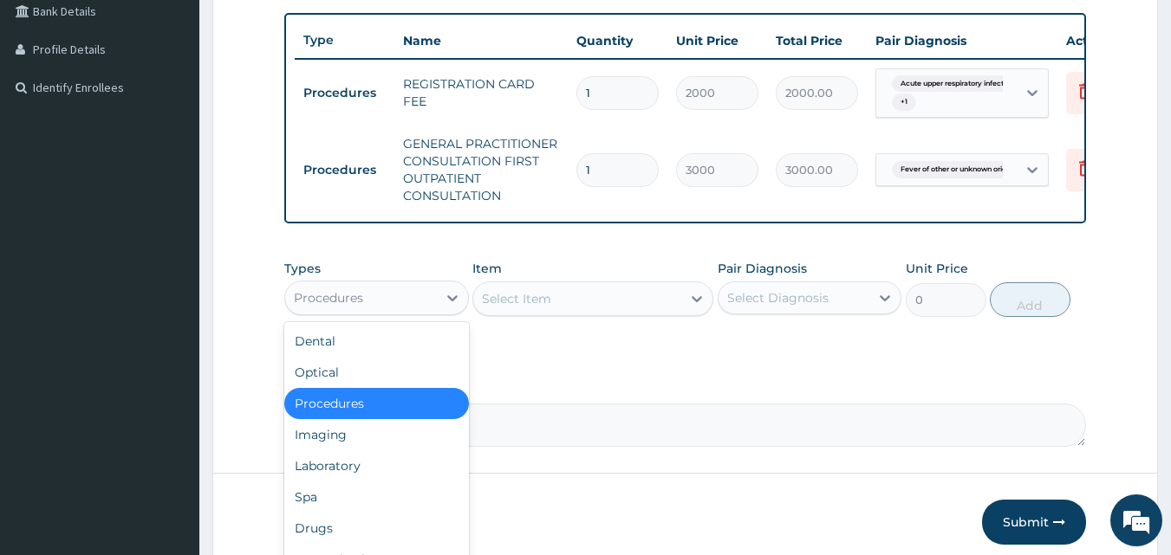
click at [423, 302] on div "Procedures" at bounding box center [361, 298] width 152 height 28
click at [353, 469] on div "Laboratory" at bounding box center [376, 466] width 185 height 31
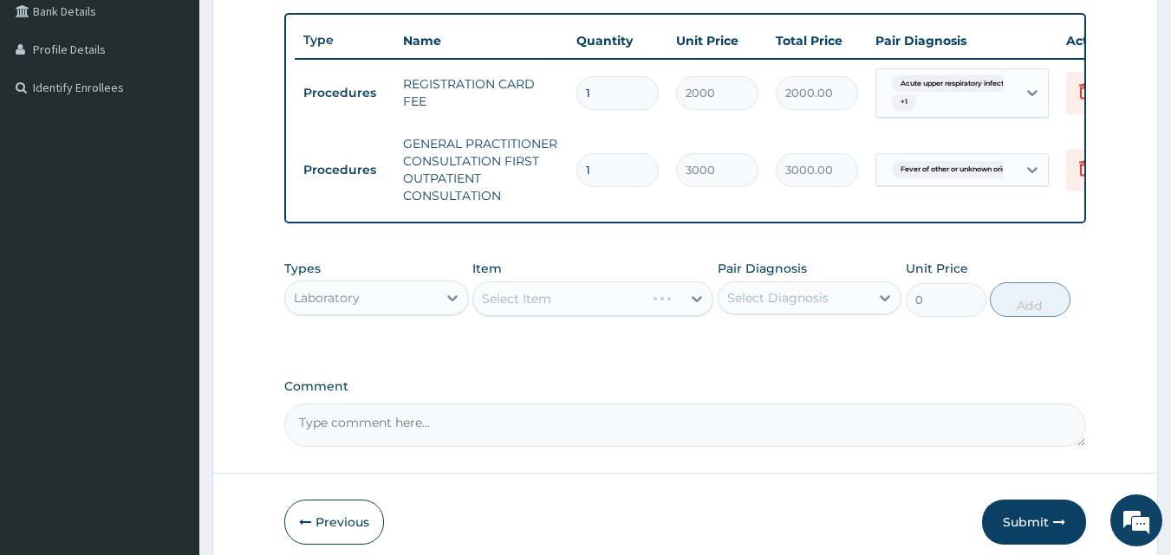
click at [694, 310] on div "Select Item" at bounding box center [592, 299] width 241 height 35
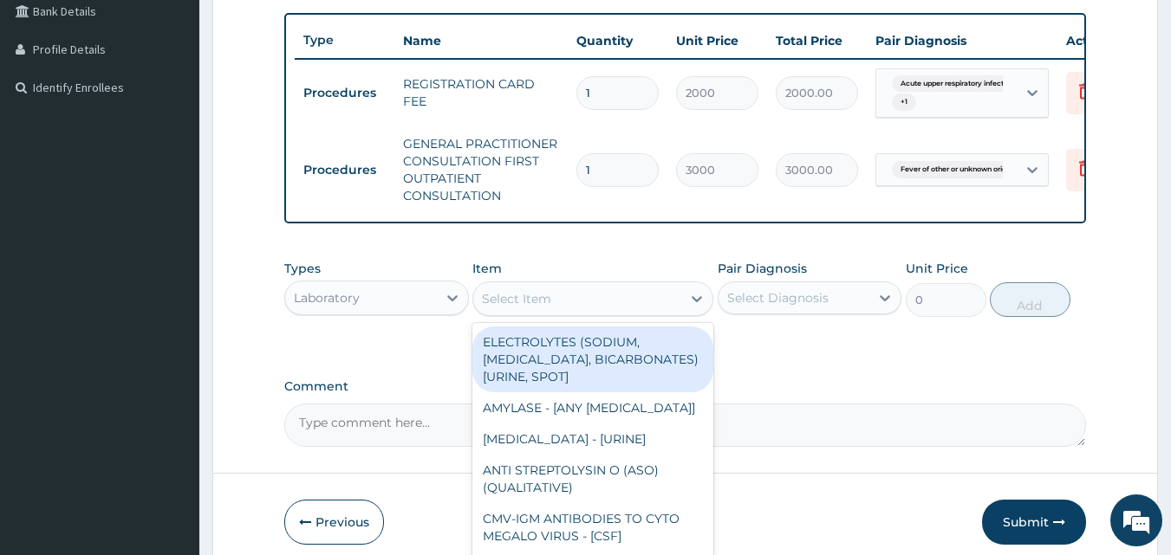
click at [694, 308] on icon at bounding box center [696, 298] width 17 height 17
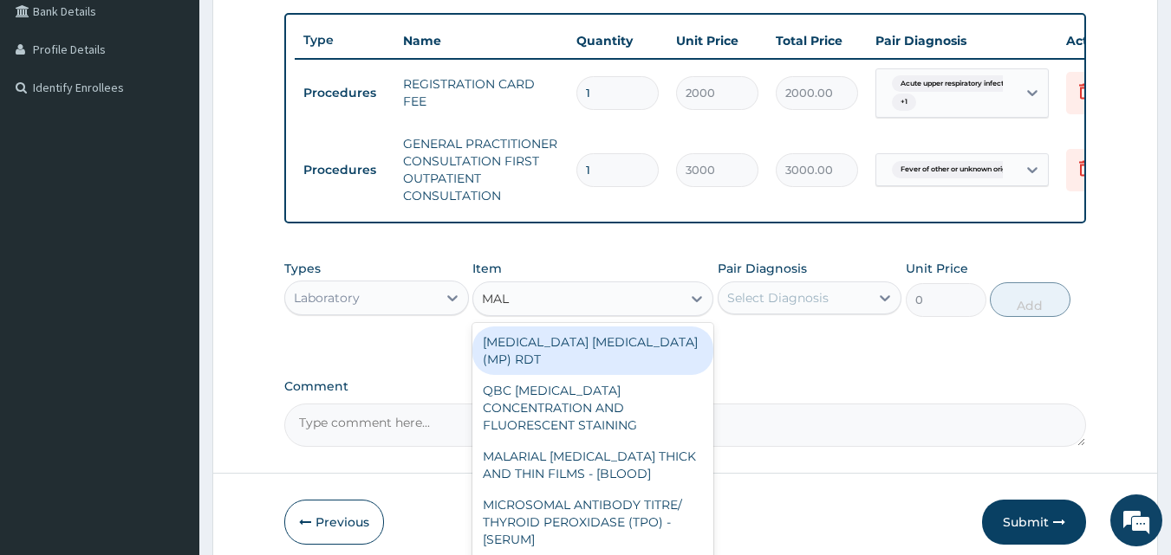
type input "MALA"
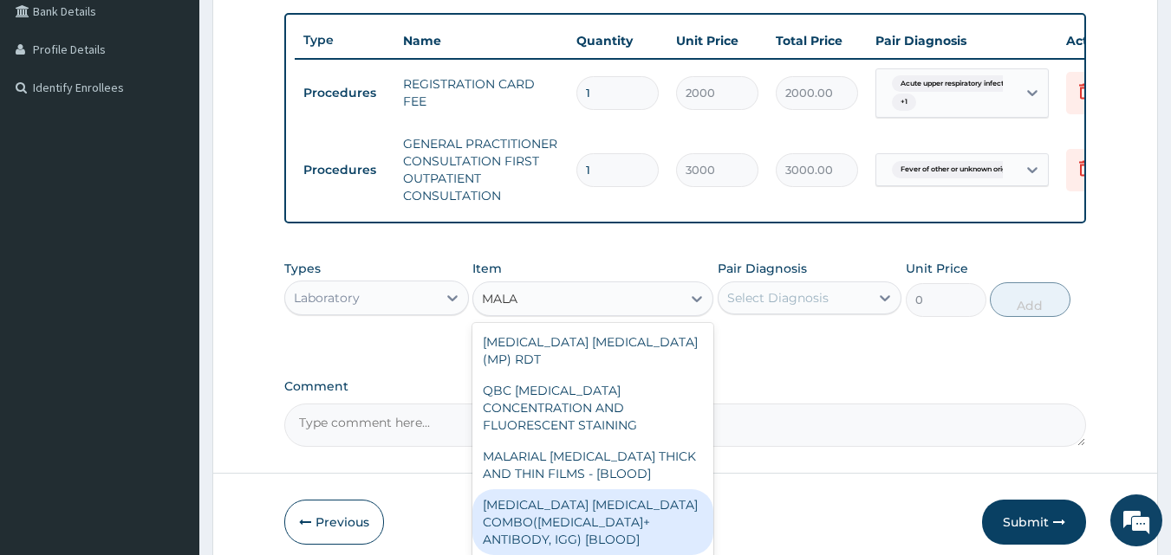
click at [580, 504] on div "MALARIA PARASITE COMBO(BLOOD FILM+ ANTIBODY, IGG) [BLOOD]" at bounding box center [592, 523] width 241 height 66
type input "2000"
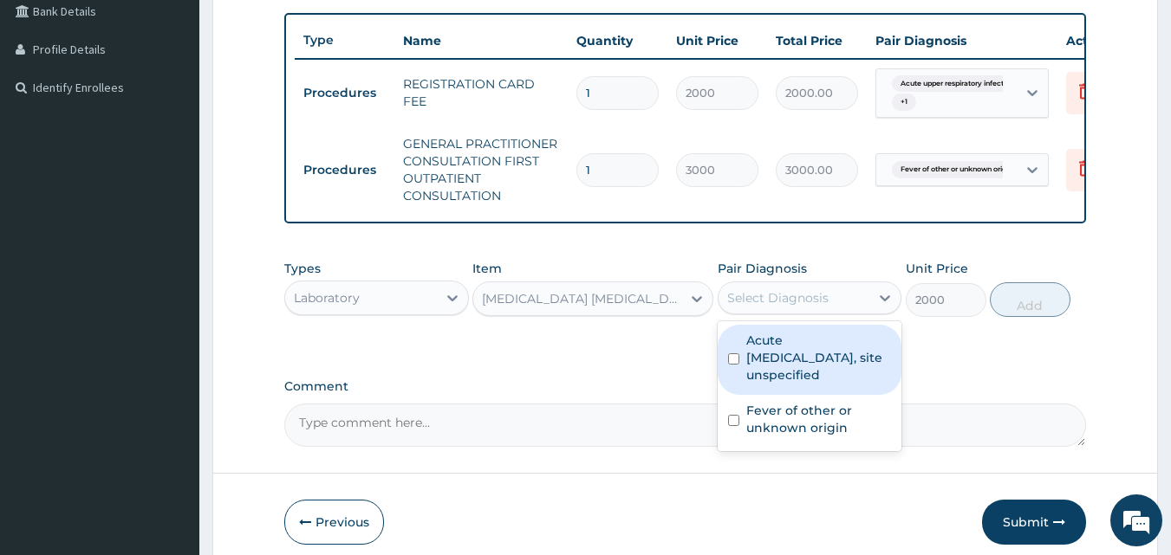
click at [854, 308] on div "Select Diagnosis" at bounding box center [794, 298] width 152 height 28
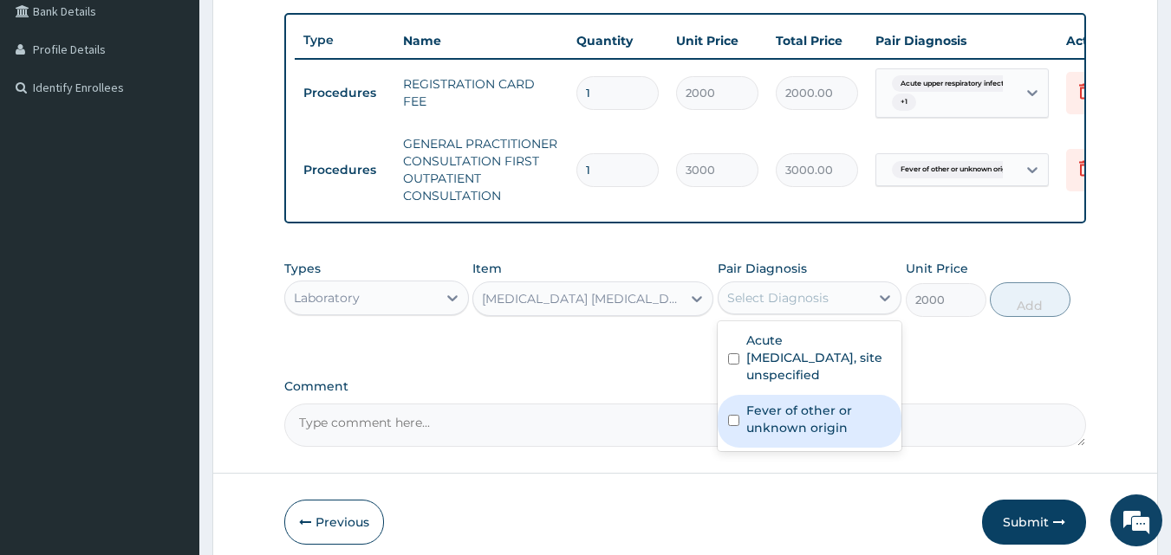
click at [731, 425] on div "Fever of other or unknown origin" at bounding box center [809, 421] width 185 height 53
checkbox input "true"
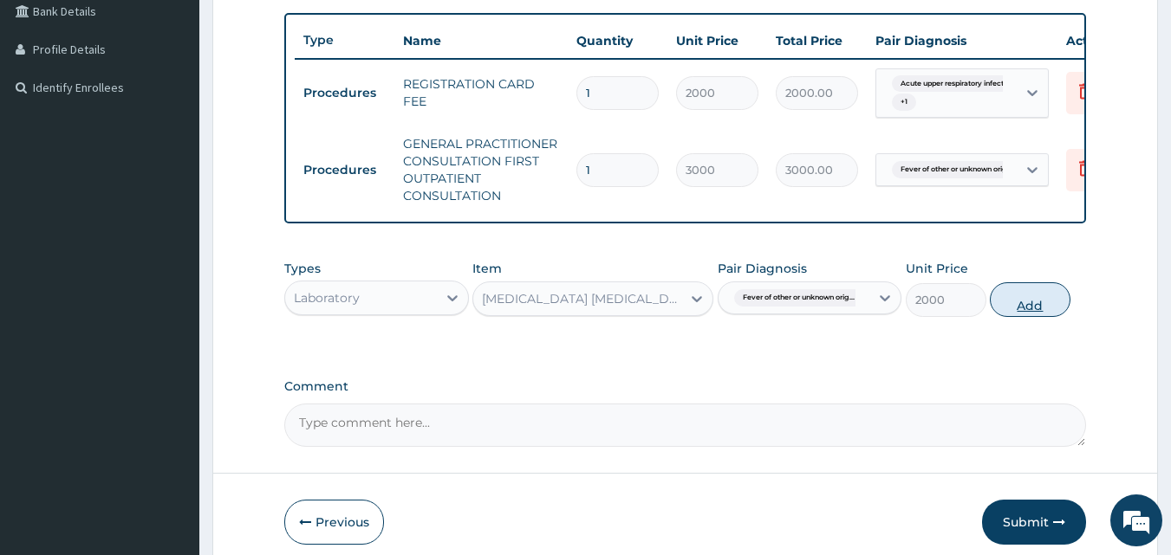
click at [1025, 309] on button "Add" at bounding box center [1029, 299] width 81 height 35
type input "0"
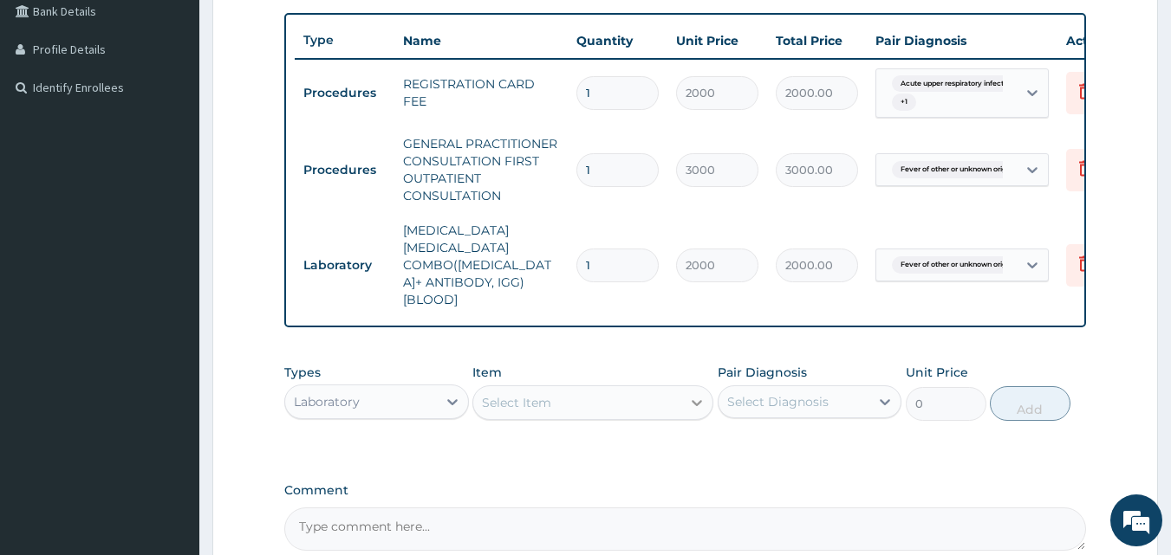
click at [695, 394] on icon at bounding box center [696, 402] width 17 height 17
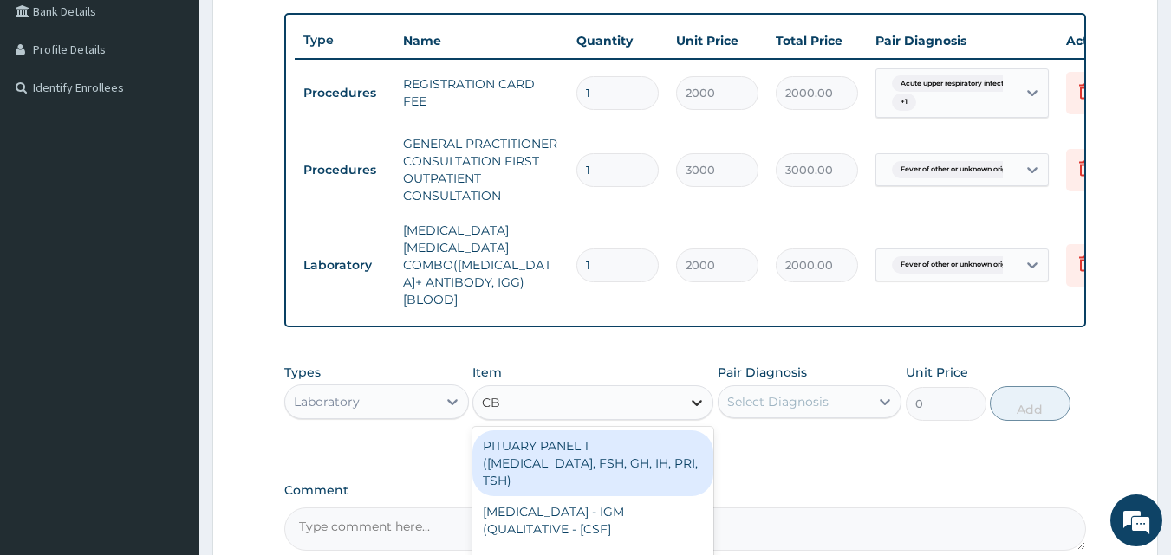
type input "CBC"
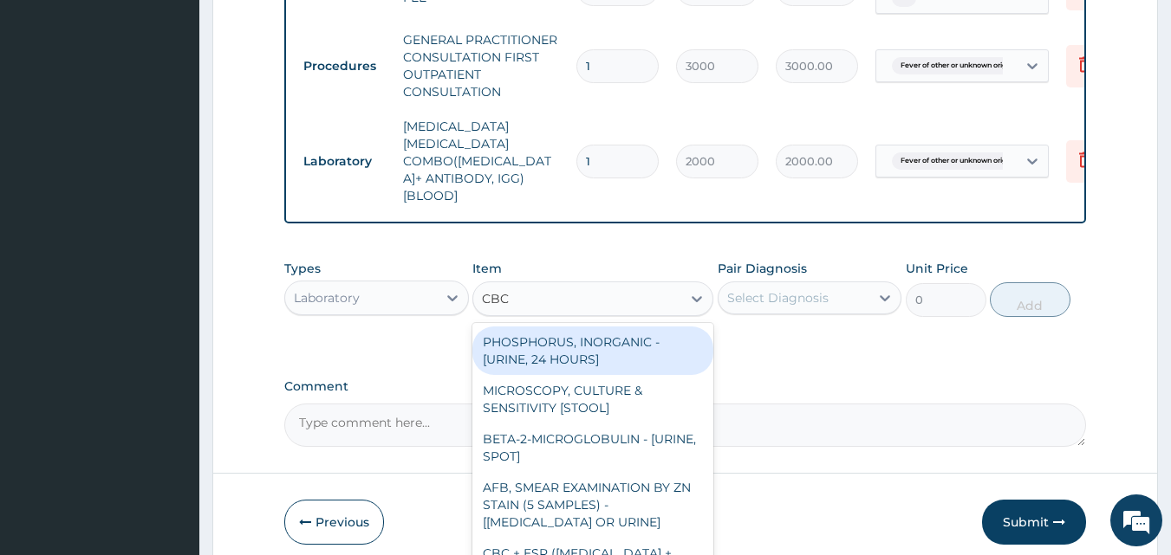
scroll to position [600, 0]
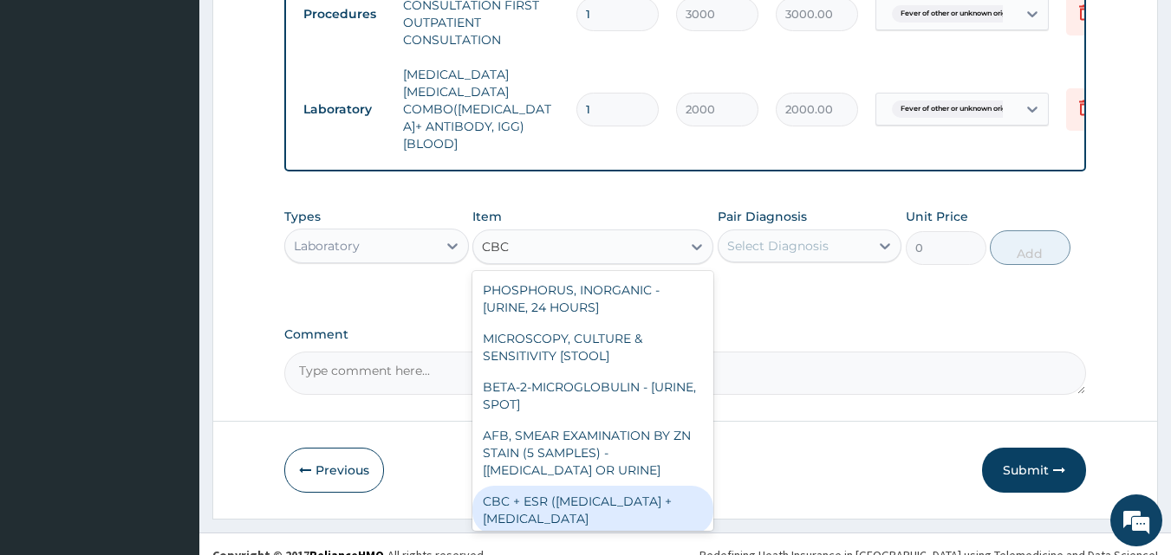
click at [600, 498] on div "CBC + ESR (COMPLETE BLOOD COUNT + ERYTHROCYTE SEDIMENTATION RATE" at bounding box center [592, 510] width 241 height 49
type input "3500"
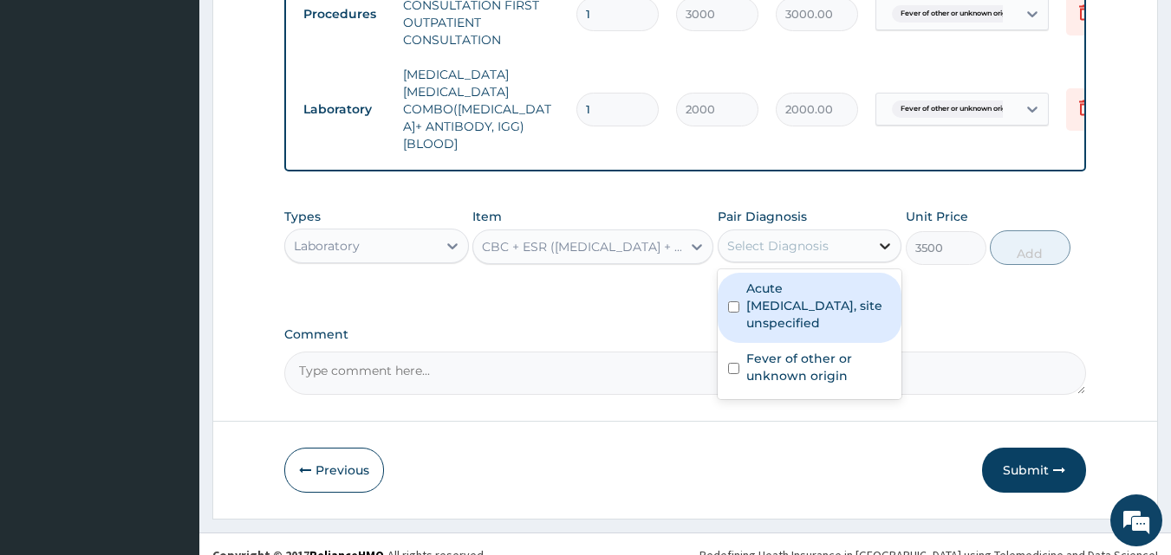
click at [880, 237] on icon at bounding box center [884, 245] width 17 height 17
click at [728, 297] on div "Acute upper respiratory infection, site unspecified" at bounding box center [809, 308] width 185 height 70
checkbox input "true"
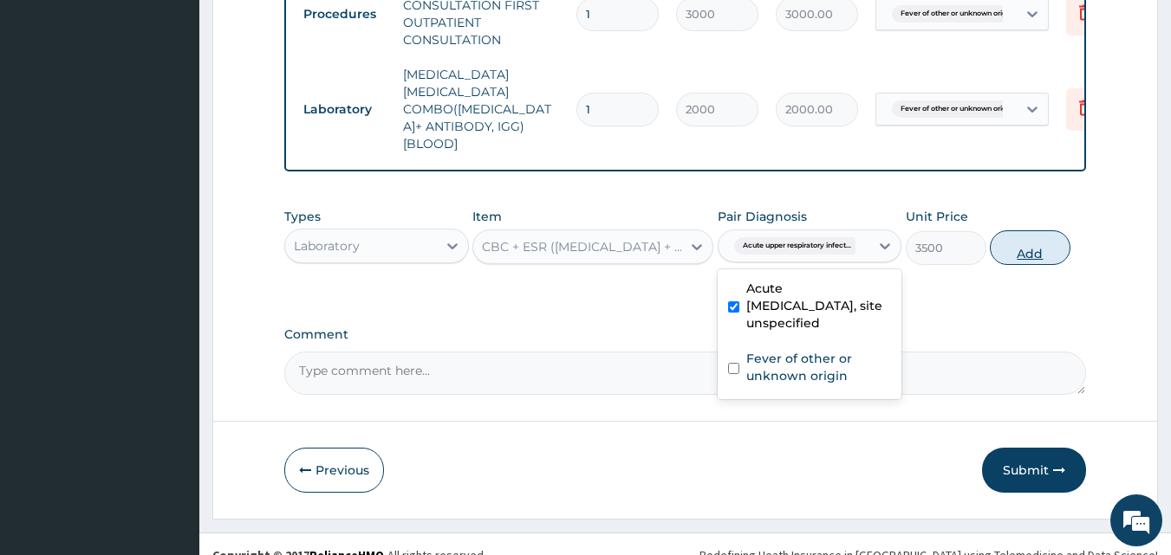
click at [1031, 230] on button "Add" at bounding box center [1029, 247] width 81 height 35
type input "0"
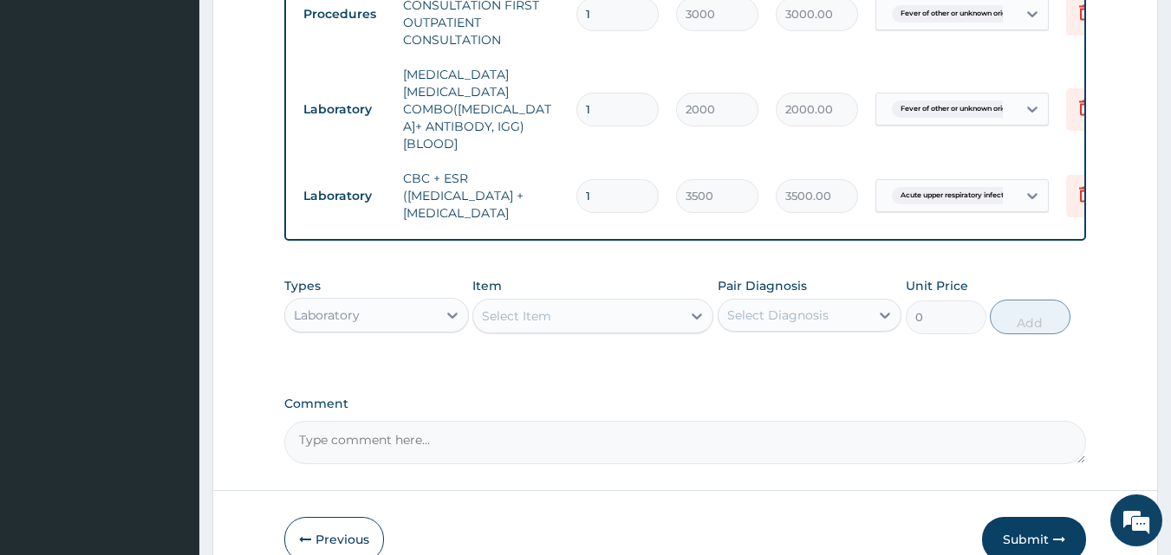
scroll to position [115, 0]
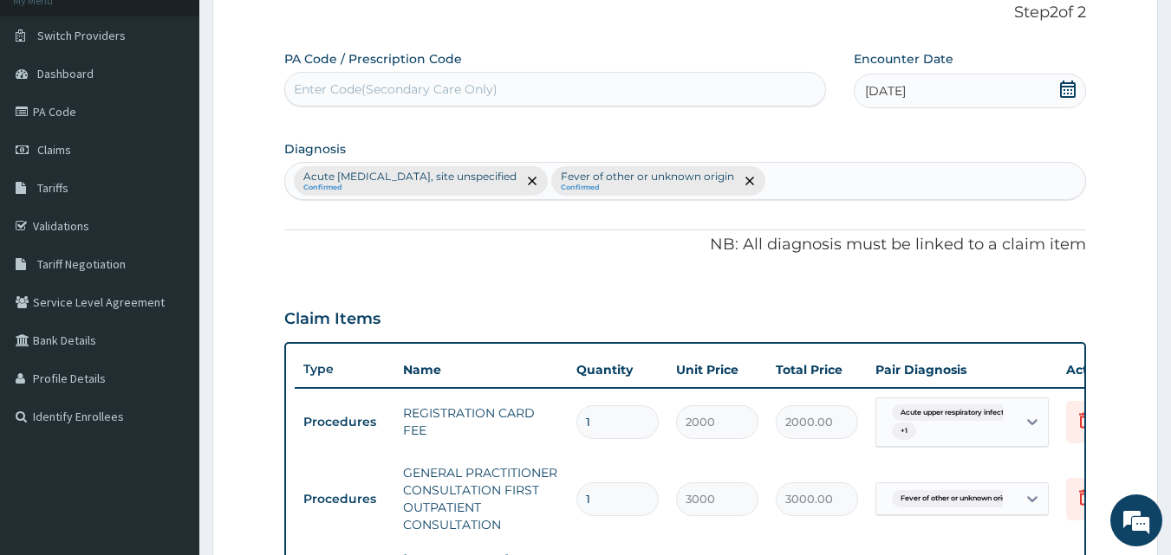
click at [827, 175] on div "Acute upper respiratory infection, site unspecified Confirmed Fever of other or…" at bounding box center [685, 181] width 801 height 36
type input "S"
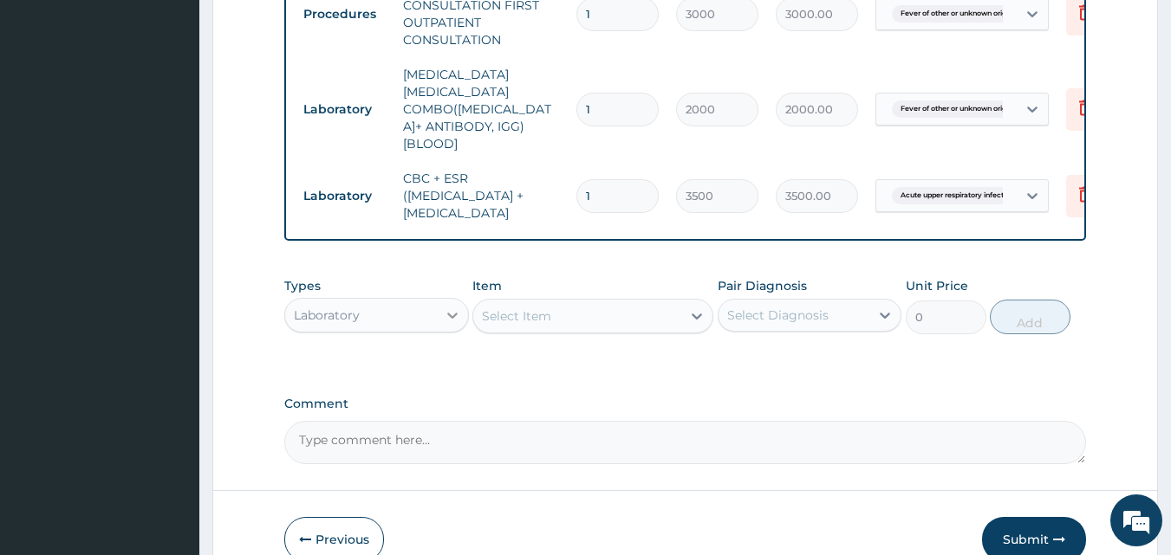
click at [442, 307] on div at bounding box center [452, 315] width 31 height 31
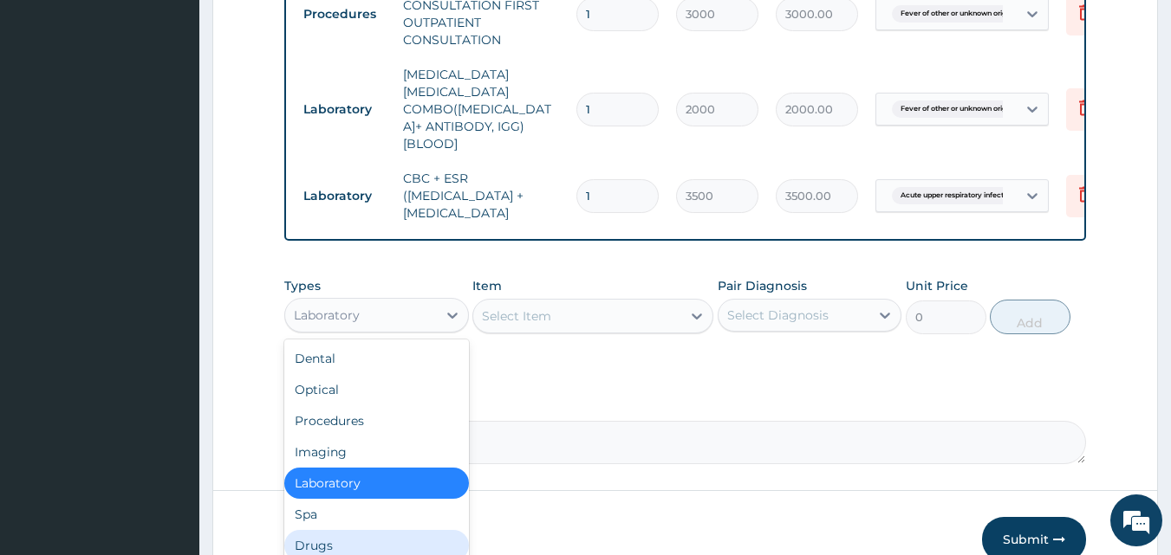
click at [399, 543] on div "Drugs" at bounding box center [376, 545] width 185 height 31
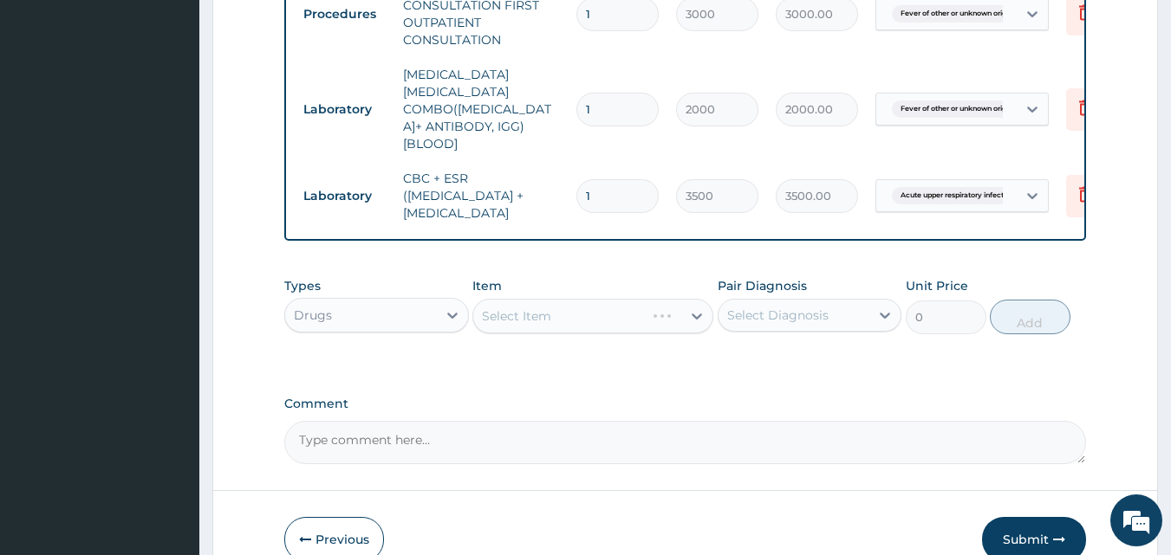
click at [698, 314] on div "Select Item" at bounding box center [592, 316] width 241 height 35
click at [698, 314] on icon at bounding box center [696, 317] width 10 height 6
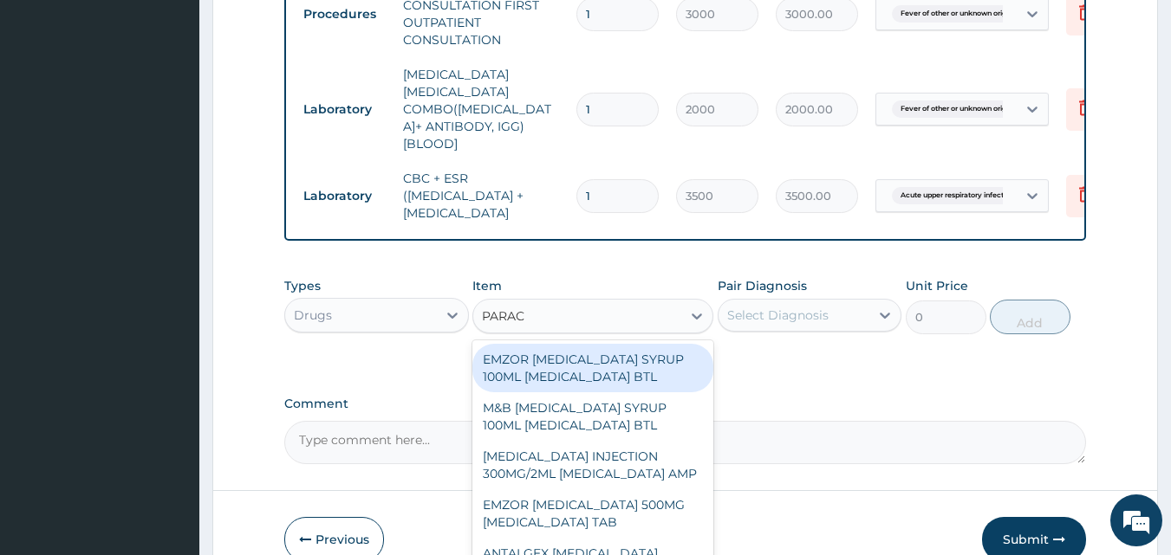
type input "PARACE"
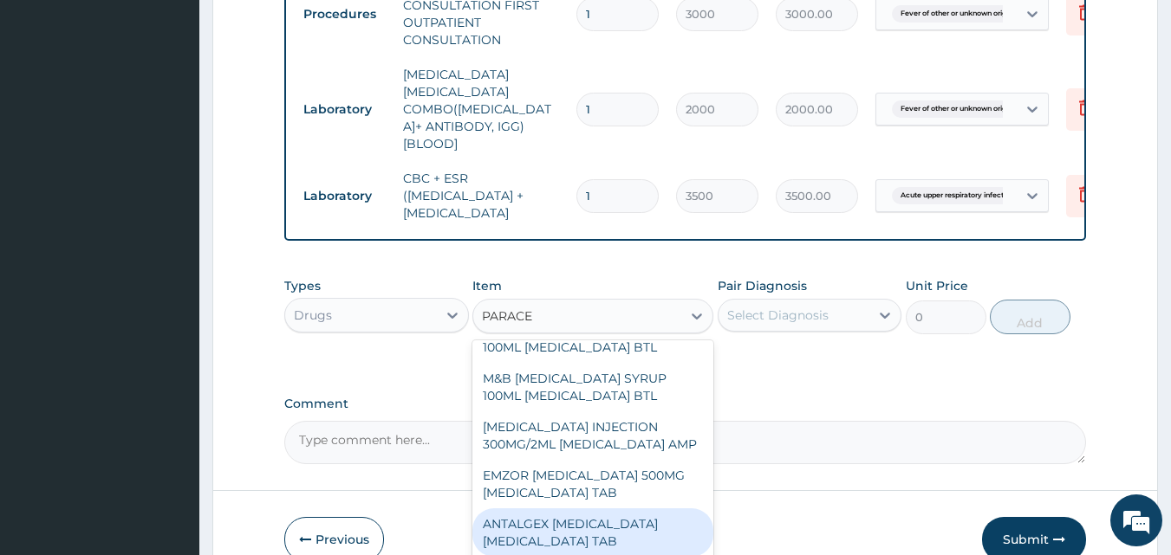
scroll to position [0, 0]
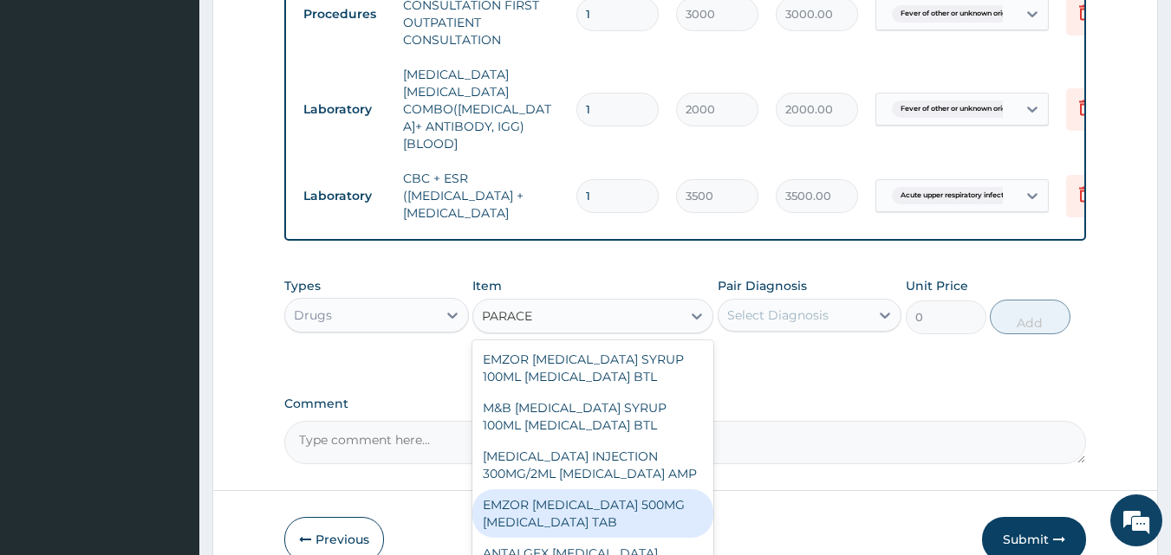
click at [591, 534] on div "EMZOR PARACETAMOL 500MG ACETAMINOPHEN TAB" at bounding box center [592, 514] width 241 height 49
type input "10"
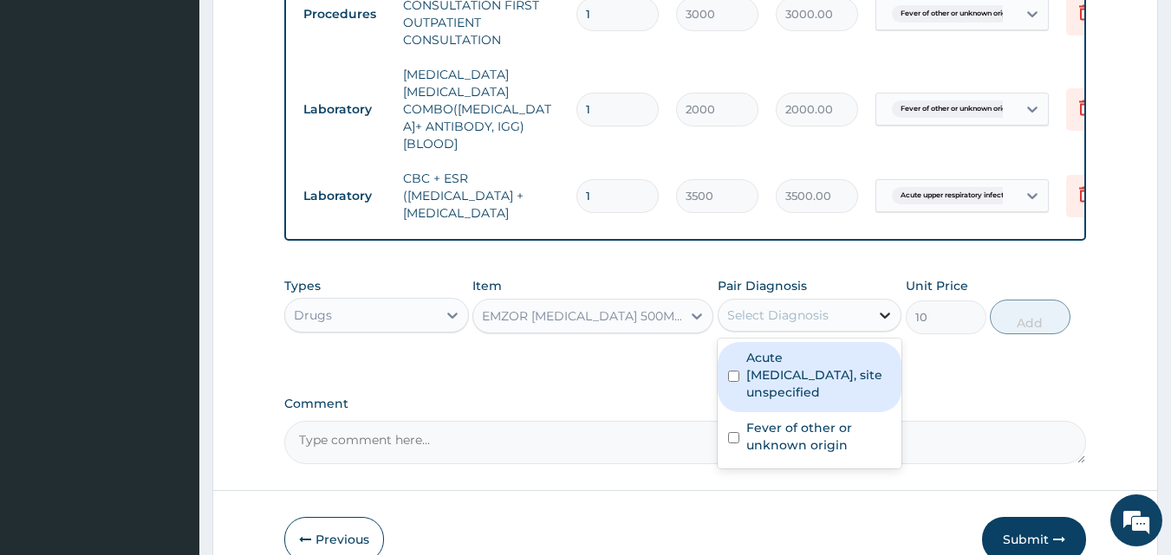
click at [875, 316] on div at bounding box center [884, 315] width 31 height 31
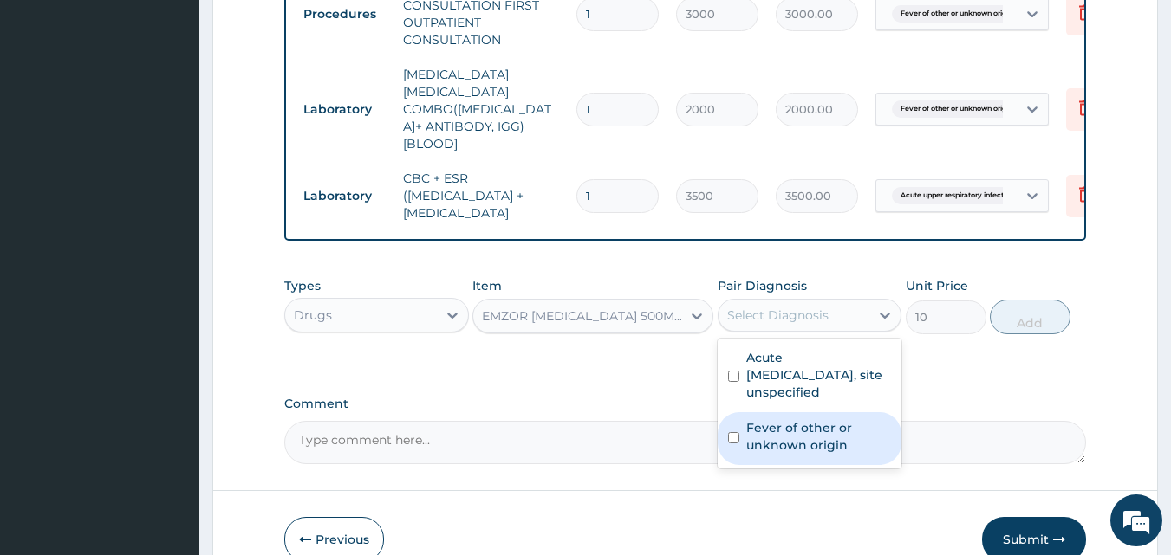
click at [730, 439] on div "Fever of other or unknown origin" at bounding box center [809, 438] width 185 height 53
checkbox input "true"
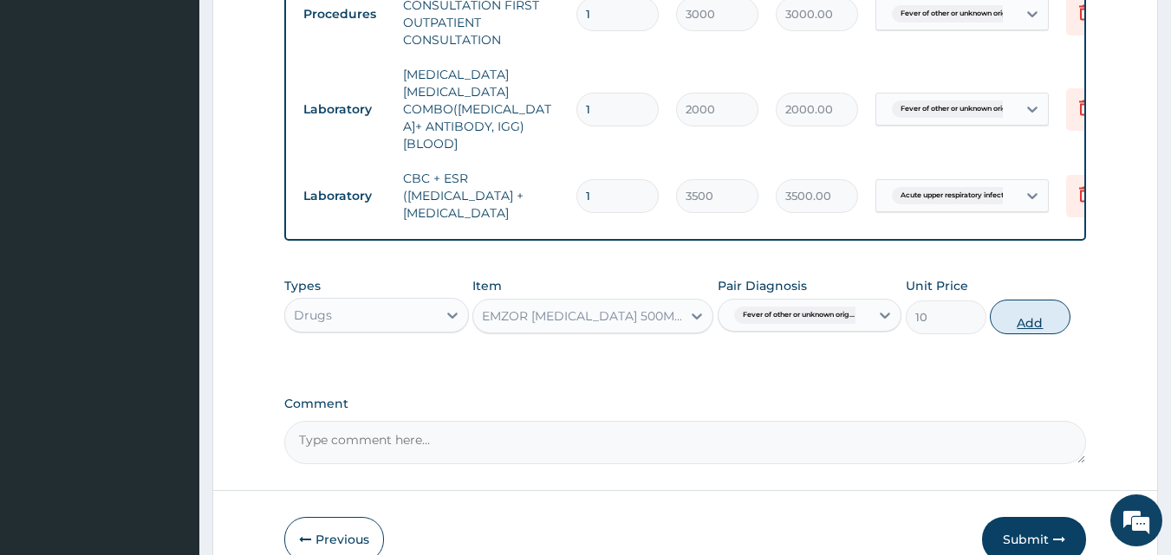
click at [1008, 306] on button "Add" at bounding box center [1029, 317] width 81 height 35
type input "0"
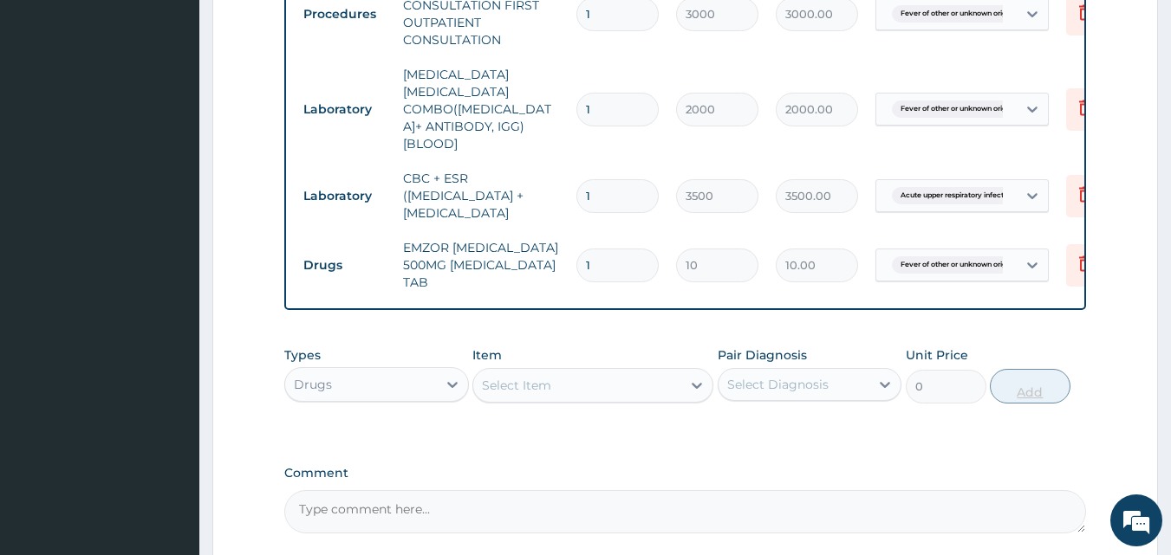
type input "18"
type input "180.00"
type input "18"
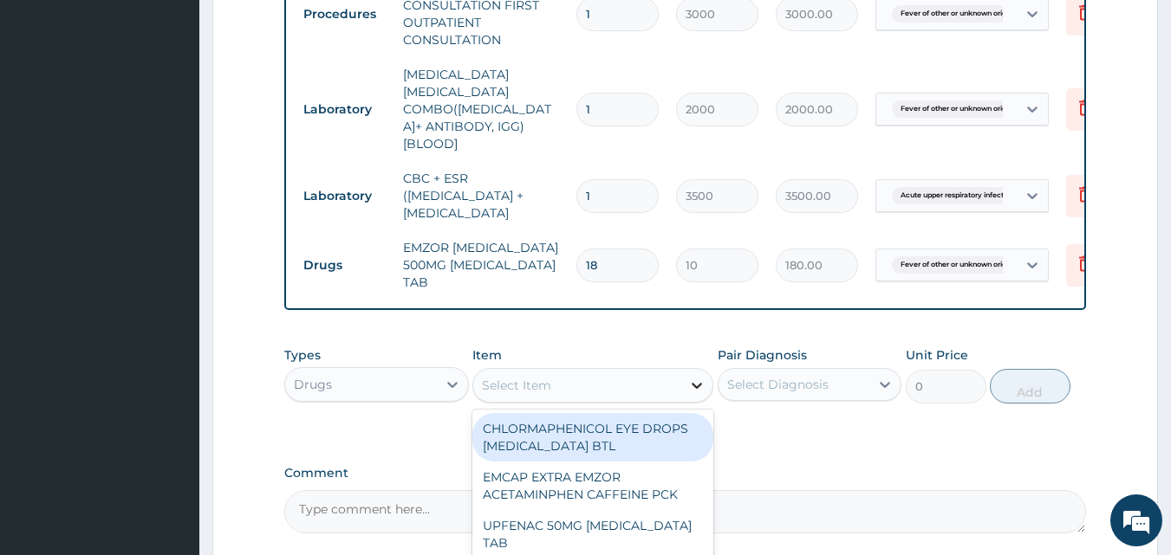
click at [689, 388] on icon at bounding box center [696, 385] width 17 height 17
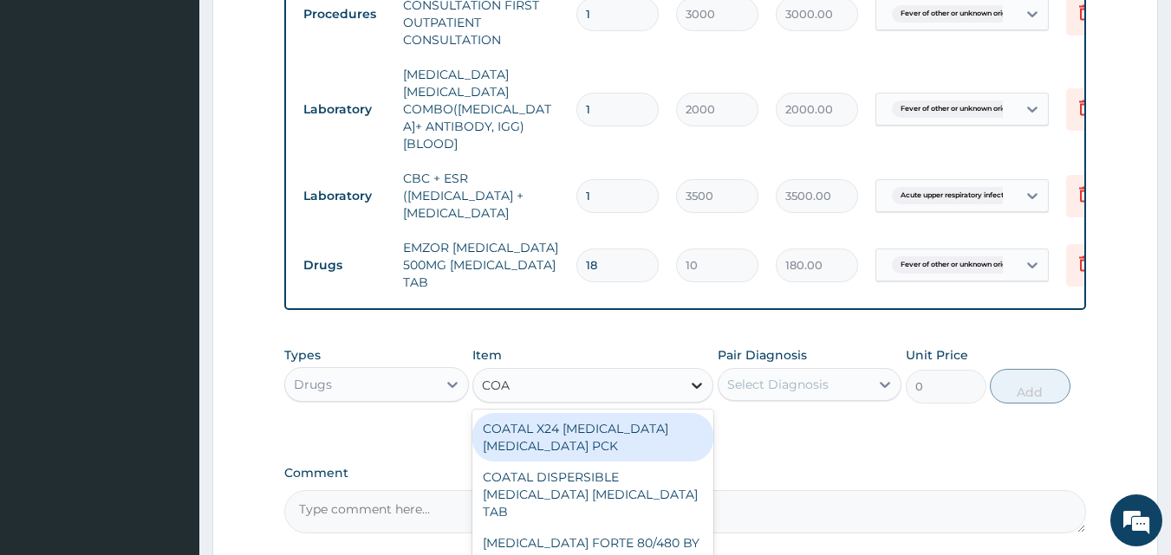
type input "COAR"
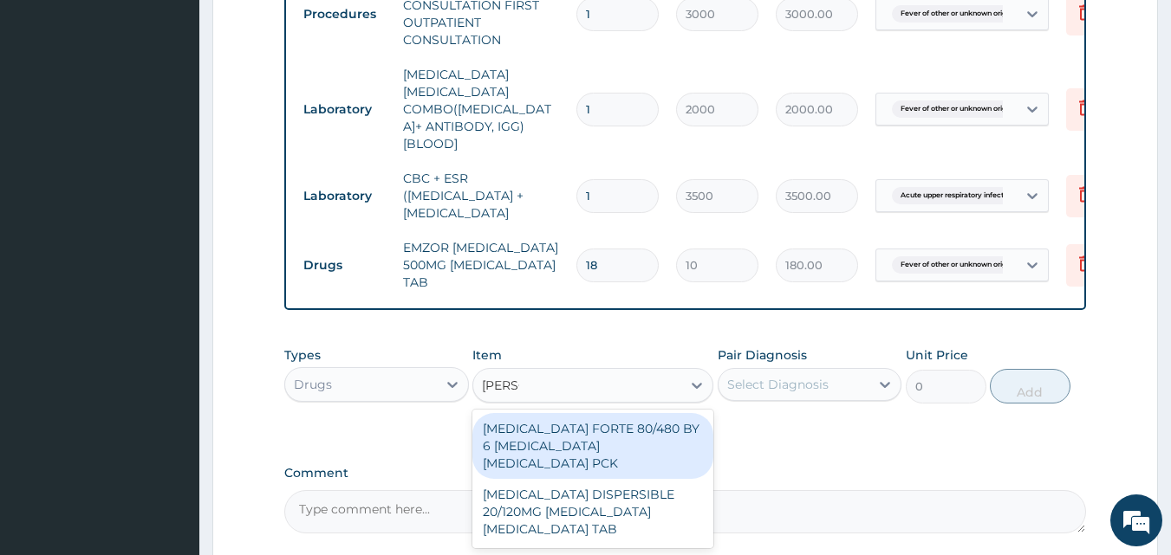
click at [618, 441] on div "COARTEM FORTE 80/480 BY 6 ARTEMETHER LUMEFANTRINE PCK" at bounding box center [592, 446] width 241 height 66
type input "2800"
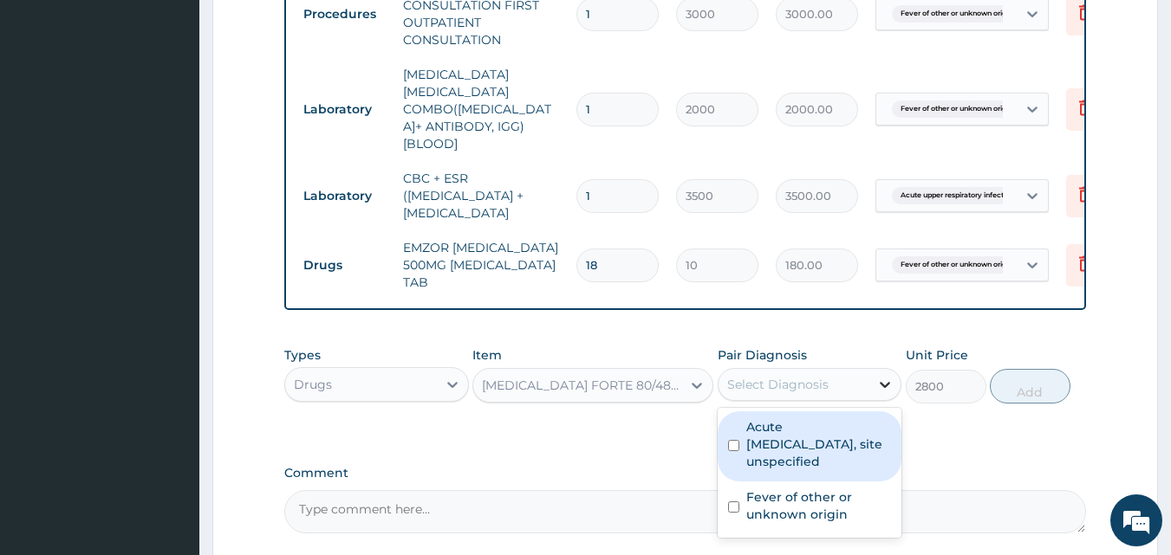
click at [870, 373] on div at bounding box center [884, 384] width 31 height 31
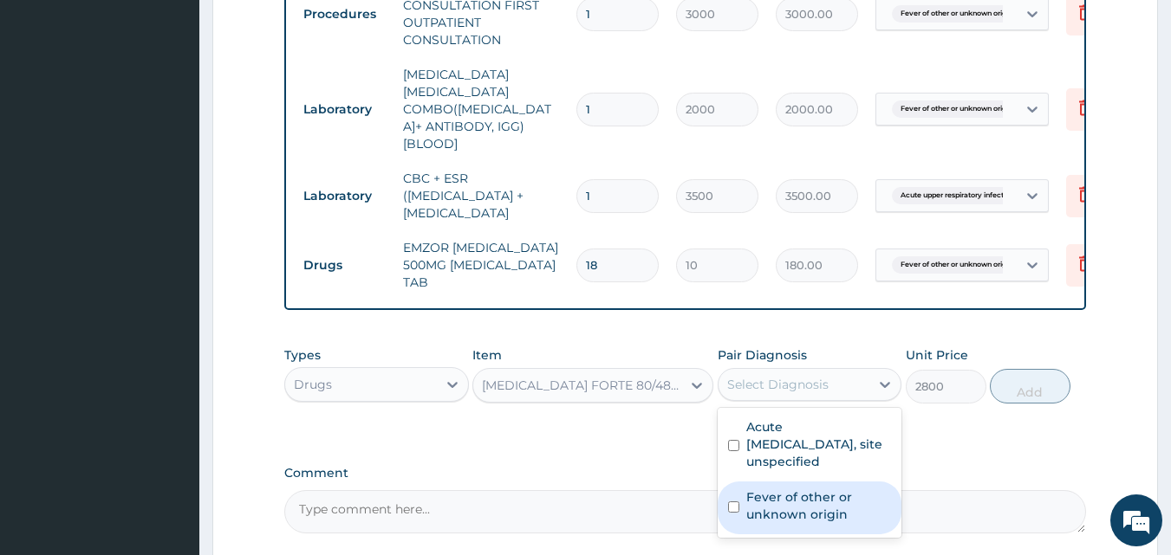
click at [730, 502] on input "checkbox" at bounding box center [733, 507] width 11 height 11
checkbox input "true"
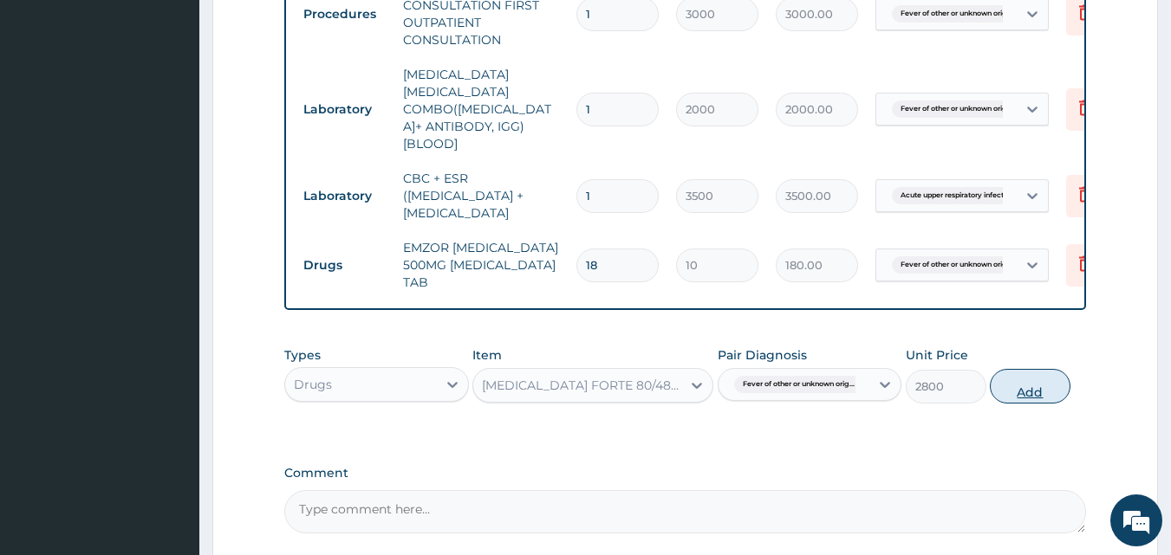
click at [1009, 369] on button "Add" at bounding box center [1029, 386] width 81 height 35
type input "0"
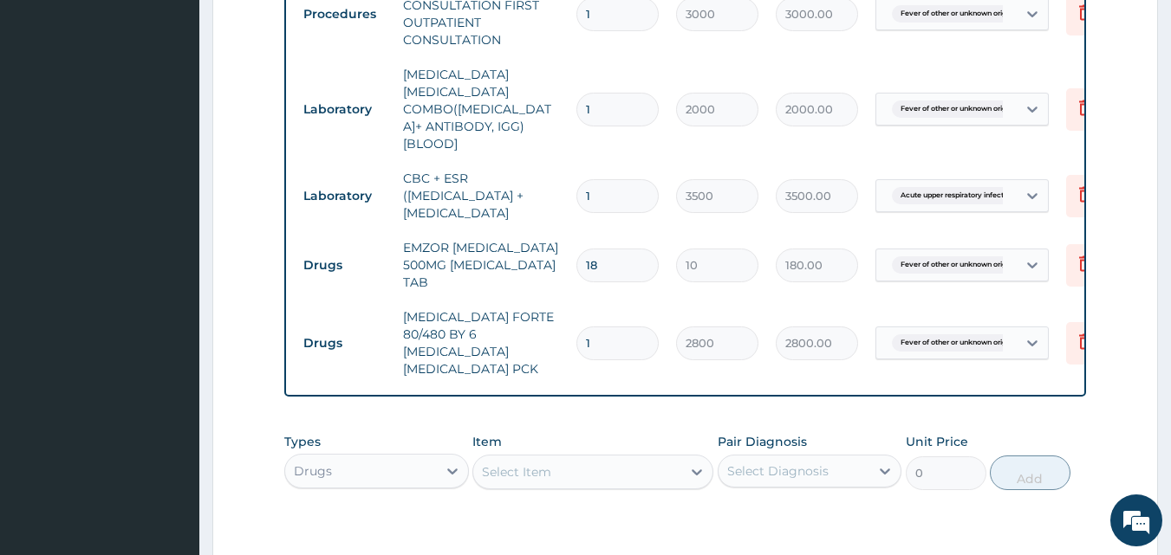
scroll to position [826, 0]
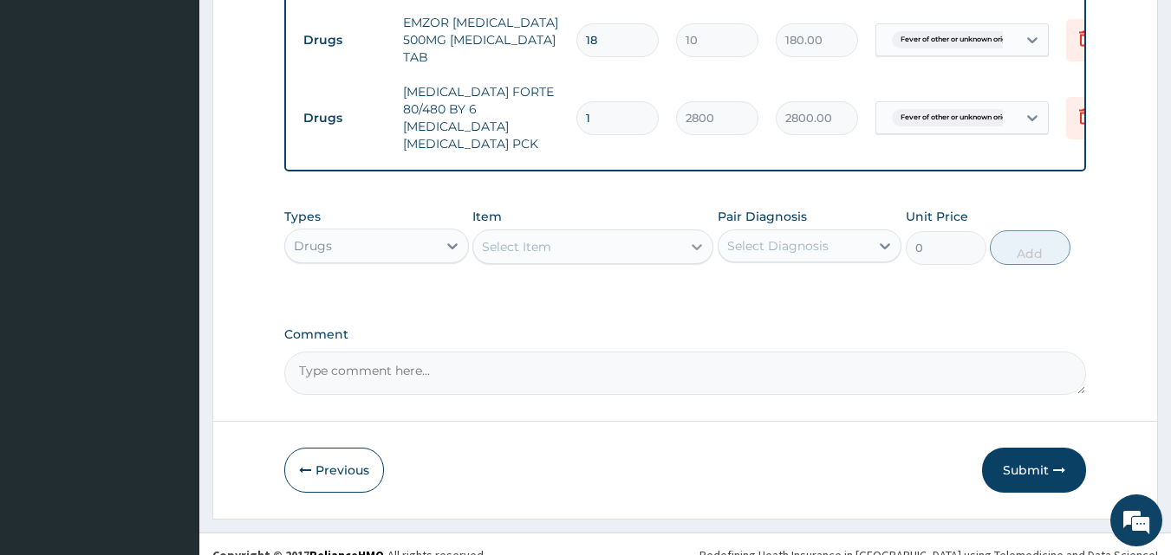
click at [690, 238] on icon at bounding box center [696, 246] width 17 height 17
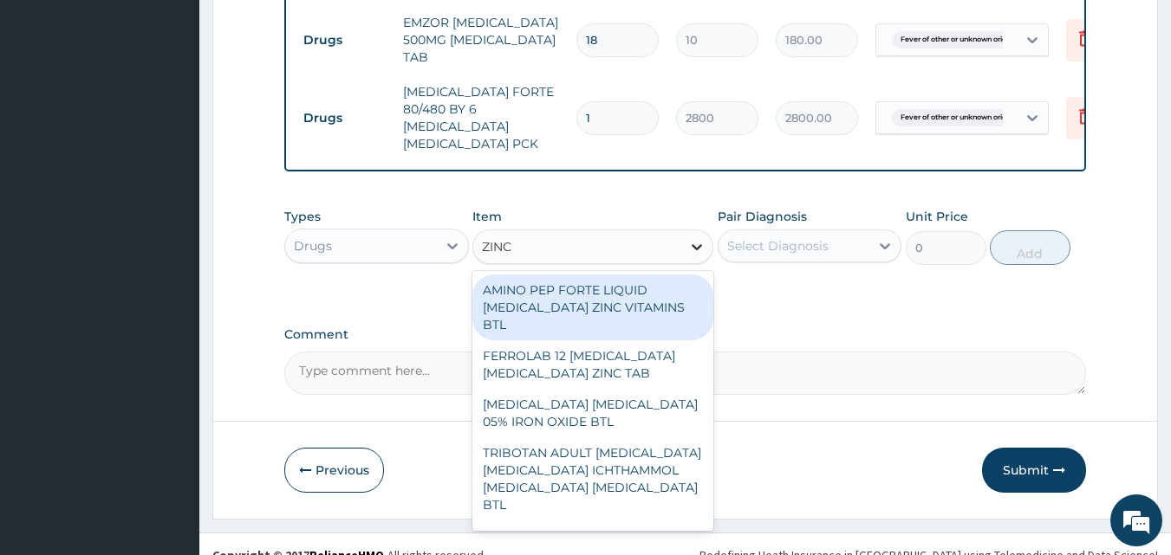
type input "ZINC"
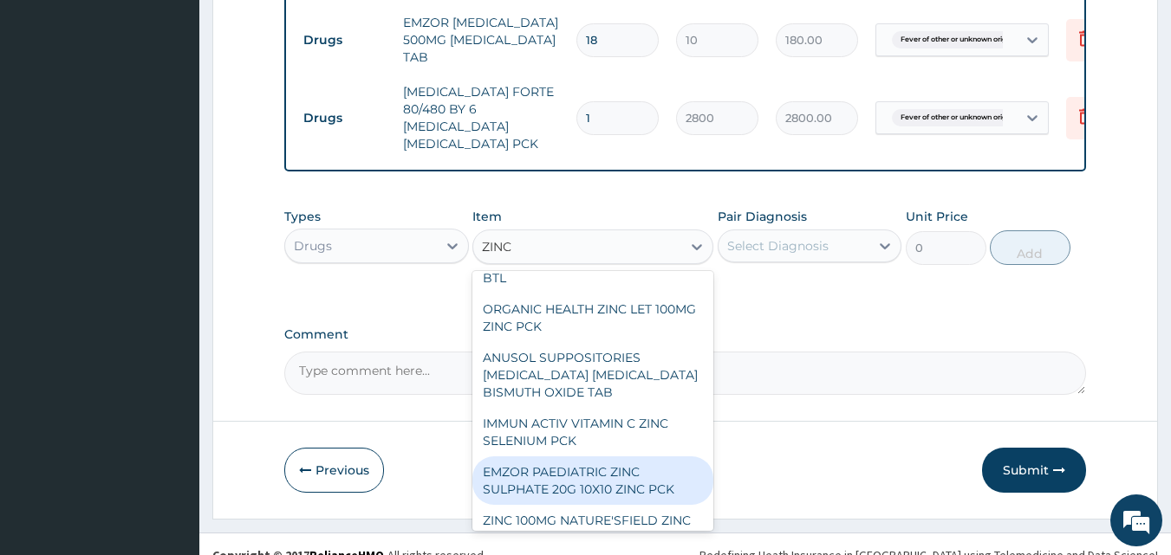
click at [623, 457] on div "EMZOR PAEDIATRIC ZINC SULPHATE 20G 10X10 ZINC PCK" at bounding box center [592, 481] width 241 height 49
type input "450"
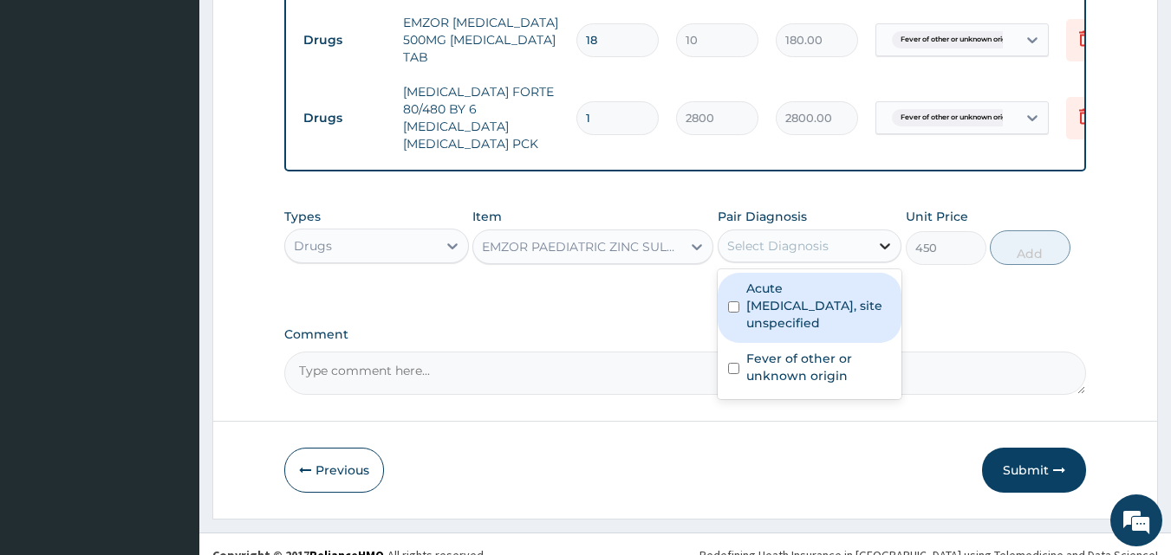
click at [879, 237] on icon at bounding box center [884, 245] width 17 height 17
click at [728, 302] on input "checkbox" at bounding box center [733, 307] width 11 height 11
checkbox input "true"
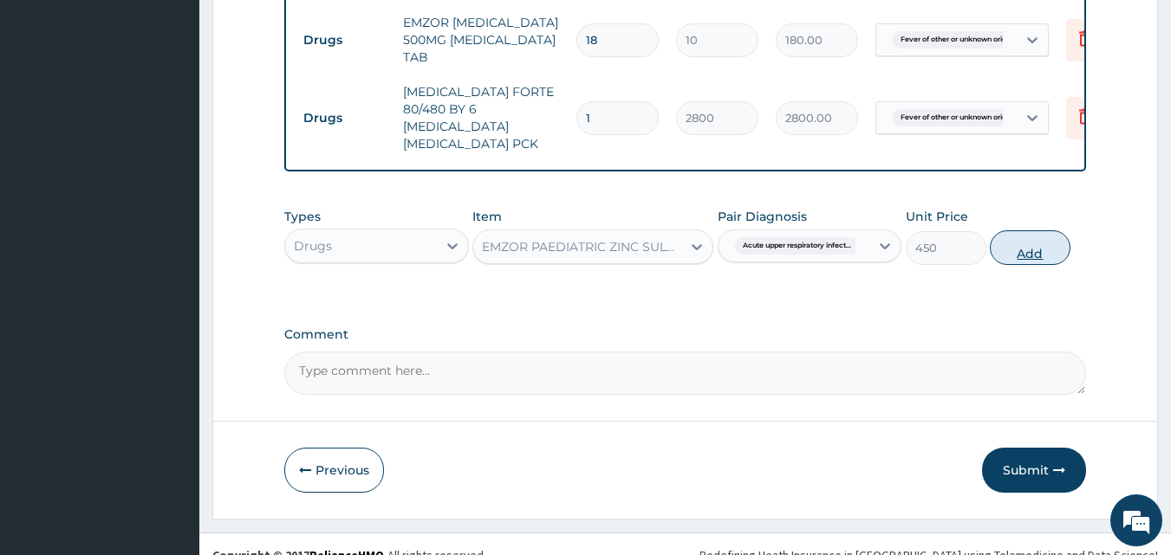
click at [1041, 230] on button "Add" at bounding box center [1029, 247] width 81 height 35
type input "0"
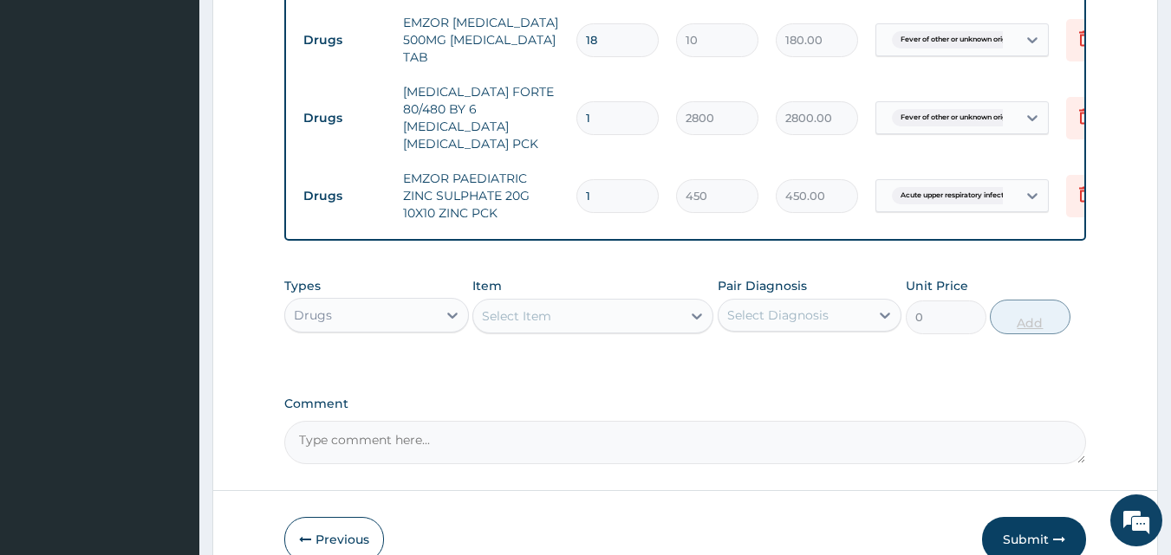
type input "0.00"
type input "5"
type input "2250.00"
type input "5"
click at [689, 304] on div at bounding box center [696, 316] width 31 height 31
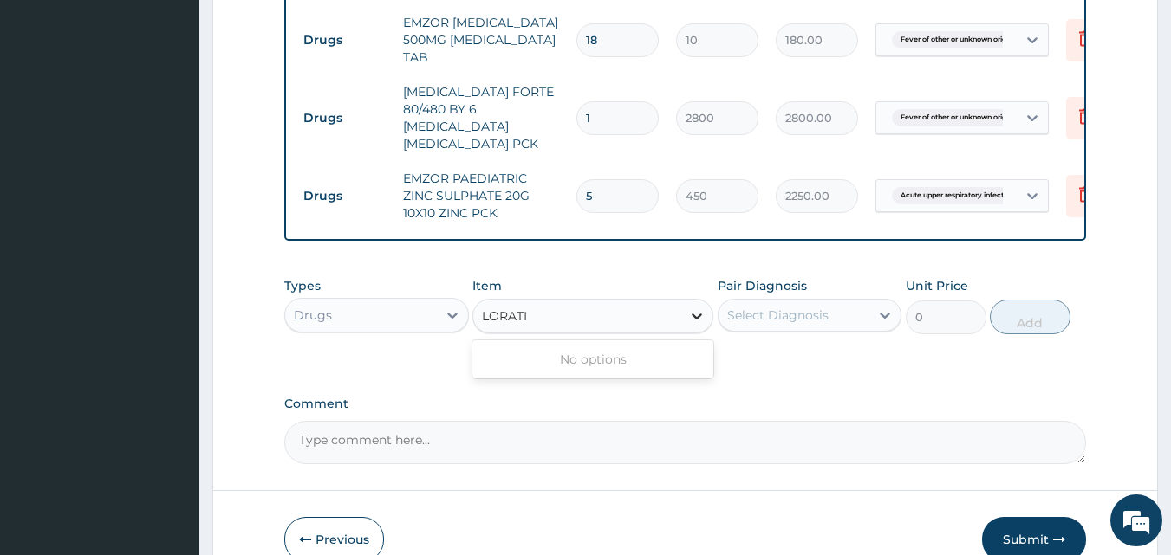
type input "LORAT"
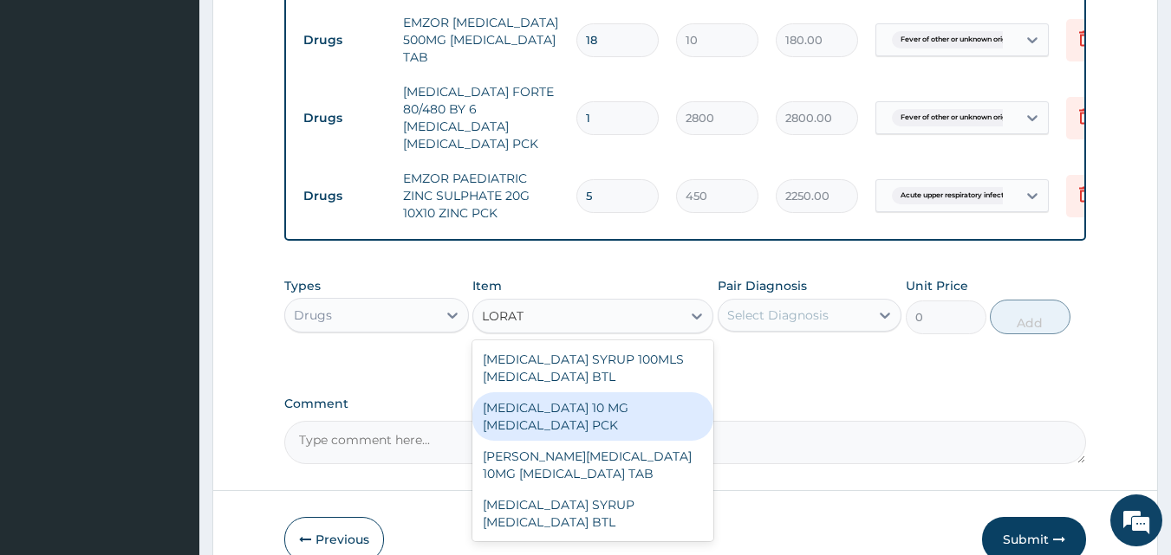
click at [572, 392] on div "LORATADINE 10 MG LORATADINE PCK" at bounding box center [592, 416] width 241 height 49
type input "700"
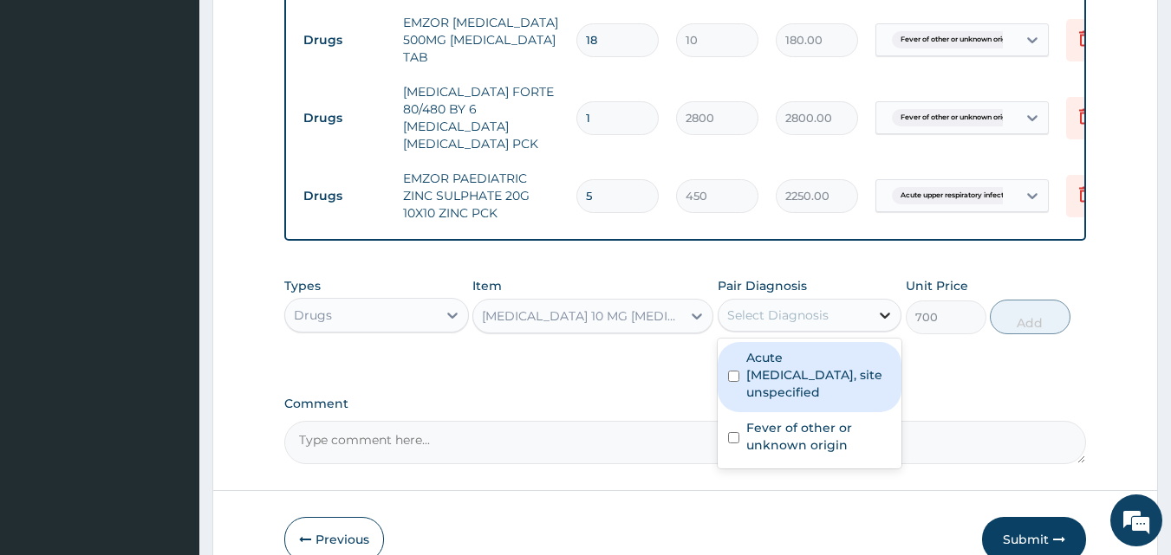
click at [885, 313] on icon at bounding box center [885, 316] width 10 height 6
click at [743, 370] on div "Acute upper respiratory infection, site unspecified" at bounding box center [809, 377] width 185 height 70
checkbox input "true"
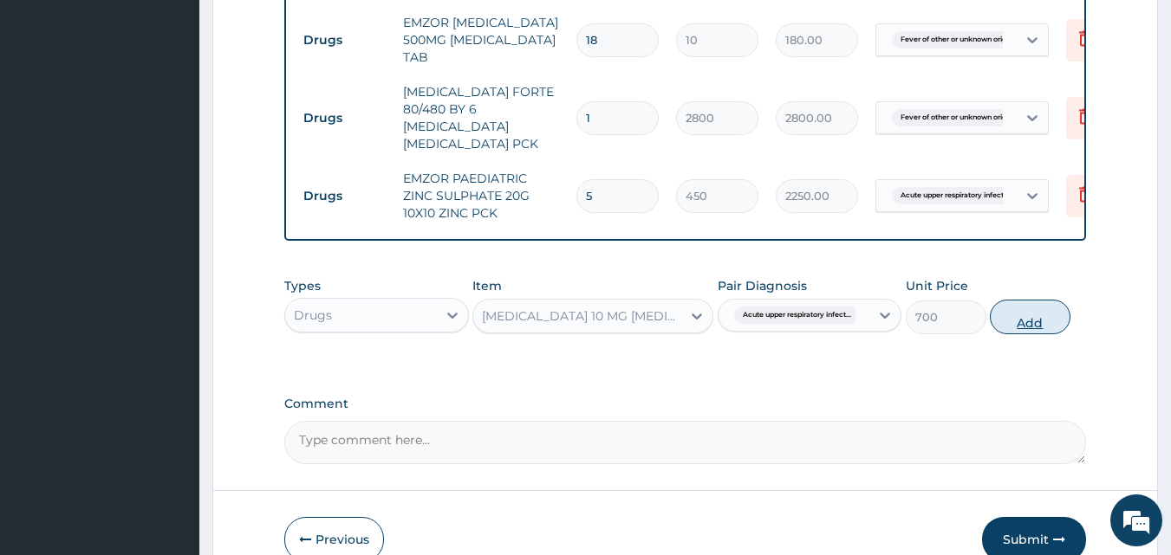
click at [1031, 300] on button "Add" at bounding box center [1029, 317] width 81 height 35
type input "0"
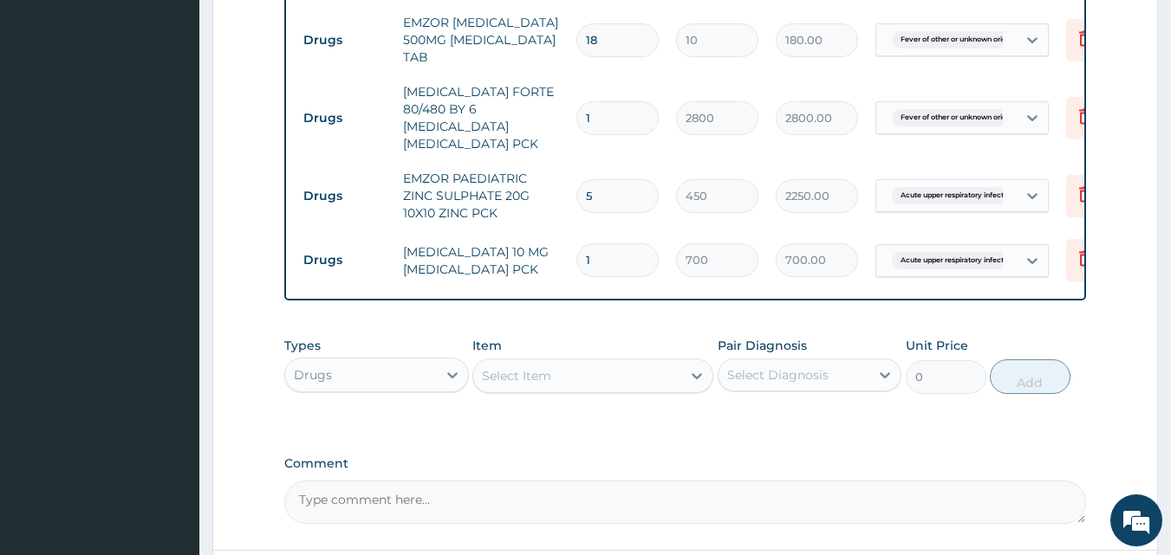
scroll to position [955, 0]
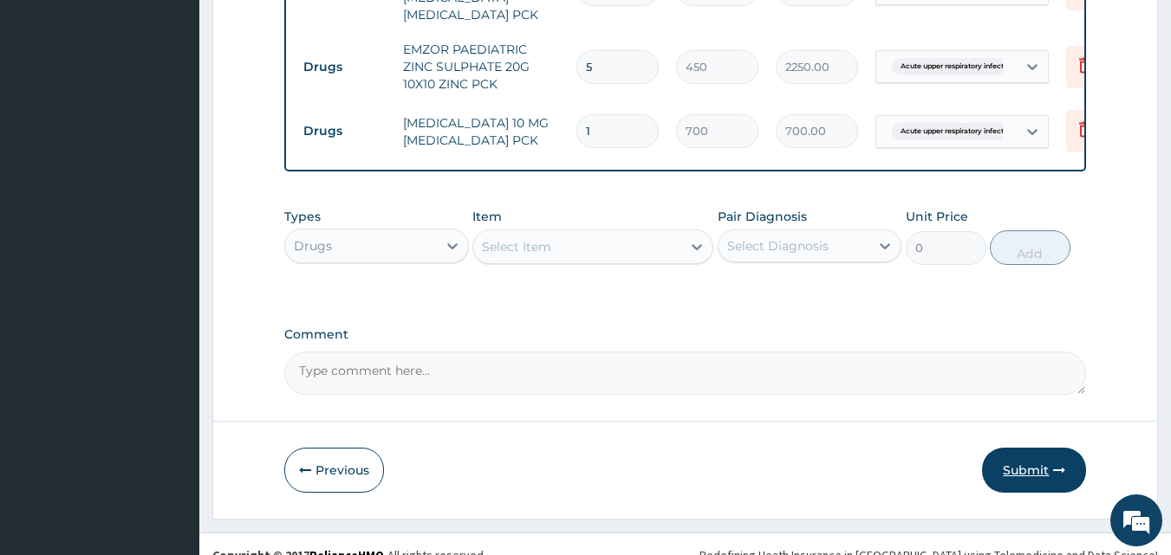
click at [1009, 448] on button "Submit" at bounding box center [1034, 470] width 104 height 45
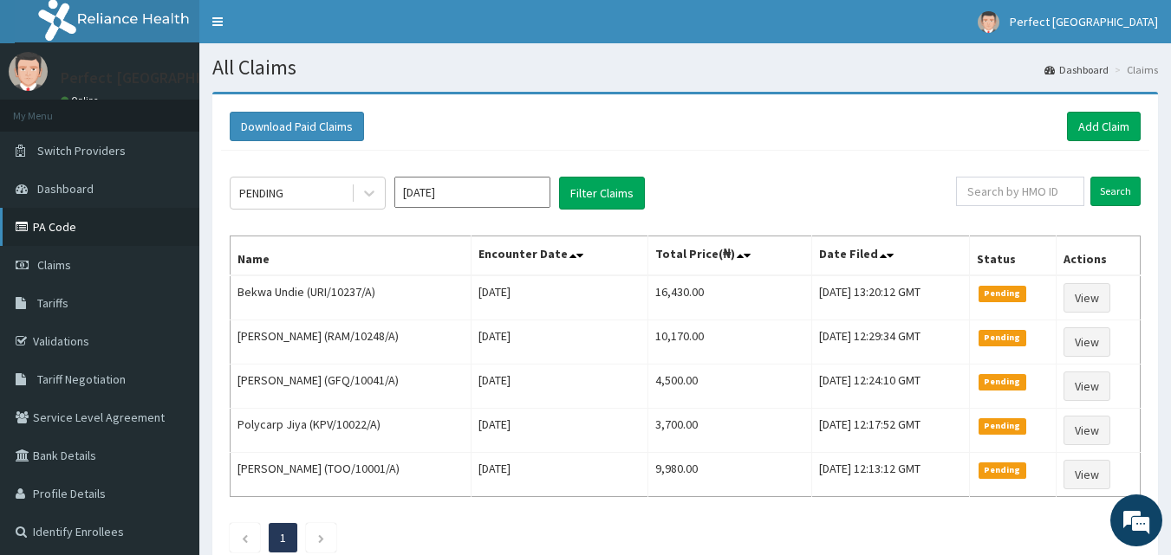
click at [66, 228] on link "PA Code" at bounding box center [99, 227] width 199 height 38
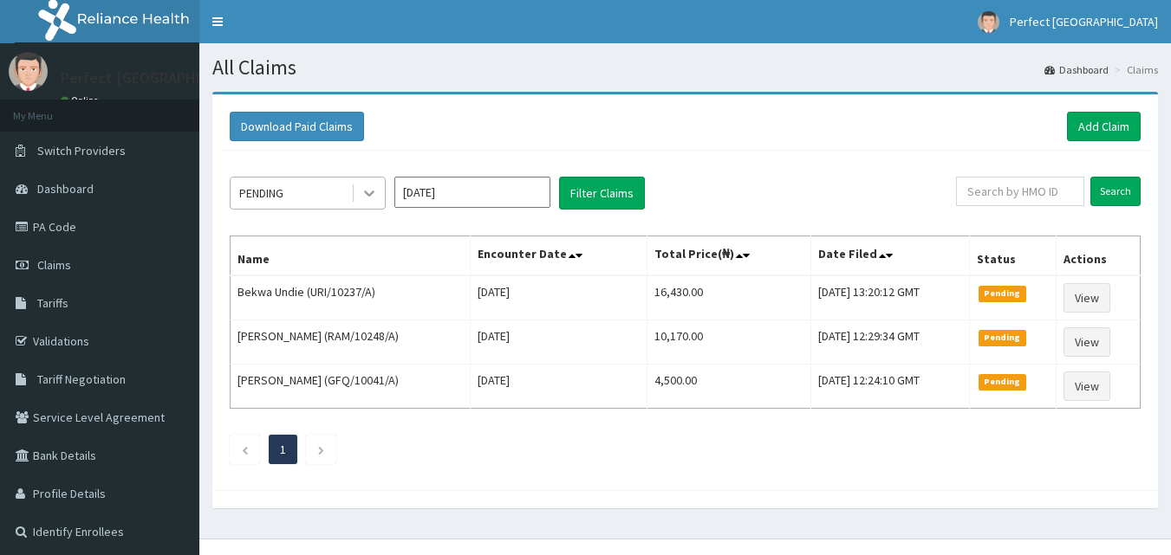
click at [367, 186] on icon at bounding box center [368, 193] width 17 height 17
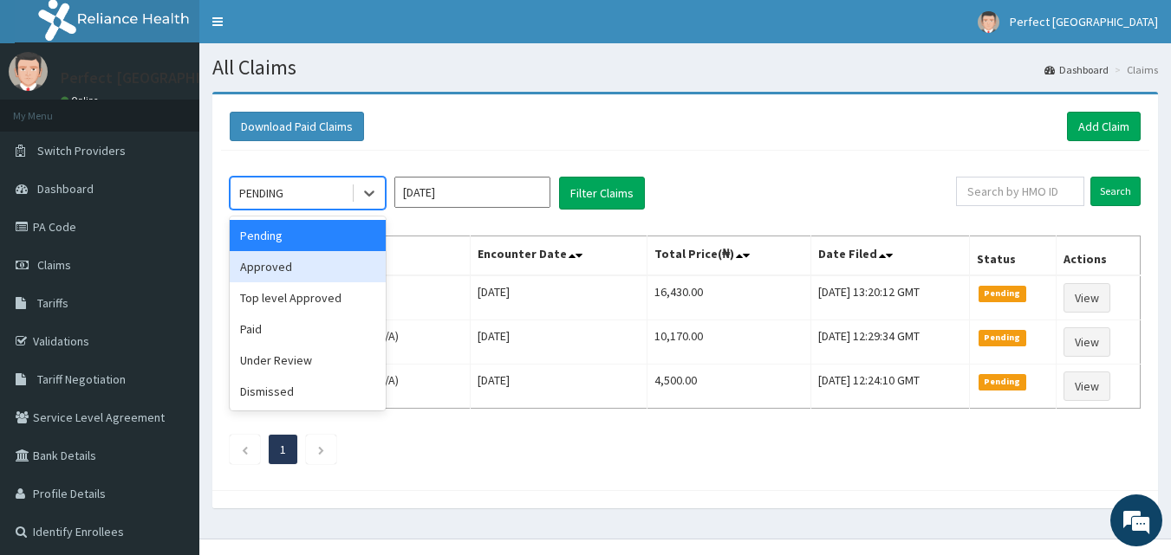
click at [308, 256] on div "Approved" at bounding box center [308, 266] width 156 height 31
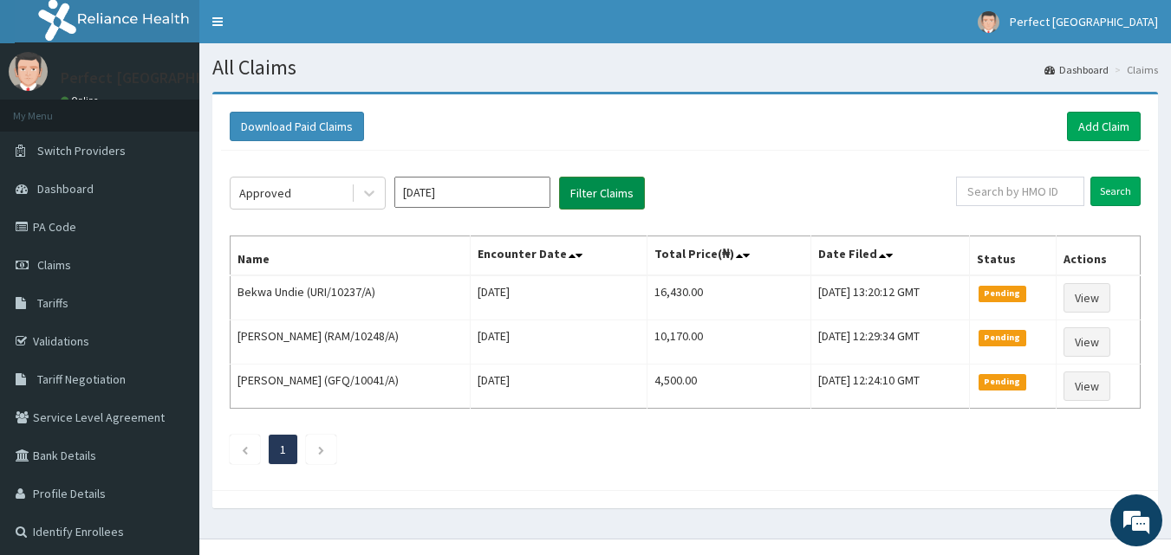
click at [612, 205] on button "Filter Claims" at bounding box center [602, 193] width 86 height 33
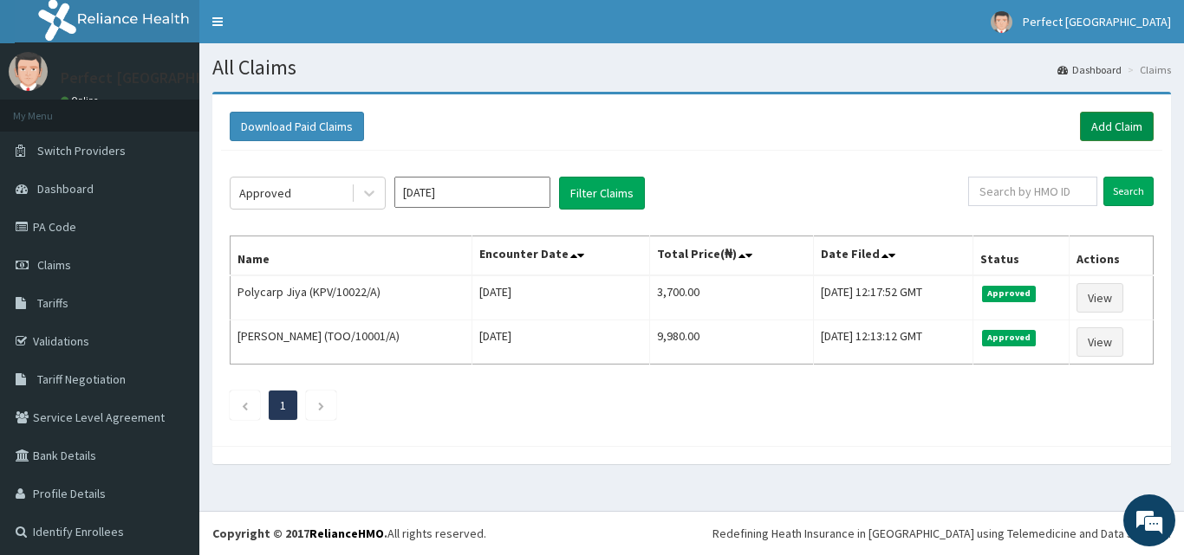
click at [1101, 132] on link "Add Claim" at bounding box center [1117, 126] width 74 height 29
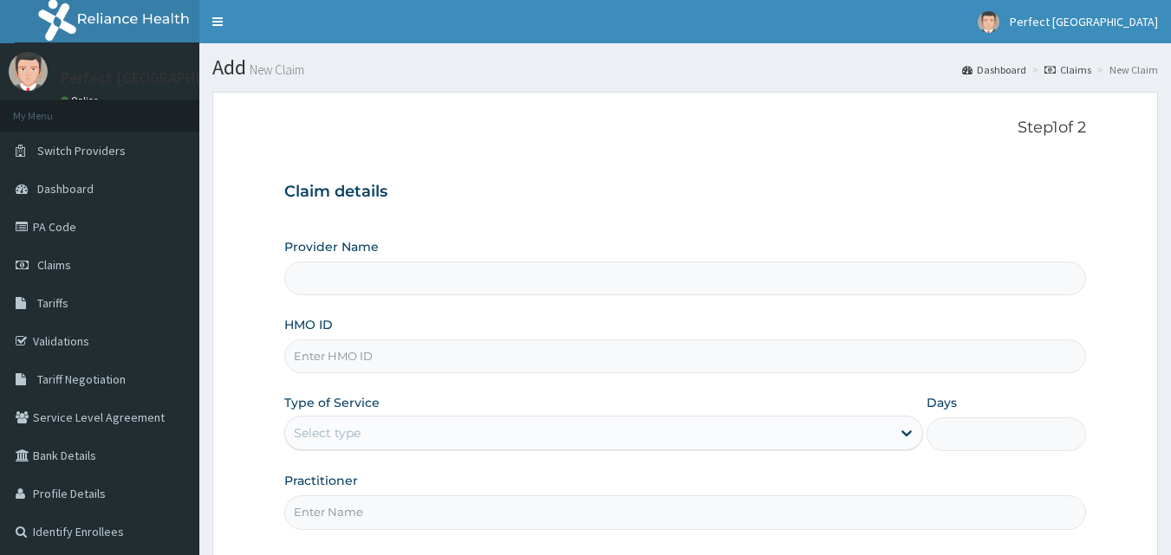
type input "Perfect [GEOGRAPHIC_DATA]"
click at [472, 364] on input "HMO ID" at bounding box center [685, 357] width 802 height 34
type input "CRH/10038/A"
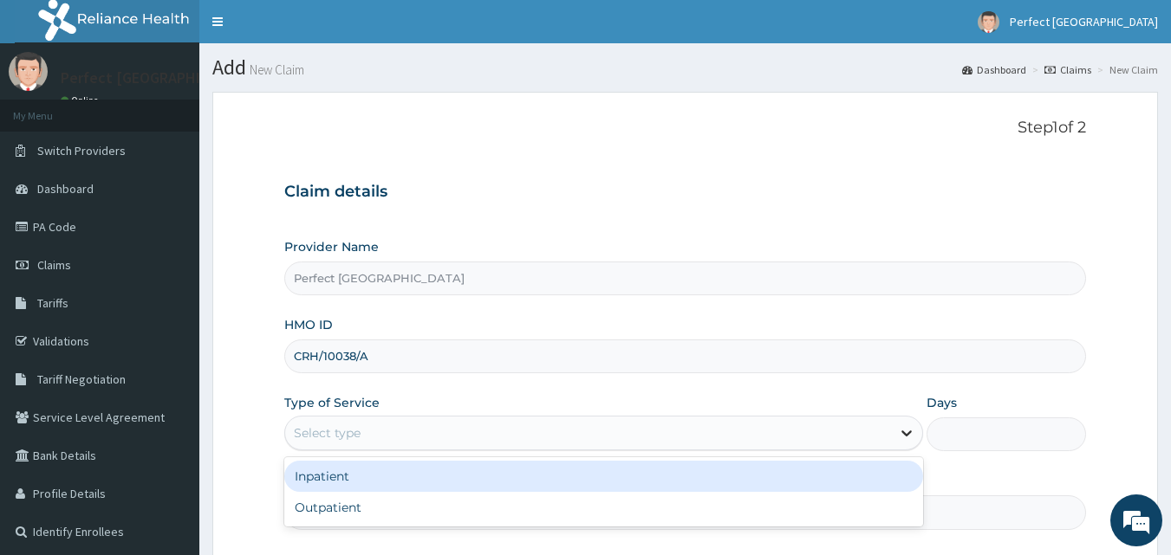
click at [908, 432] on icon at bounding box center [906, 433] width 17 height 17
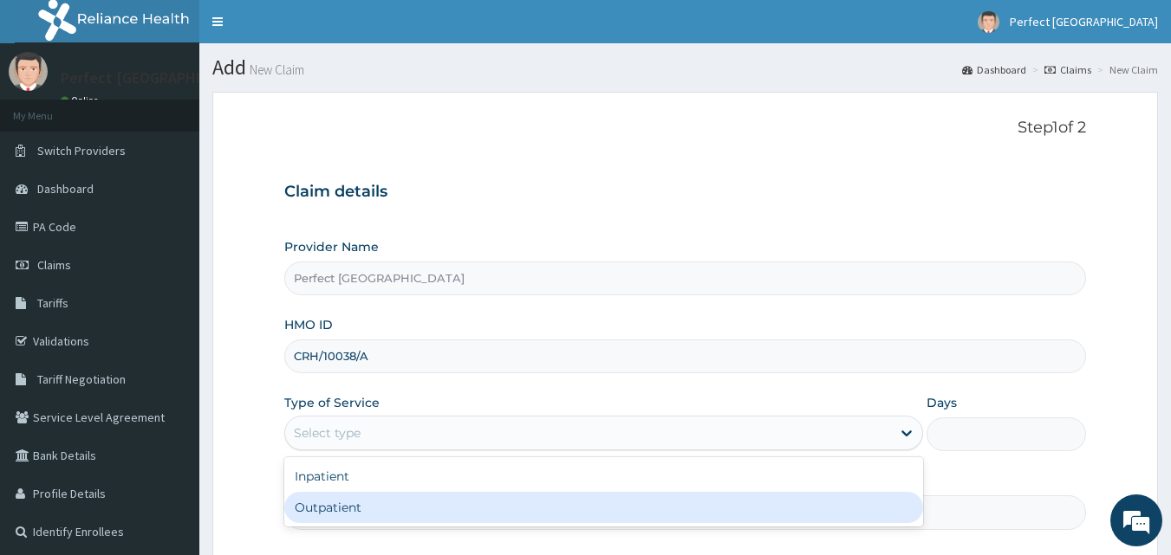
click at [840, 500] on div "Outpatient" at bounding box center [603, 507] width 639 height 31
type input "1"
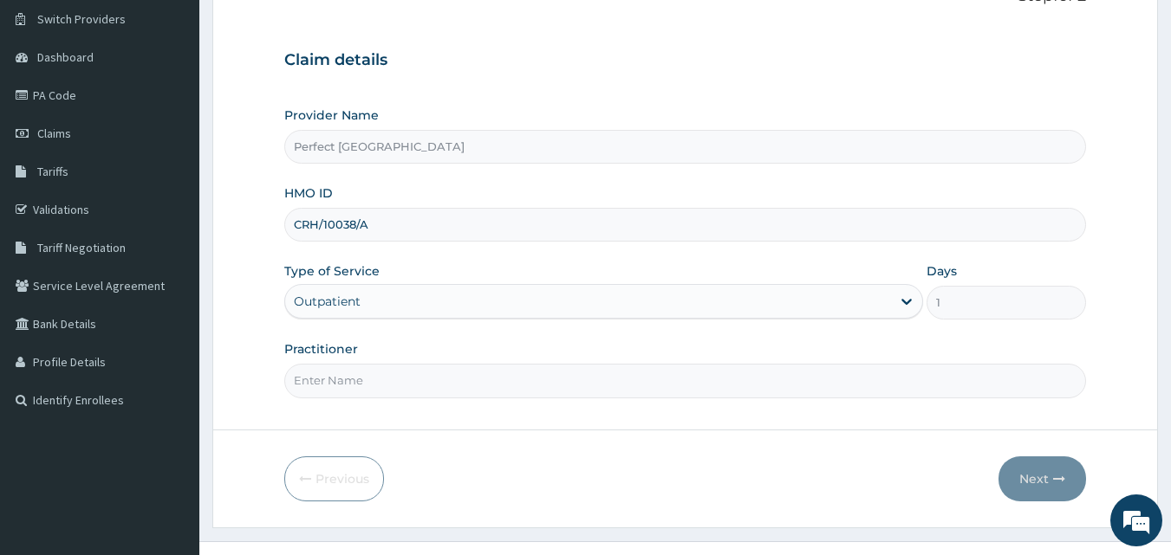
scroll to position [162, 0]
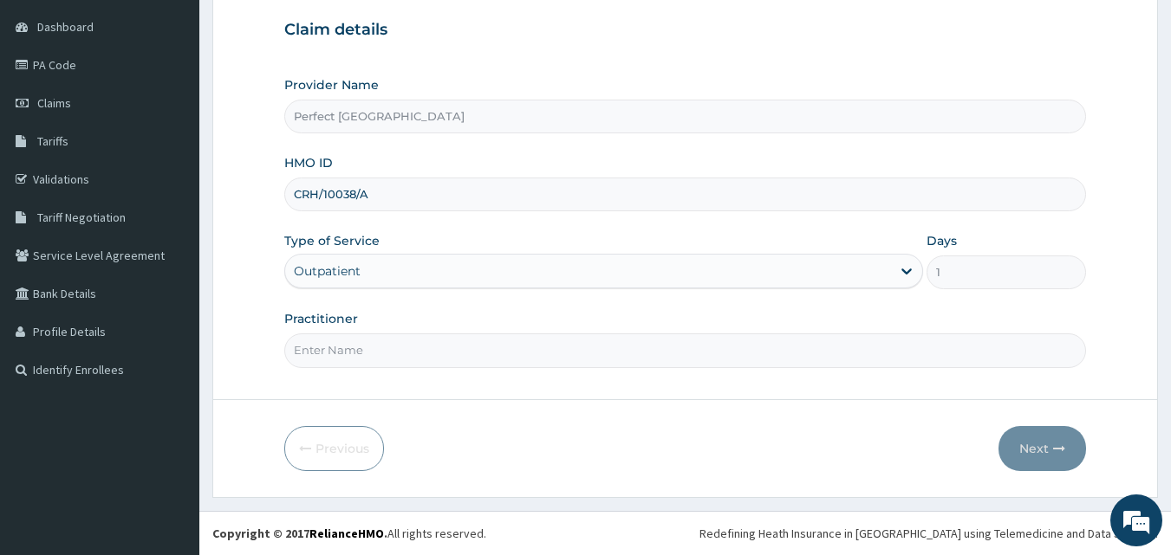
click at [605, 357] on input "Practitioner" at bounding box center [685, 351] width 802 height 34
type input "DR [PERSON_NAME]"
click at [1030, 441] on button "Next" at bounding box center [1042, 448] width 88 height 45
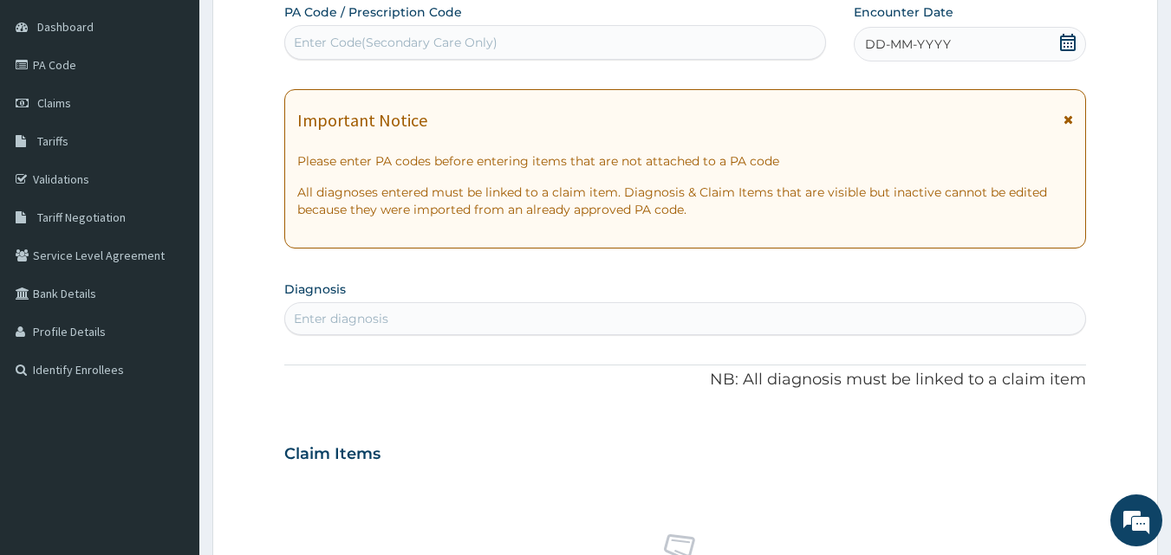
click at [645, 42] on div "Enter Code(Secondary Care Only)" at bounding box center [555, 43] width 541 height 28
paste input "PA/C2A716"
type input "PA/C2A716"
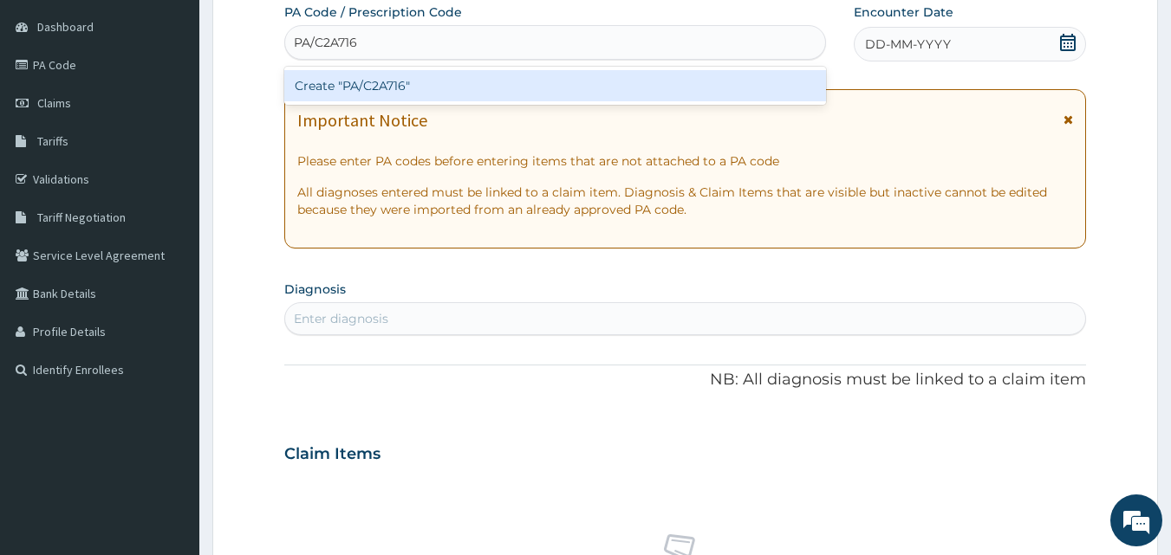
click at [582, 92] on div "Create "PA/C2A716"" at bounding box center [555, 85] width 542 height 31
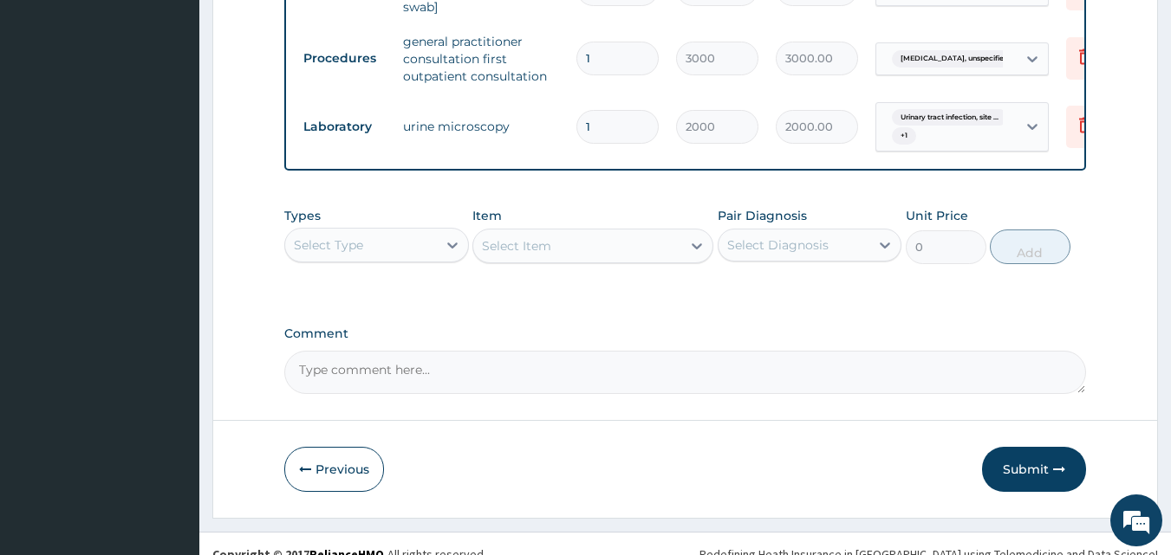
scroll to position [770, 0]
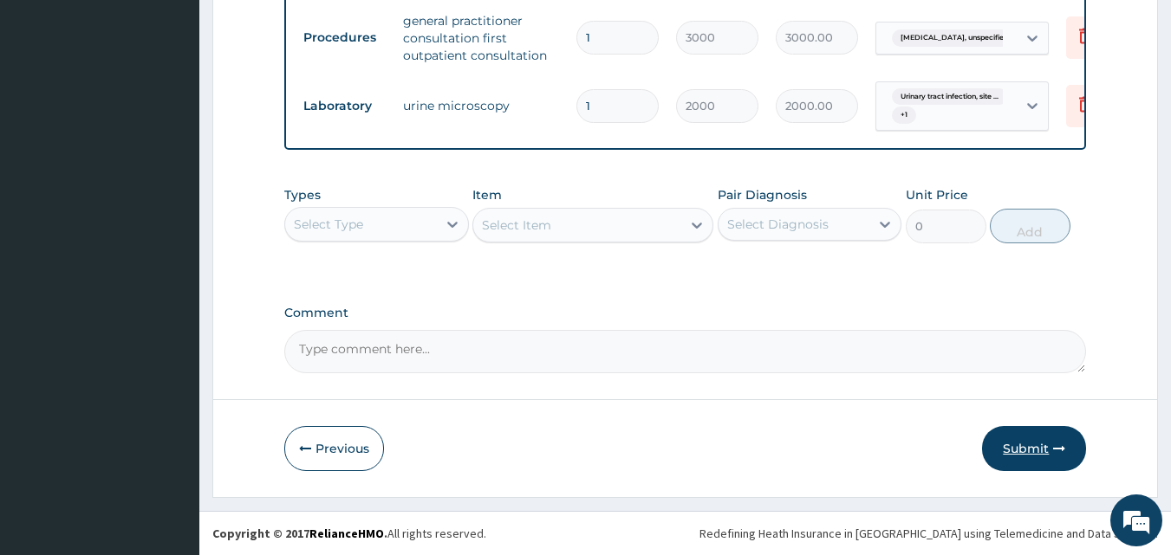
click at [987, 438] on button "Submit" at bounding box center [1034, 448] width 104 height 45
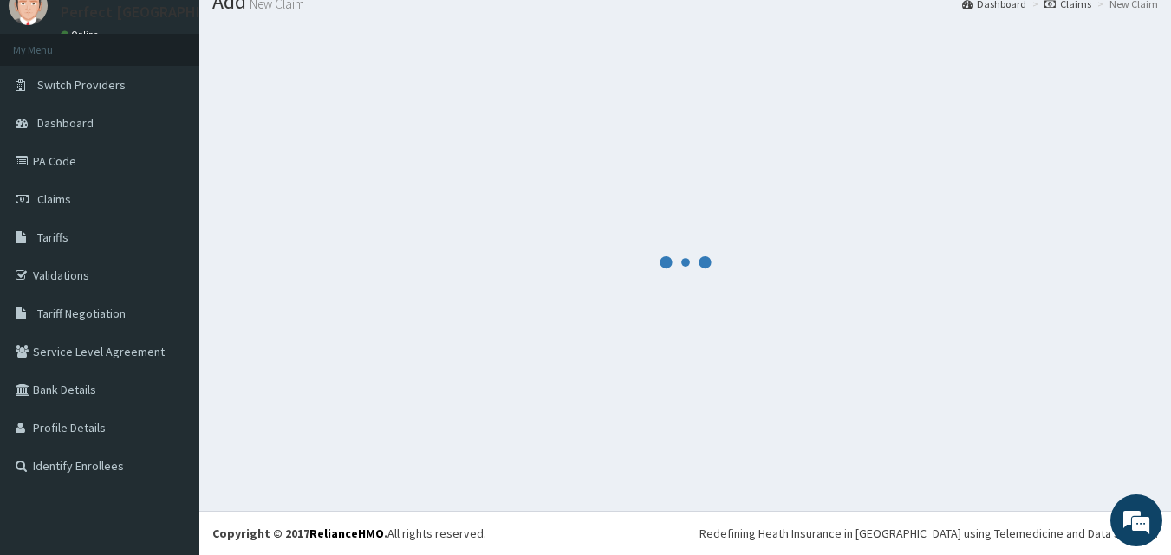
scroll to position [66, 0]
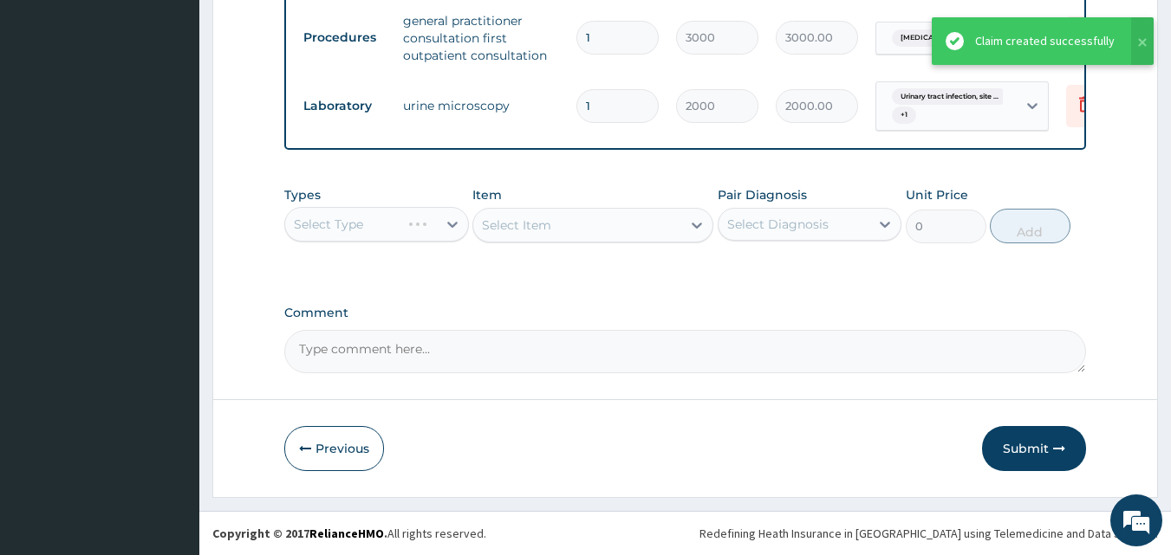
click at [987, 438] on button "Submit" at bounding box center [1034, 448] width 104 height 45
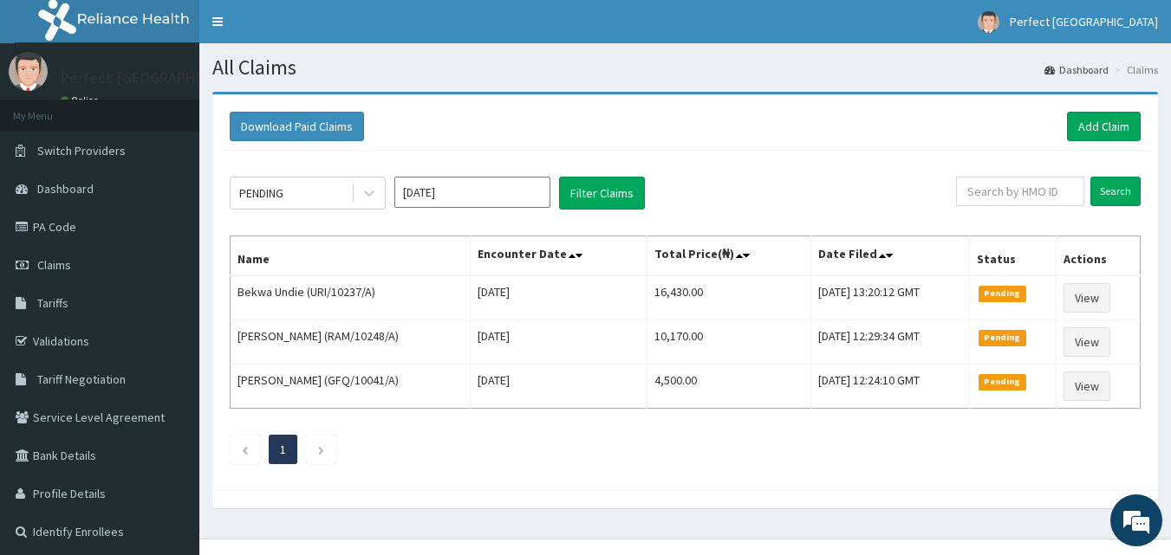
click at [361, 211] on div "PENDING [DATE] Filter Claims Search Name Encounter Date Total Price(₦) Date Fil…" at bounding box center [685, 316] width 928 height 331
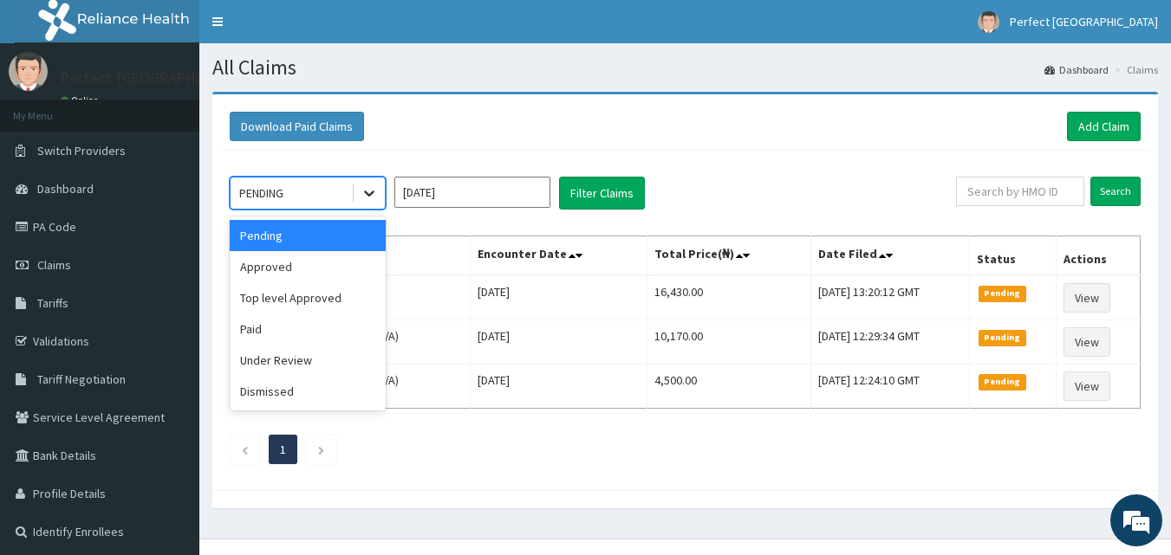
click at [371, 206] on div at bounding box center [368, 193] width 31 height 31
drag, startPoint x: 296, startPoint y: 263, endPoint x: 279, endPoint y: 273, distance: 20.2
click at [279, 273] on div "Approved" at bounding box center [308, 266] width 156 height 31
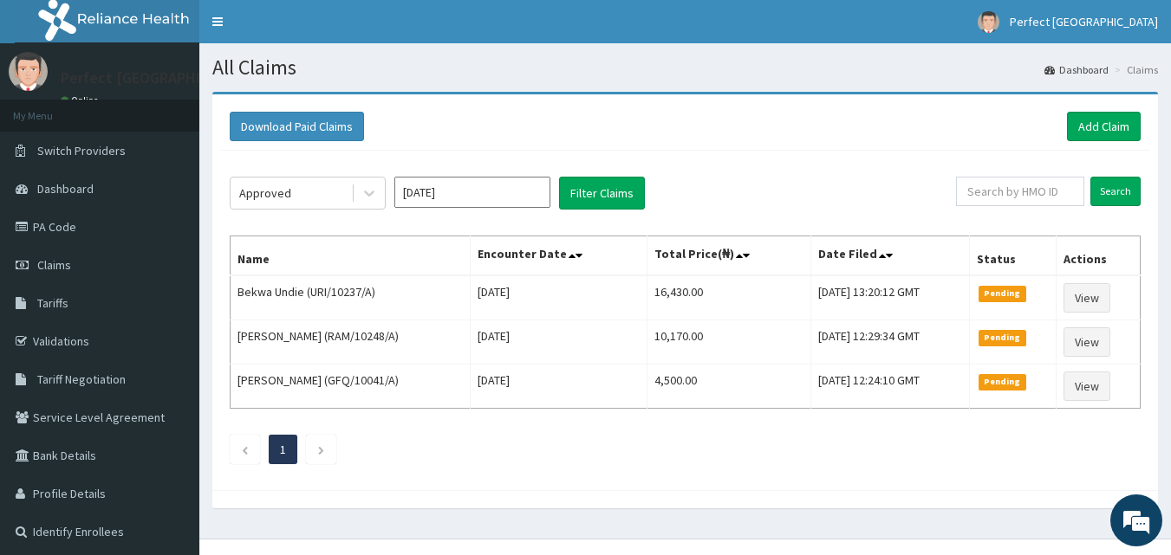
click at [279, 273] on th "Name" at bounding box center [350, 257] width 240 height 40
click at [615, 185] on button "Filter Claims" at bounding box center [602, 193] width 86 height 33
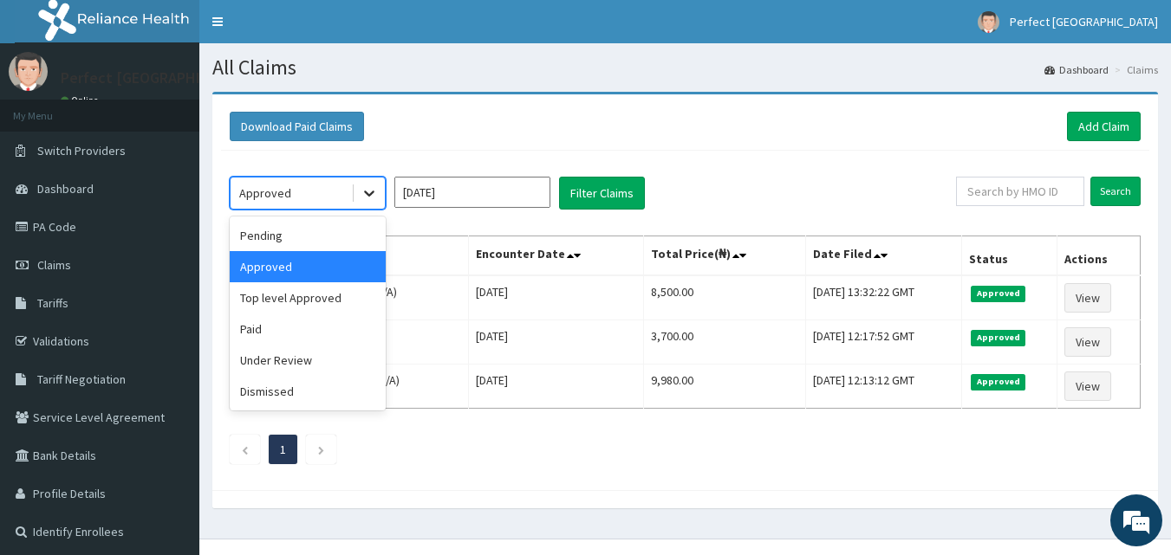
click at [369, 185] on icon at bounding box center [368, 193] width 17 height 17
click at [327, 239] on div "Pending" at bounding box center [308, 235] width 156 height 31
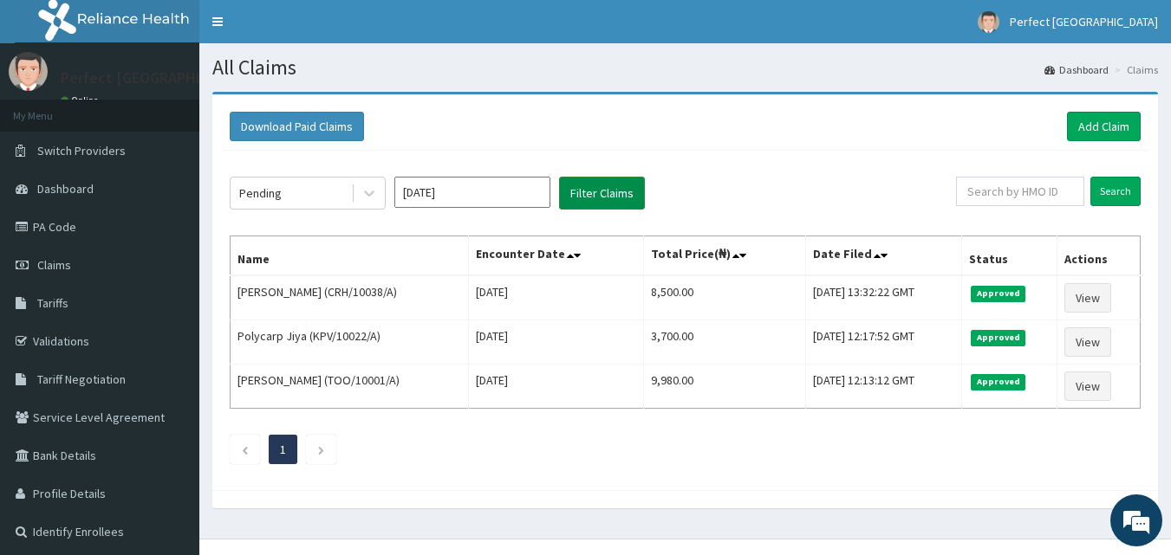
click at [612, 198] on button "Filter Claims" at bounding box center [602, 193] width 86 height 33
